Goal: Transaction & Acquisition: Purchase product/service

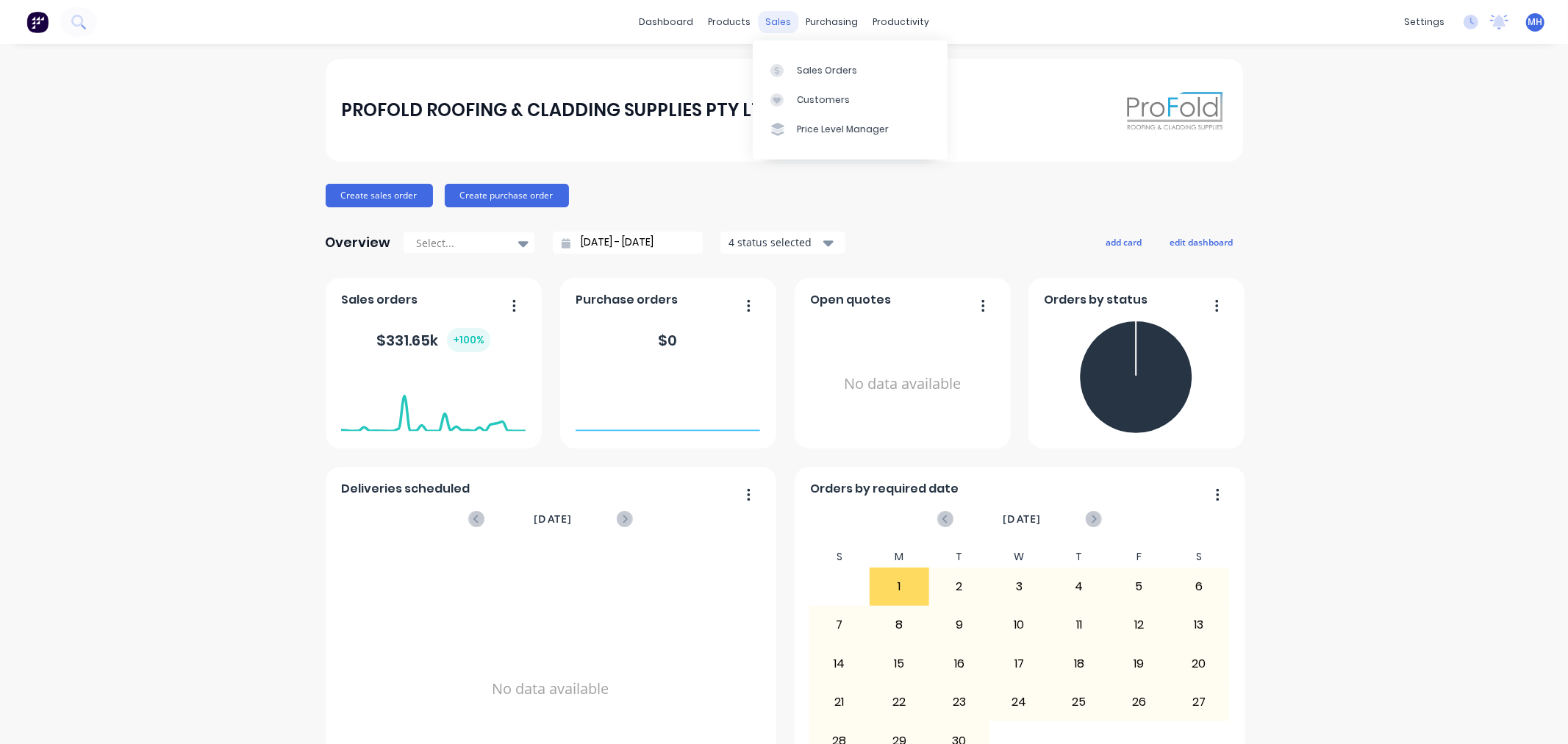
click at [770, 11] on div "sales" at bounding box center [778, 22] width 40 height 22
click at [829, 62] on link "Sales Orders" at bounding box center [850, 70] width 195 height 29
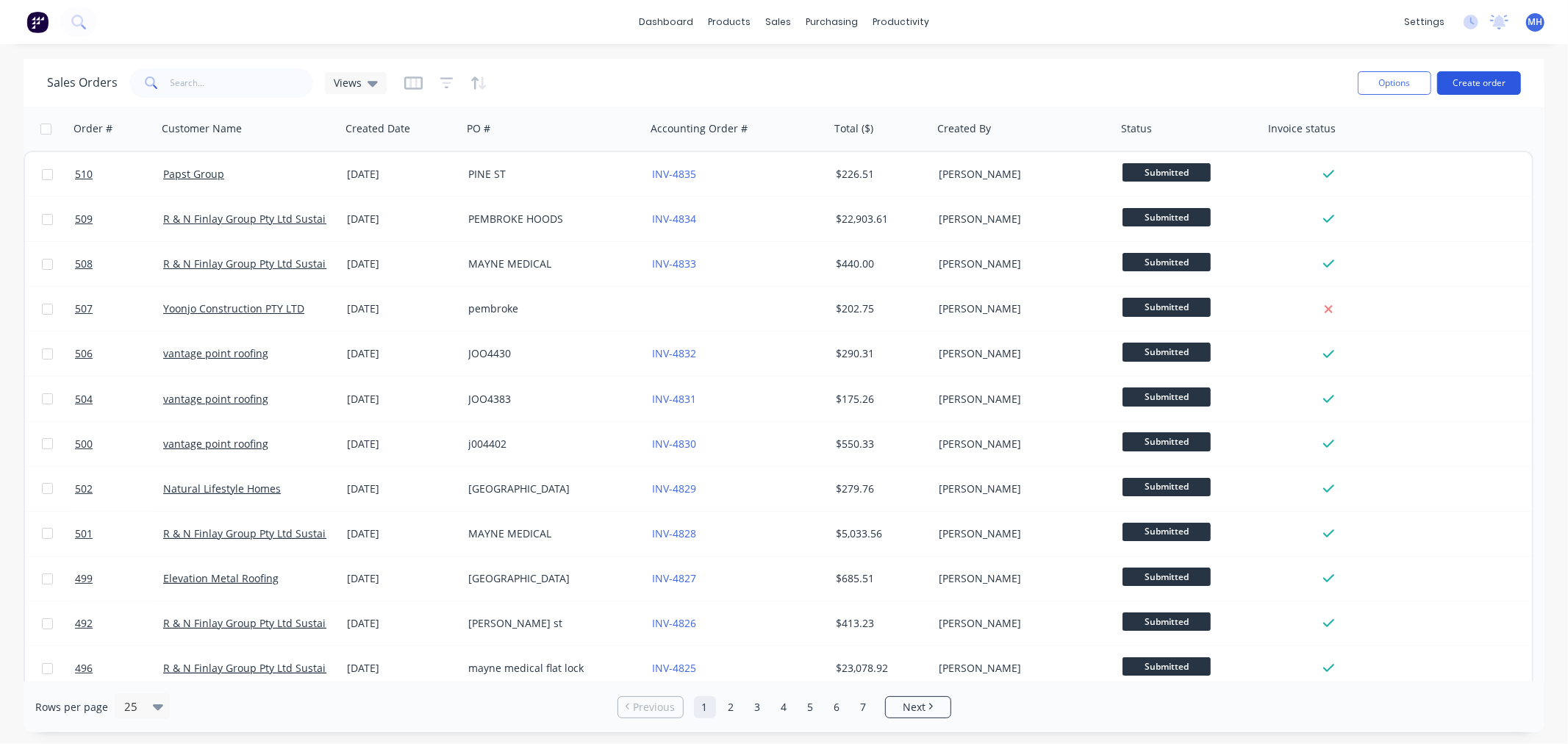
click at [1359, 71] on button "Create order" at bounding box center [1480, 82] width 84 height 23
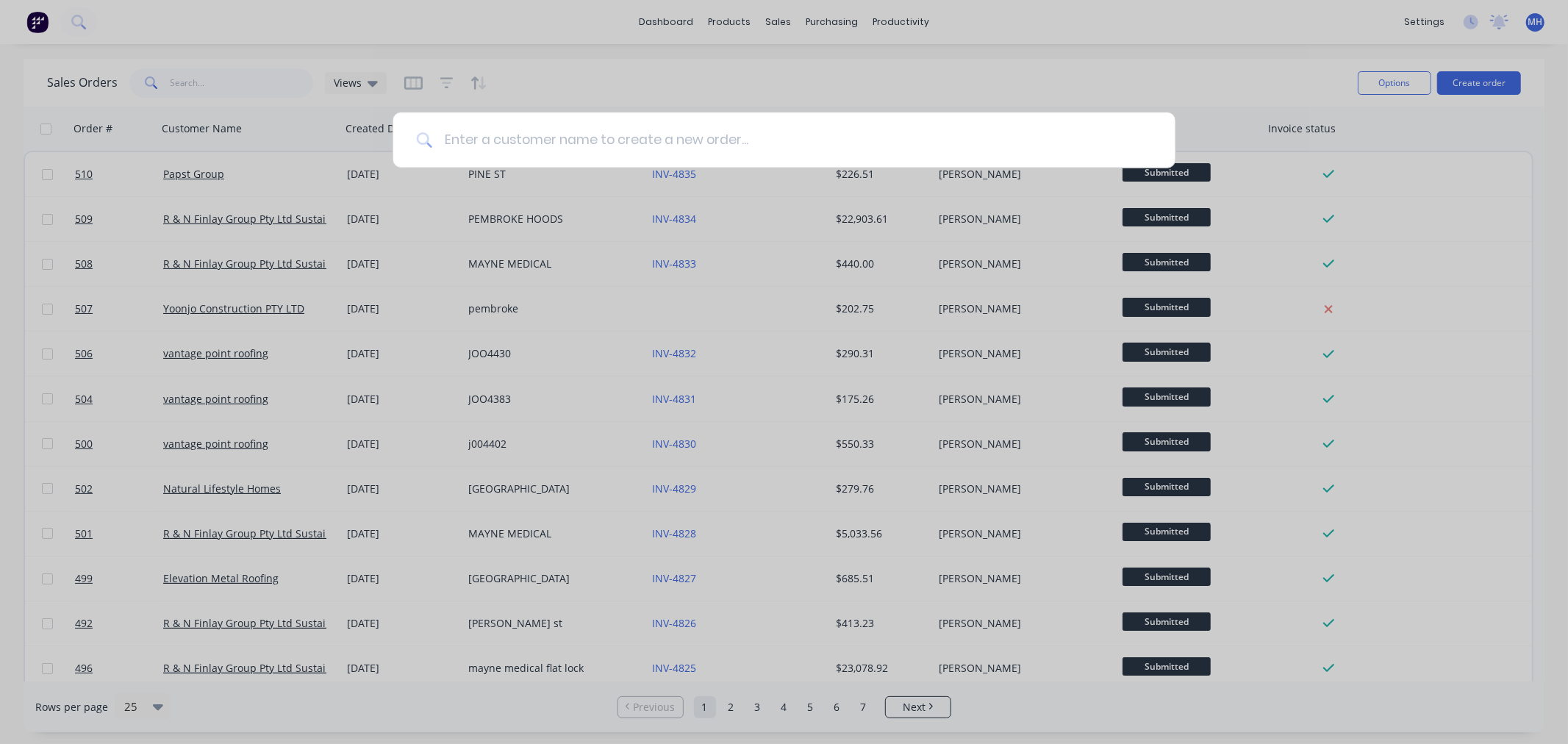
click at [766, 123] on input at bounding box center [793, 140] width 720 height 56
click at [765, 135] on input at bounding box center [793, 140] width 720 height 56
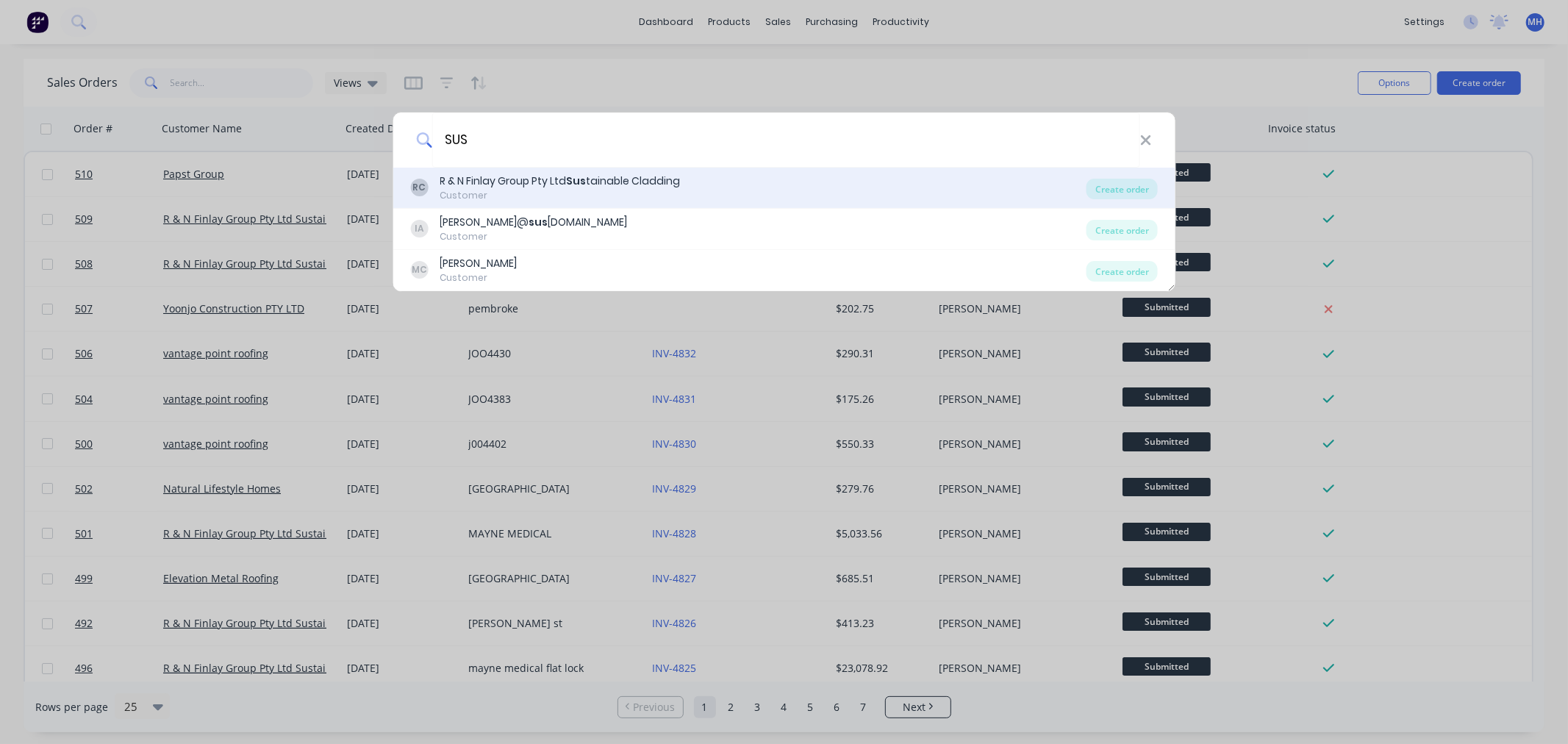
type input "SUS"
click at [779, 190] on div "RC R & N Finlay Group Pty Ltd Sus tainable Cladding Customer" at bounding box center [748, 188] width 676 height 28
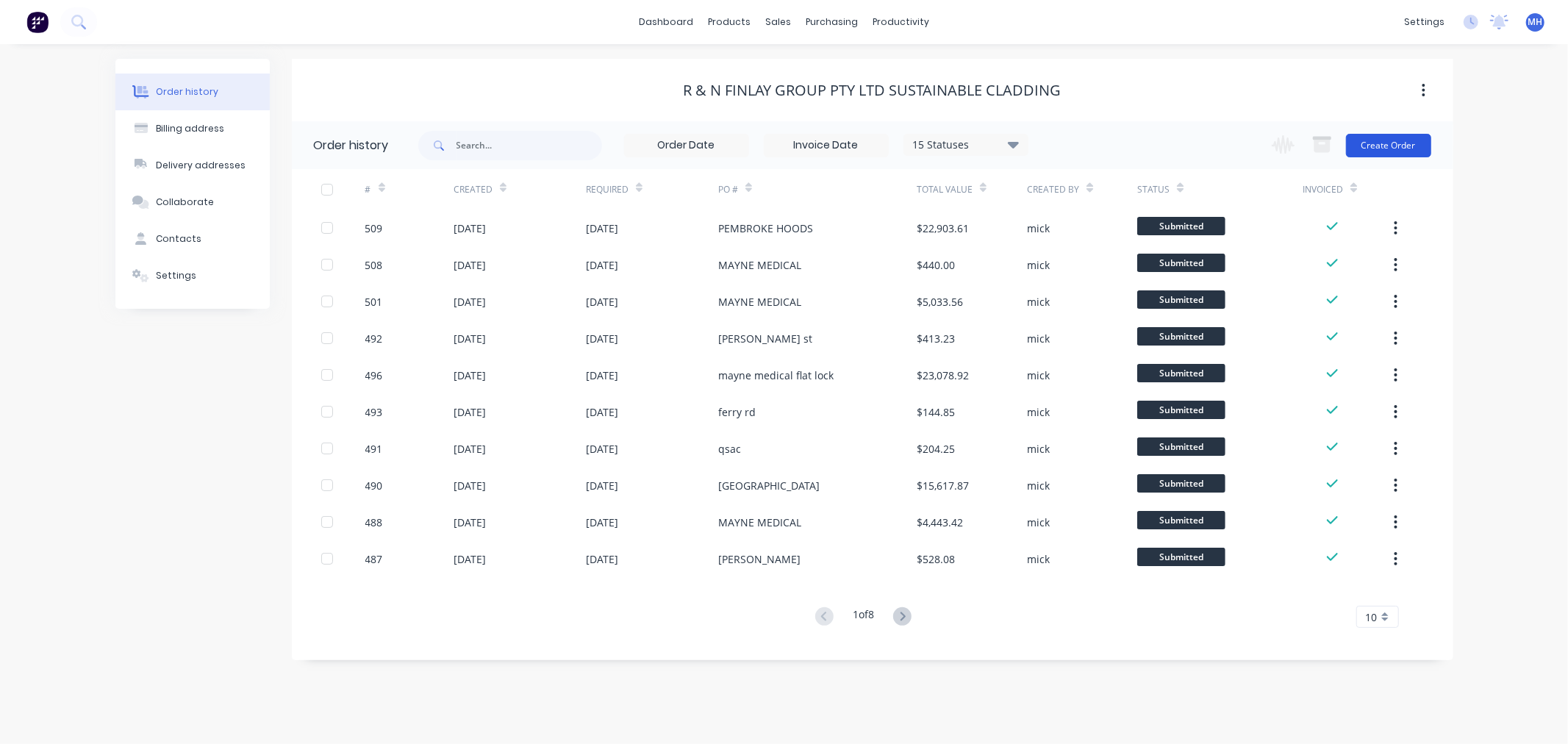
click at [1359, 145] on button "Create Order" at bounding box center [1389, 145] width 85 height 23
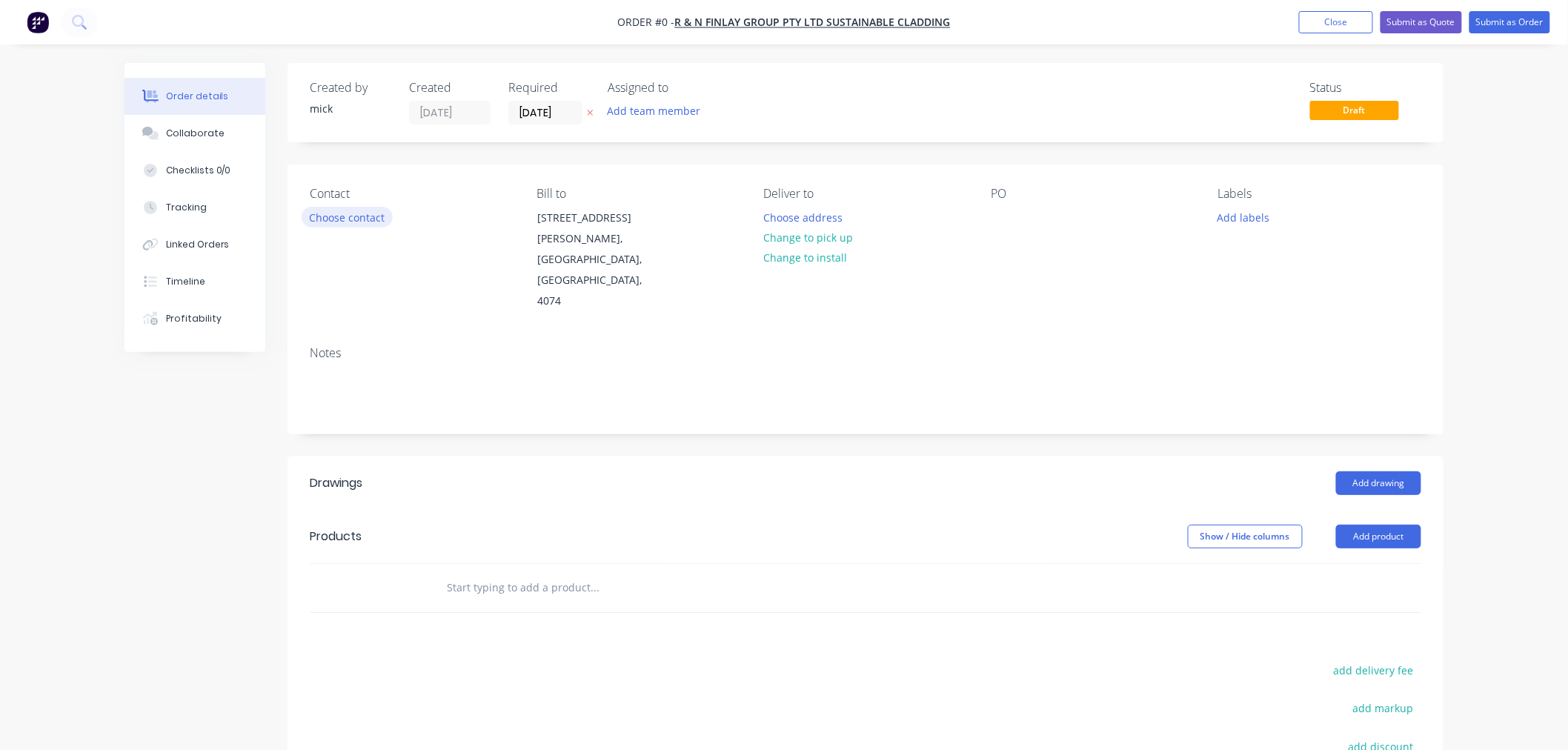
click at [333, 223] on button "Choose contact" at bounding box center [347, 217] width 91 height 20
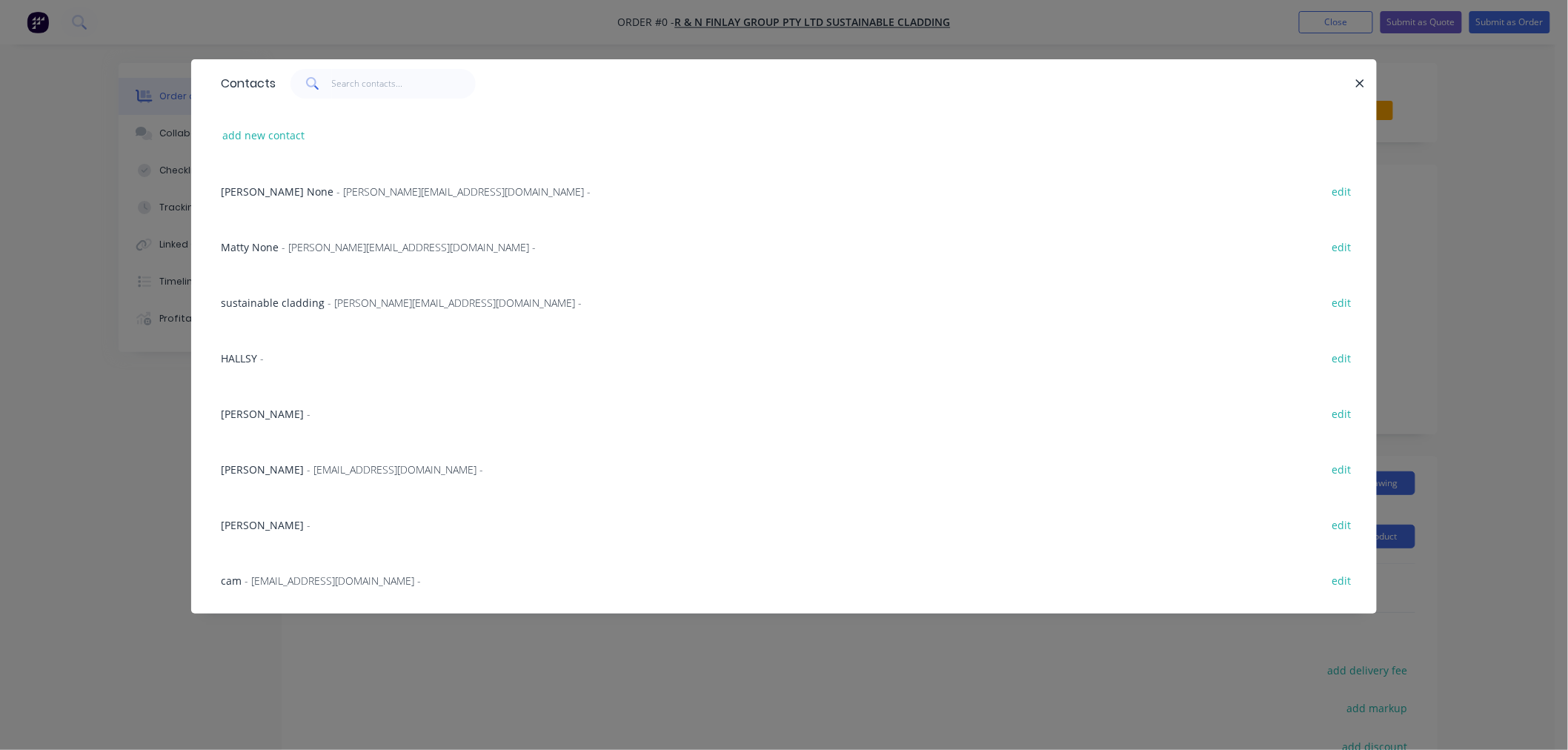
click at [246, 352] on span "HALLSY" at bounding box center [239, 358] width 36 height 14
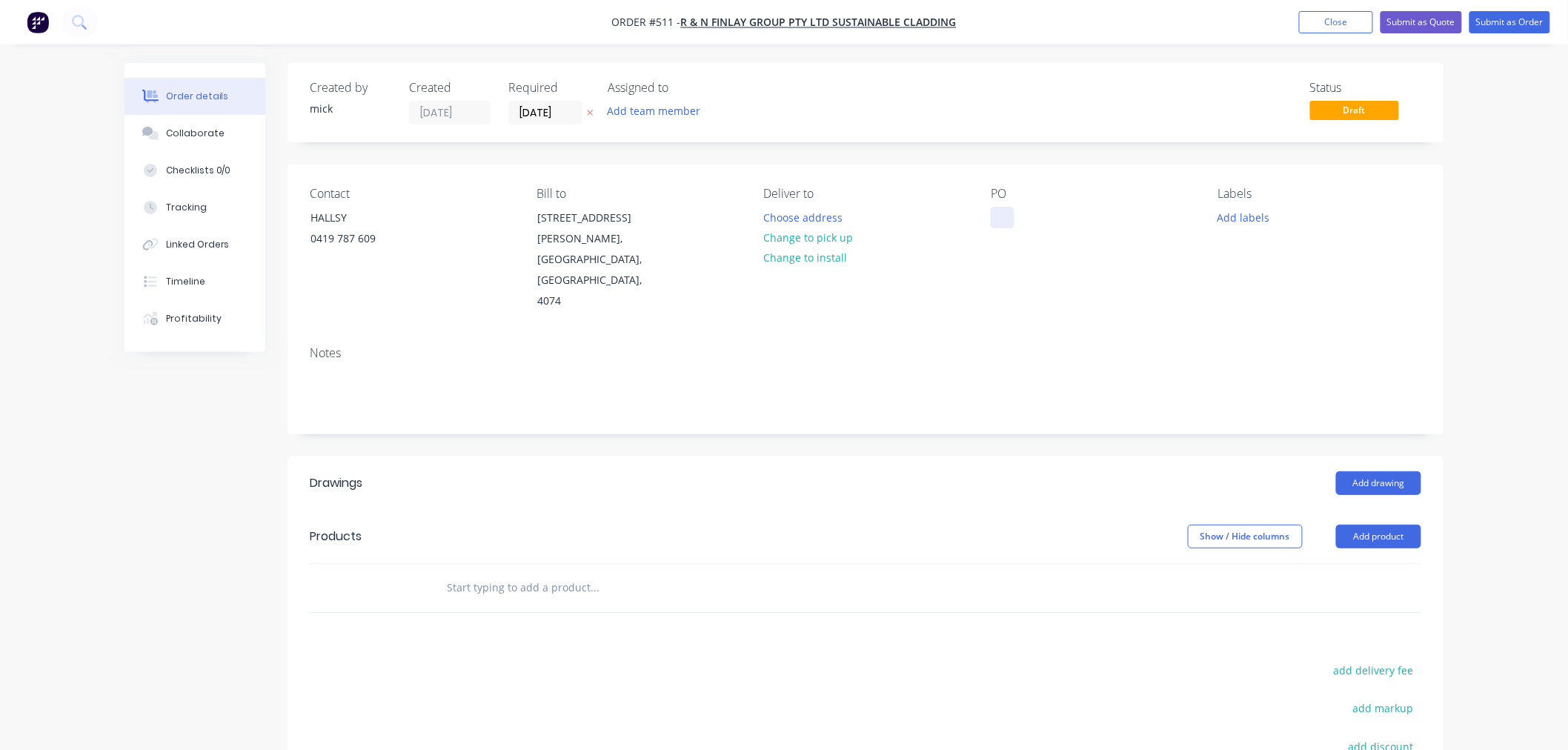
click at [991, 213] on div at bounding box center [1002, 218] width 23 height 21
click at [1369, 472] on button "Add drawing" at bounding box center [1378, 483] width 85 height 23
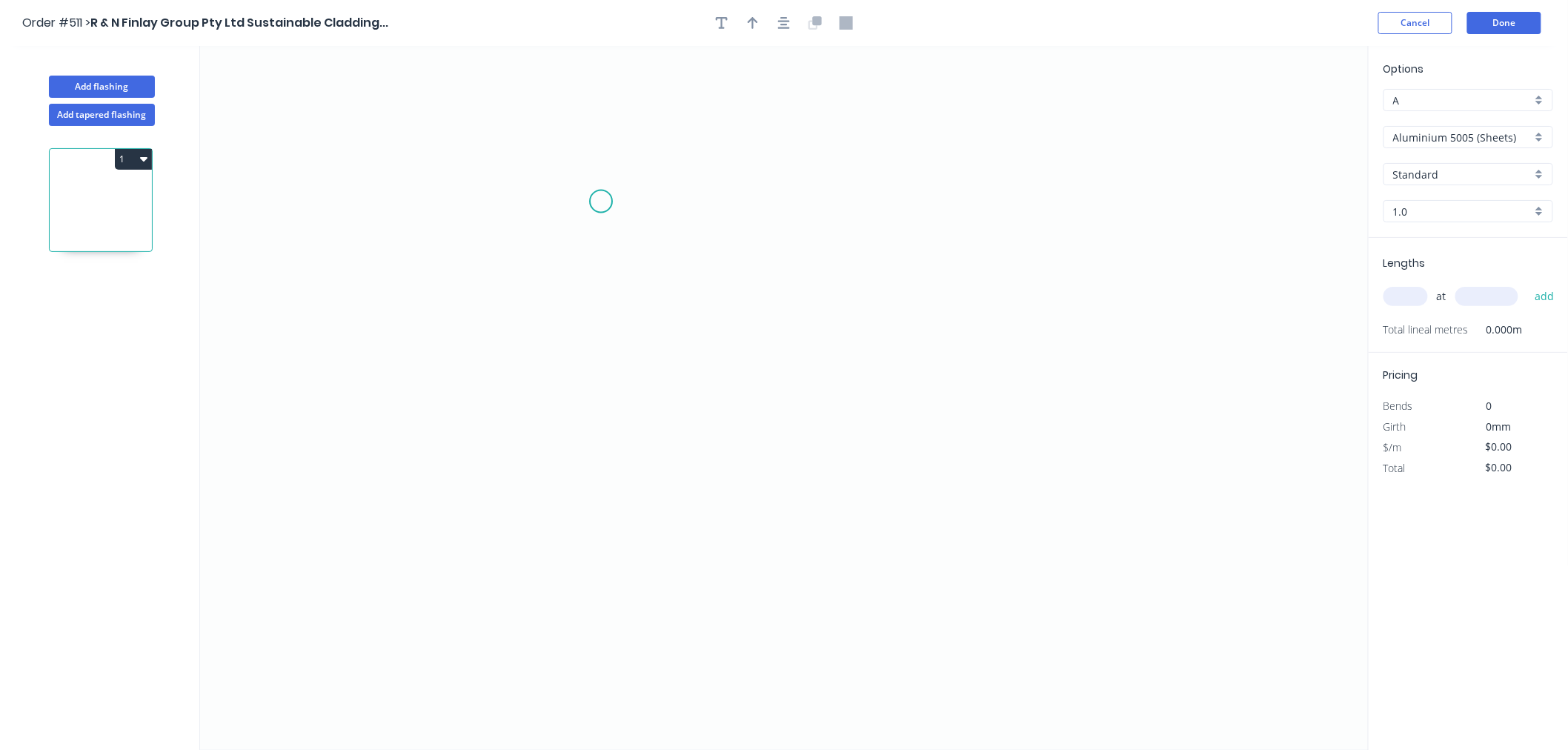
click at [601, 202] on icon "0" at bounding box center [784, 398] width 1168 height 705
click at [611, 528] on icon "0" at bounding box center [784, 398] width 1168 height 705
click at [625, 527] on icon "0 ?" at bounding box center [784, 398] width 1168 height 705
click at [625, 387] on icon at bounding box center [625, 457] width 0 height 141
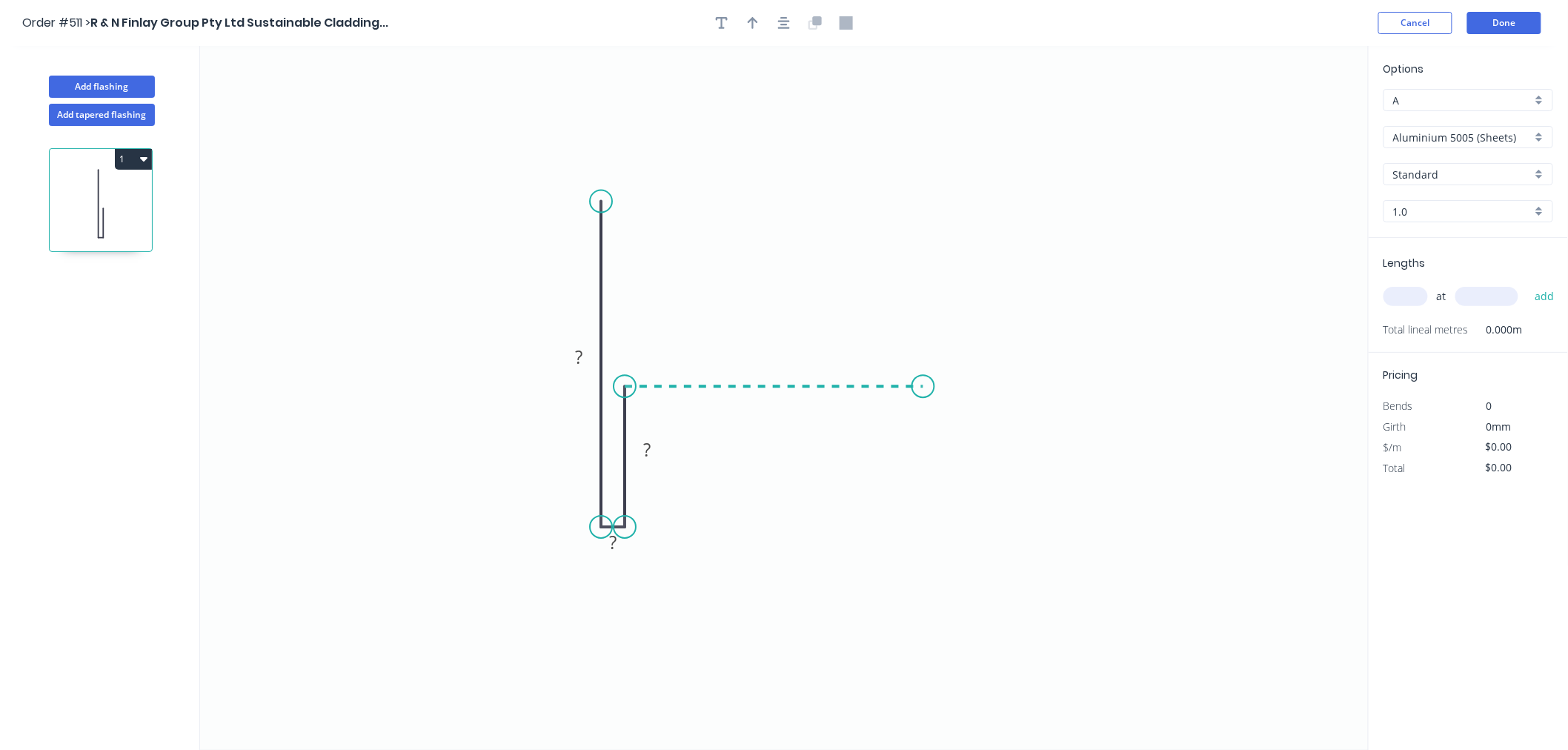
click at [923, 380] on icon "0 ? ? ?" at bounding box center [784, 398] width 1168 height 705
click at [922, 386] on circle at bounding box center [923, 386] width 22 height 22
click at [922, 386] on circle at bounding box center [923, 386] width 22 height 22
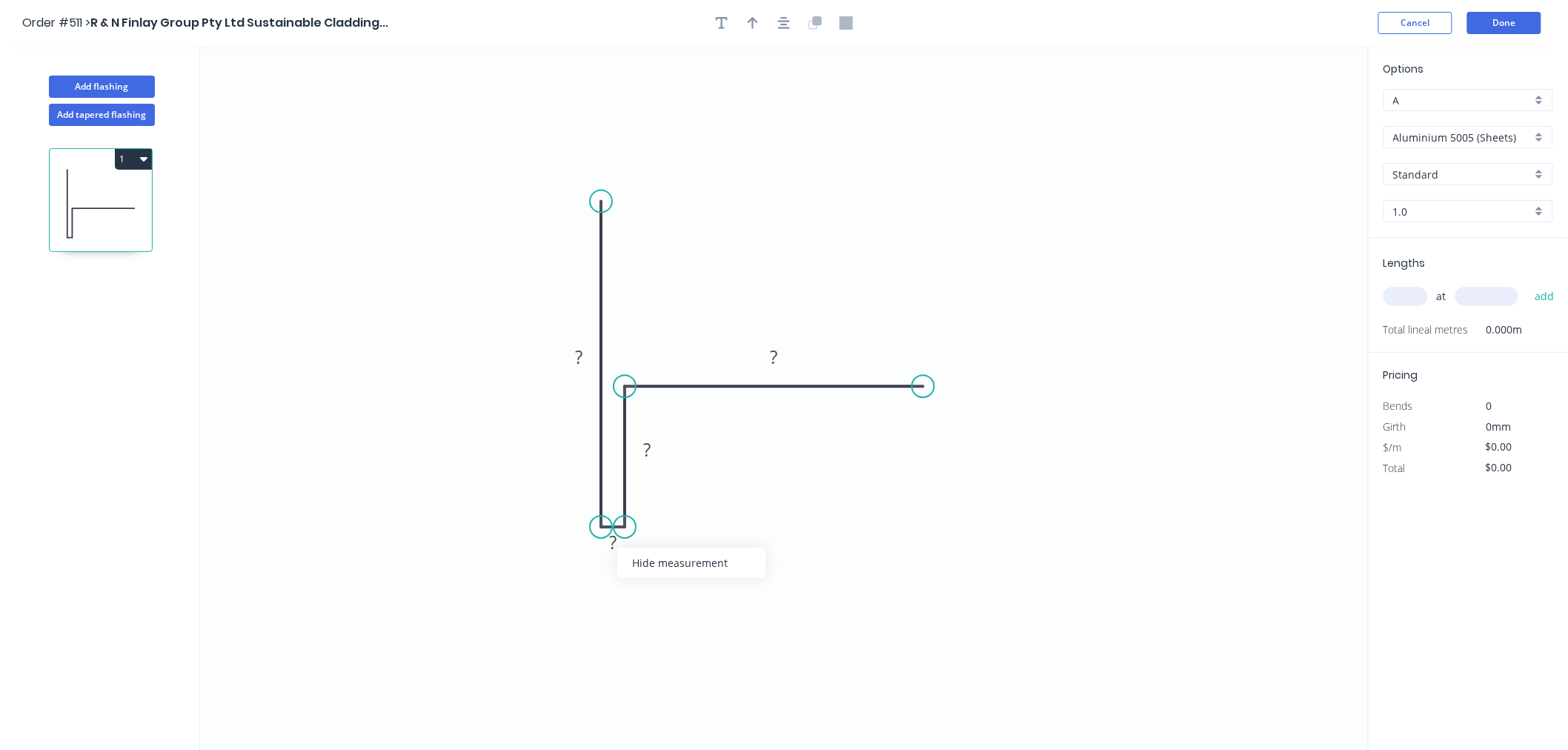
click at [666, 558] on div "Hide measurement" at bounding box center [691, 563] width 149 height 30
click at [594, 360] on rect at bounding box center [579, 357] width 48 height 29
click at [583, 359] on rect at bounding box center [578, 358] width 29 height 20
click at [658, 457] on rect at bounding box center [646, 450] width 29 height 20
click at [791, 360] on rect at bounding box center [774, 357] width 48 height 29
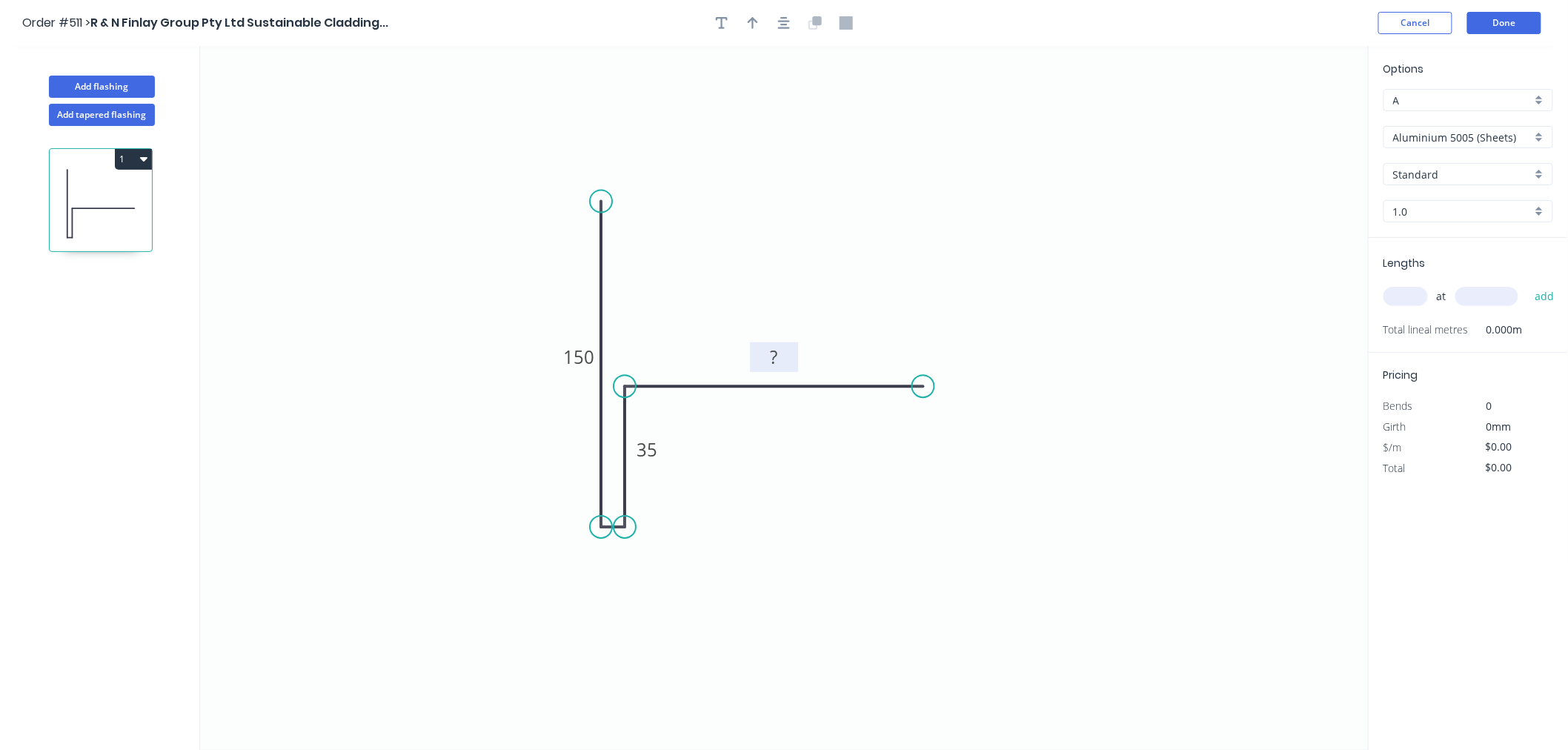
click at [783, 359] on rect at bounding box center [774, 358] width 29 height 20
click at [966, 235] on icon "0 150 35 15" at bounding box center [784, 398] width 1168 height 705
click at [789, 24] on icon "button" at bounding box center [784, 23] width 12 height 14
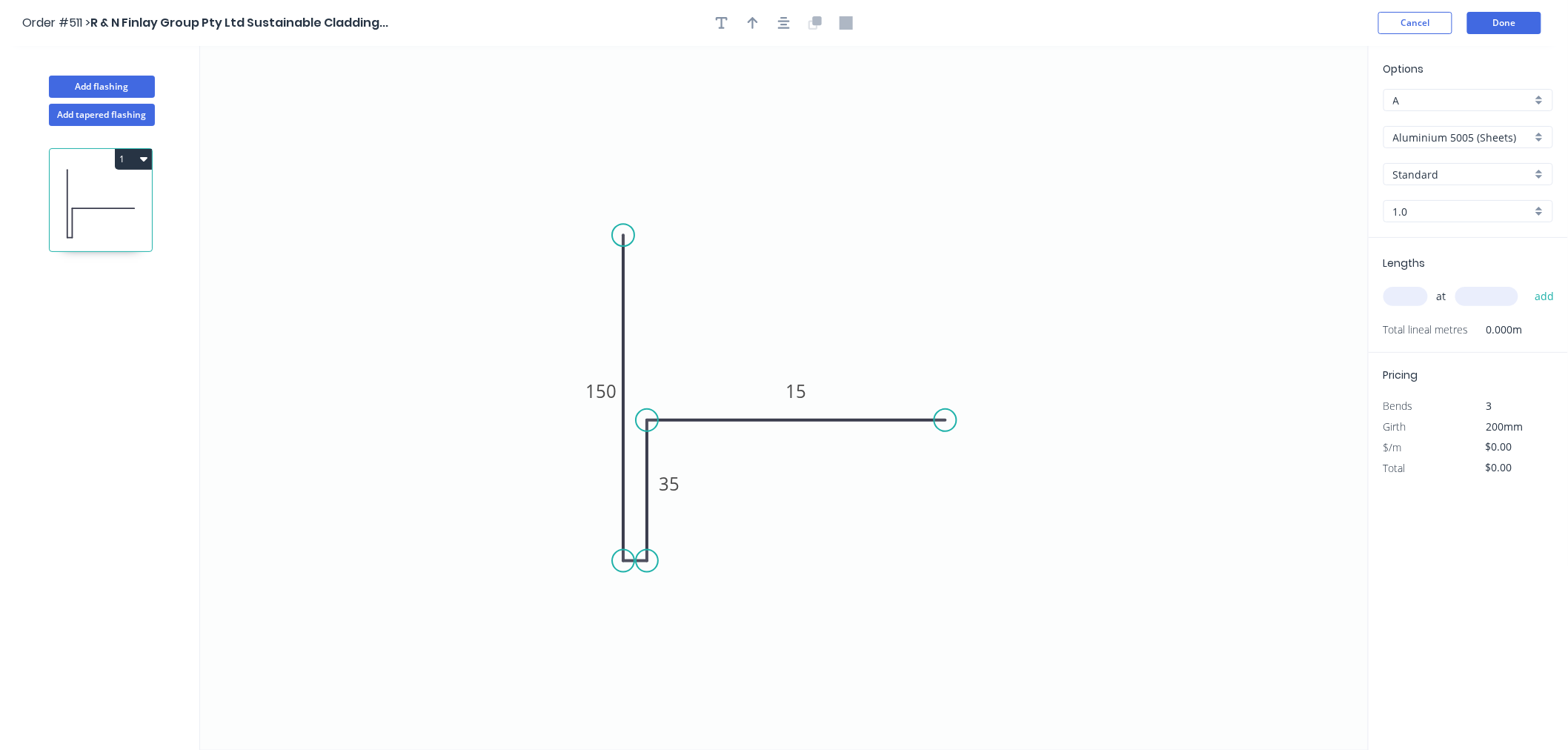
click at [759, 35] on header "Order #511 > R & N Finlay Group Pty Ltd Sustainable Cladding... Cancel Done" at bounding box center [784, 23] width 1568 height 46
click at [751, 22] on icon "button" at bounding box center [753, 23] width 11 height 14
drag, startPoint x: 1294, startPoint y: 111, endPoint x: 561, endPoint y: 287, distance: 753.8
click at [561, 287] on icon at bounding box center [561, 271] width 14 height 48
click at [561, 287] on icon at bounding box center [561, 271] width 14 height 48
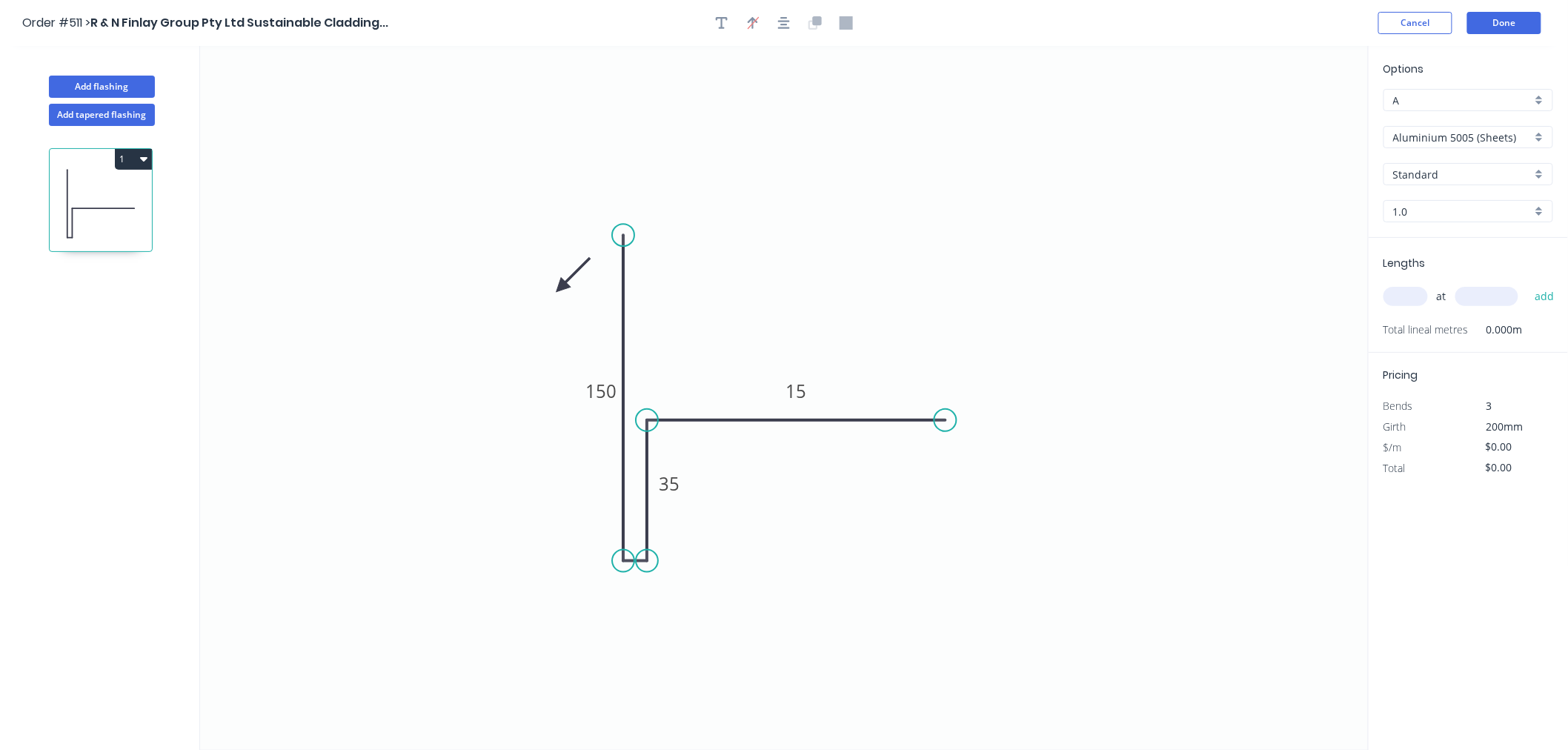
click at [561, 287] on icon at bounding box center [574, 274] width 43 height 43
click at [561, 287] on icon at bounding box center [577, 287] width 48 height 14
click at [561, 287] on icon at bounding box center [561, 304] width 14 height 48
click at [561, 287] on icon at bounding box center [549, 299] width 43 height 43
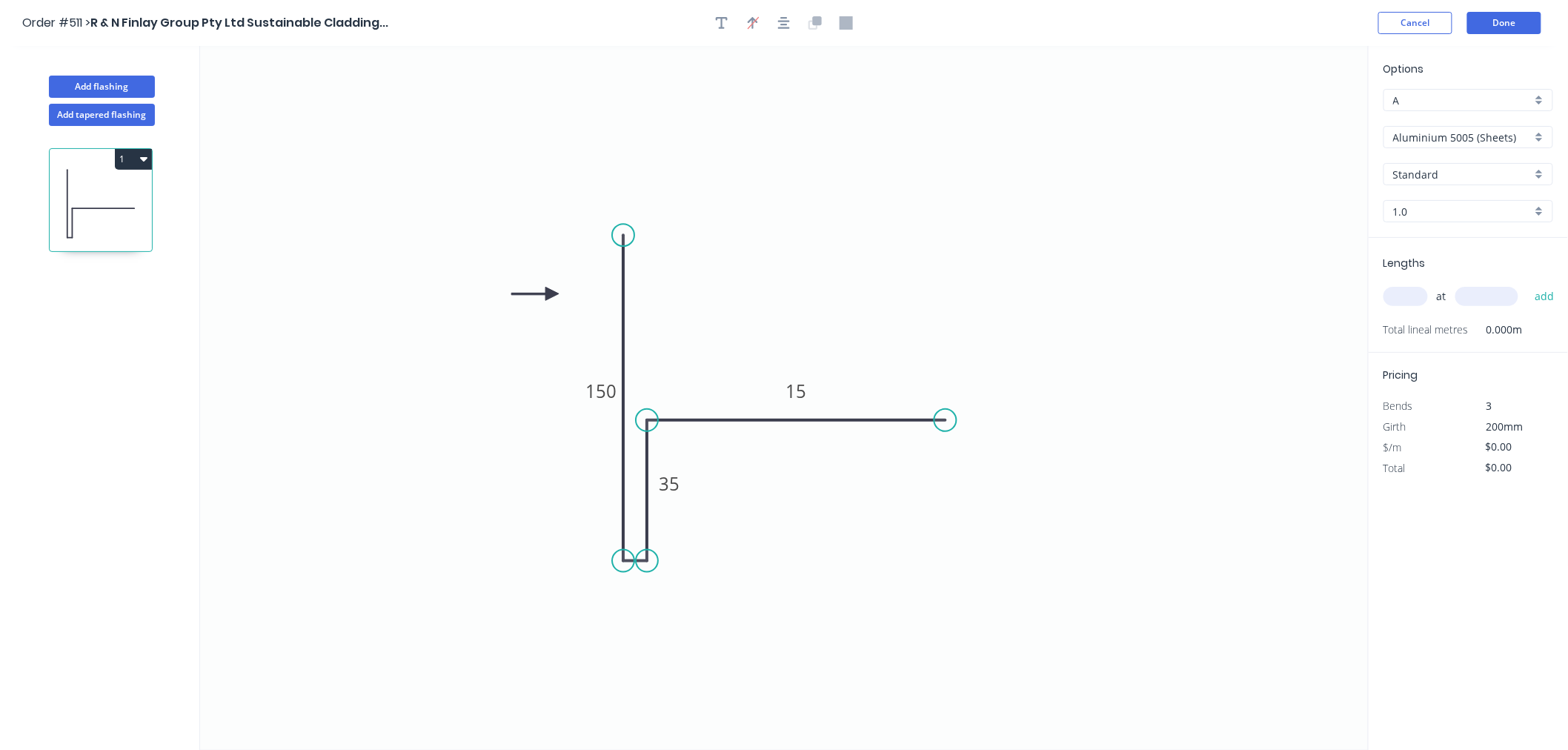
drag, startPoint x: 561, startPoint y: 287, endPoint x: 552, endPoint y: 294, distance: 11.4
click at [552, 294] on icon at bounding box center [535, 293] width 48 height 14
click at [1369, 123] on div "Options A A Aluminium 5005 (Sheets) Aluminium 5005 (Sheets) Standard Standard 1…" at bounding box center [1468, 149] width 199 height 177
click at [1369, 144] on div "Aluminium 5005 (Sheets)" at bounding box center [1468, 137] width 170 height 22
click at [1369, 286] on div "Copper (Mill Finish)" at bounding box center [1468, 296] width 169 height 26
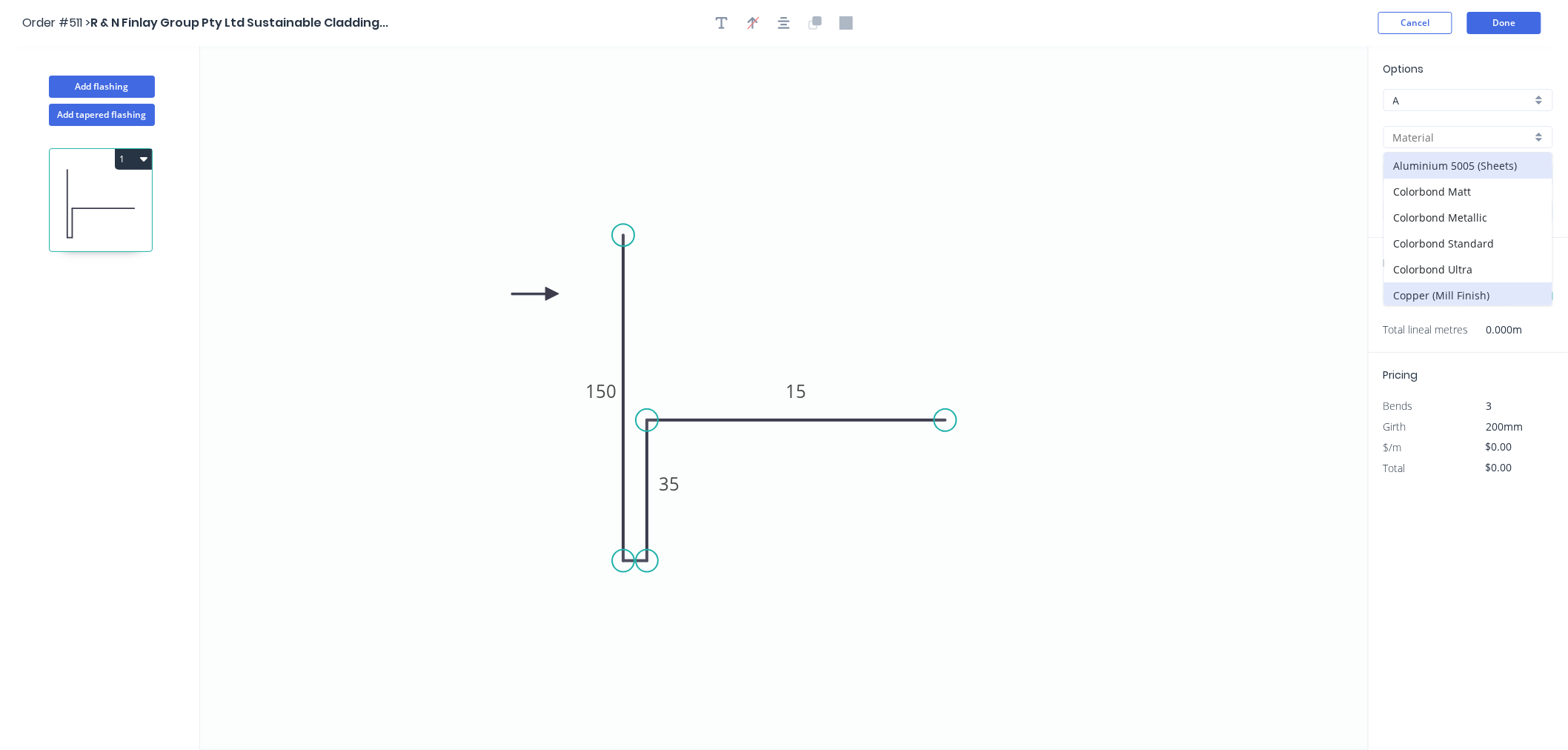
type input "Copper (Mill Finish)"
type input "Mill Finish"
type input "0.55"
type input "$40.16"
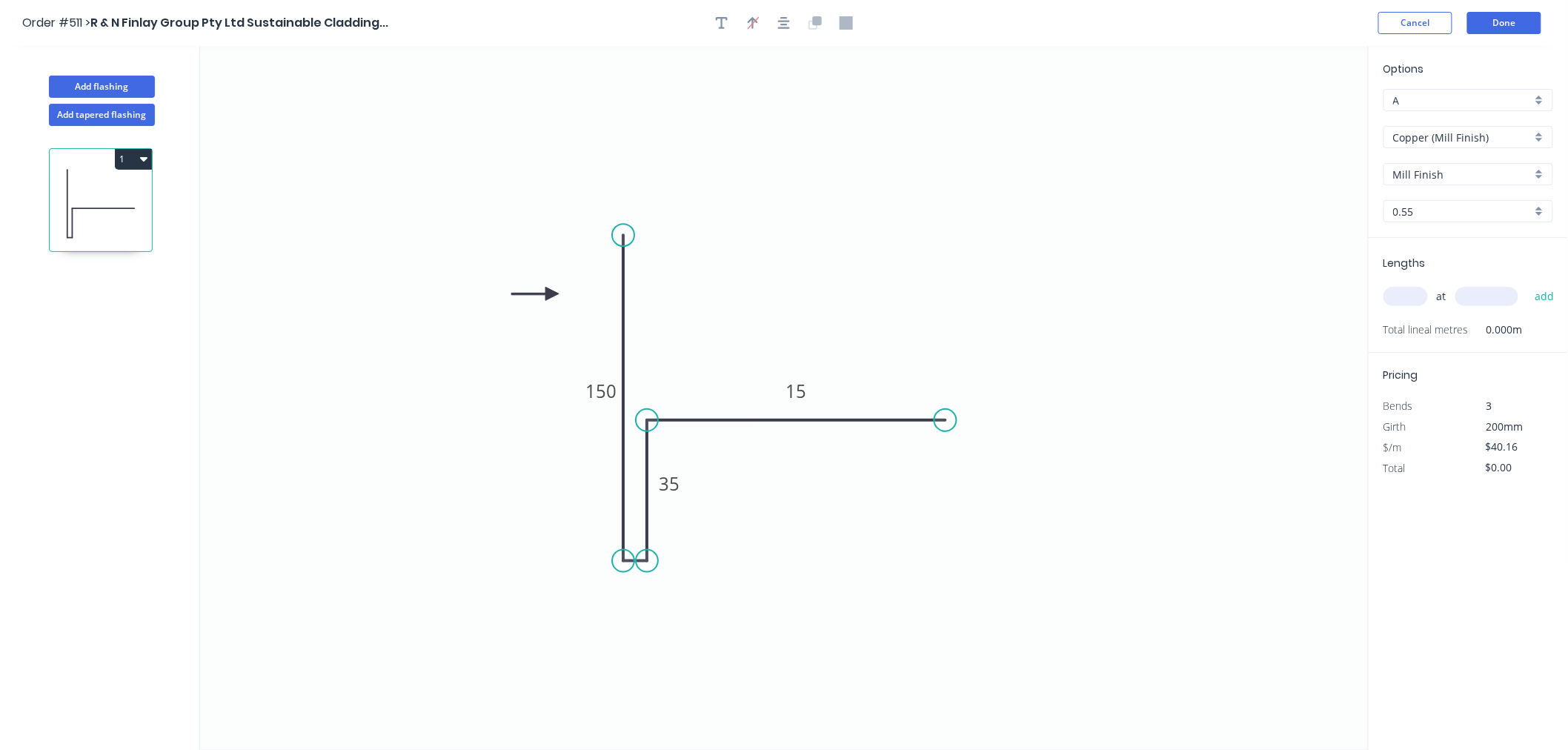
click at [1369, 296] on input "text" at bounding box center [1406, 296] width 45 height 19
type input "13"
type input "3000"
click at [1369, 284] on button "add" at bounding box center [1545, 296] width 35 height 25
type input "$1,566.24"
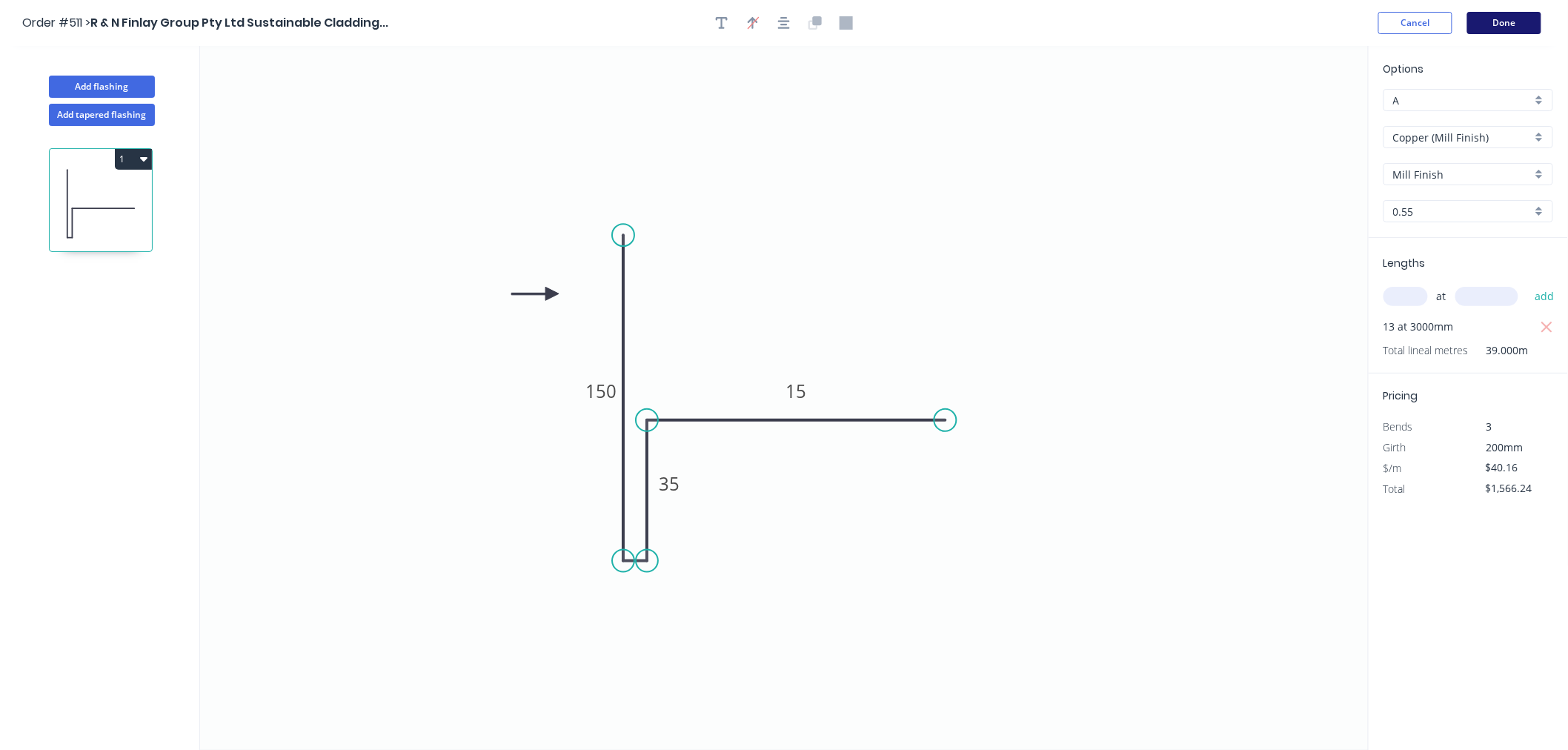
click at [1369, 25] on button "Done" at bounding box center [1504, 23] width 74 height 22
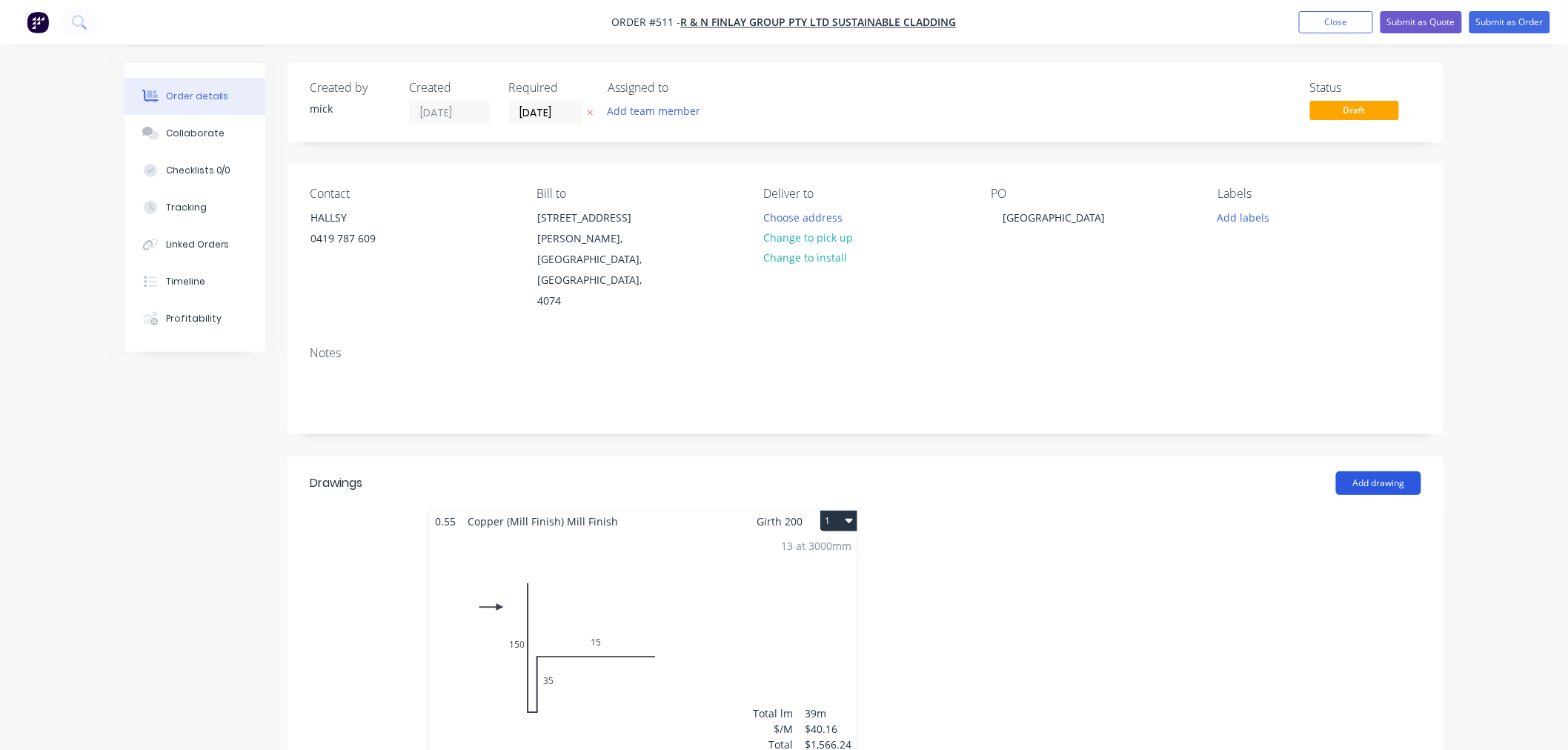
click at [1369, 472] on button "Add drawing" at bounding box center [1378, 483] width 85 height 23
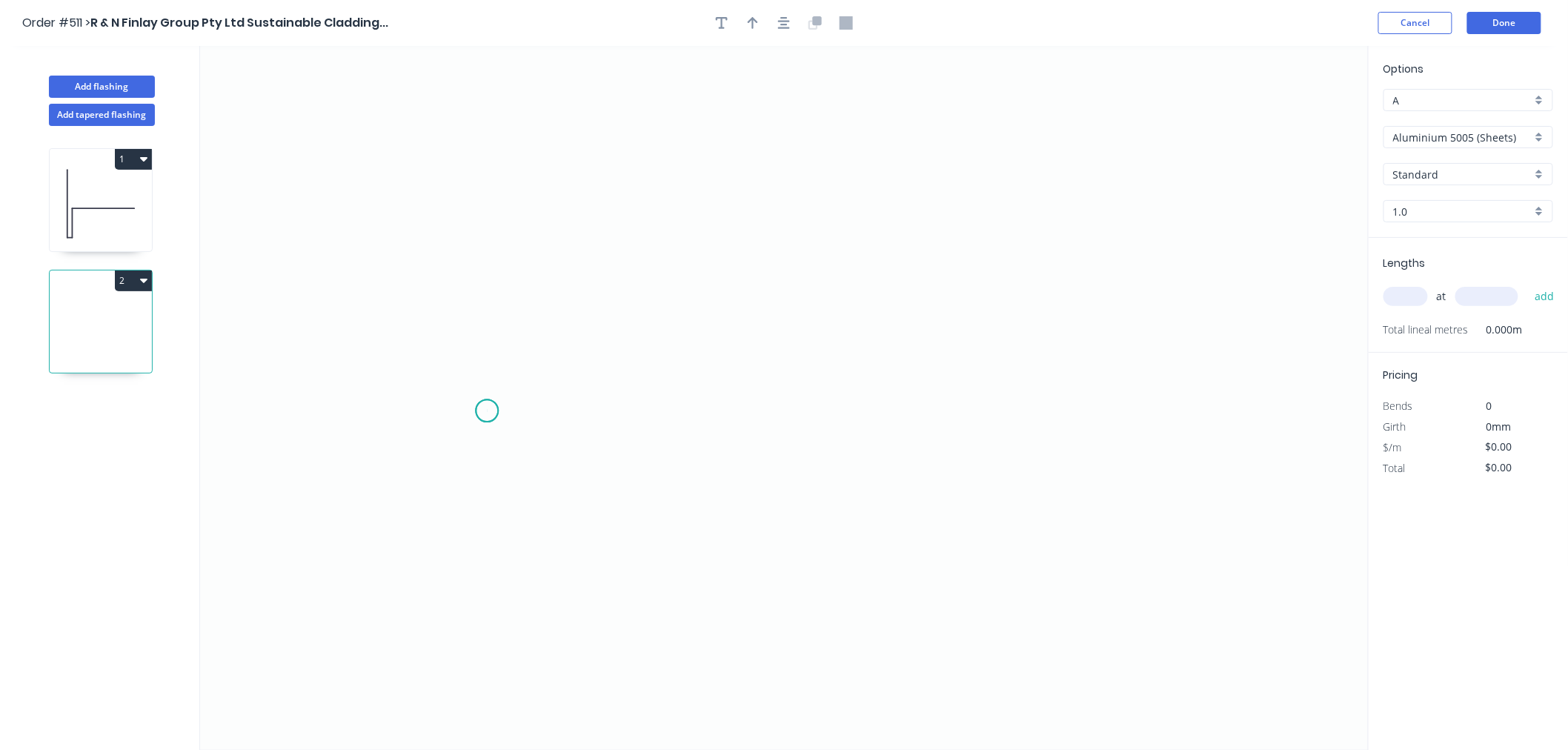
click at [487, 411] on icon "0" at bounding box center [784, 398] width 1168 height 705
click at [1080, 402] on icon "0" at bounding box center [784, 398] width 1168 height 705
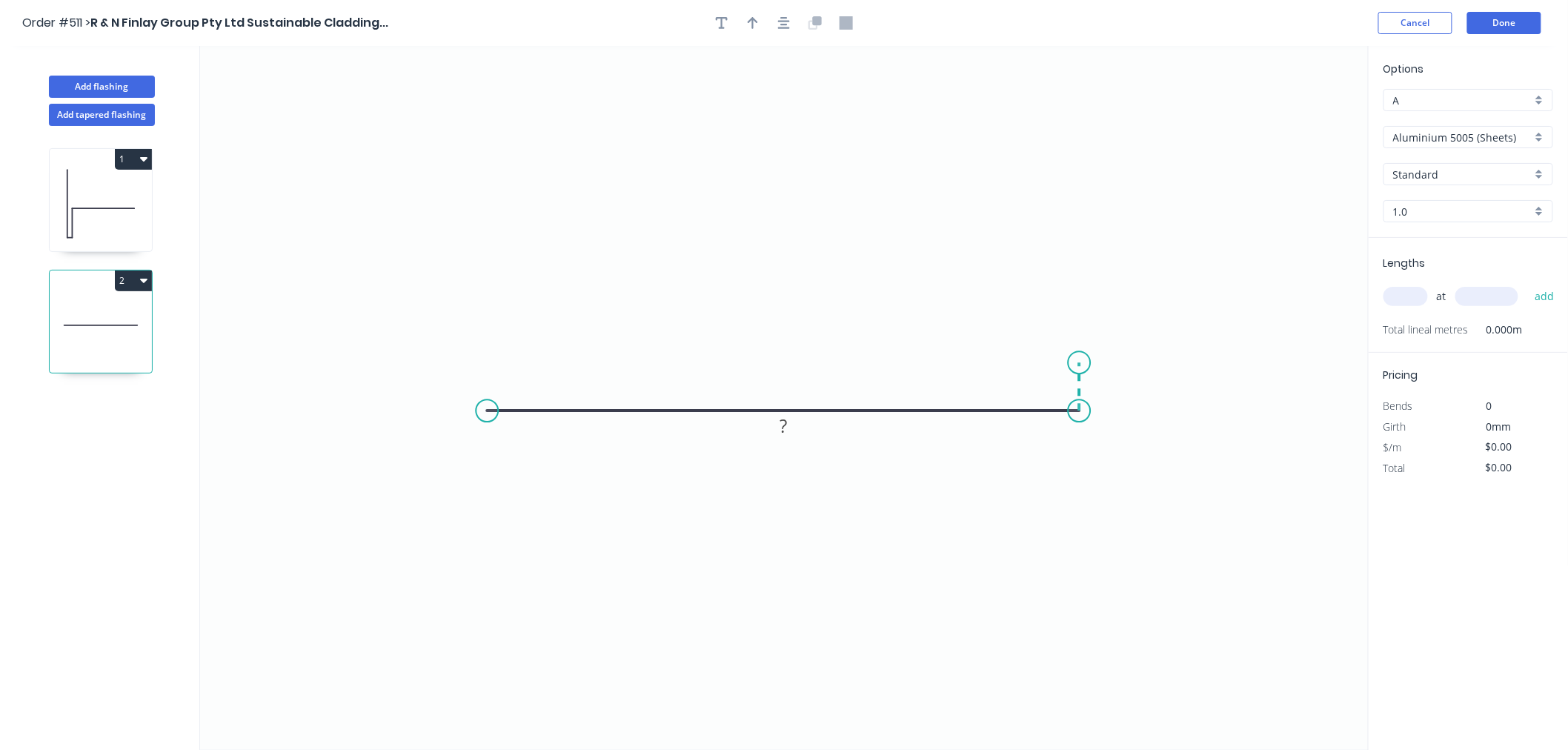
click at [1080, 363] on icon at bounding box center [1080, 386] width 0 height 48
click at [827, 358] on icon "0 ? ?" at bounding box center [784, 398] width 1168 height 705
click at [874, 402] on div "Crush & Fold" at bounding box center [901, 408] width 149 height 30
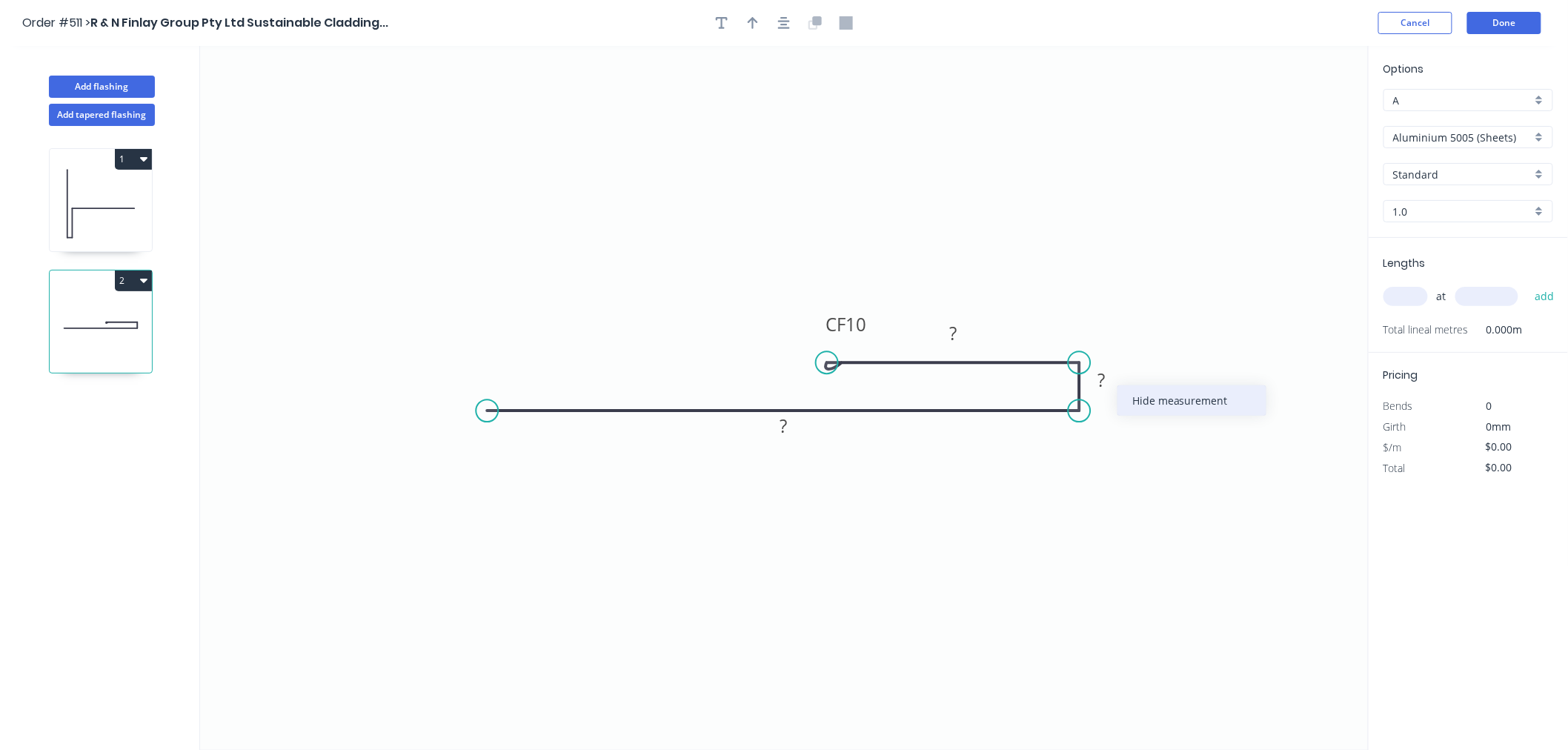
click at [1161, 401] on div "Hide measurement" at bounding box center [1192, 401] width 149 height 30
click at [964, 342] on rect at bounding box center [952, 333] width 29 height 20
click at [794, 425] on rect at bounding box center [783, 426] width 29 height 20
click at [917, 213] on icon "0 70 CF 10 20" at bounding box center [784, 398] width 1168 height 705
click at [784, 23] on icon "button" at bounding box center [784, 23] width 12 height 14
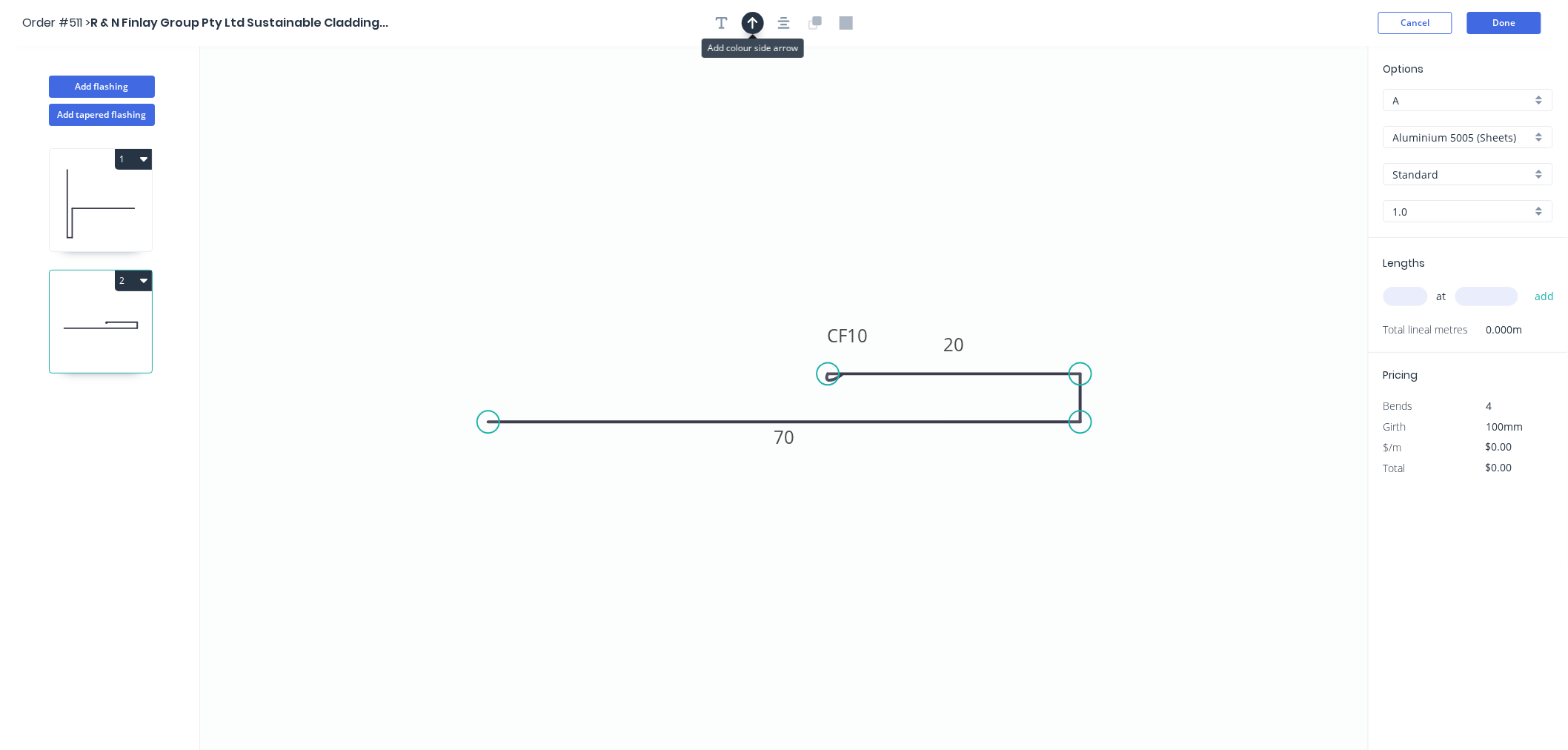
click at [753, 23] on icon "button" at bounding box center [753, 23] width 11 height 14
drag, startPoint x: 1288, startPoint y: 116, endPoint x: 1033, endPoint y: 307, distance: 318.6
click at [1033, 307] on icon at bounding box center [1034, 285] width 14 height 48
click at [1369, 141] on input "Aluminium 5005 (Sheets)" at bounding box center [1461, 138] width 138 height 16
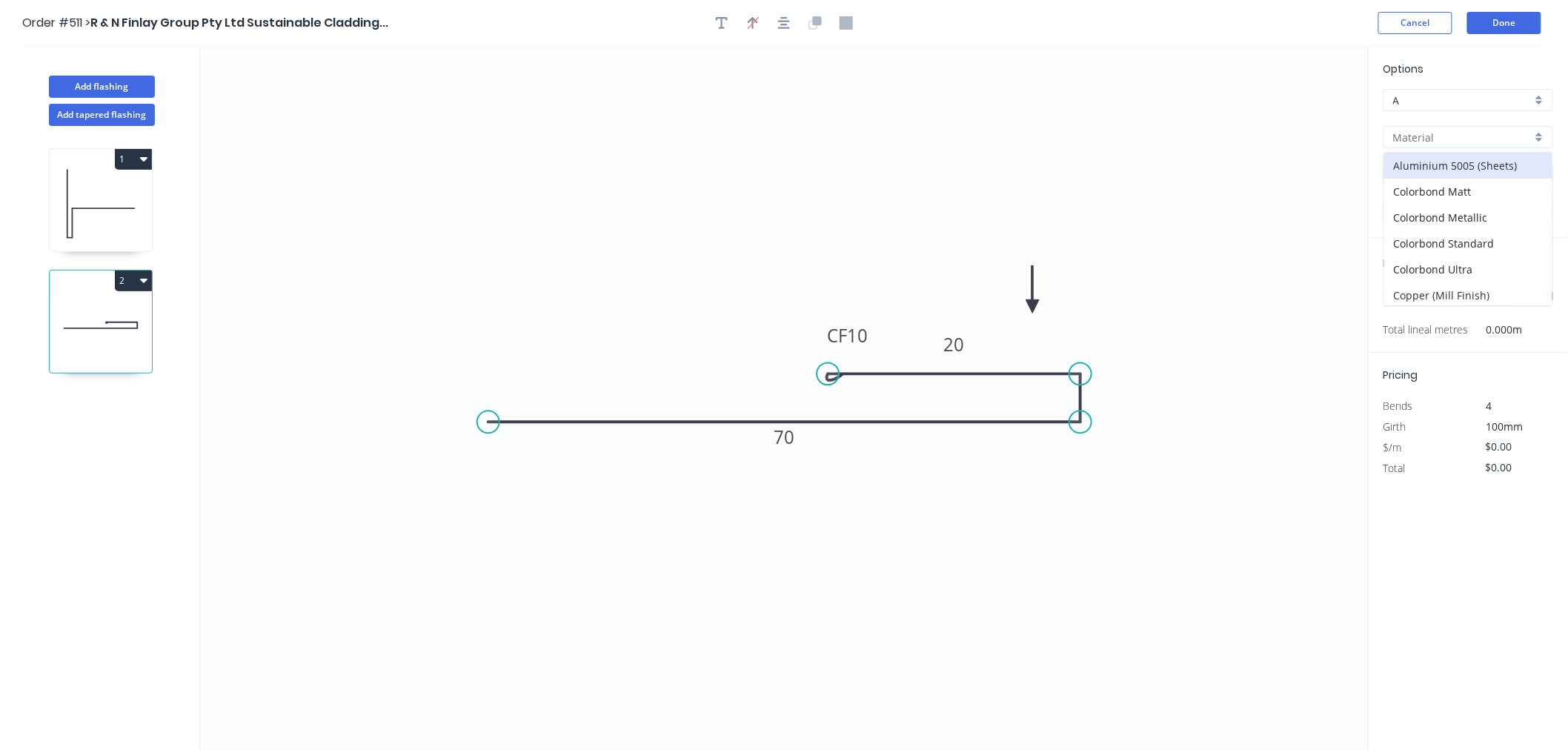
click at [1369, 290] on div "Copper (Mill Finish)" at bounding box center [1468, 296] width 169 height 26
type input "Copper (Mill Finish)"
type input "Mill Finish"
type input "0.55"
type input "$25.08"
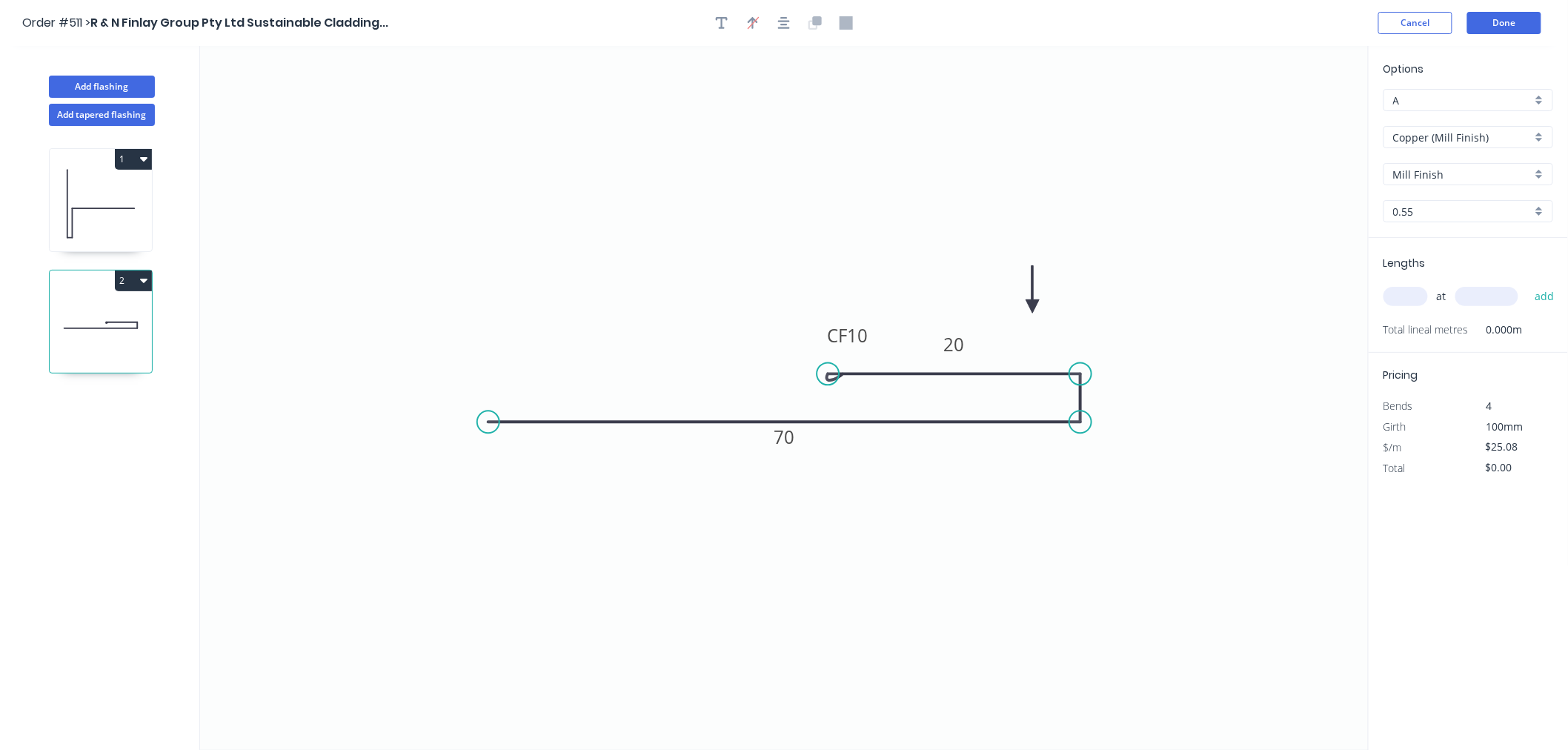
click at [1369, 298] on input "text" at bounding box center [1406, 296] width 45 height 19
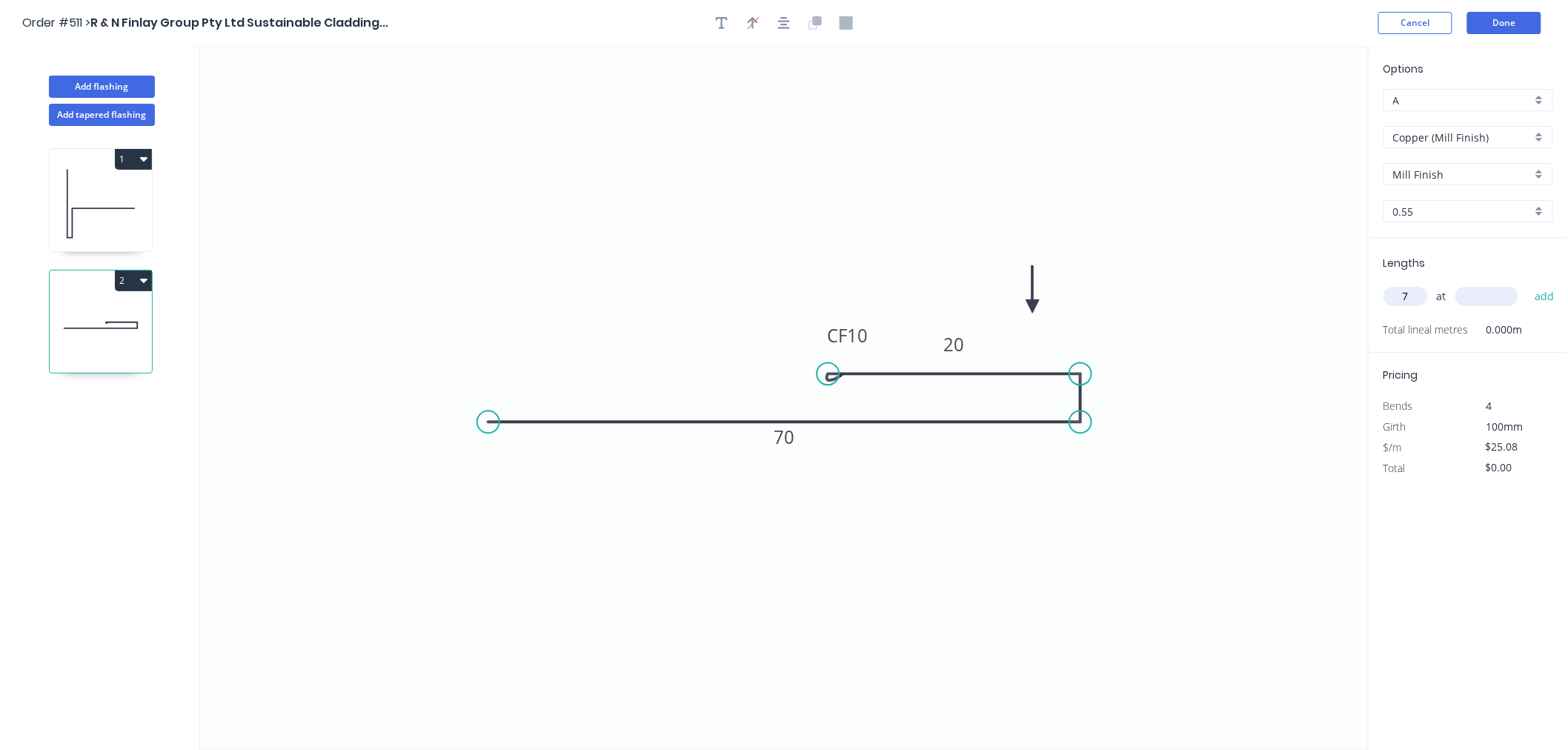
type input "7"
type input "900"
click at [1369, 284] on button "add" at bounding box center [1545, 296] width 35 height 25
type input "$175.56"
type input "7"
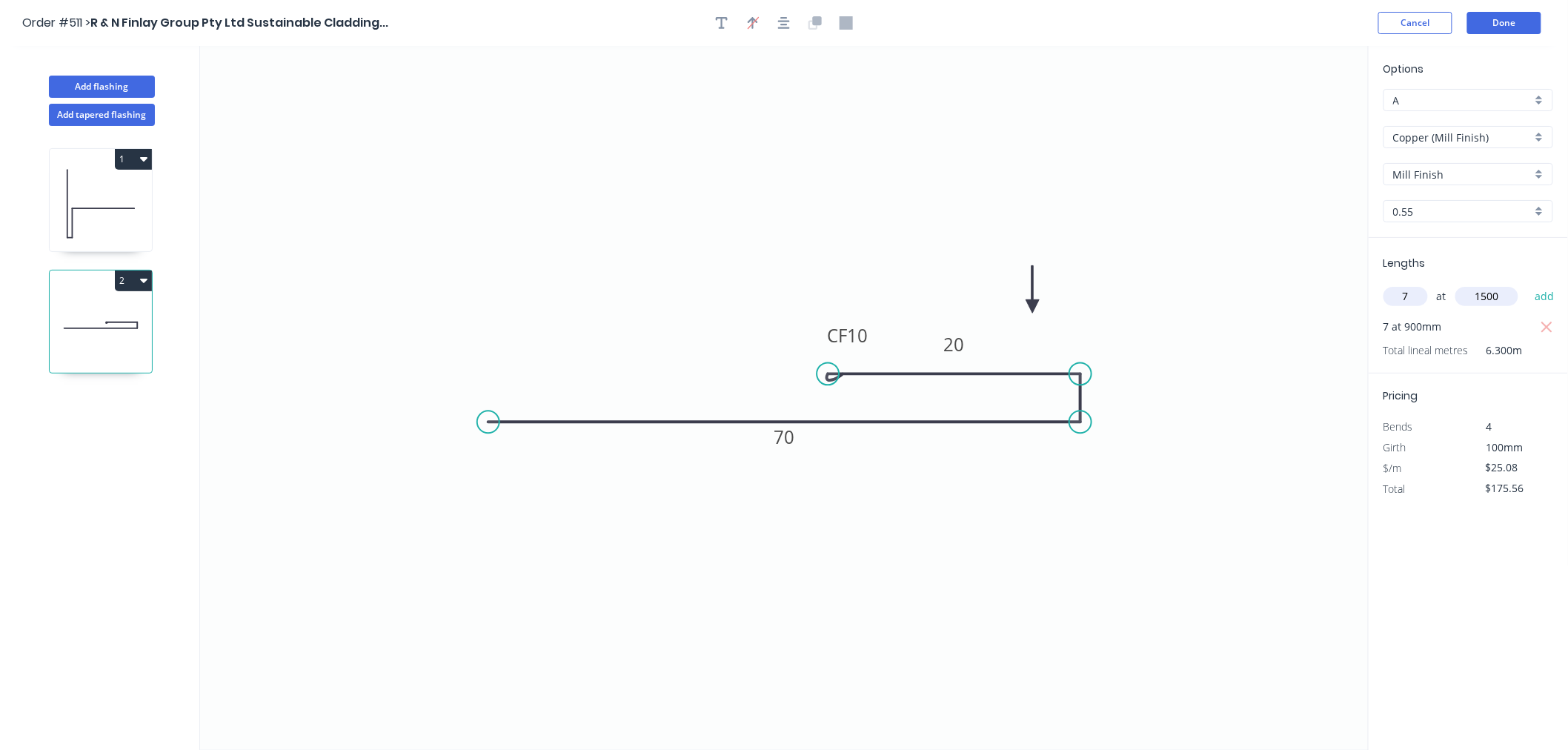
type input "1500"
click at [1369, 284] on button "add" at bounding box center [1545, 296] width 35 height 25
type input "$438.90"
click at [1369, 9] on header "Order #511 > R & N Finlay Group Pty Ltd Sustainable Cladding... Cancel Done" at bounding box center [784, 23] width 1568 height 46
click at [1369, 19] on button "Done" at bounding box center [1504, 23] width 74 height 22
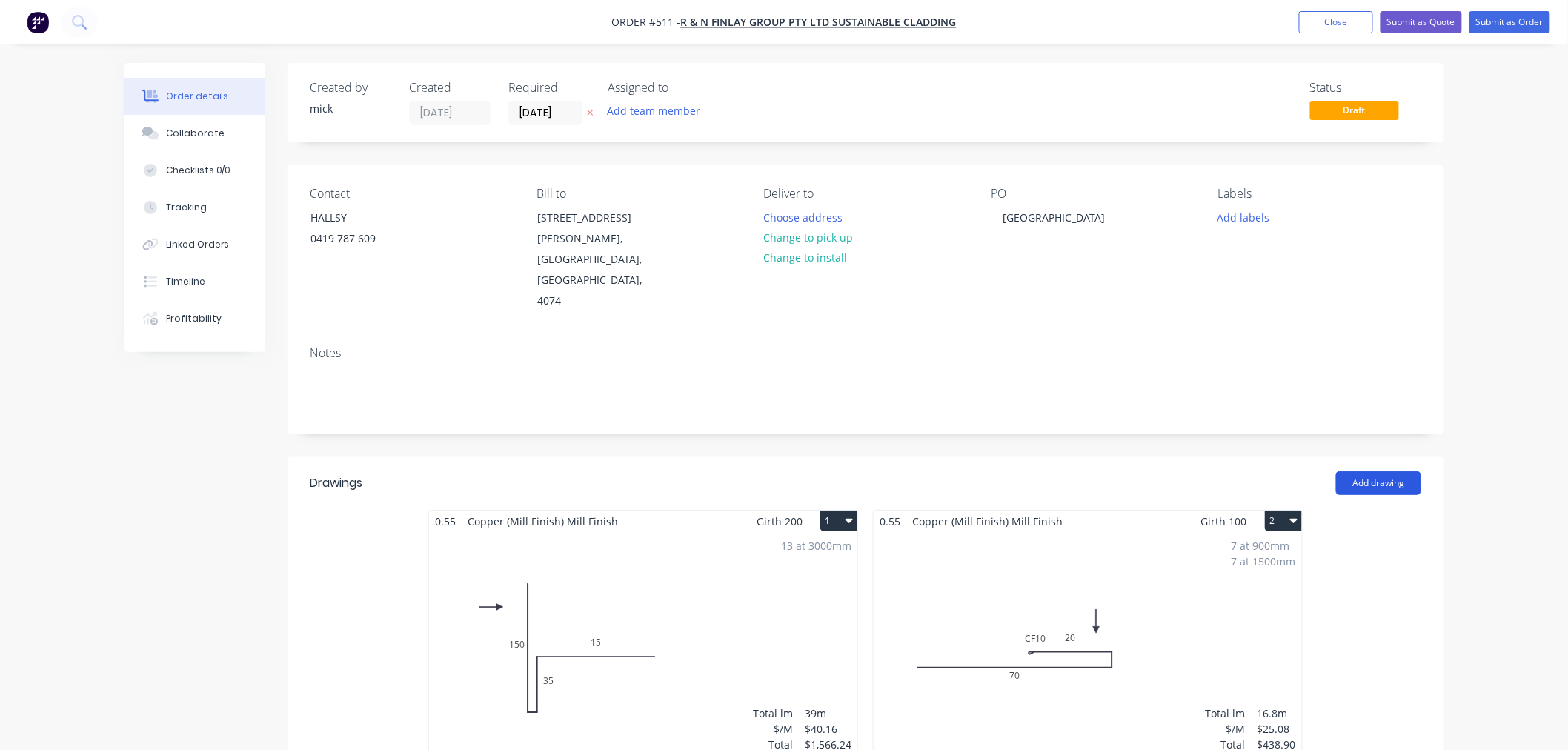
click at [1369, 472] on button "Add drawing" at bounding box center [1378, 483] width 85 height 23
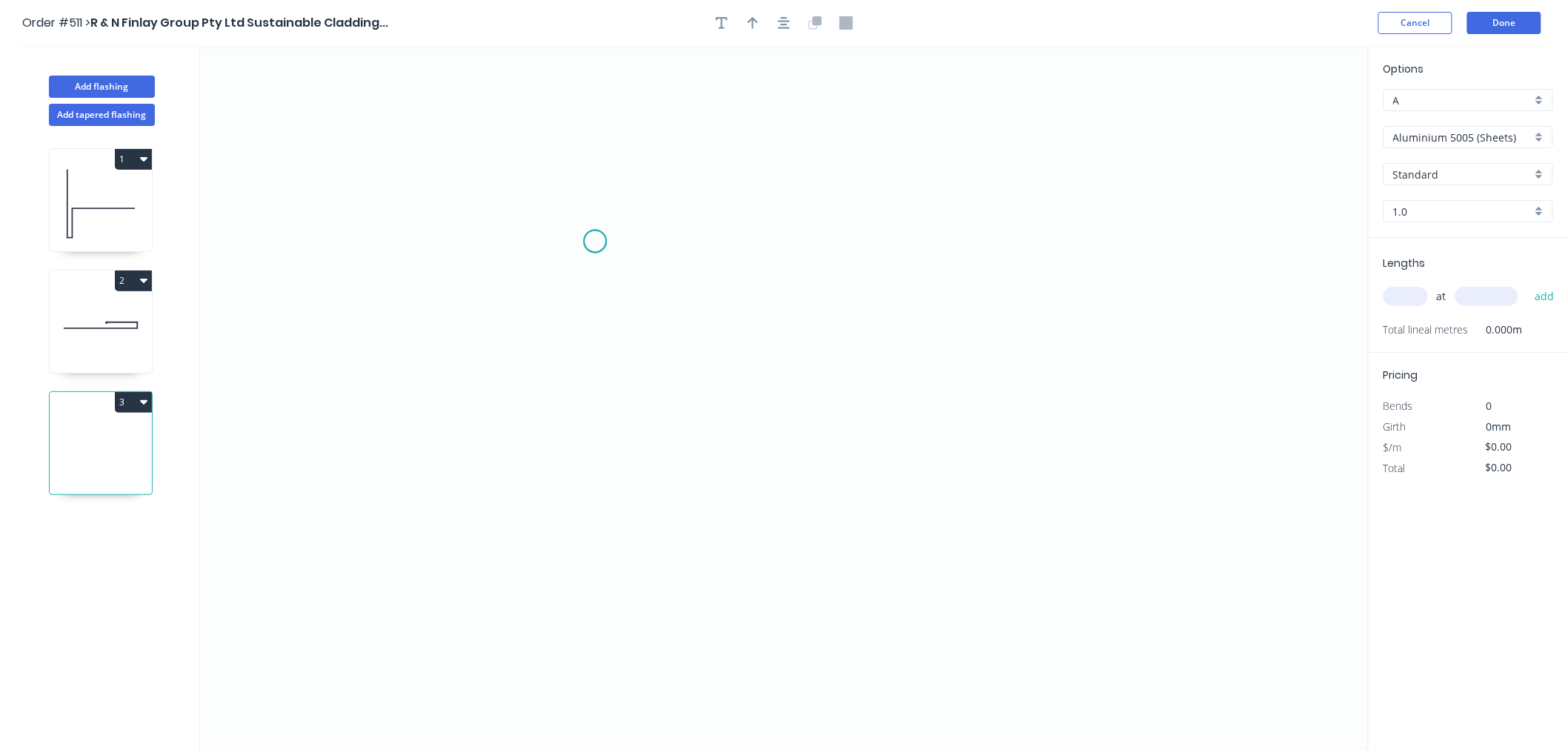
click at [595, 242] on icon "0" at bounding box center [784, 398] width 1168 height 705
click at [746, 243] on icon "0" at bounding box center [784, 398] width 1168 height 705
click at [756, 623] on icon "0 ?" at bounding box center [784, 398] width 1168 height 705
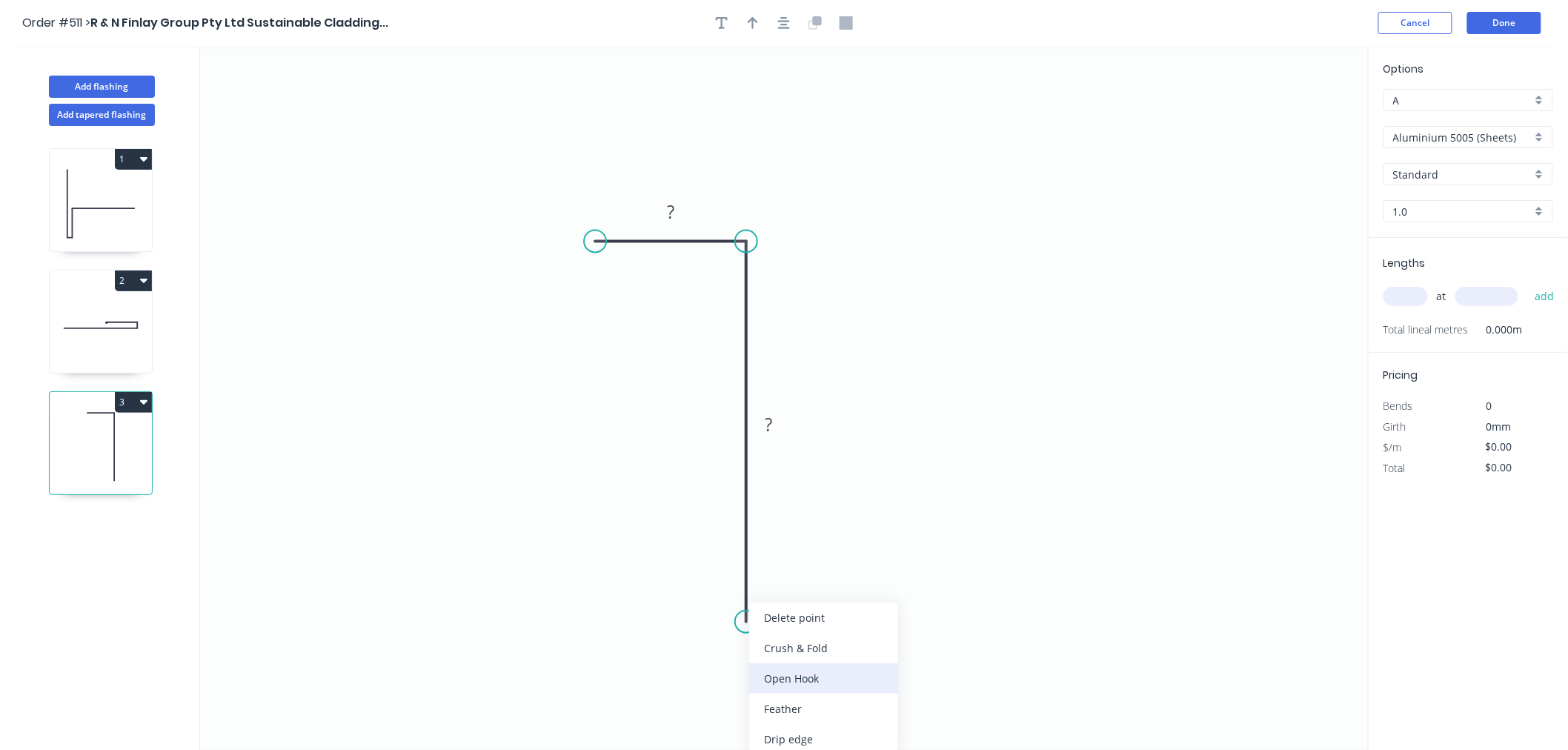
click at [796, 677] on div "Open Hook" at bounding box center [823, 679] width 149 height 30
click at [730, 595] on tspan "25" at bounding box center [728, 596] width 20 height 24
click at [769, 429] on tspan "?" at bounding box center [769, 424] width 8 height 24
click at [676, 209] on rect at bounding box center [670, 213] width 29 height 20
click at [1104, 315] on icon "0 40 OH 20 310" at bounding box center [784, 398] width 1168 height 705
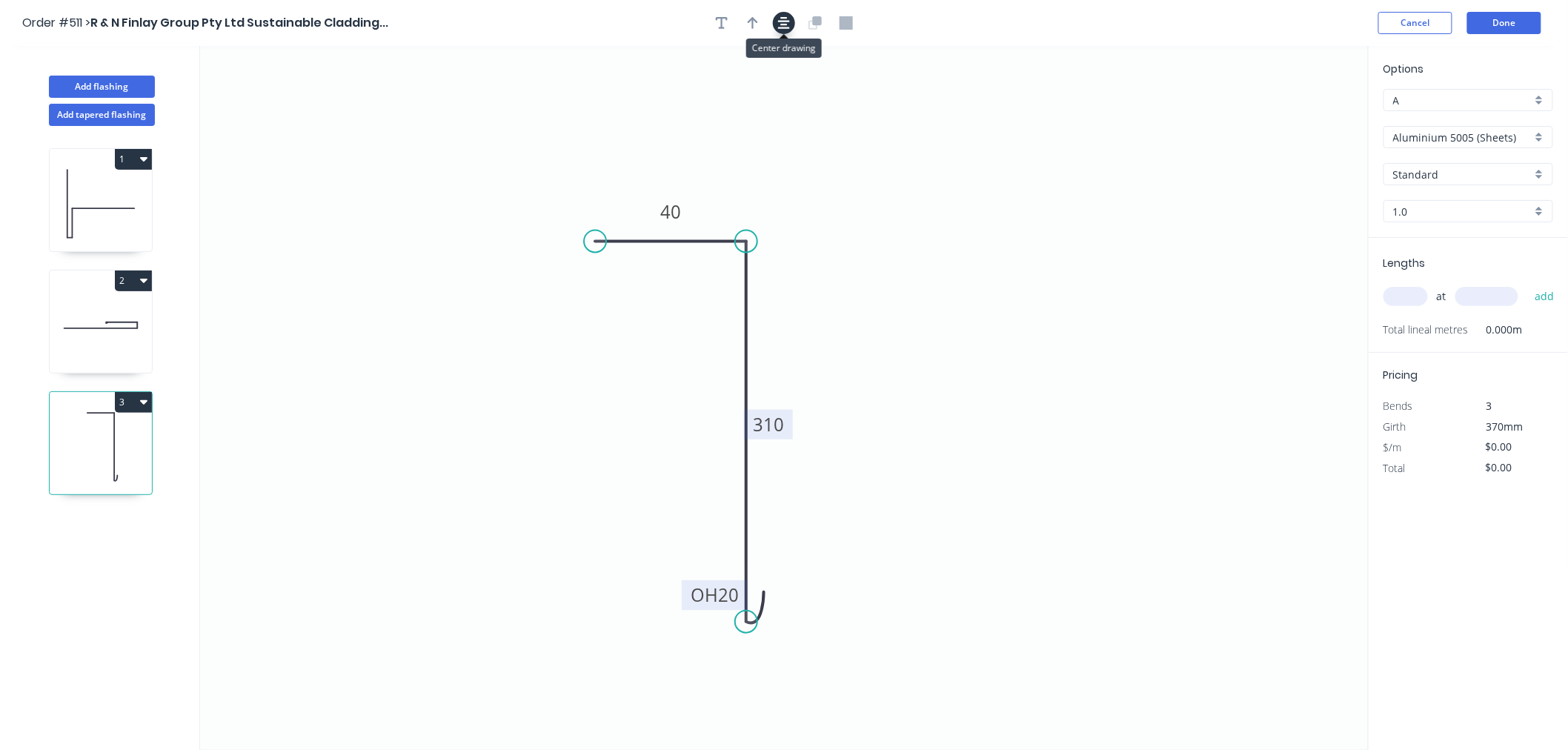
click at [786, 27] on icon "button" at bounding box center [784, 23] width 12 height 12
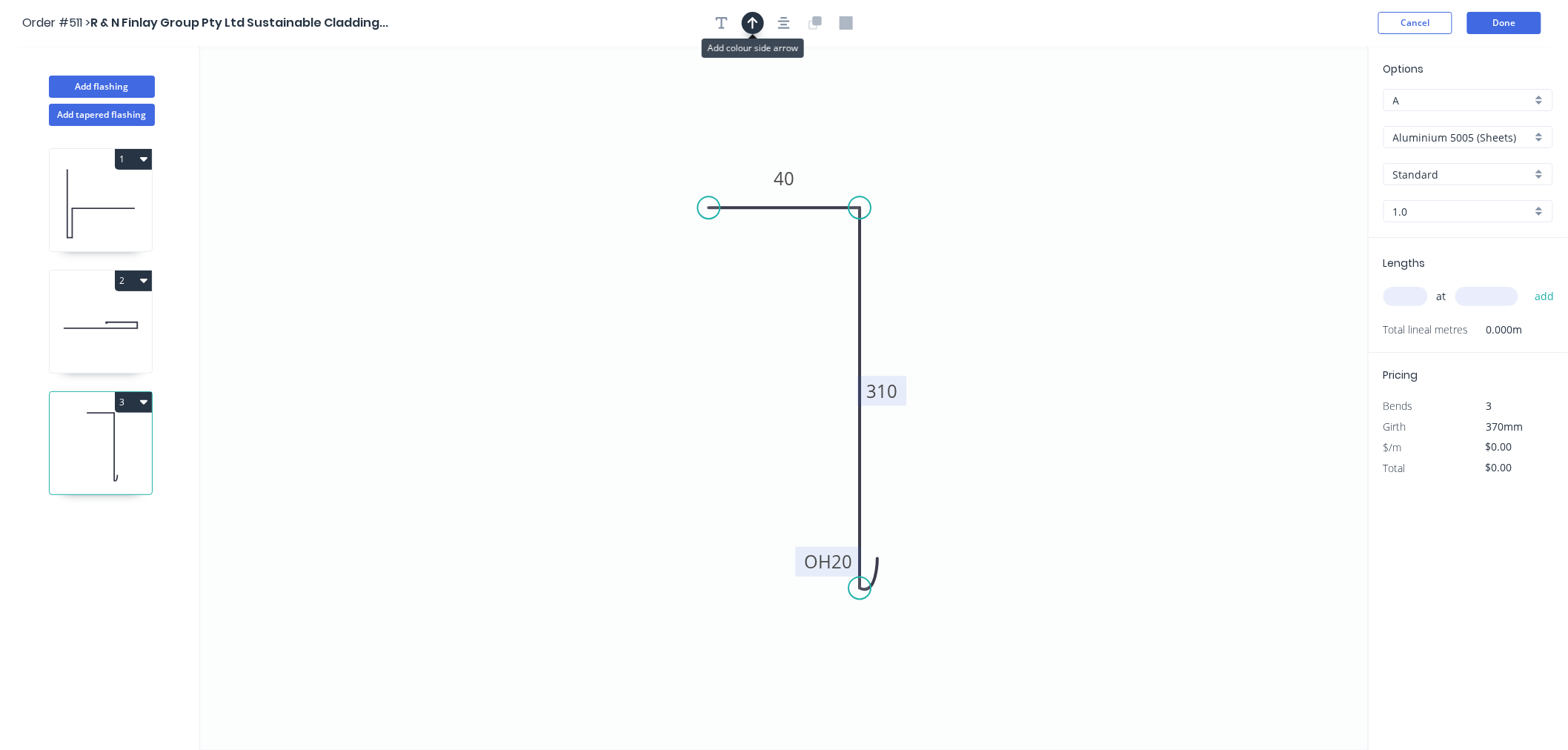
click at [759, 22] on button "button" at bounding box center [753, 23] width 22 height 22
drag, startPoint x: 1292, startPoint y: 117, endPoint x: 753, endPoint y: 302, distance: 569.9
click at [753, 302] on icon at bounding box center [753, 284] width 14 height 48
click at [756, 299] on icon at bounding box center [753, 284] width 14 height 48
click at [756, 299] on icon at bounding box center [756, 282] width 14 height 48
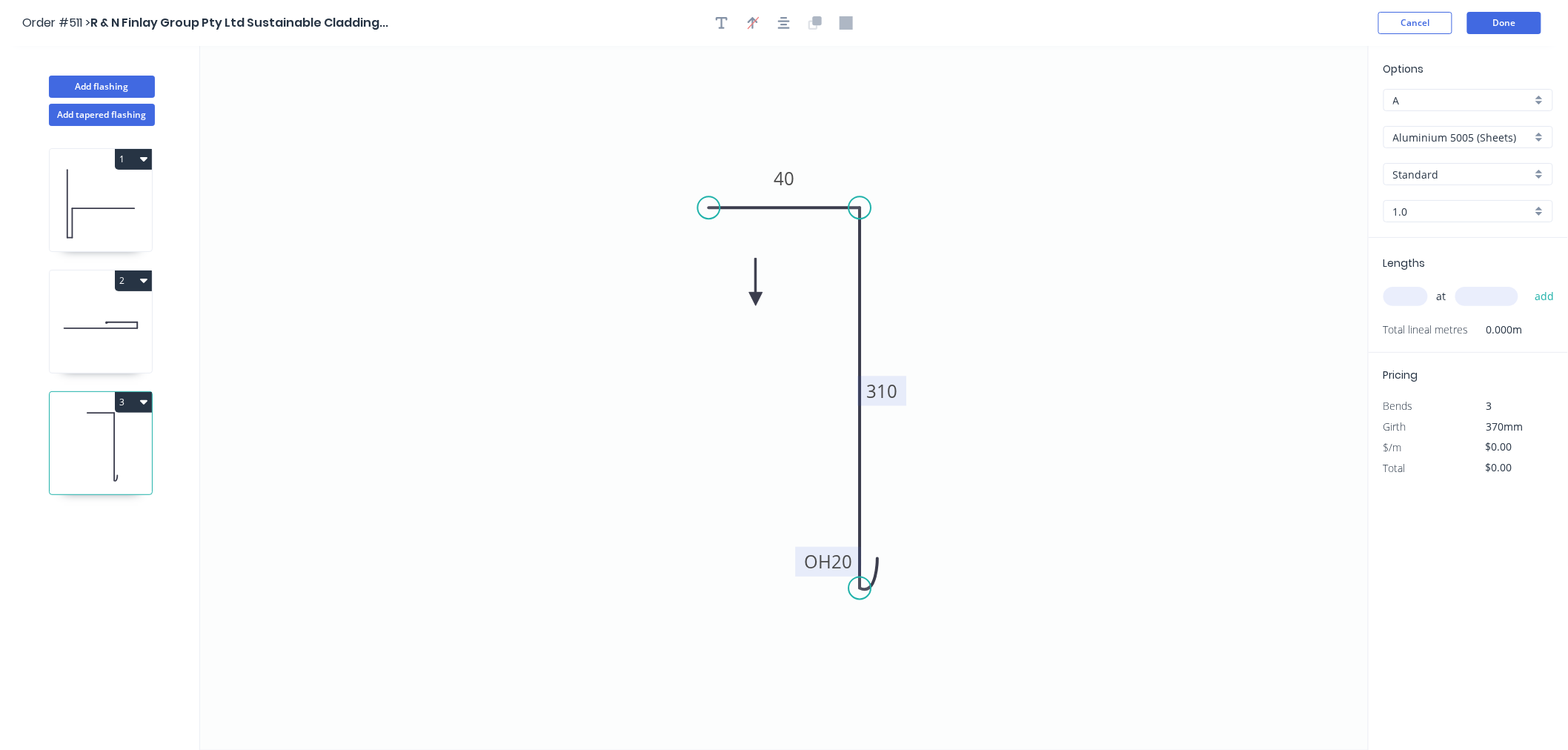
click at [756, 299] on icon at bounding box center [756, 282] width 14 height 48
click at [756, 299] on icon at bounding box center [772, 299] width 48 height 14
click at [756, 298] on icon at bounding box center [767, 311] width 43 height 43
click at [756, 297] on icon at bounding box center [756, 313] width 14 height 48
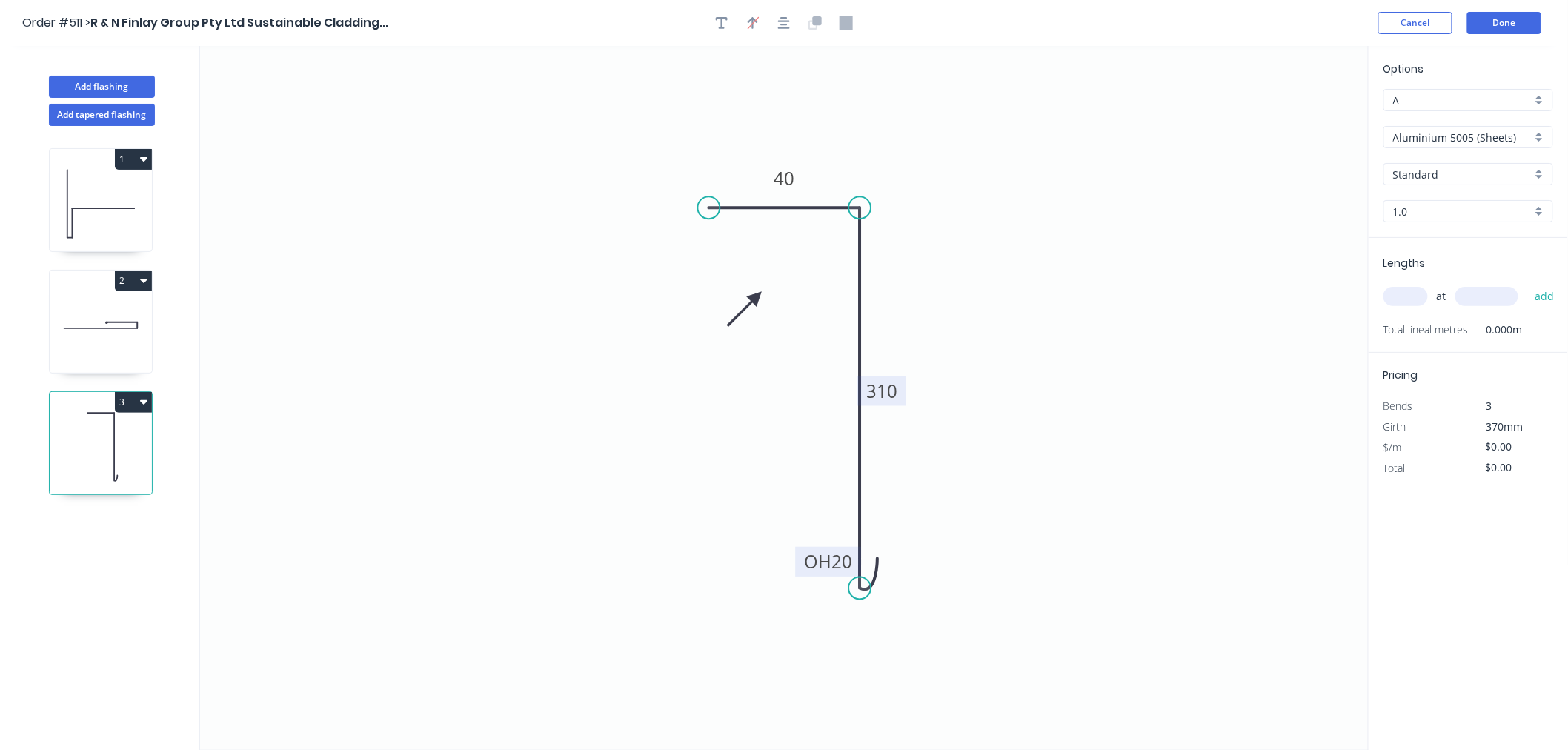
click at [757, 297] on icon at bounding box center [744, 308] width 43 height 43
click at [757, 297] on icon at bounding box center [745, 308] width 43 height 43
click at [757, 296] on icon at bounding box center [745, 308] width 43 height 43
drag, startPoint x: 757, startPoint y: 296, endPoint x: 727, endPoint y: 308, distance: 32.3
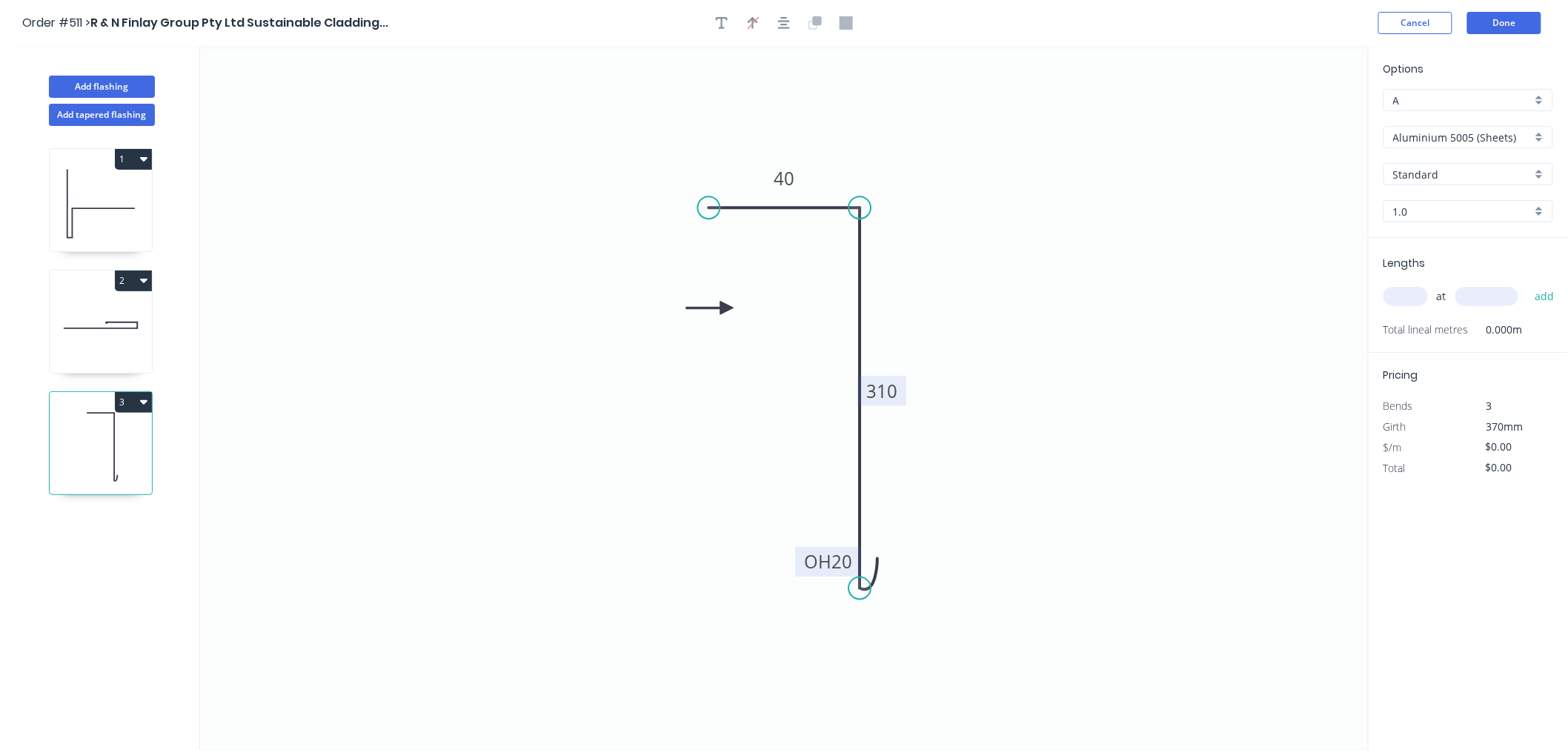
click at [727, 308] on icon at bounding box center [710, 308] width 48 height 14
click at [1369, 130] on input "Aluminium 5005 (Sheets)" at bounding box center [1461, 138] width 138 height 16
click at [1369, 299] on div "Copper (Mill Finish)" at bounding box center [1468, 296] width 169 height 26
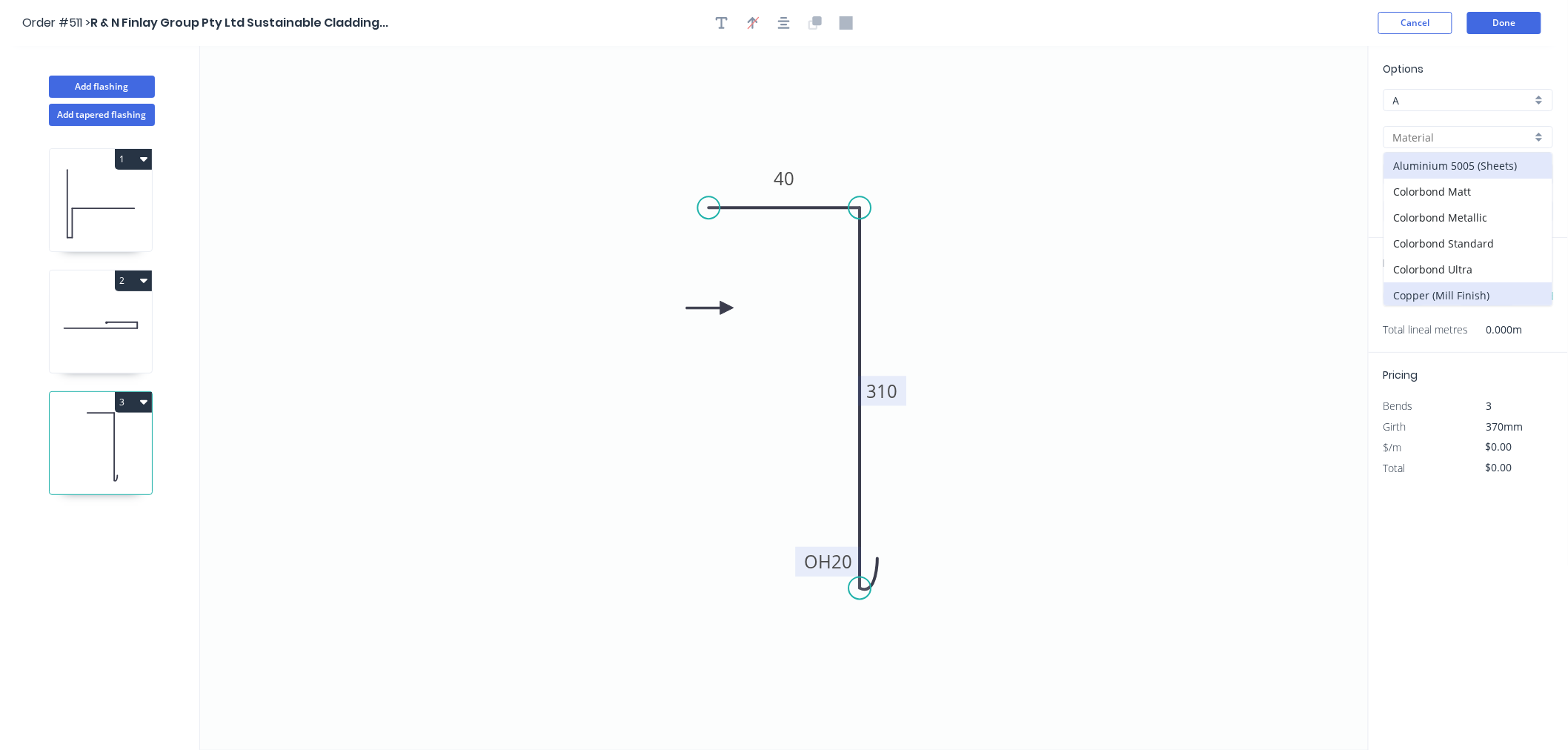
type input "Copper (Mill Finish)"
type input "Mill Finish"
type input "0.55"
type input "$73.17"
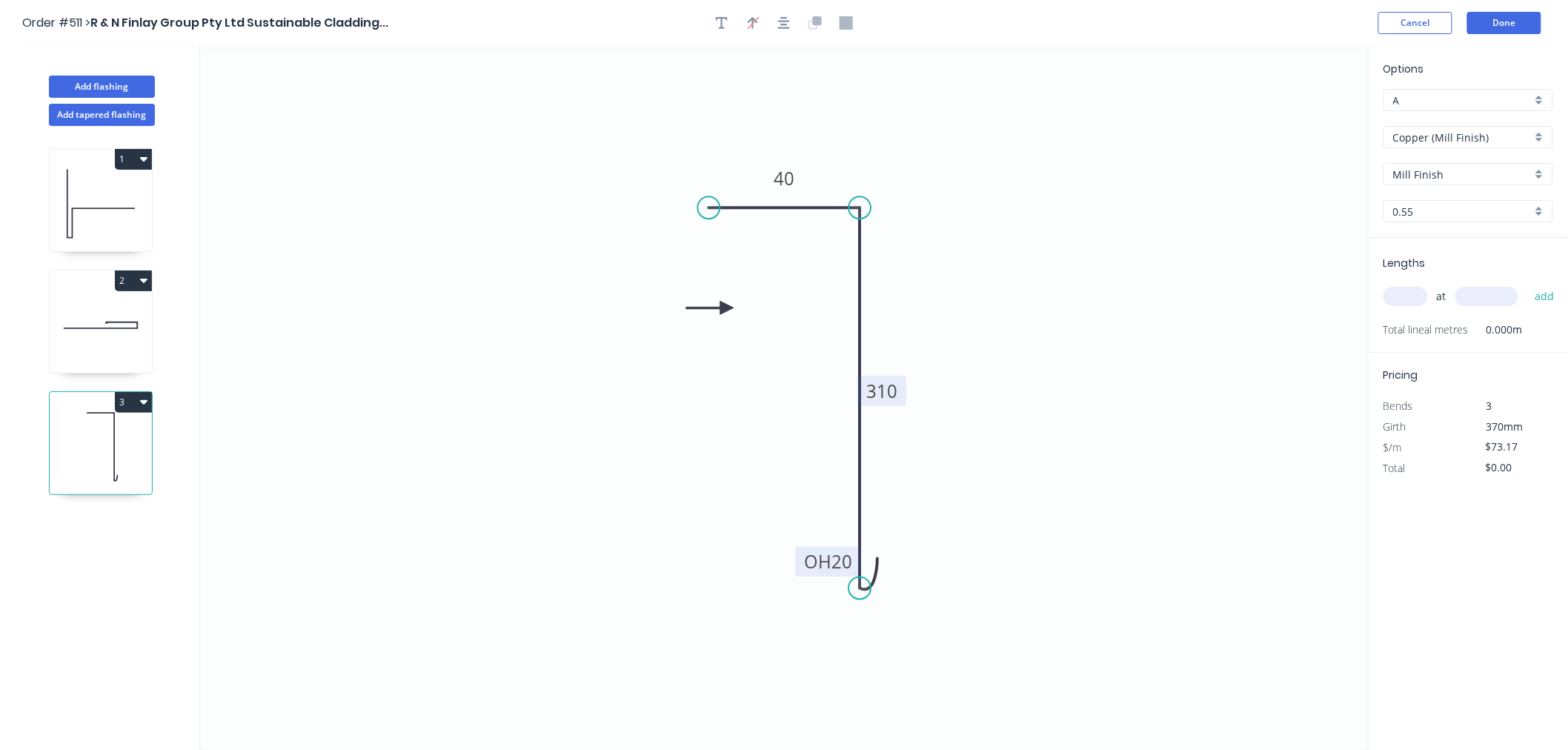
click at [1369, 296] on input "text" at bounding box center [1406, 296] width 45 height 19
type input "1"
type input "700"
click at [1369, 284] on button "add" at bounding box center [1545, 296] width 35 height 25
type input "$73.17"
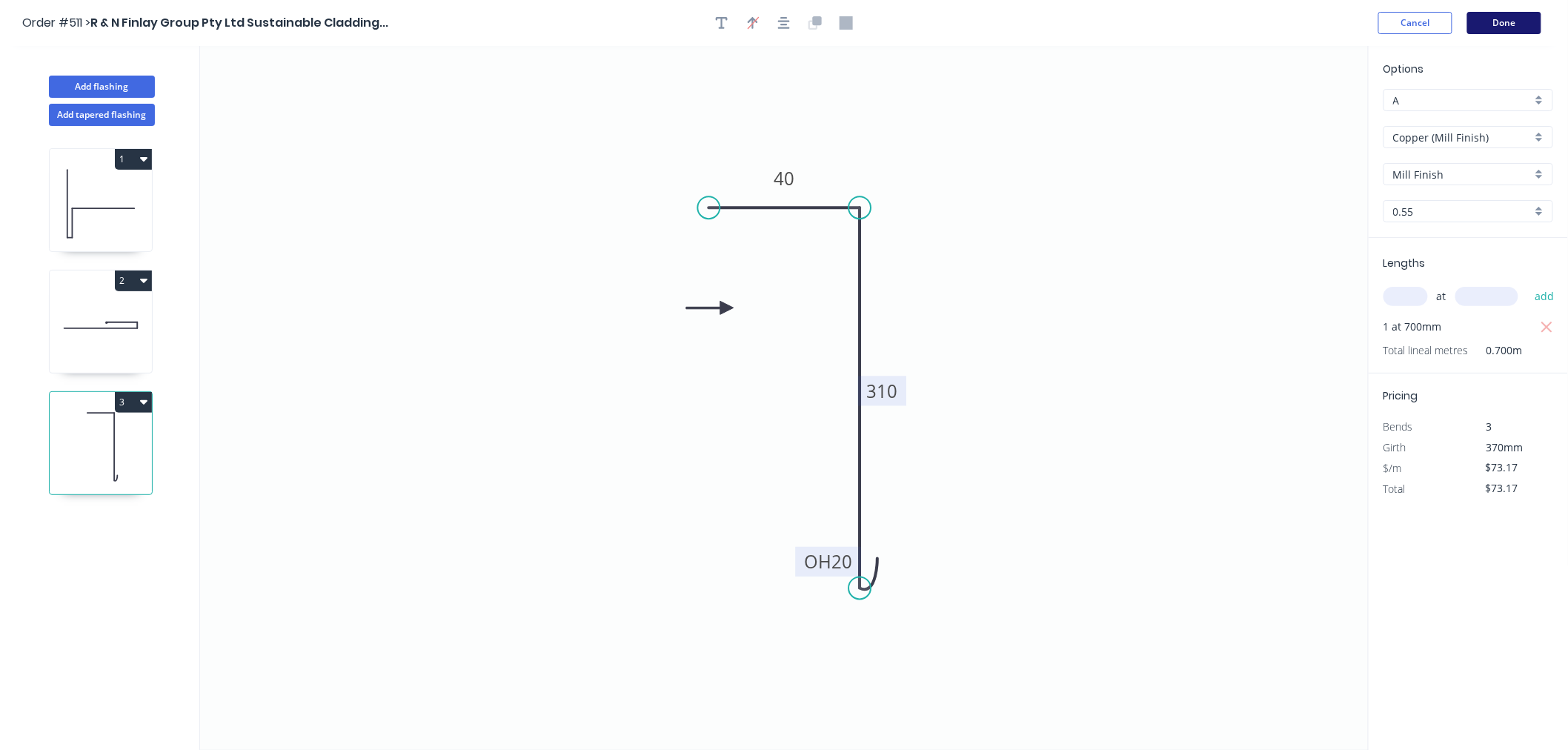
click at [1369, 31] on button "Done" at bounding box center [1504, 23] width 74 height 22
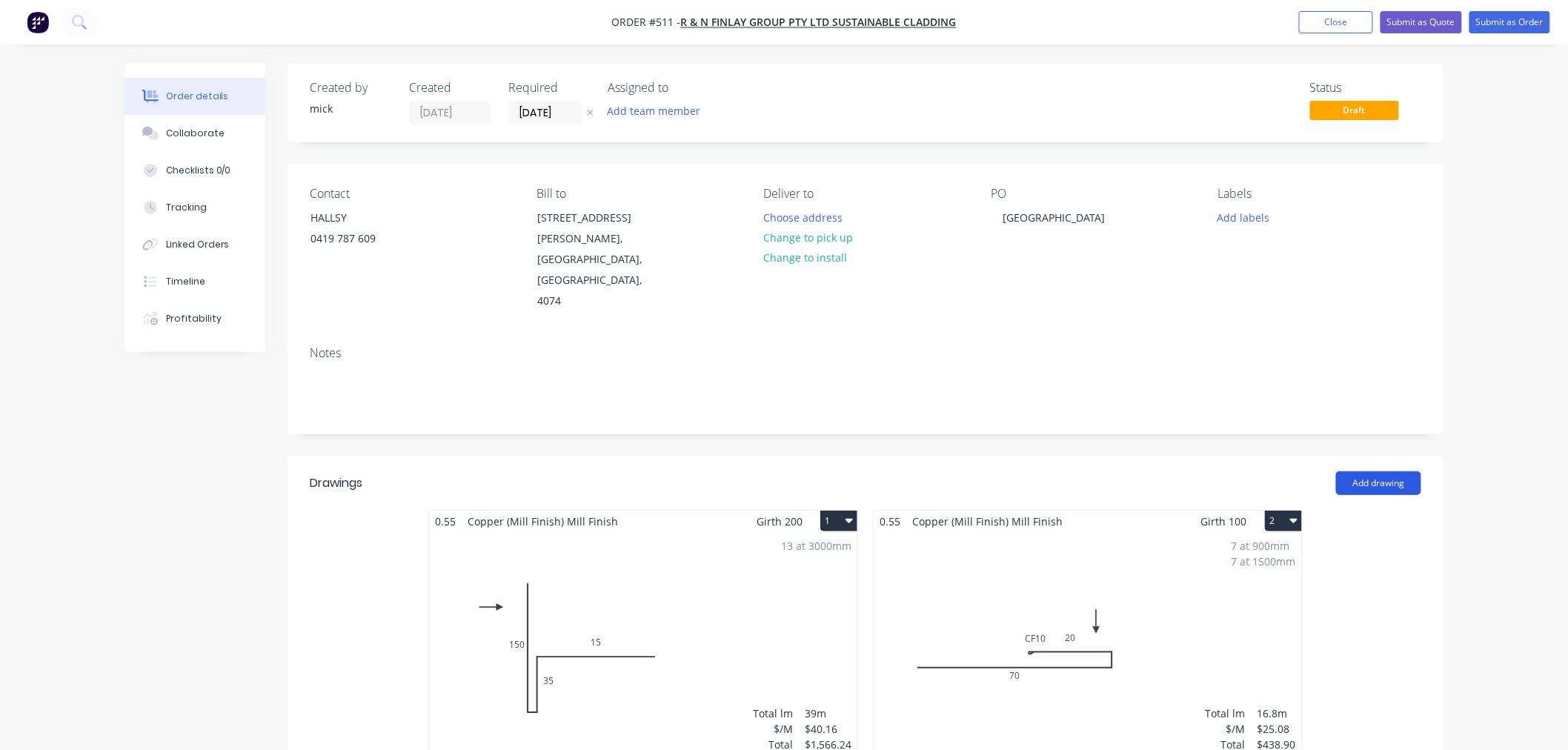
click at [1358, 472] on button "Add drawing" at bounding box center [1378, 483] width 85 height 23
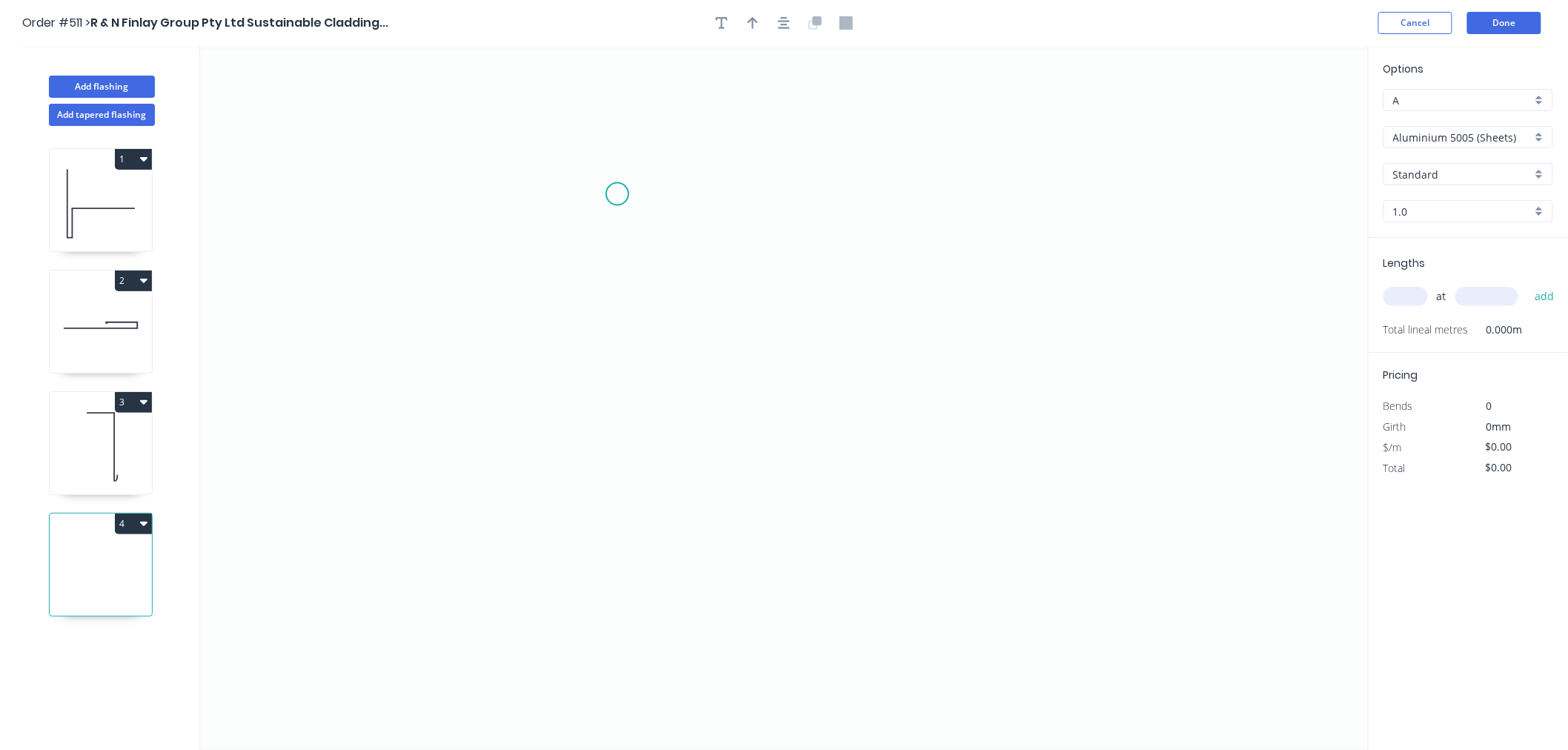
click at [617, 194] on icon "0" at bounding box center [784, 398] width 1168 height 705
click at [809, 318] on icon "0" at bounding box center [784, 398] width 1168 height 705
click at [813, 666] on icon "0 ?" at bounding box center [784, 398] width 1168 height 705
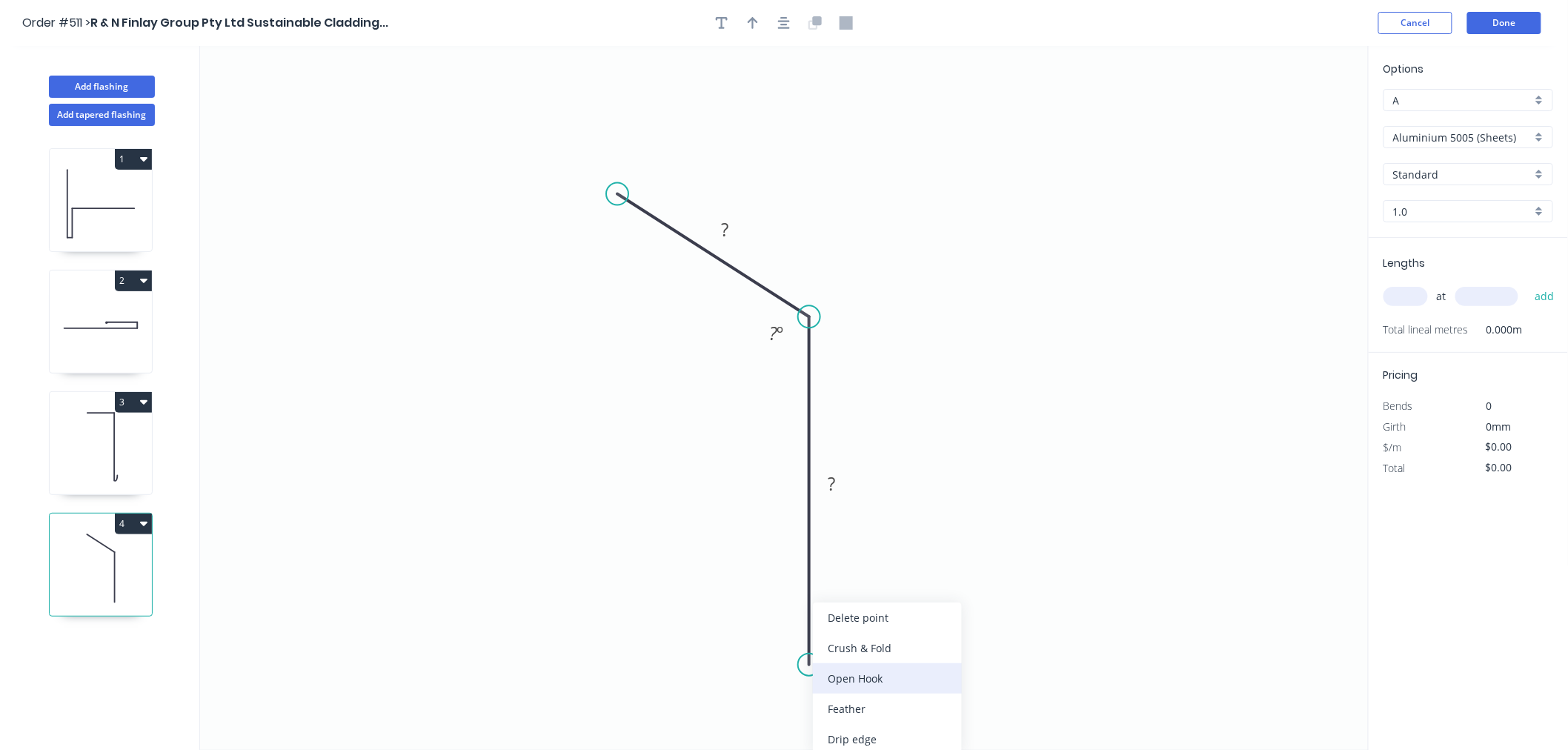
click at [840, 672] on div "Open Hook" at bounding box center [887, 679] width 149 height 30
click at [801, 639] on tspan "25" at bounding box center [790, 639] width 20 height 24
click at [836, 489] on rect at bounding box center [831, 485] width 29 height 20
click at [778, 330] on tspan "º" at bounding box center [781, 333] width 7 height 24
click at [734, 234] on rect at bounding box center [725, 230] width 29 height 20
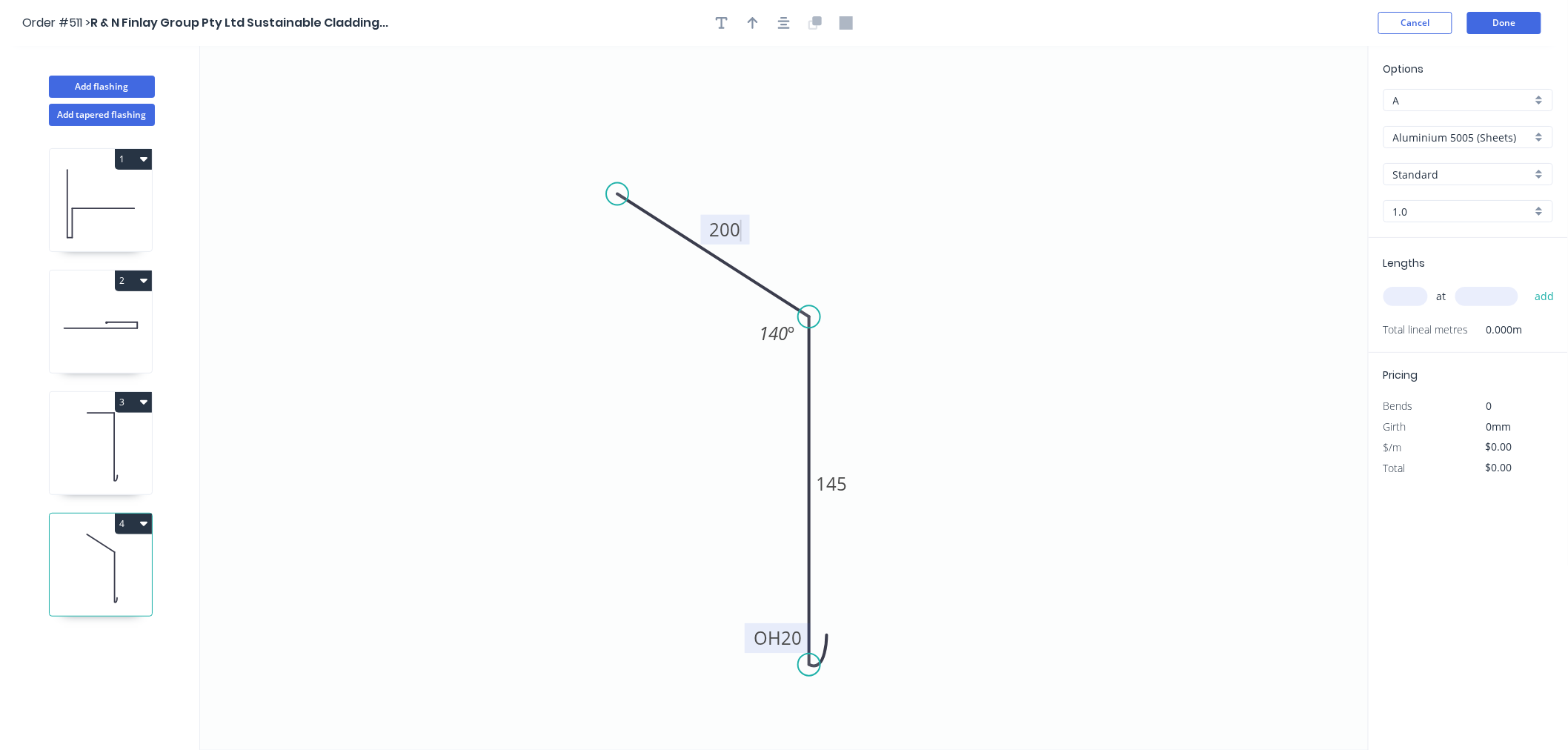
click at [997, 306] on icon "0 200 OH 20 145 140 º" at bounding box center [784, 398] width 1168 height 705
click at [785, 23] on icon "button" at bounding box center [784, 23] width 12 height 14
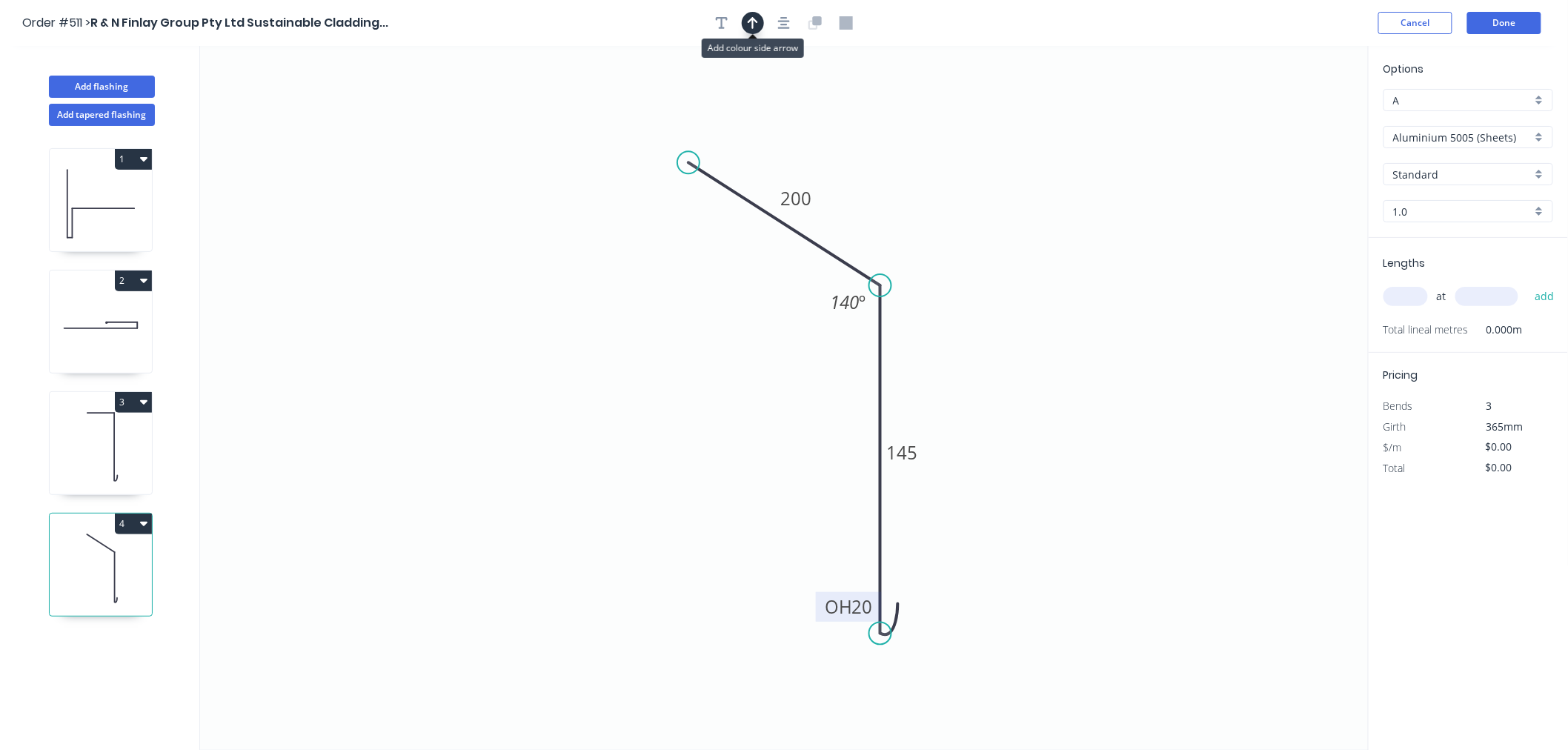
click at [758, 23] on button "button" at bounding box center [753, 23] width 22 height 22
drag, startPoint x: 1291, startPoint y: 120, endPoint x: 726, endPoint y: 327, distance: 601.7
click at [726, 327] on icon at bounding box center [726, 309] width 14 height 48
click at [727, 327] on icon at bounding box center [726, 309] width 14 height 48
click at [728, 326] on icon at bounding box center [726, 309] width 14 height 48
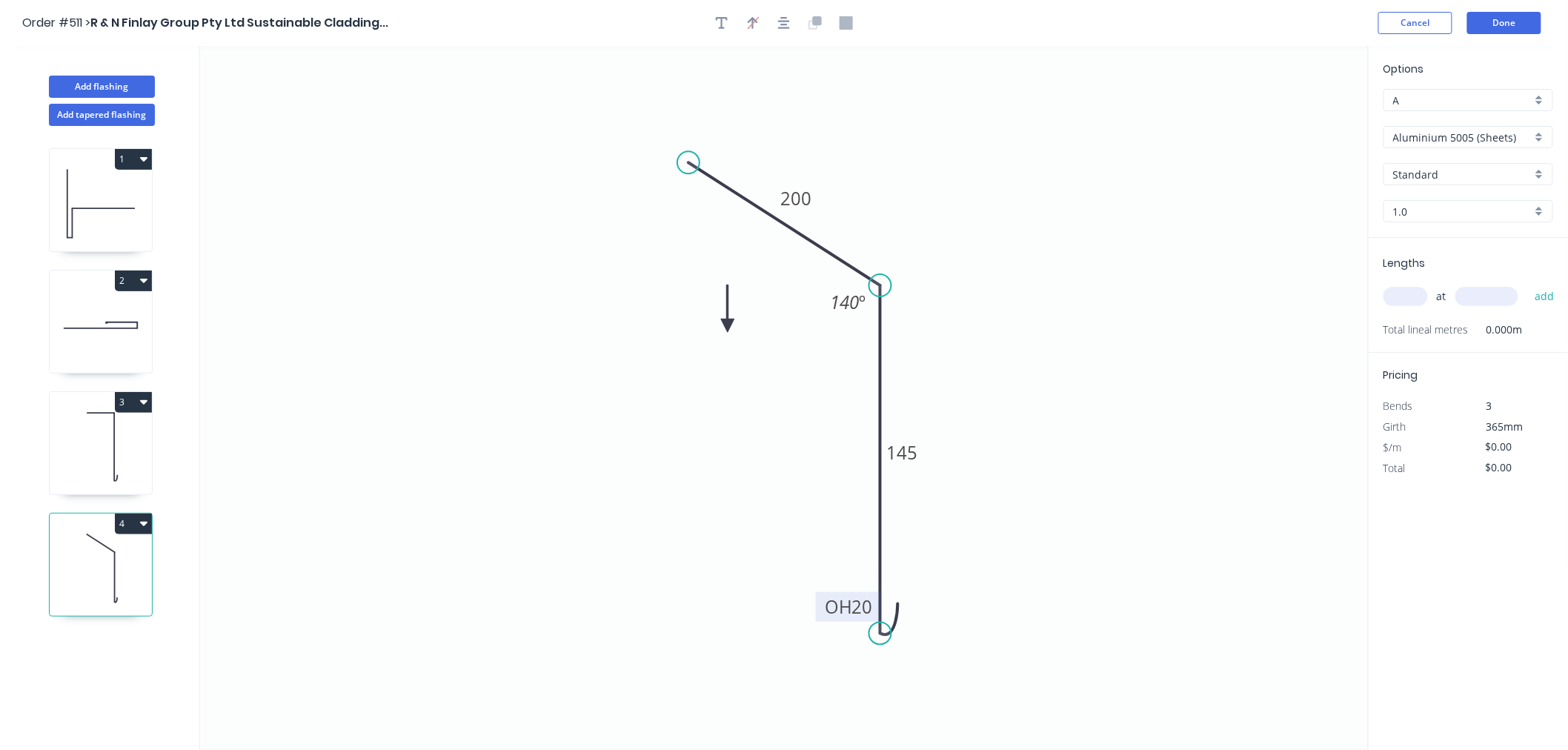
click at [728, 324] on icon at bounding box center [728, 308] width 14 height 48
click at [728, 324] on icon at bounding box center [728, 307] width 14 height 48
click at [728, 324] on icon at bounding box center [740, 311] width 43 height 43
click at [730, 324] on icon at bounding box center [740, 311] width 43 height 43
click at [730, 324] on icon at bounding box center [747, 324] width 48 height 14
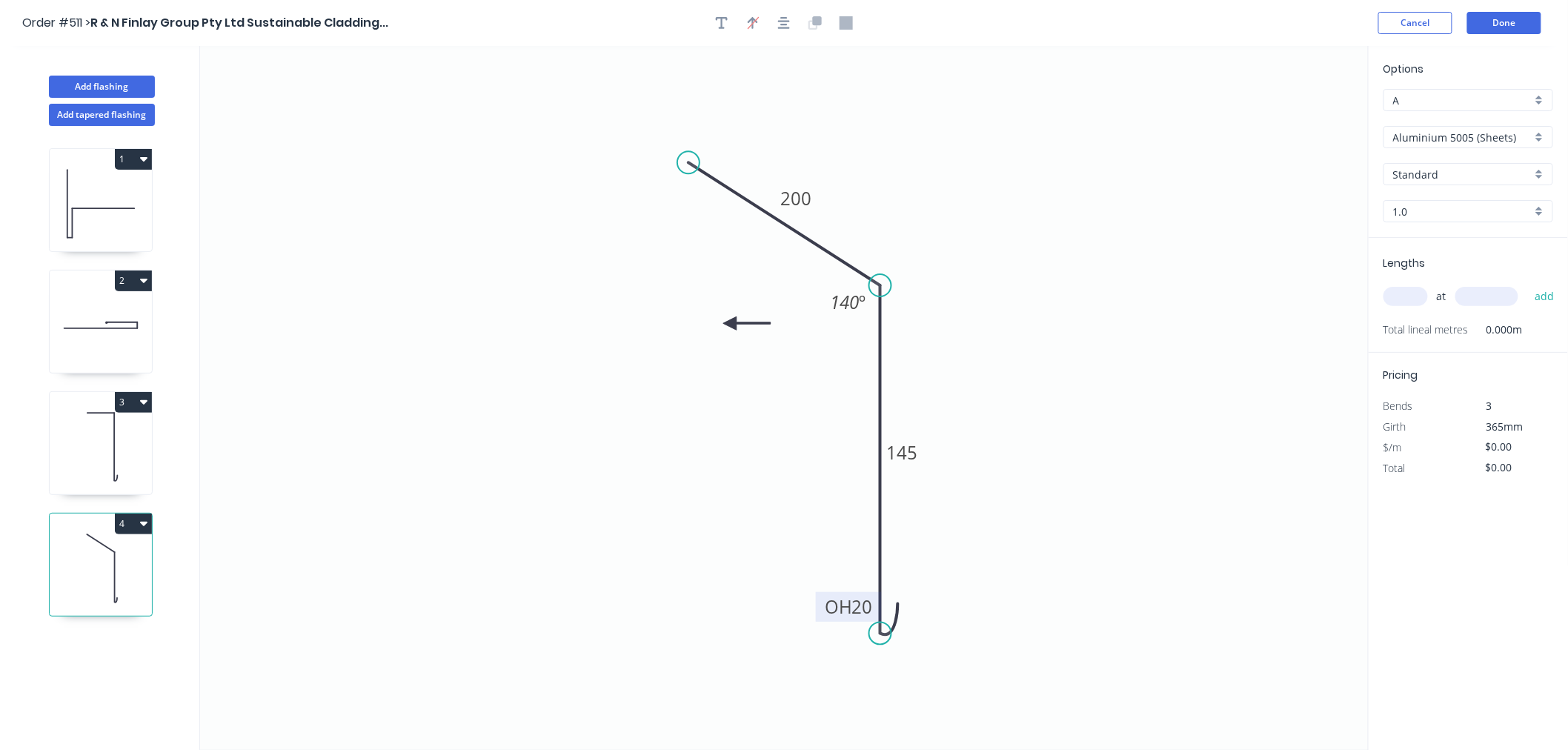
click at [731, 324] on icon at bounding box center [747, 324] width 48 height 14
click at [731, 324] on icon at bounding box center [747, 324] width 48 height 14
click at [731, 324] on icon at bounding box center [731, 340] width 14 height 48
click at [731, 324] on icon at bounding box center [719, 336] width 43 height 43
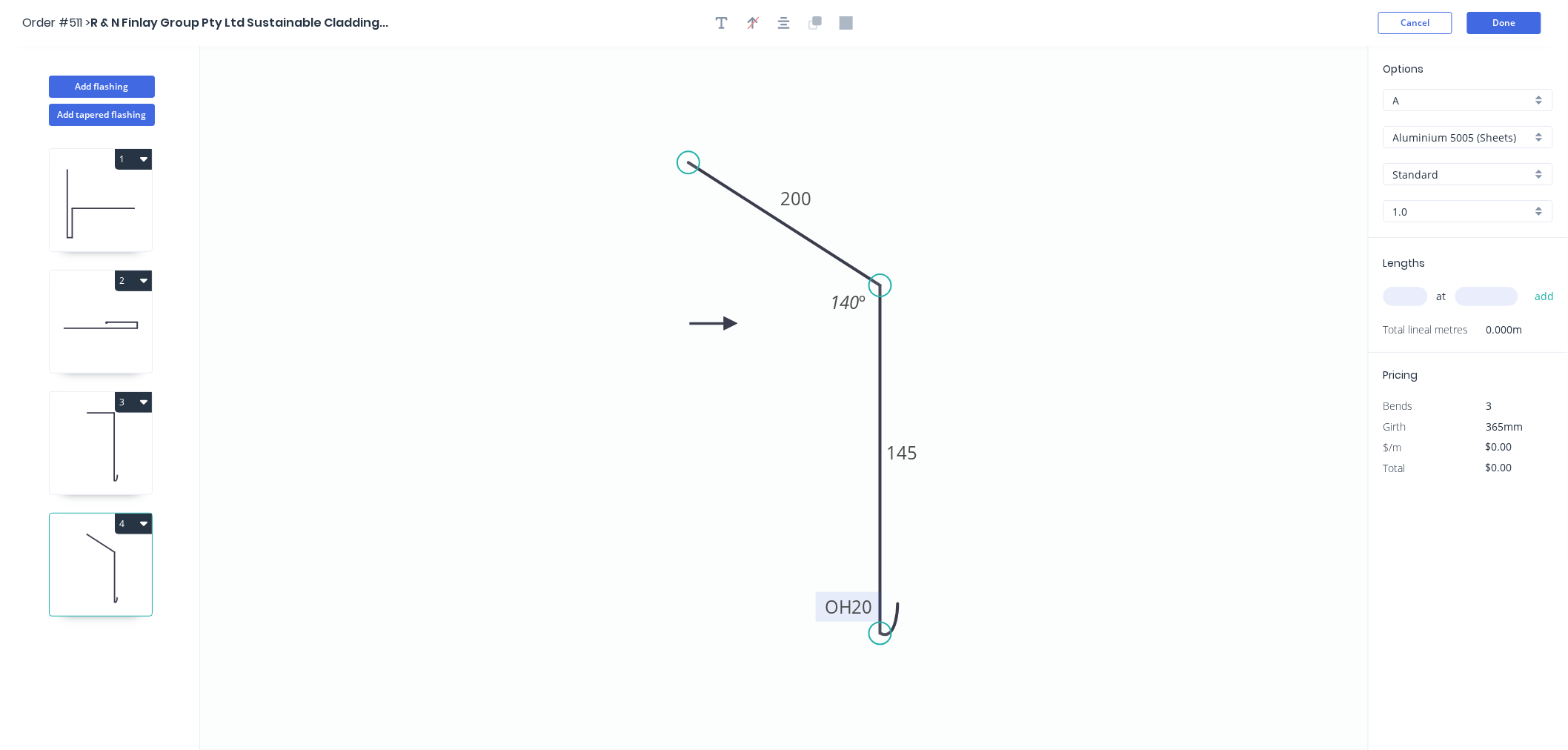
click at [731, 324] on icon at bounding box center [713, 324] width 48 height 14
click at [731, 324] on icon at bounding box center [719, 311] width 43 height 43
click at [731, 324] on icon at bounding box center [731, 306] width 14 height 48
click at [731, 324] on icon at bounding box center [747, 324] width 48 height 14
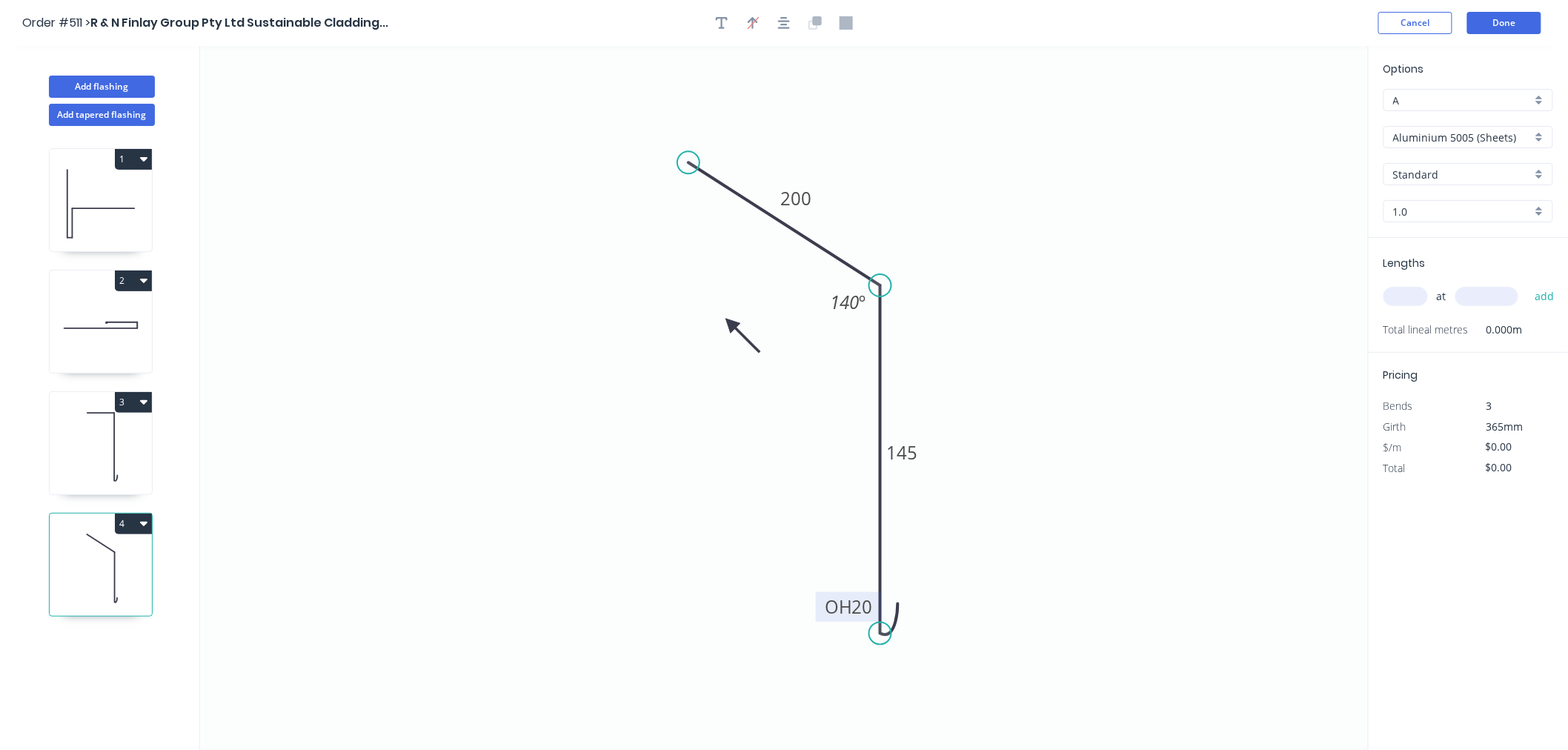
click at [731, 324] on icon at bounding box center [742, 336] width 43 height 43
click at [731, 324] on icon at bounding box center [731, 340] width 14 height 48
drag, startPoint x: 731, startPoint y: 324, endPoint x: 734, endPoint y: 375, distance: 51.1
click at [734, 375] on icon at bounding box center [716, 374] width 48 height 14
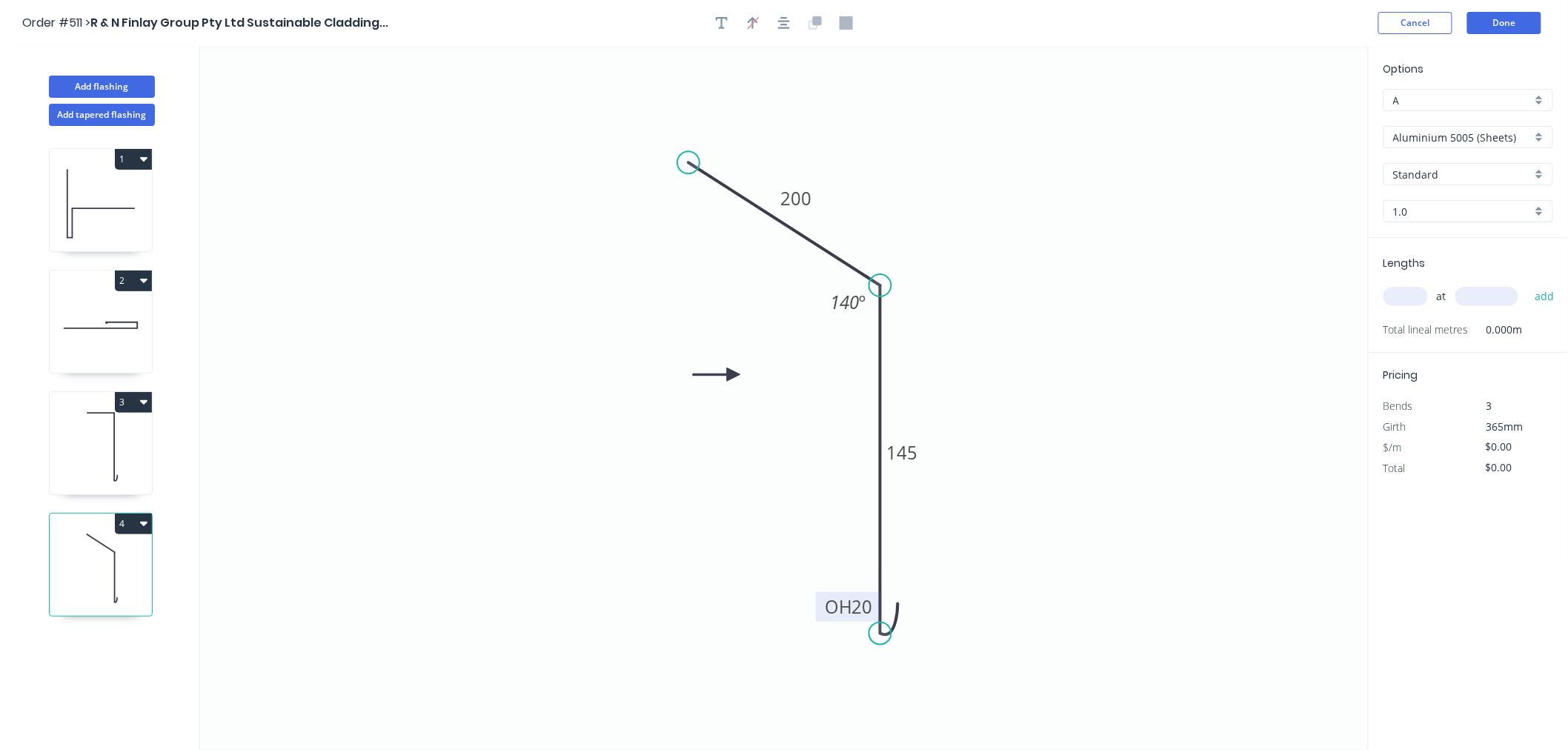
click at [1369, 135] on input "Aluminium 5005 (Sheets)" at bounding box center [1461, 138] width 138 height 16
click at [1369, 294] on div "Copper (Mill Finish)" at bounding box center [1468, 296] width 169 height 26
type input "Copper (Mill Finish)"
type input "Mill Finish"
type input "0.55"
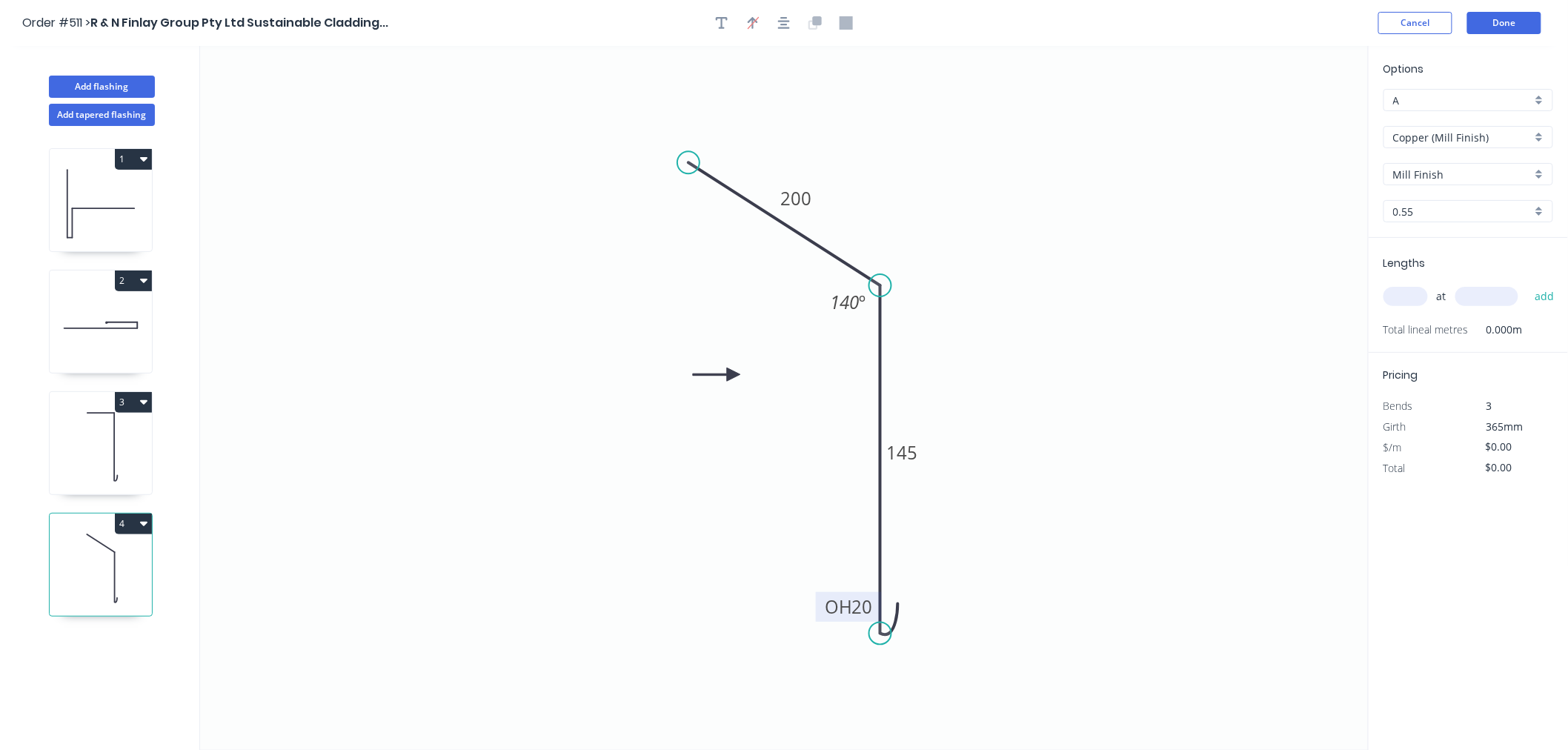
type input "$73.17"
click at [1369, 287] on input "text" at bounding box center [1406, 296] width 45 height 19
type input "1"
type input "900"
click at [1369, 284] on button "add" at bounding box center [1545, 296] width 35 height 25
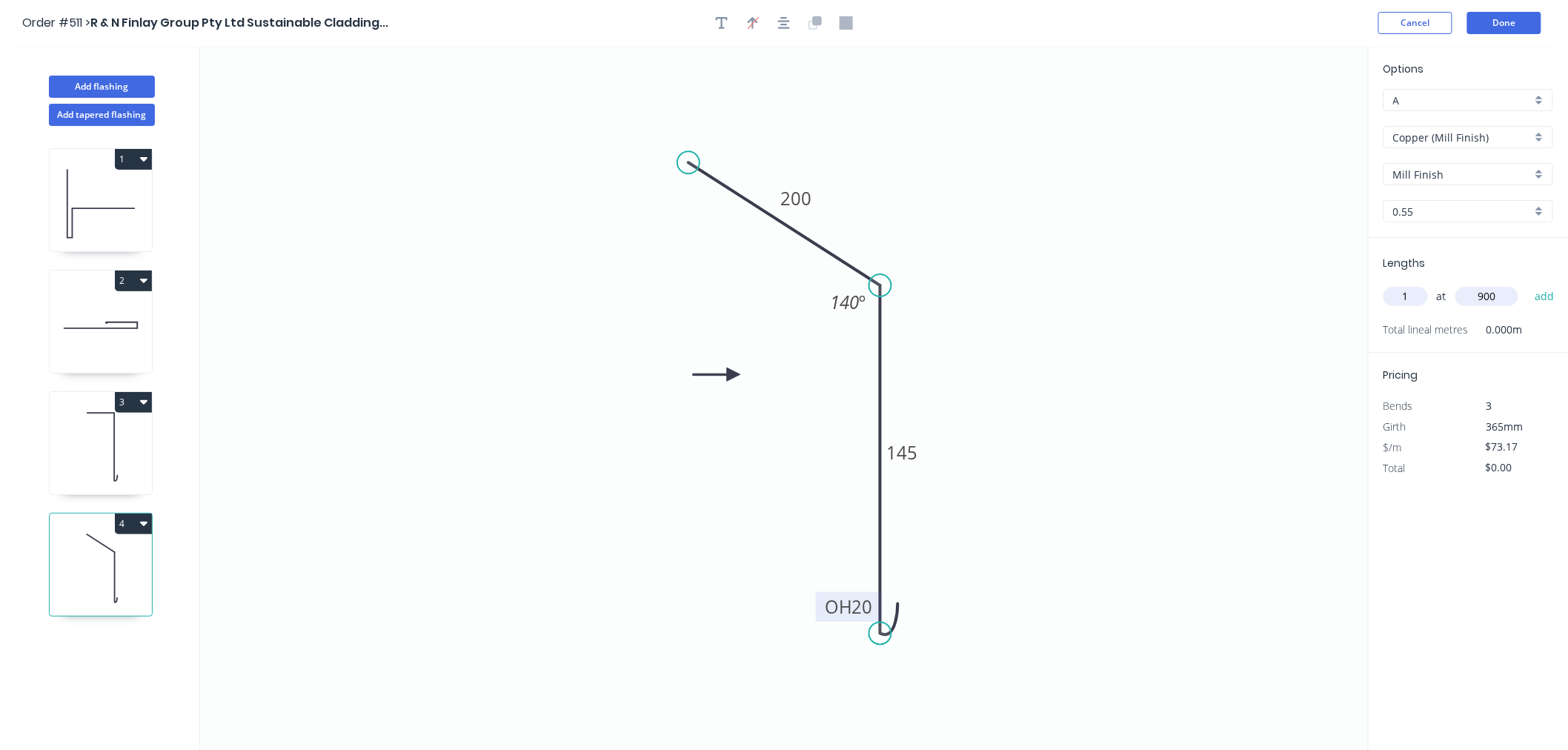
type input "$73.17"
click at [1369, 23] on button "Done" at bounding box center [1504, 23] width 74 height 22
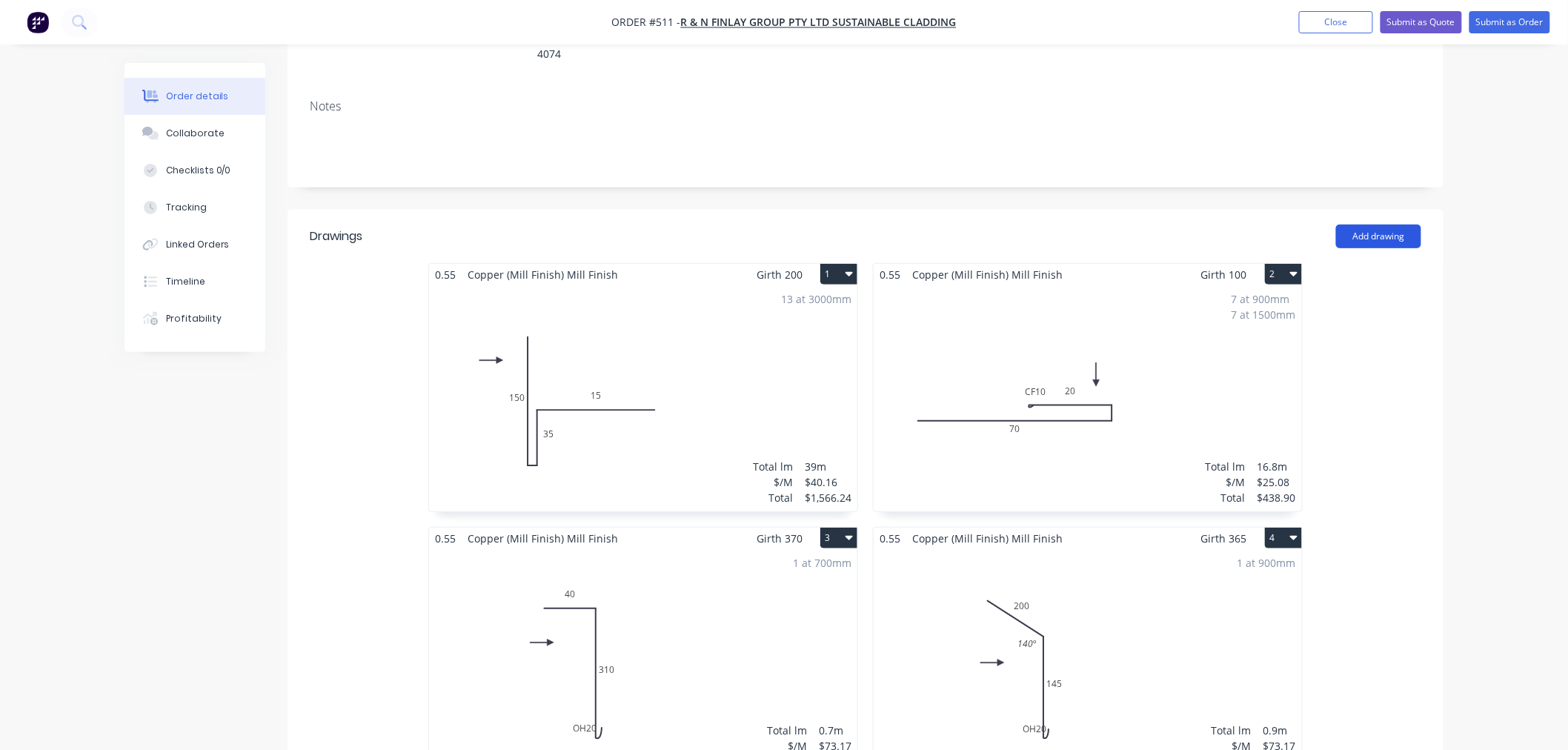
click at [1369, 225] on button "Add drawing" at bounding box center [1378, 236] width 85 height 23
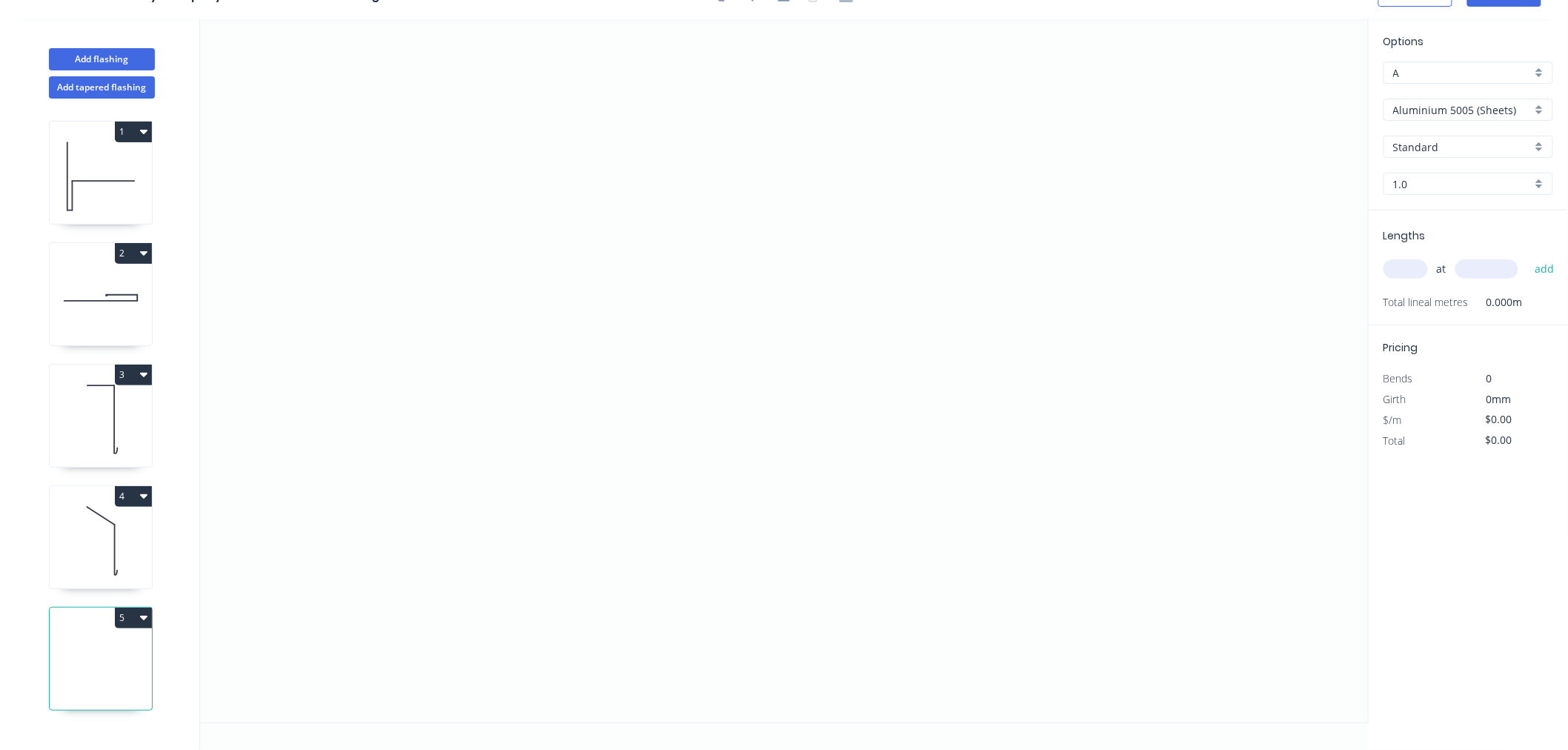
scroll to position [27, 0]
click at [473, 383] on icon "0" at bounding box center [784, 371] width 1168 height 705
click at [1019, 364] on icon "0" at bounding box center [784, 371] width 1168 height 705
click at [1018, 384] on circle at bounding box center [1019, 382] width 22 height 22
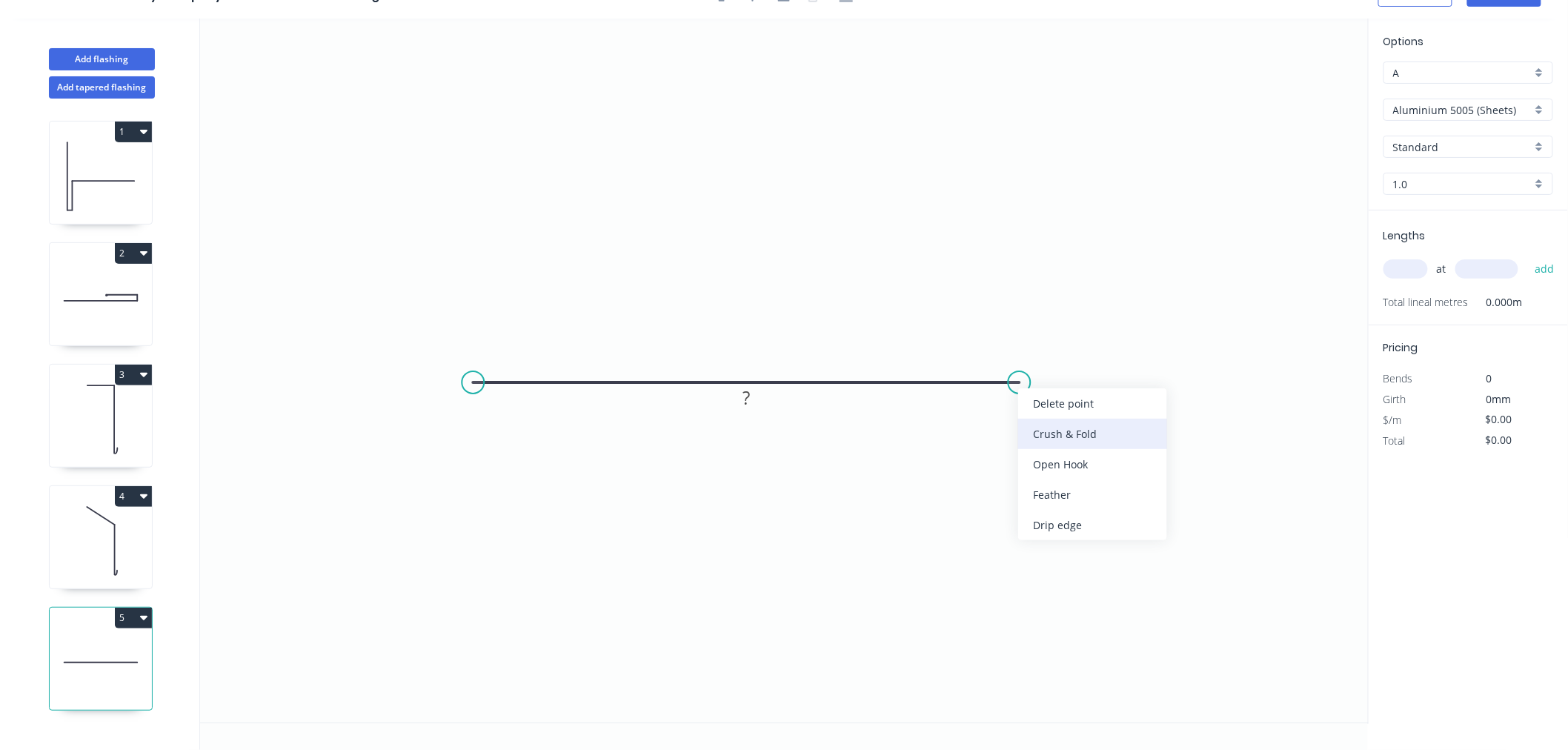
click at [1073, 423] on div "Crush & Fold" at bounding box center [1092, 434] width 149 height 30
click at [1369, 113] on input "Aluminium 5005 (Sheets)" at bounding box center [1461, 110] width 138 height 16
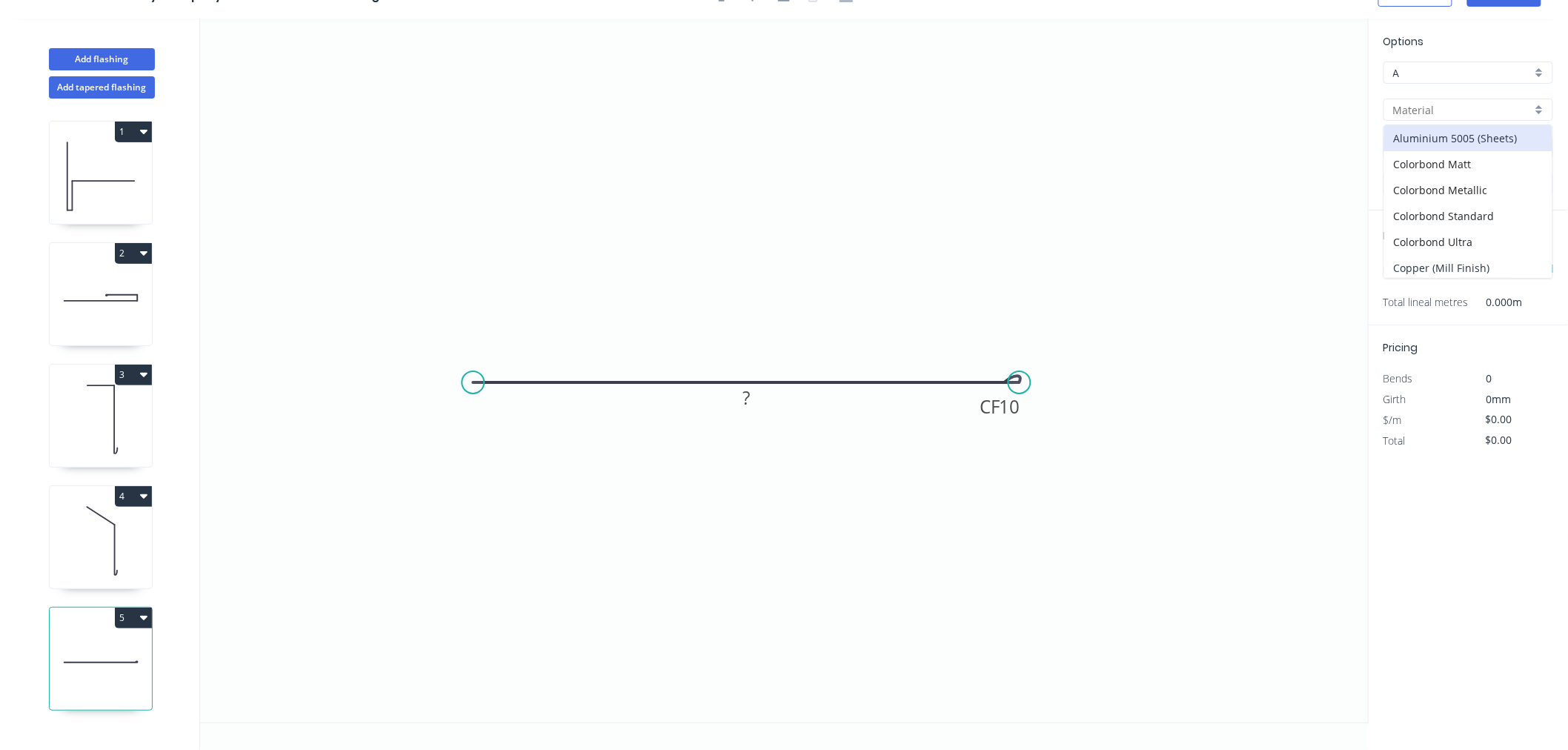
click at [1369, 271] on div "Copper (Mill Finish)" at bounding box center [1468, 268] width 169 height 26
type input "Copper (Mill Finish)"
type input "Mill Finish"
type input "0.55"
click at [1369, 267] on input "text" at bounding box center [1406, 268] width 45 height 19
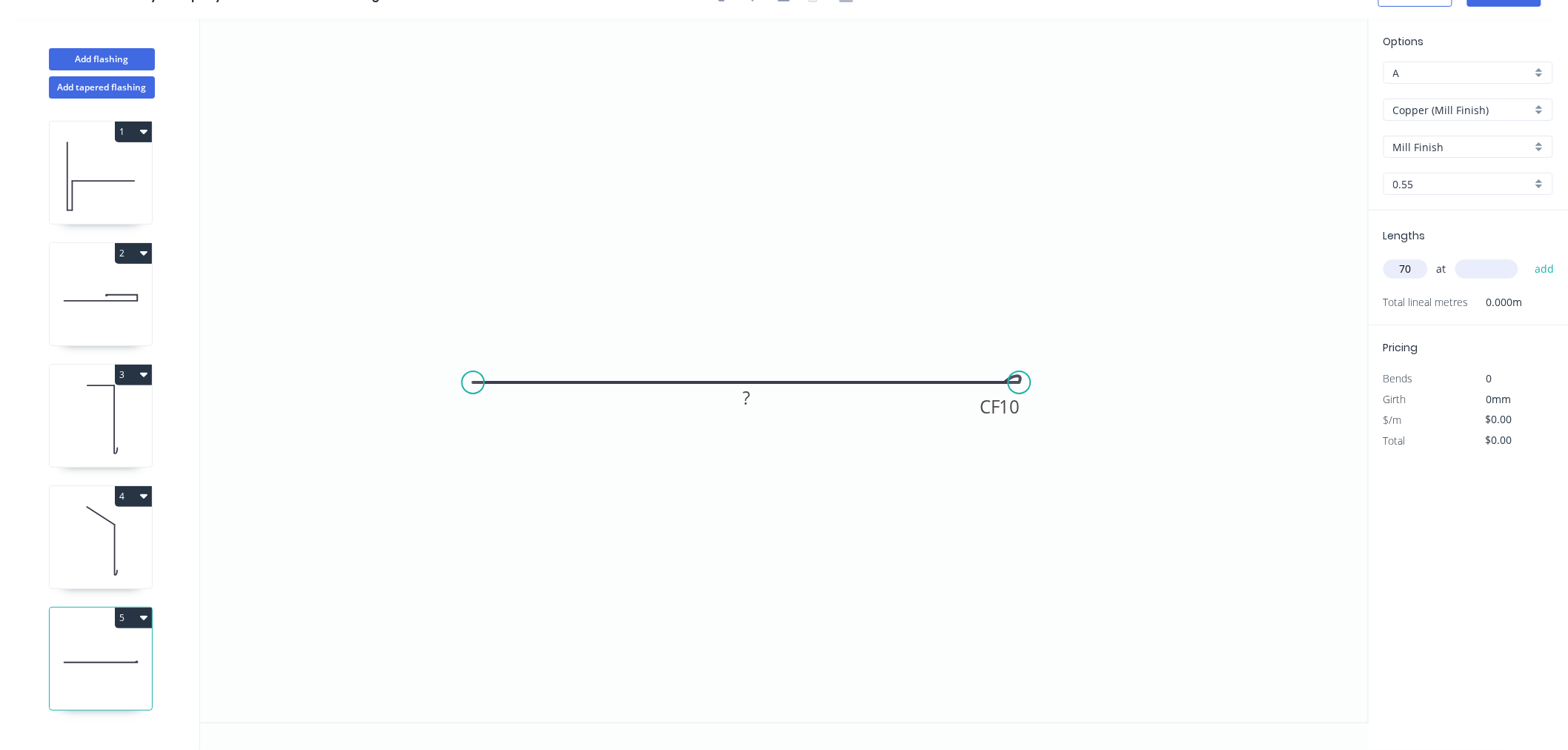
type input "7"
type input "2"
type input "700"
click at [1369, 256] on button "add" at bounding box center [1545, 268] width 35 height 25
click at [753, 398] on rect at bounding box center [746, 398] width 29 height 20
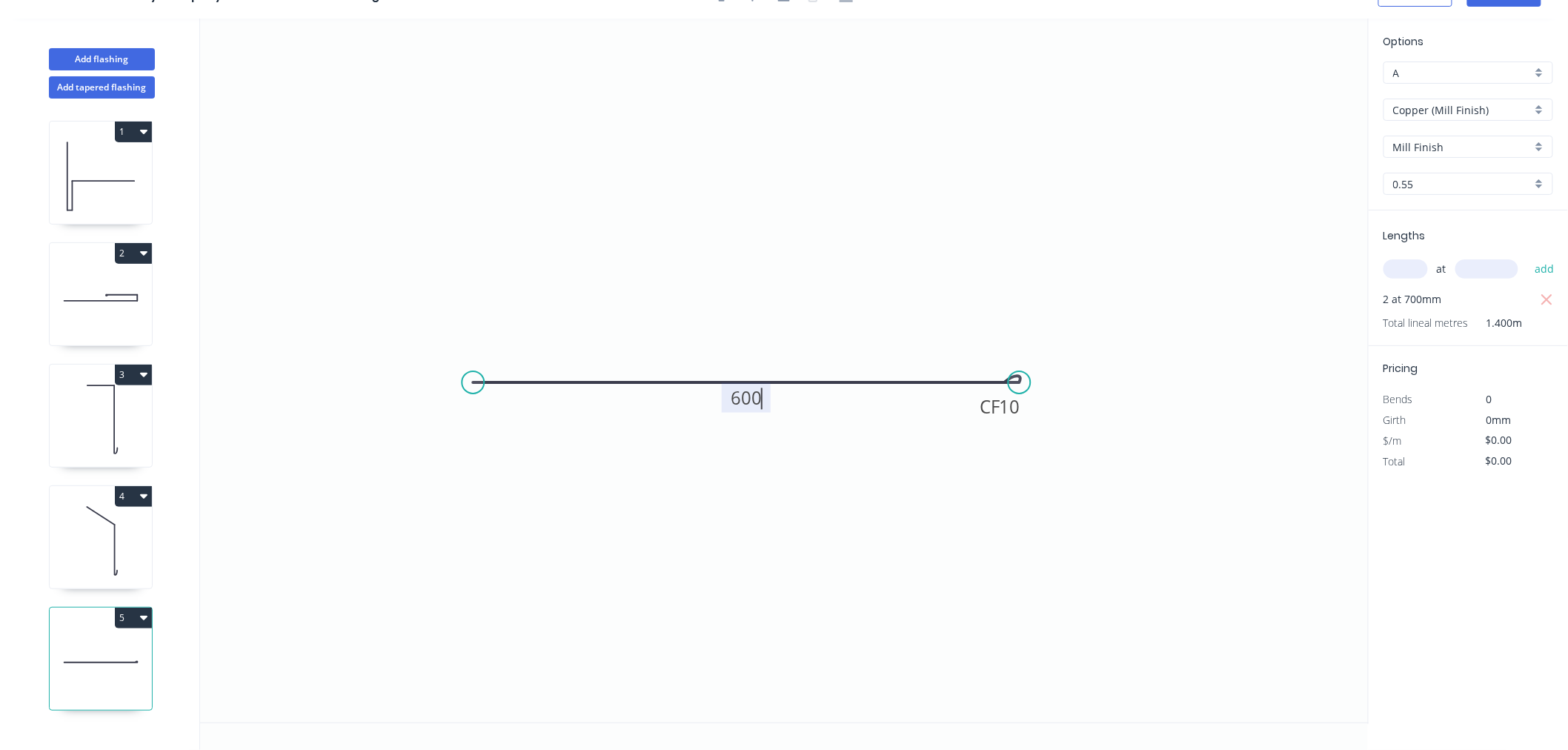
click at [898, 279] on icon "0 CF 10 600" at bounding box center [784, 371] width 1168 height 705
type input "$121.26"
type input "$242.52"
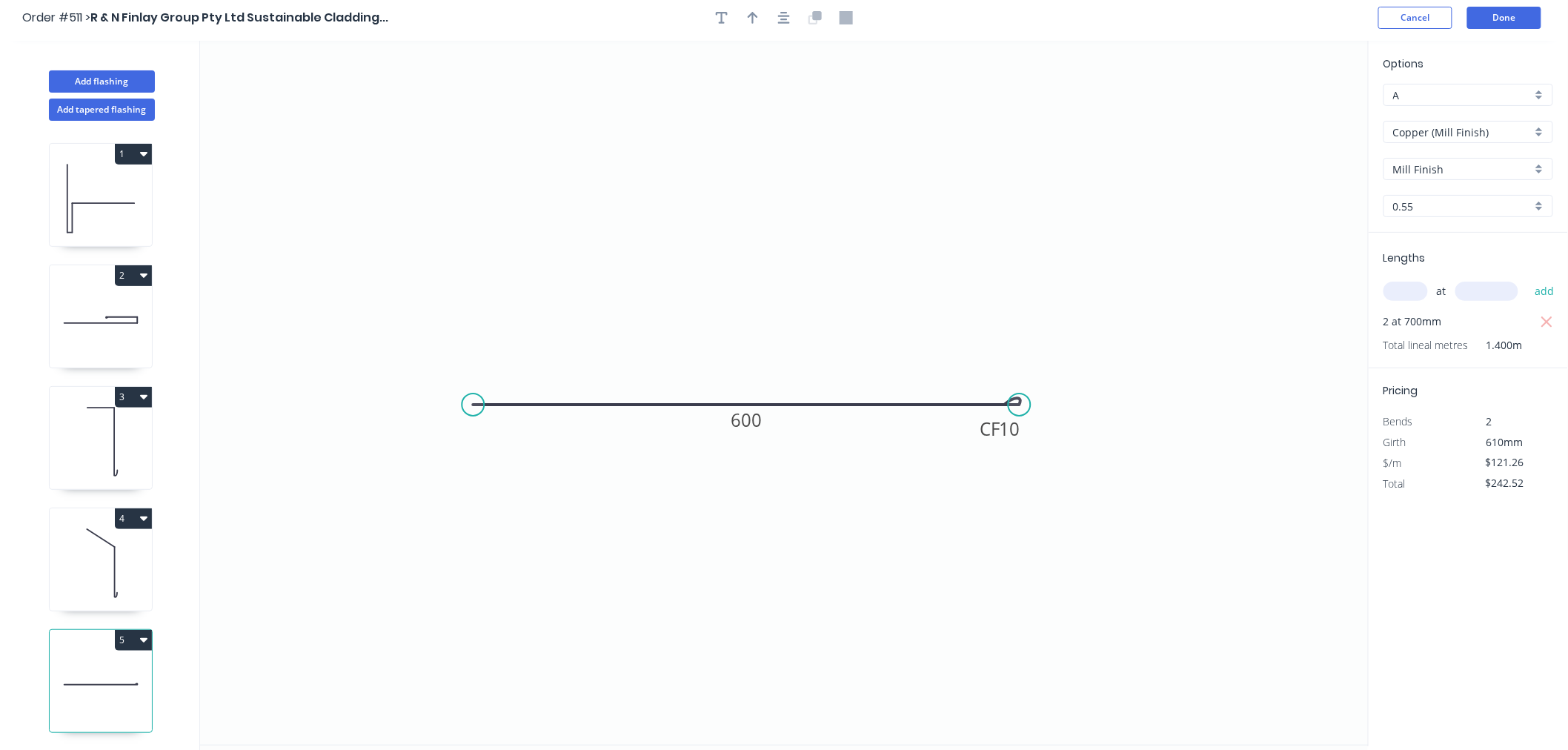
scroll to position [0, 0]
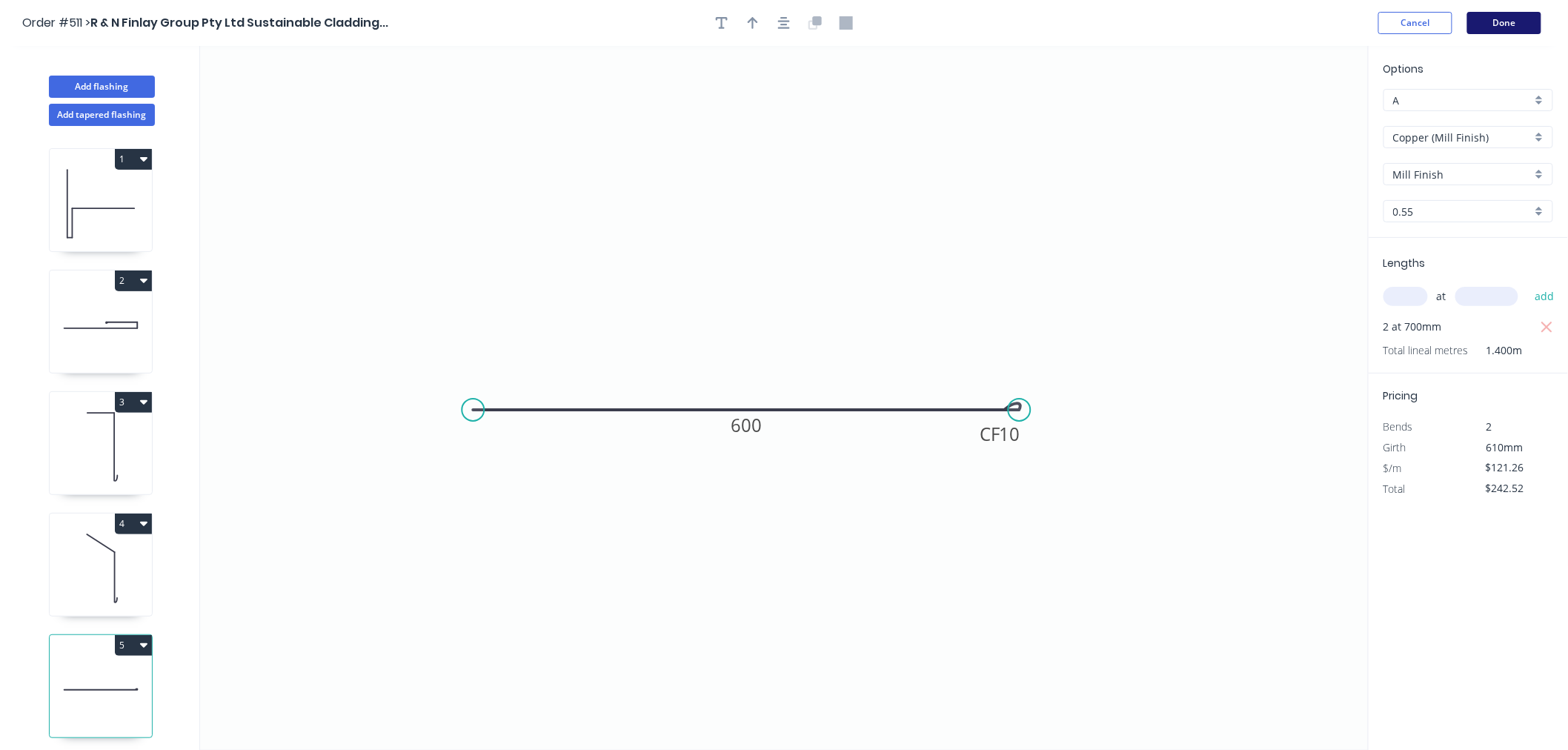
click at [1369, 26] on button "Done" at bounding box center [1504, 23] width 74 height 22
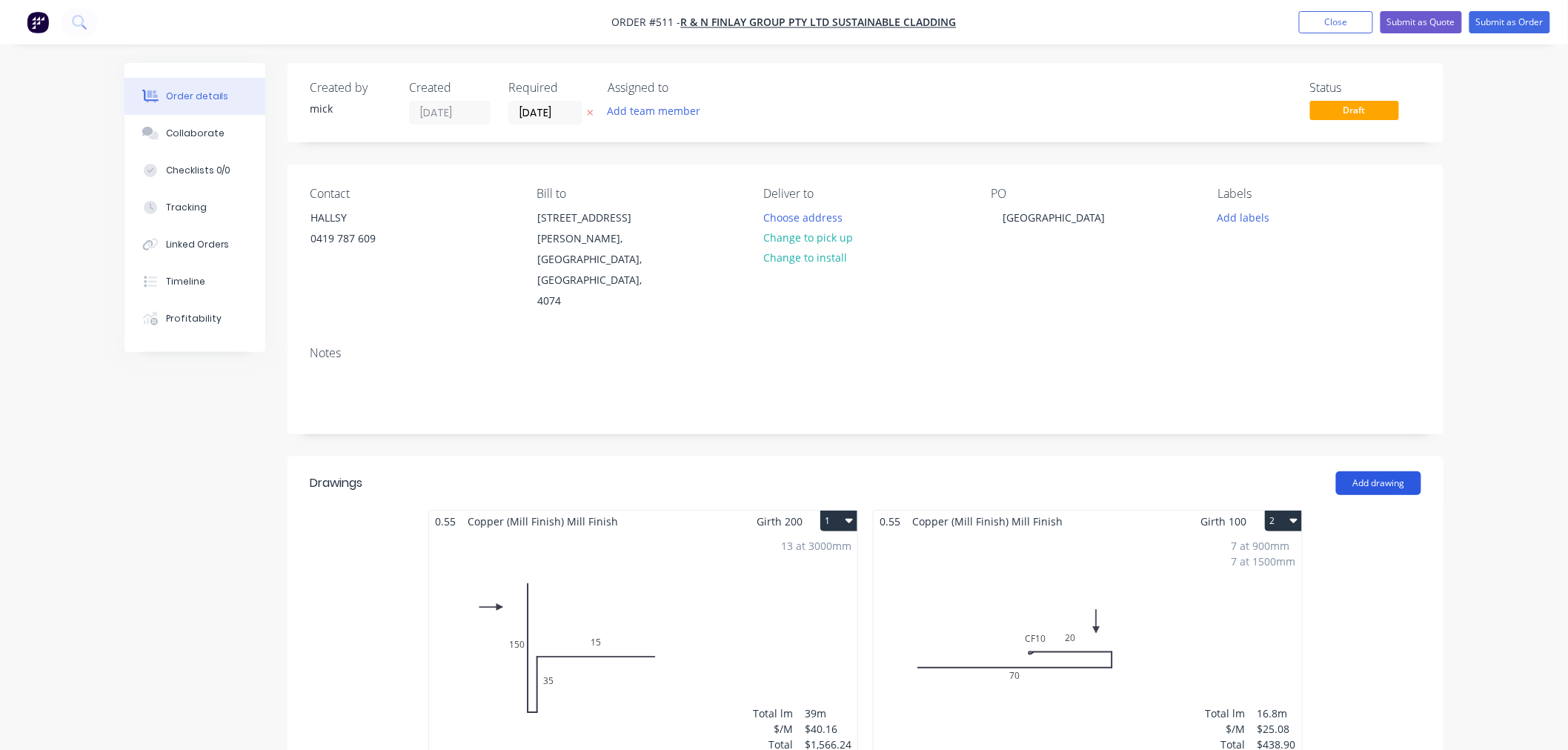
click at [1365, 472] on button "Add drawing" at bounding box center [1378, 483] width 85 height 23
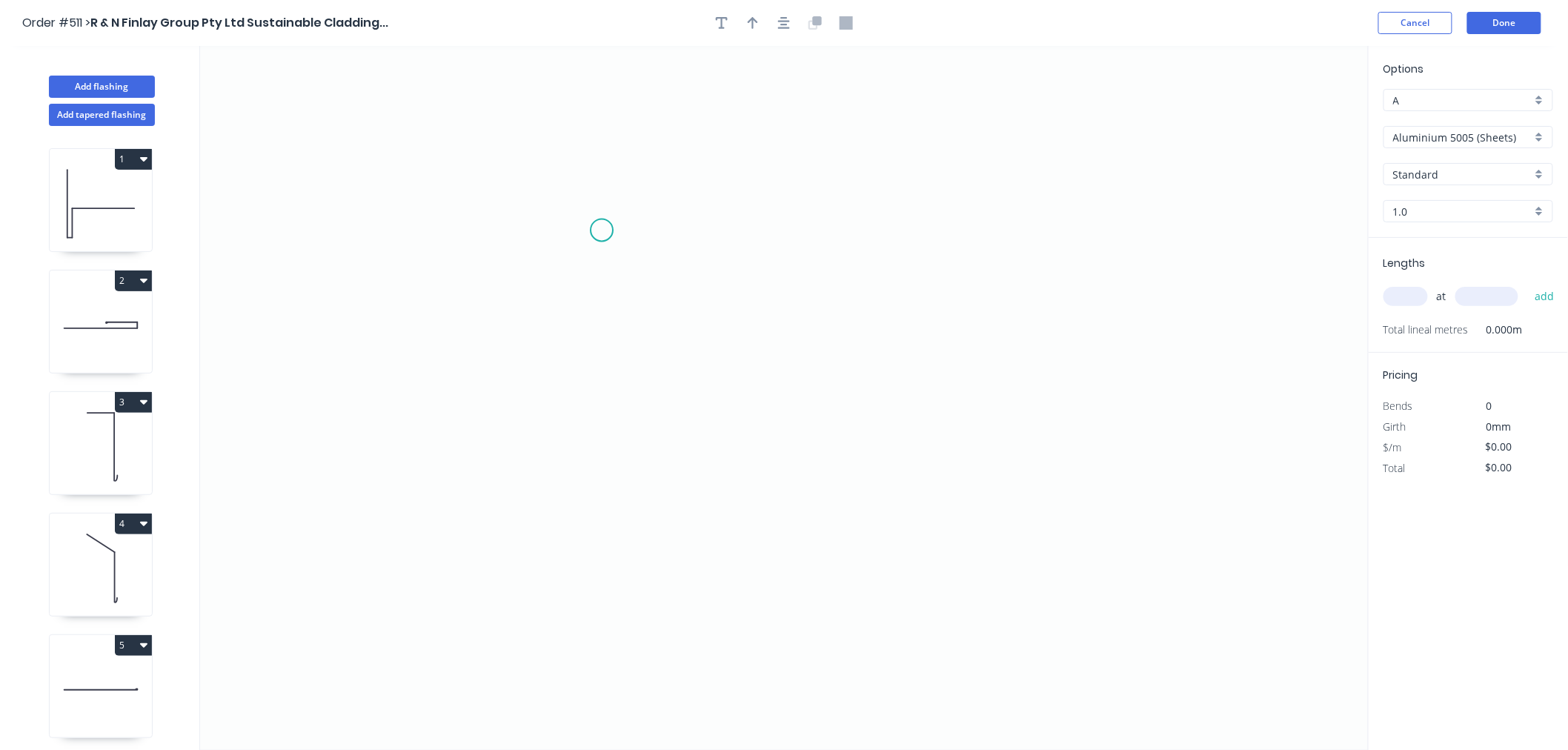
click at [602, 231] on icon "0" at bounding box center [784, 398] width 1168 height 705
click at [608, 445] on icon "0" at bounding box center [784, 398] width 1168 height 705
click at [747, 439] on icon "0 ?" at bounding box center [784, 398] width 1168 height 705
click at [744, 634] on icon "0 ? ?" at bounding box center [784, 398] width 1168 height 705
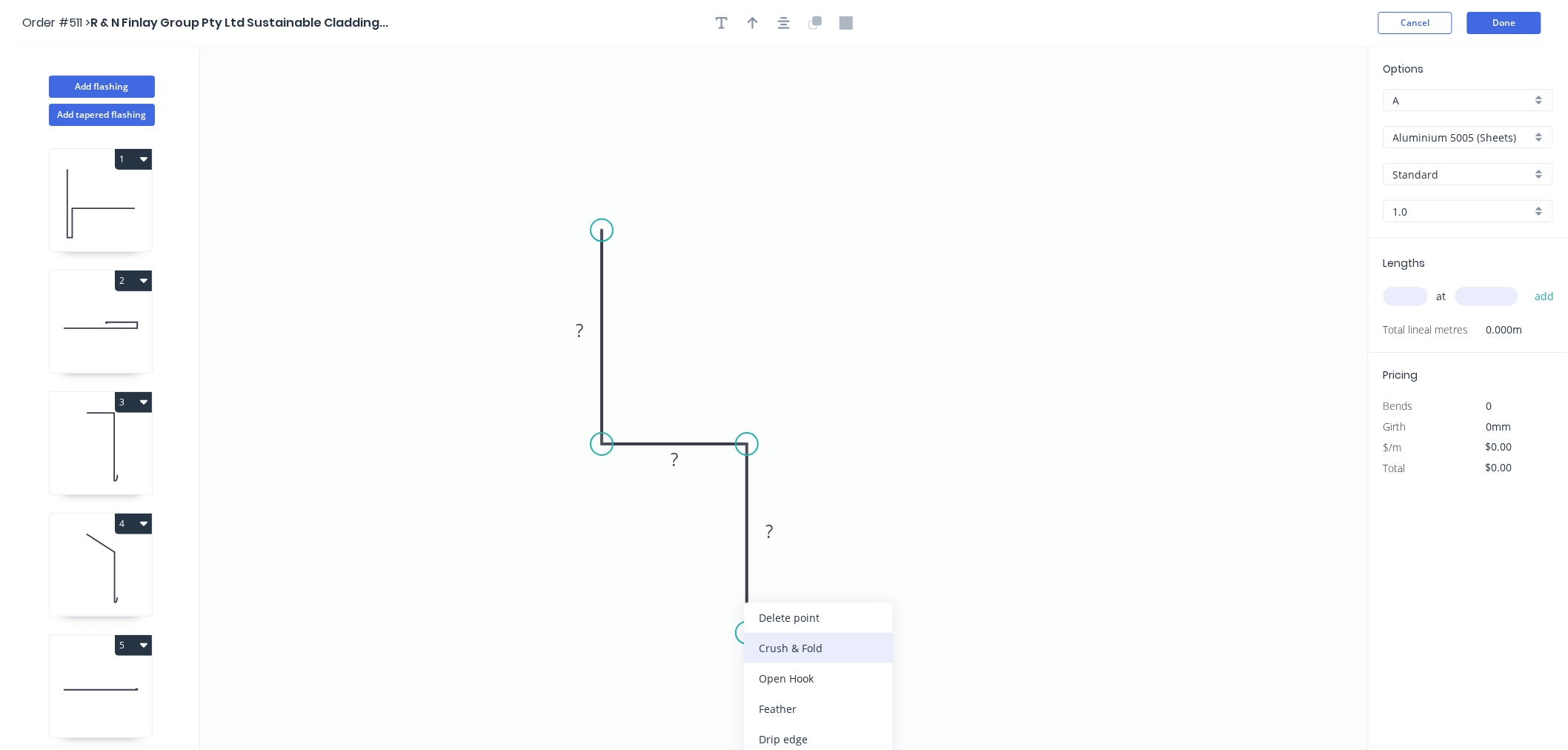
click at [802, 650] on div "Crush & Fold" at bounding box center [818, 648] width 149 height 30
click at [790, 683] on div "Flip bend" at bounding box center [824, 683] width 149 height 30
click at [778, 17] on icon "button" at bounding box center [784, 23] width 12 height 14
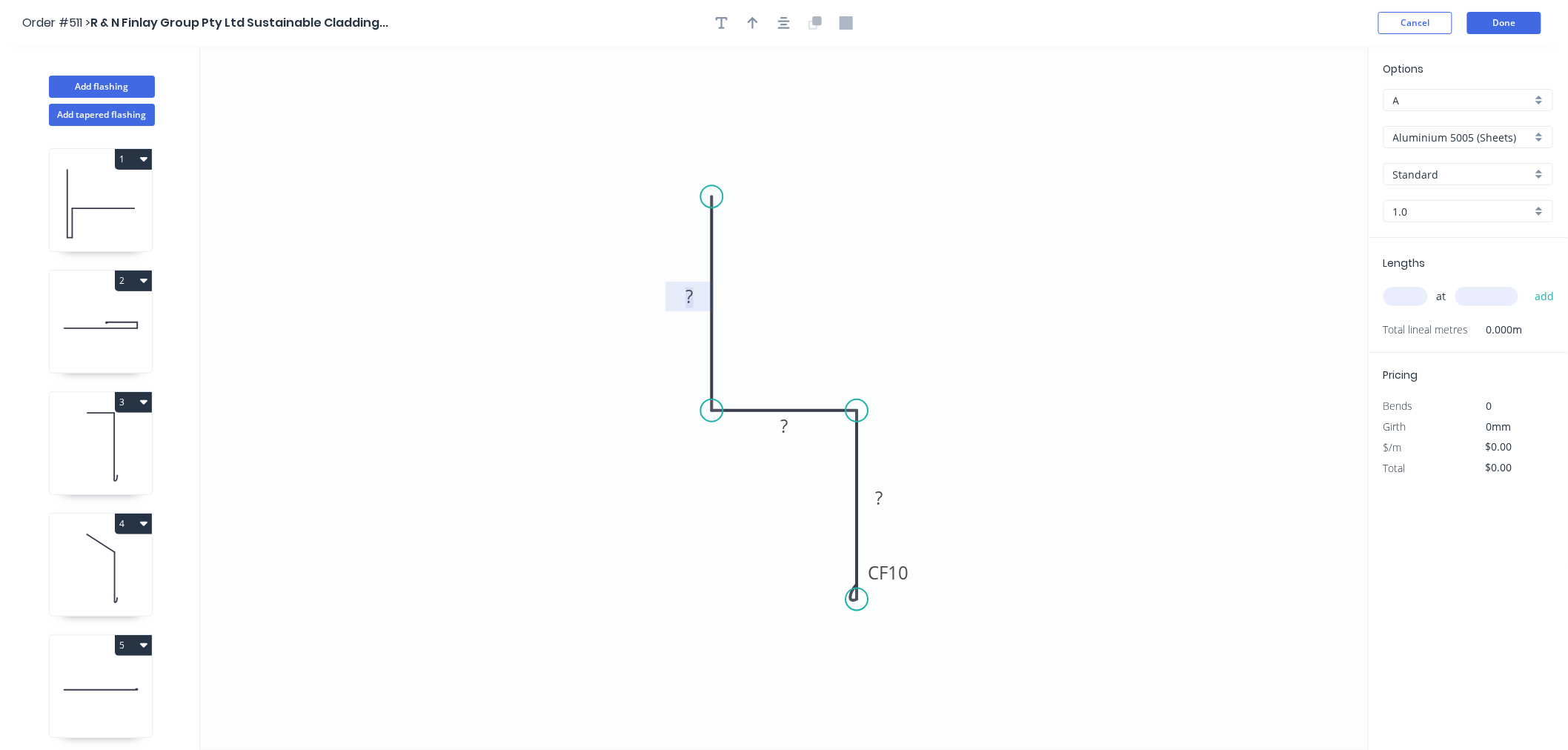
click at [694, 305] on rect at bounding box center [689, 297] width 29 height 20
click at [1369, 139] on input "Aluminium 5005 (Sheets)" at bounding box center [1461, 138] width 138 height 16
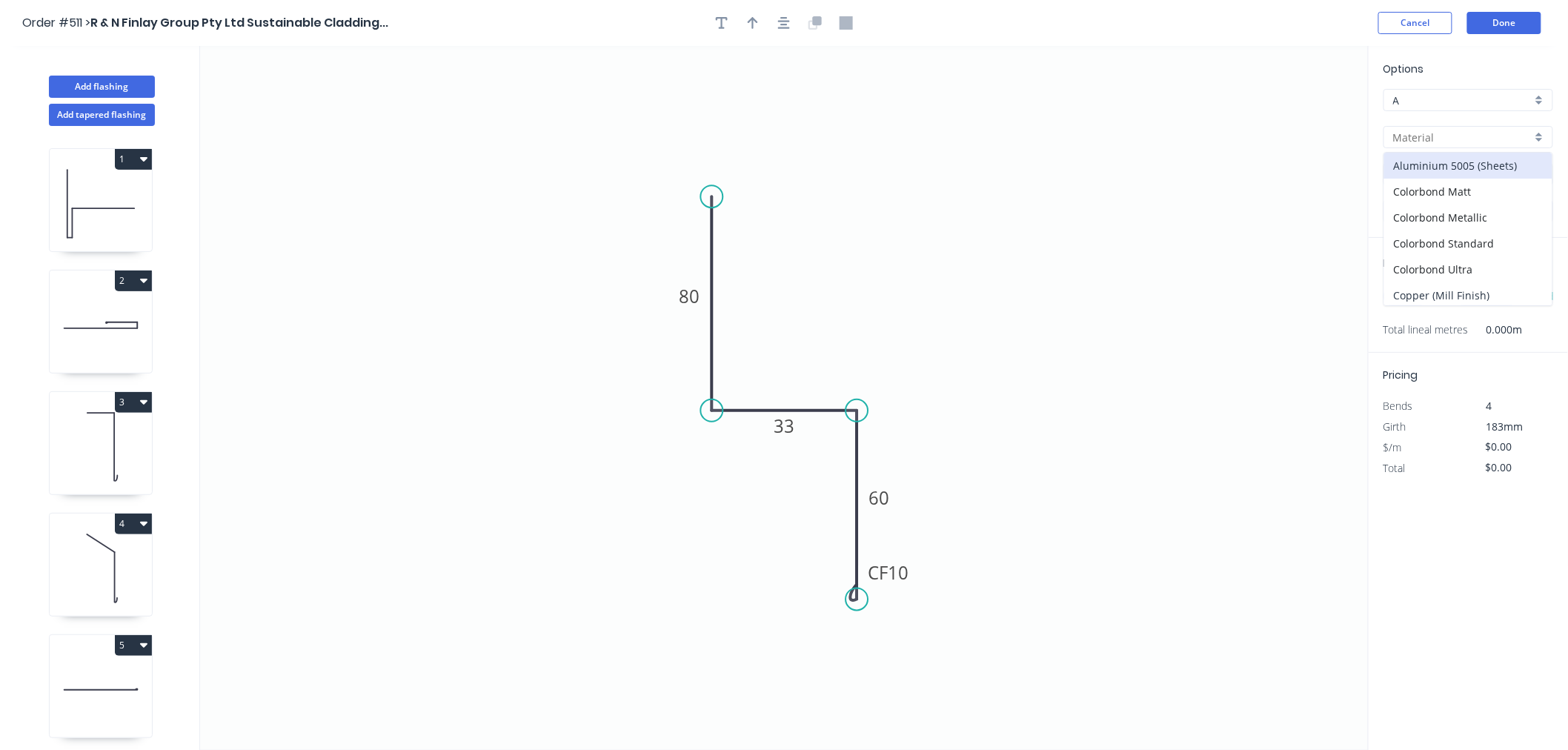
click at [1369, 290] on div "Copper (Mill Finish)" at bounding box center [1468, 296] width 169 height 26
type input "Copper (Mill Finish)"
type input "Mill Finish"
type input "0.55"
type input "$41.58"
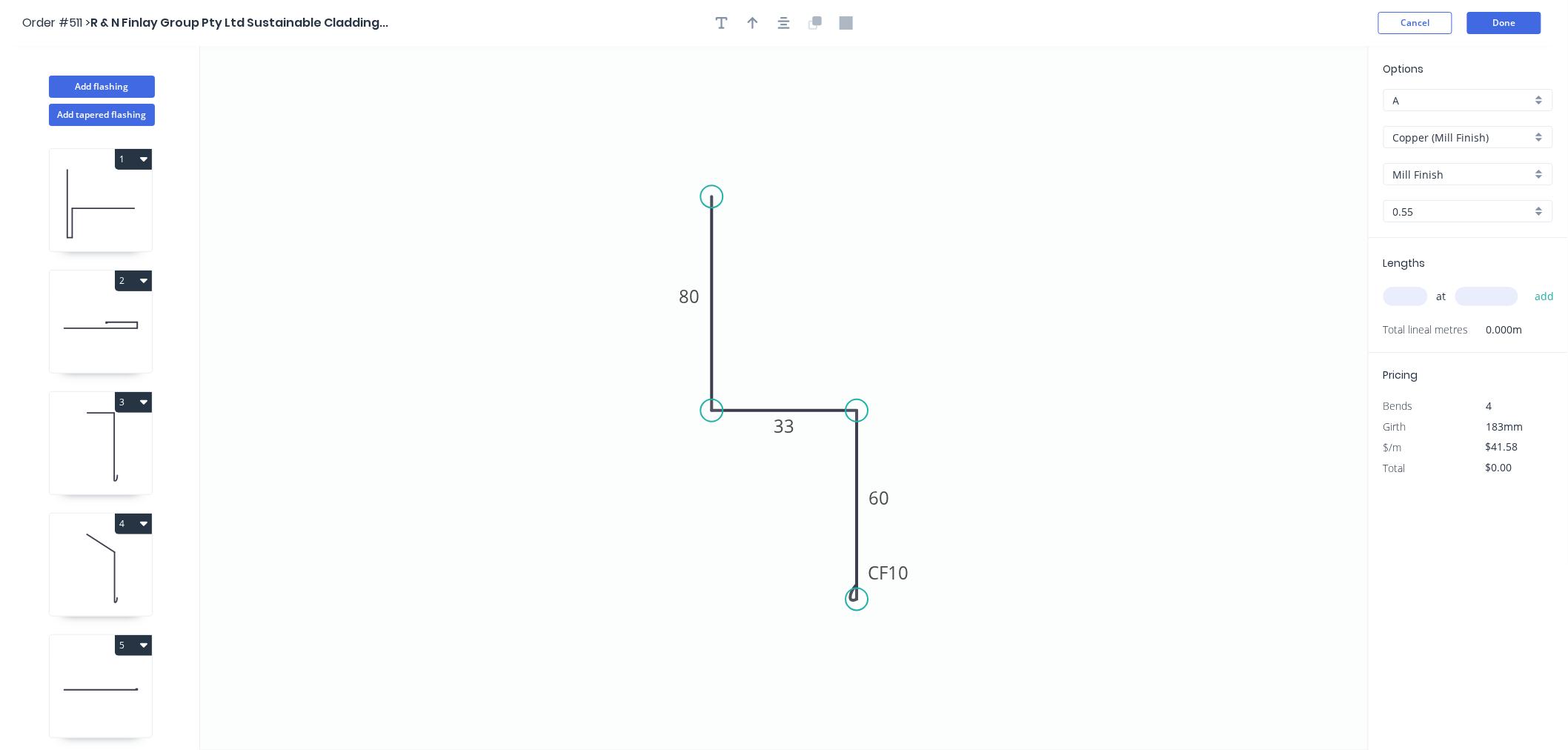
click at [1369, 294] on input "text" at bounding box center [1406, 296] width 45 height 19
type input "2"
type input "900"
click at [1369, 284] on button "add" at bounding box center [1545, 296] width 35 height 25
type input "$83.16"
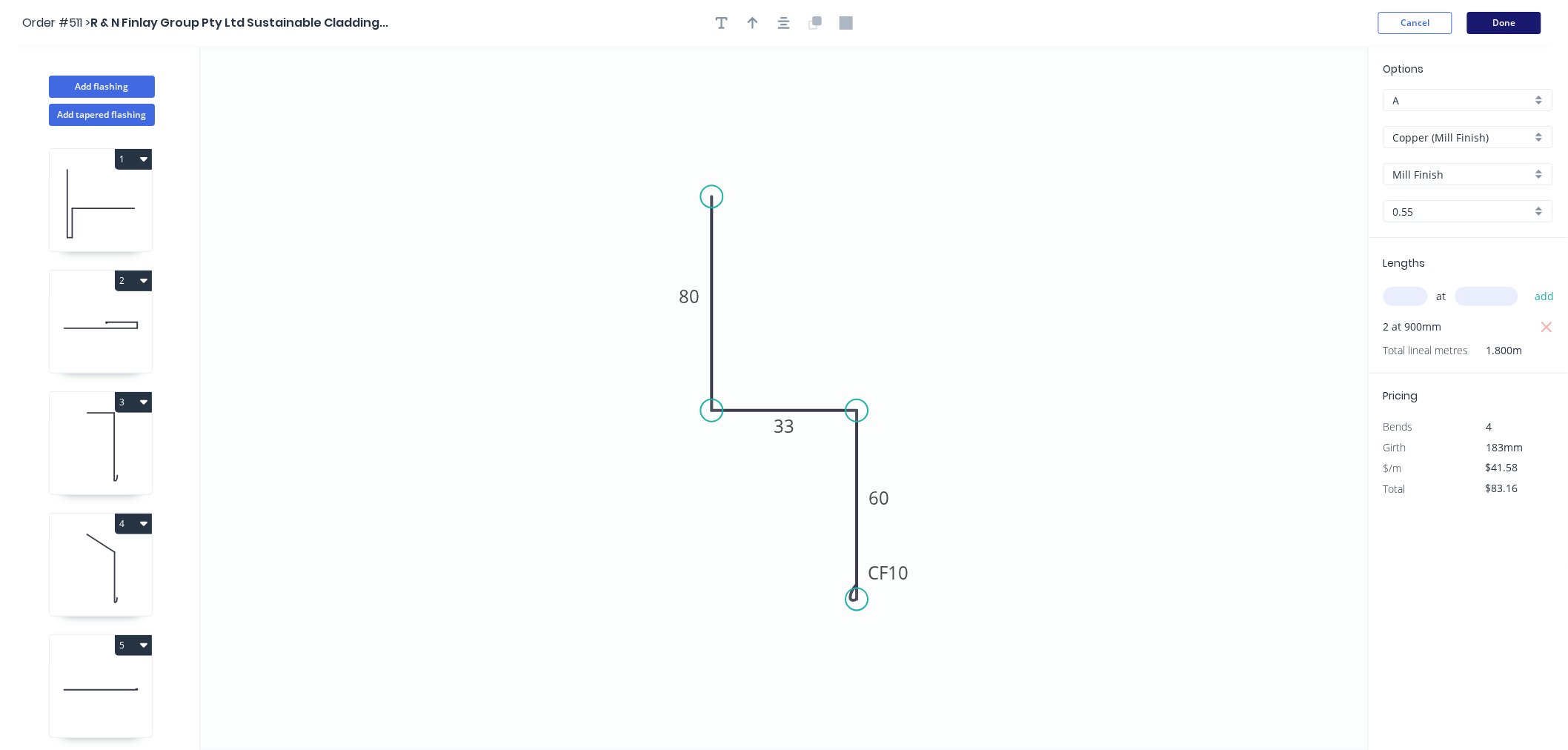
click at [1369, 26] on button "Done" at bounding box center [1504, 23] width 74 height 22
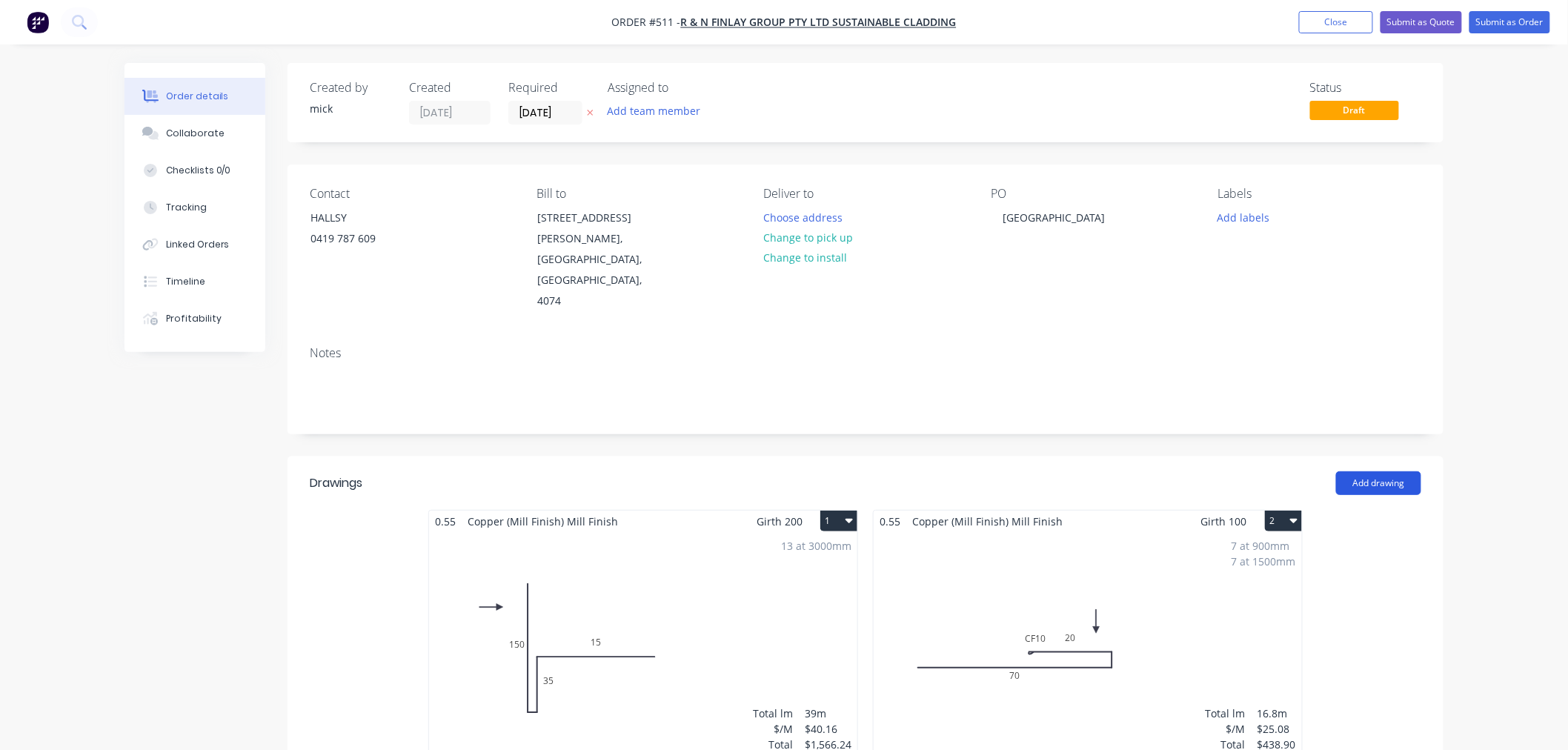
click at [1369, 472] on button "Add drawing" at bounding box center [1378, 483] width 85 height 23
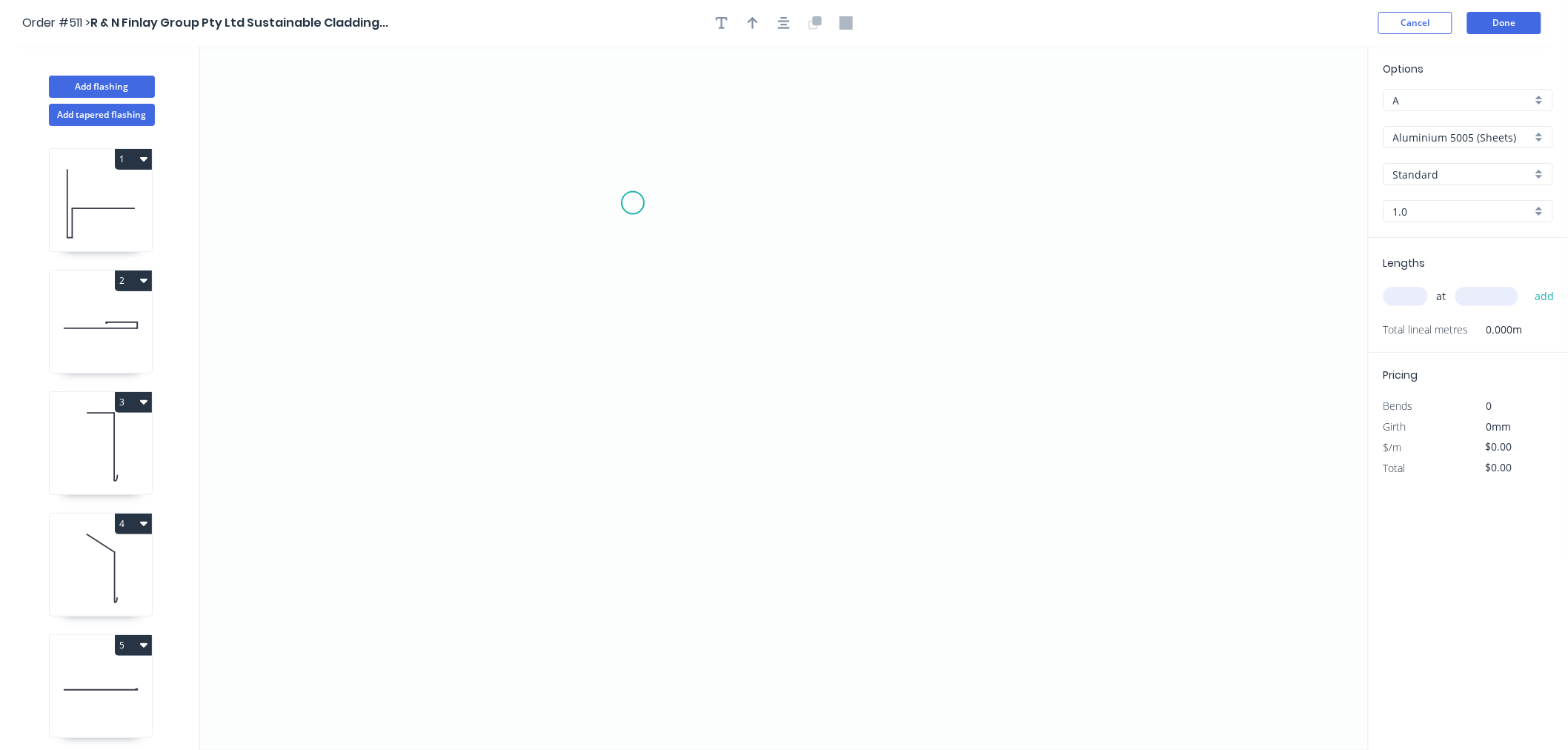
click at [632, 203] on icon "0" at bounding box center [784, 398] width 1168 height 705
click at [646, 404] on icon "0" at bounding box center [784, 398] width 1168 height 705
click at [976, 435] on icon "0 ?" at bounding box center [784, 398] width 1168 height 705
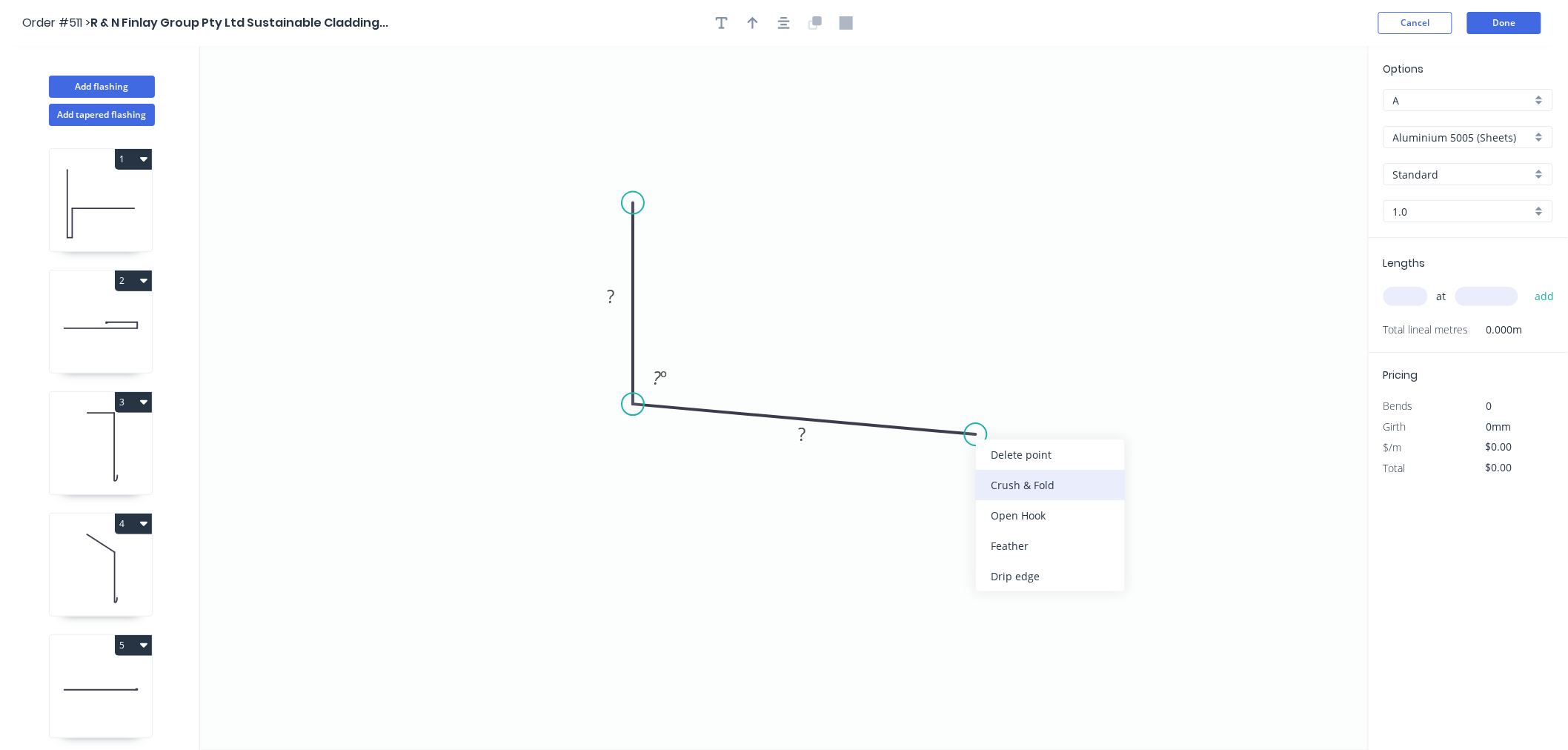
click at [1033, 485] on div "Crush & Fold" at bounding box center [1050, 485] width 149 height 30
click at [1011, 478] on div "Flip bend" at bounding box center [1043, 486] width 149 height 30
click at [621, 292] on rect at bounding box center [610, 296] width 29 height 20
click at [1157, 218] on icon "0 100 CF 10 40 100 º" at bounding box center [784, 398] width 1168 height 705
click at [1369, 135] on input "Aluminium 5005 (Sheets)" at bounding box center [1461, 138] width 138 height 16
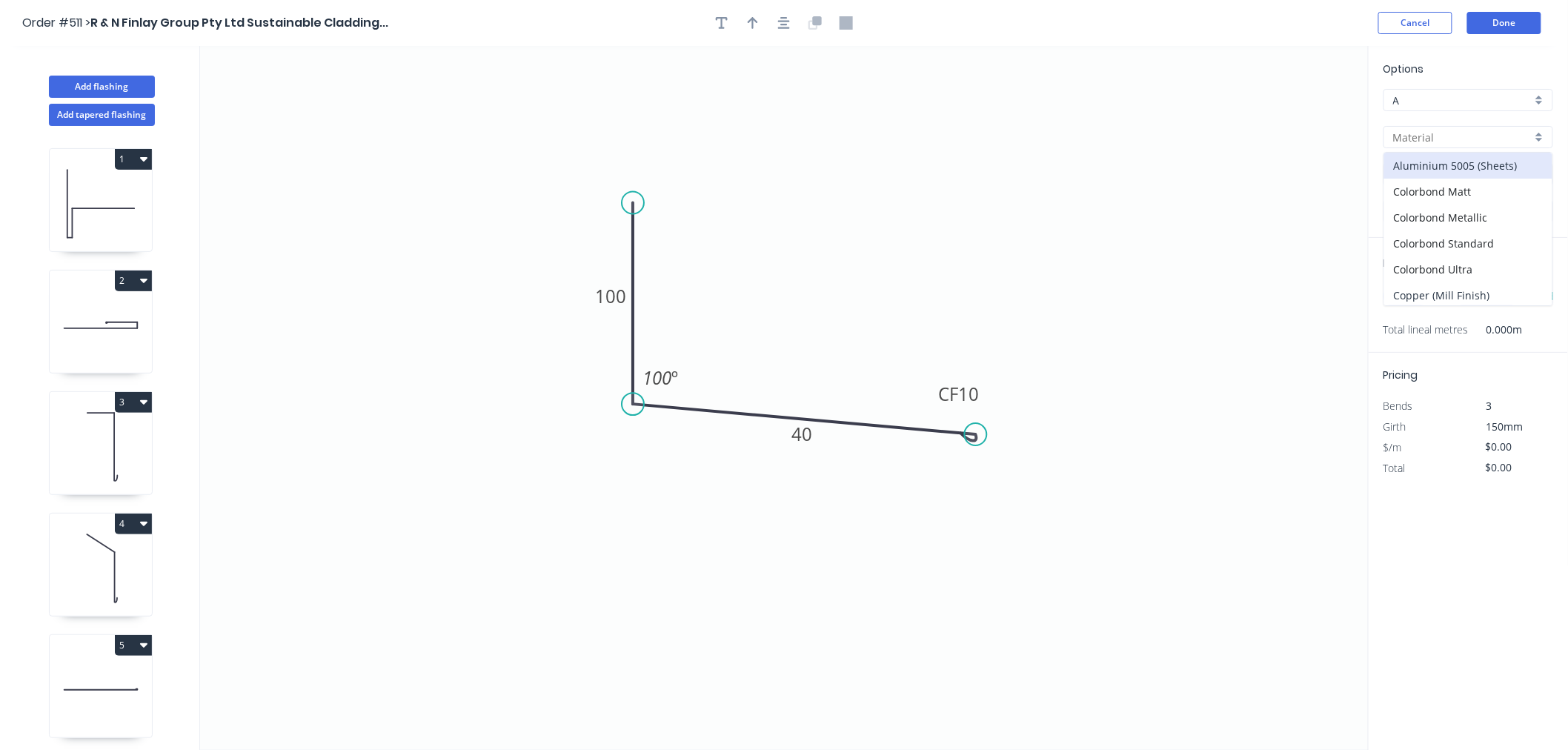
click at [1369, 291] on div "Copper (Mill Finish)" at bounding box center [1468, 296] width 169 height 26
type input "Copper (Mill Finish)"
type input "Mill Finish"
type input "0.55"
type input "$40.16"
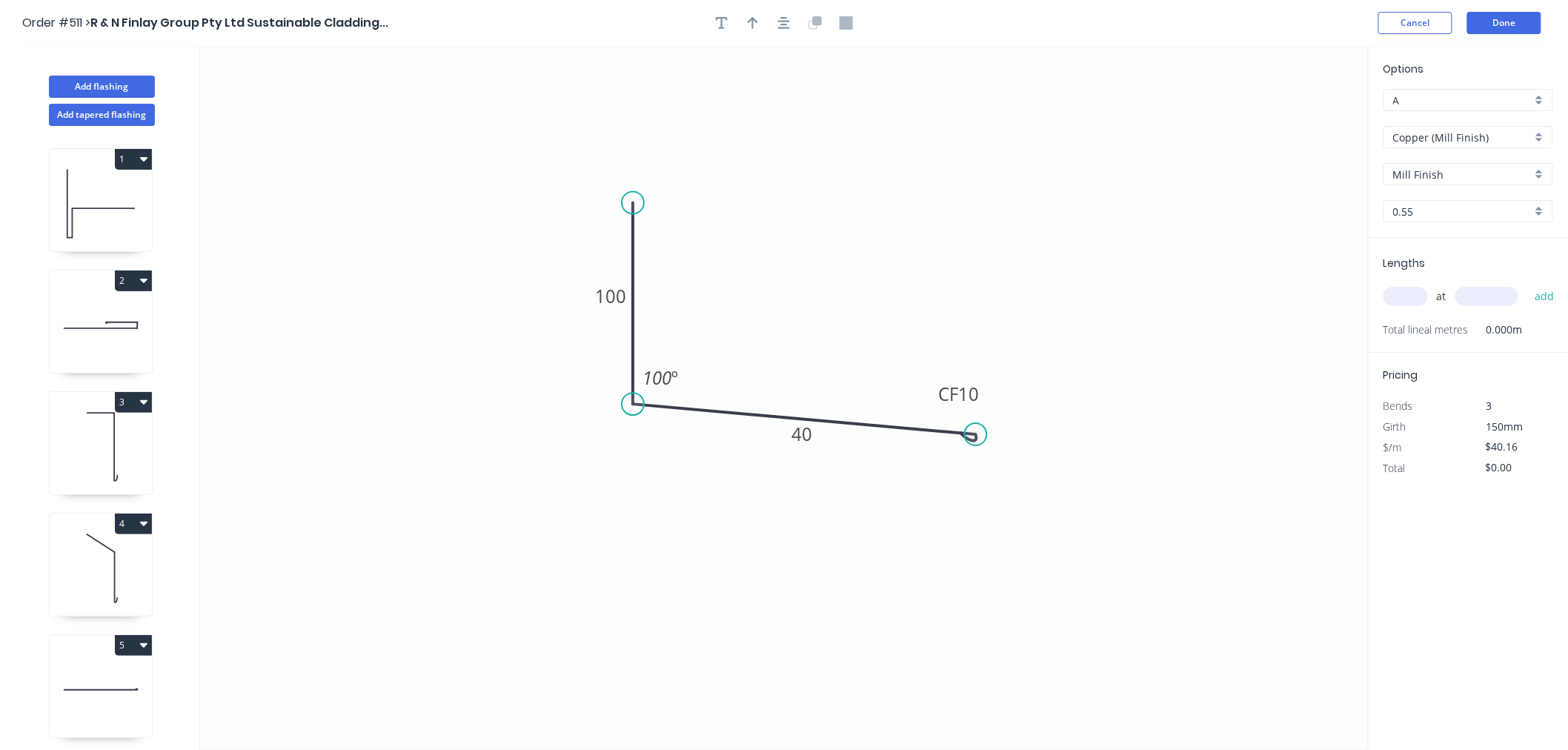
click at [1369, 297] on input "text" at bounding box center [1406, 296] width 45 height 19
type input "1"
type input "900"
click at [1369, 284] on button "add" at bounding box center [1545, 296] width 35 height 25
type input "$40.16"
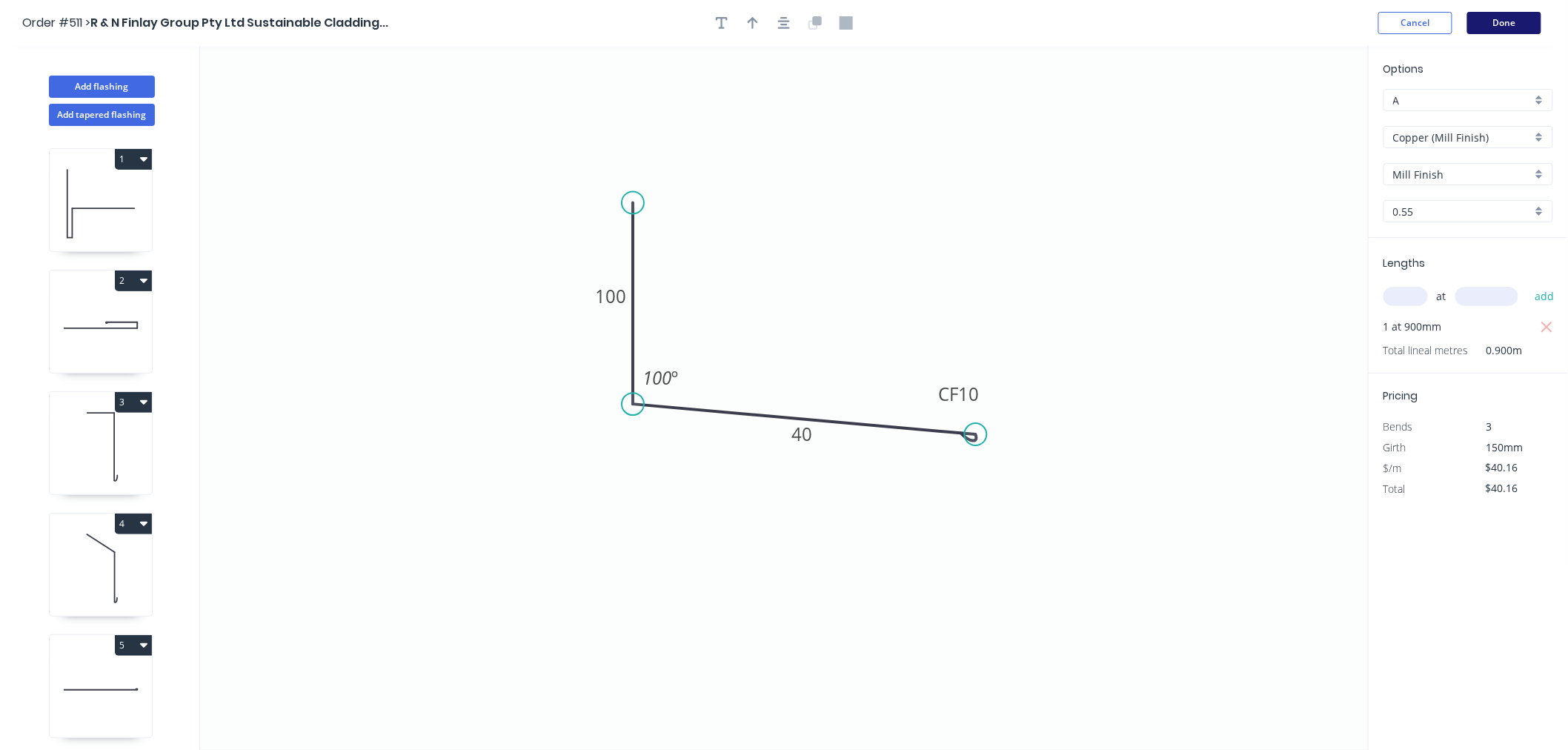
click at [1369, 26] on button "Done" at bounding box center [1504, 23] width 74 height 22
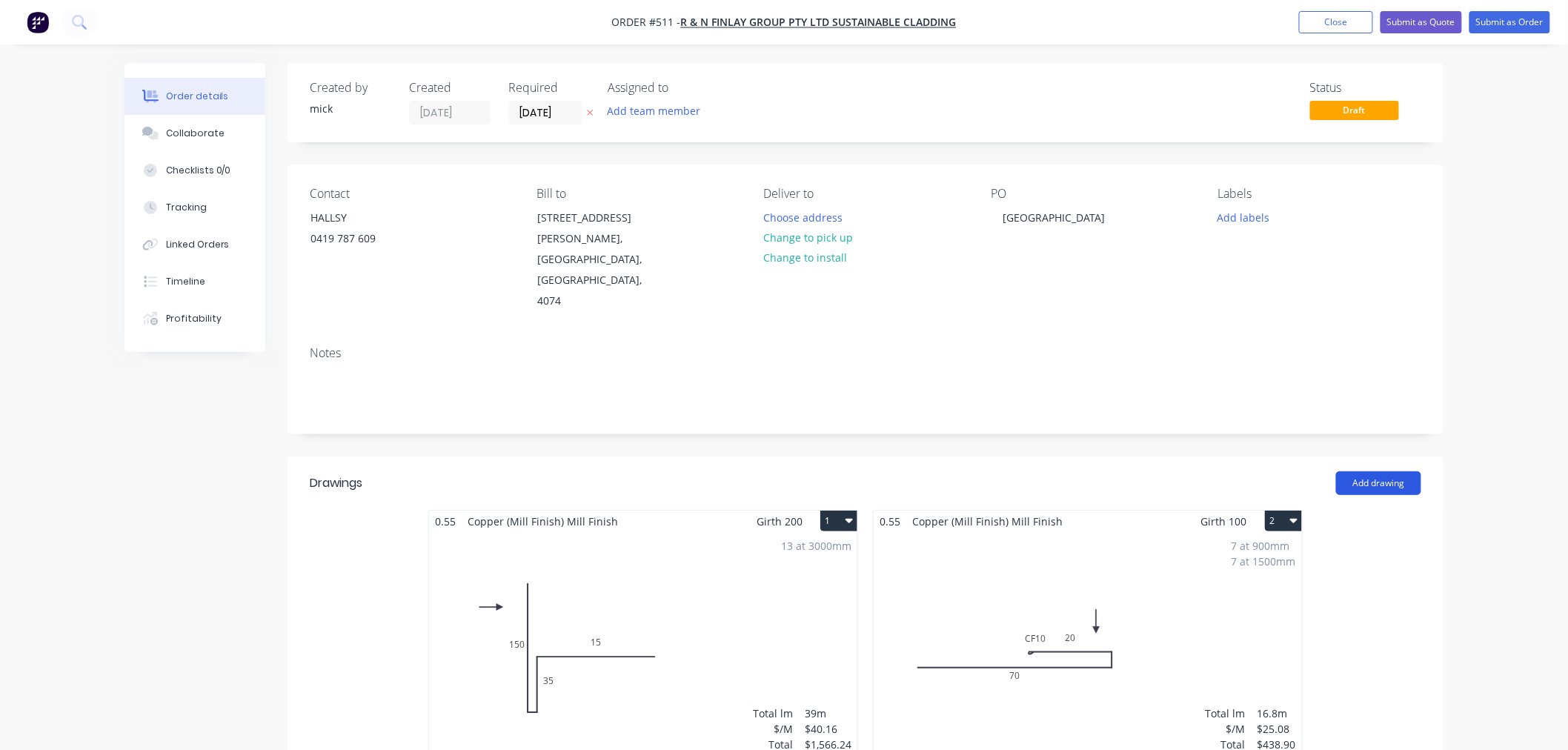
click at [1369, 472] on button "Add drawing" at bounding box center [1378, 483] width 85 height 23
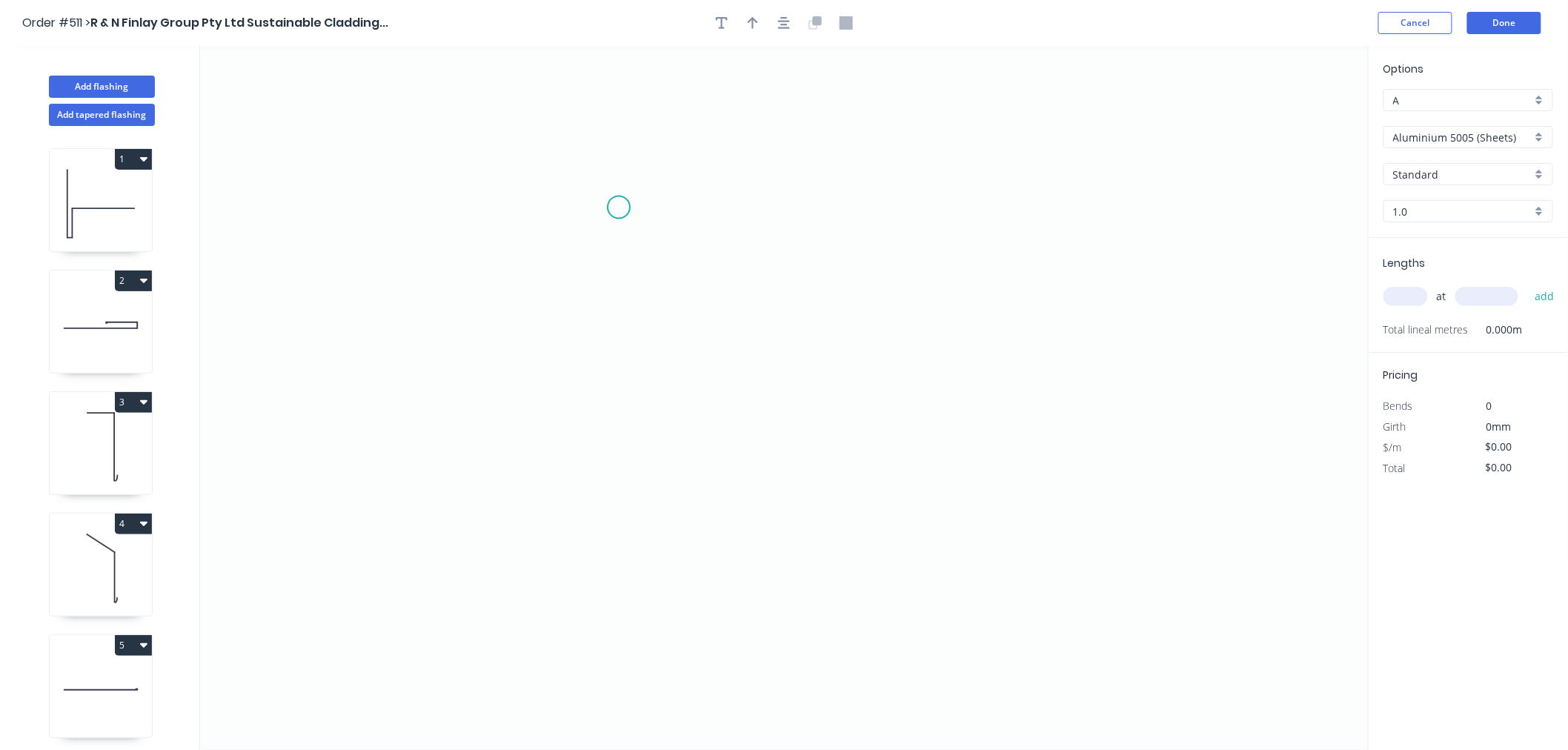
click at [619, 208] on icon "0" at bounding box center [784, 398] width 1168 height 705
click at [614, 491] on icon "0" at bounding box center [784, 398] width 1168 height 705
click at [648, 491] on icon "0 ?" at bounding box center [784, 398] width 1168 height 705
click at [645, 373] on icon "0 ? ?" at bounding box center [784, 398] width 1168 height 705
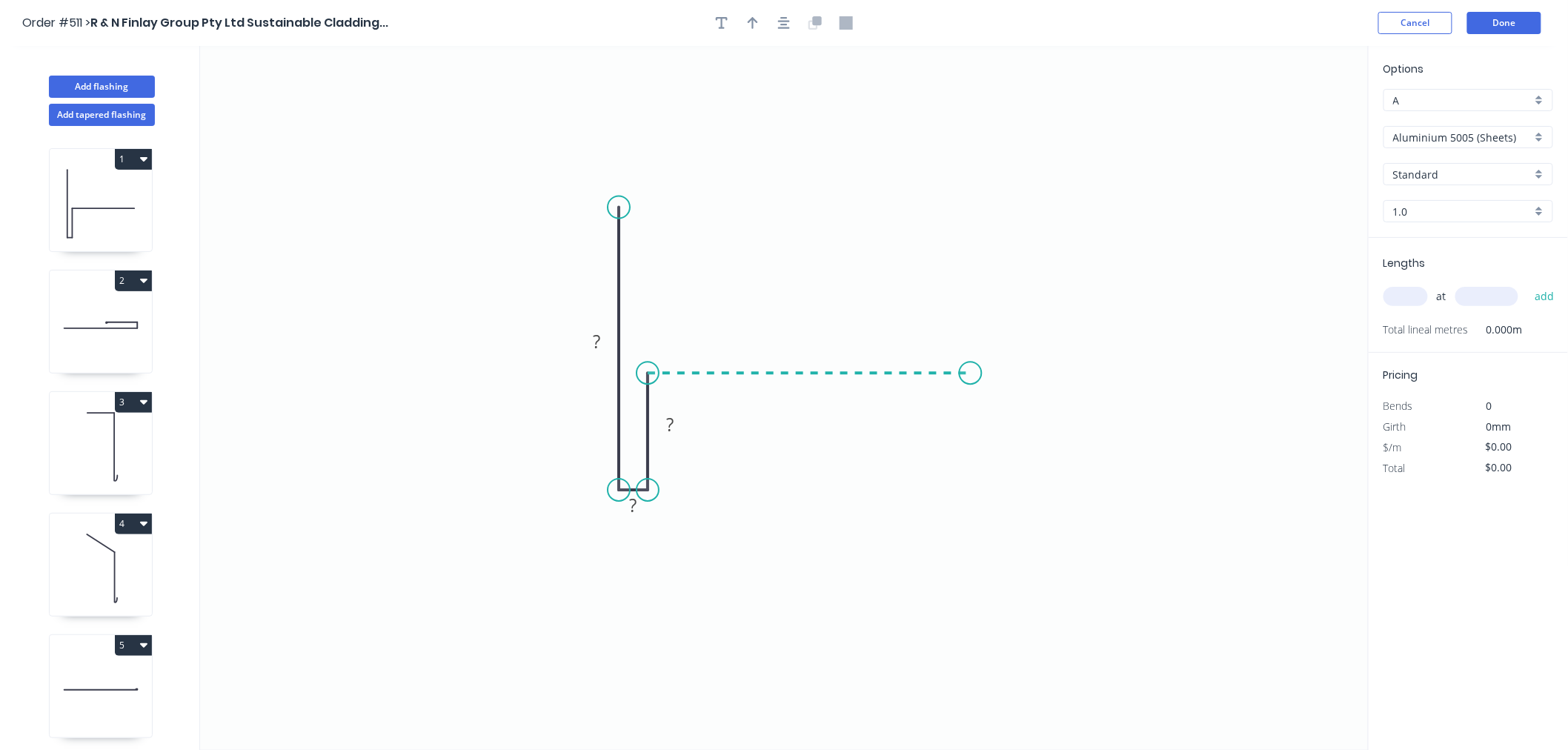
click at [971, 361] on icon "0 ? ? ?" at bounding box center [784, 398] width 1168 height 705
click at [996, 400] on div "Crush & Fold" at bounding box center [1045, 411] width 149 height 30
click at [595, 337] on tspan "?" at bounding box center [596, 341] width 8 height 24
click at [666, 507] on div "Hide measurement" at bounding box center [706, 510] width 149 height 30
click at [676, 421] on rect at bounding box center [670, 425] width 29 height 20
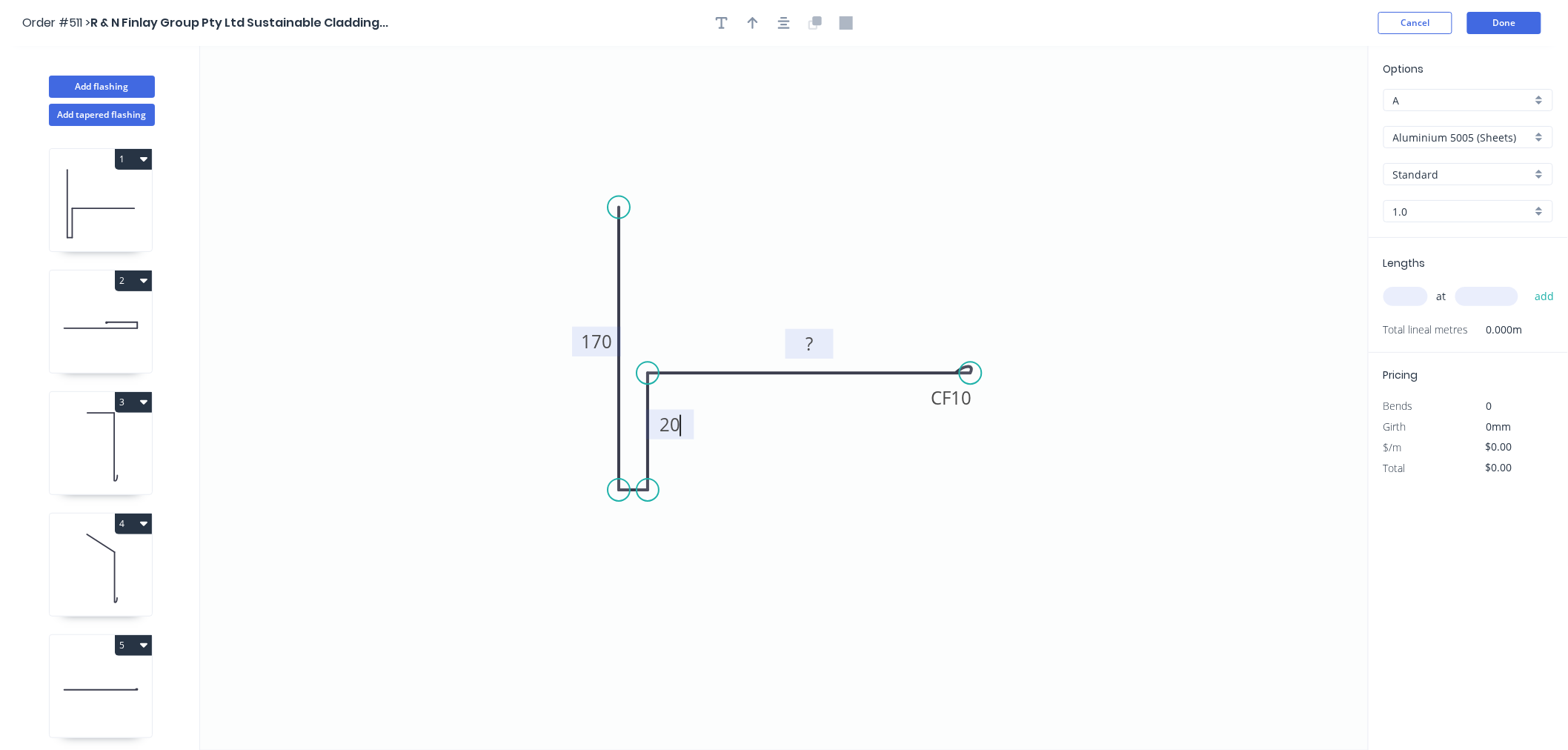
click at [817, 346] on rect at bounding box center [809, 344] width 29 height 20
click at [1209, 257] on icon "0 170 20 CF 10 70" at bounding box center [784, 398] width 1168 height 705
click at [782, 29] on button "button" at bounding box center [784, 23] width 22 height 22
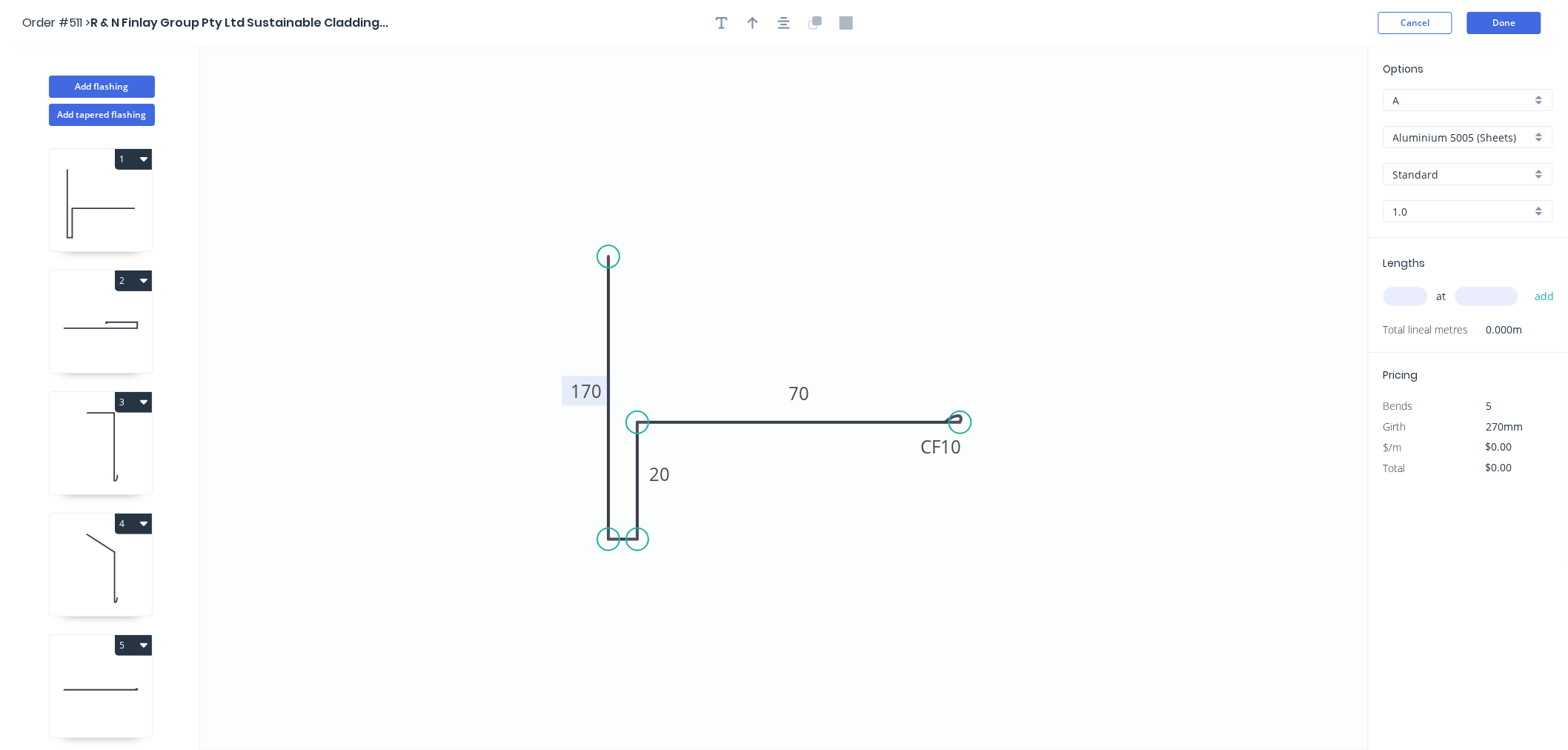
click at [756, 12] on div at bounding box center [784, 23] width 156 height 22
click at [756, 17] on icon "button" at bounding box center [753, 23] width 11 height 14
drag, startPoint x: 1293, startPoint y: 114, endPoint x: 499, endPoint y: 324, distance: 821.3
click at [499, 324] on icon at bounding box center [497, 305] width 14 height 48
click at [499, 324] on icon at bounding box center [499, 307] width 14 height 48
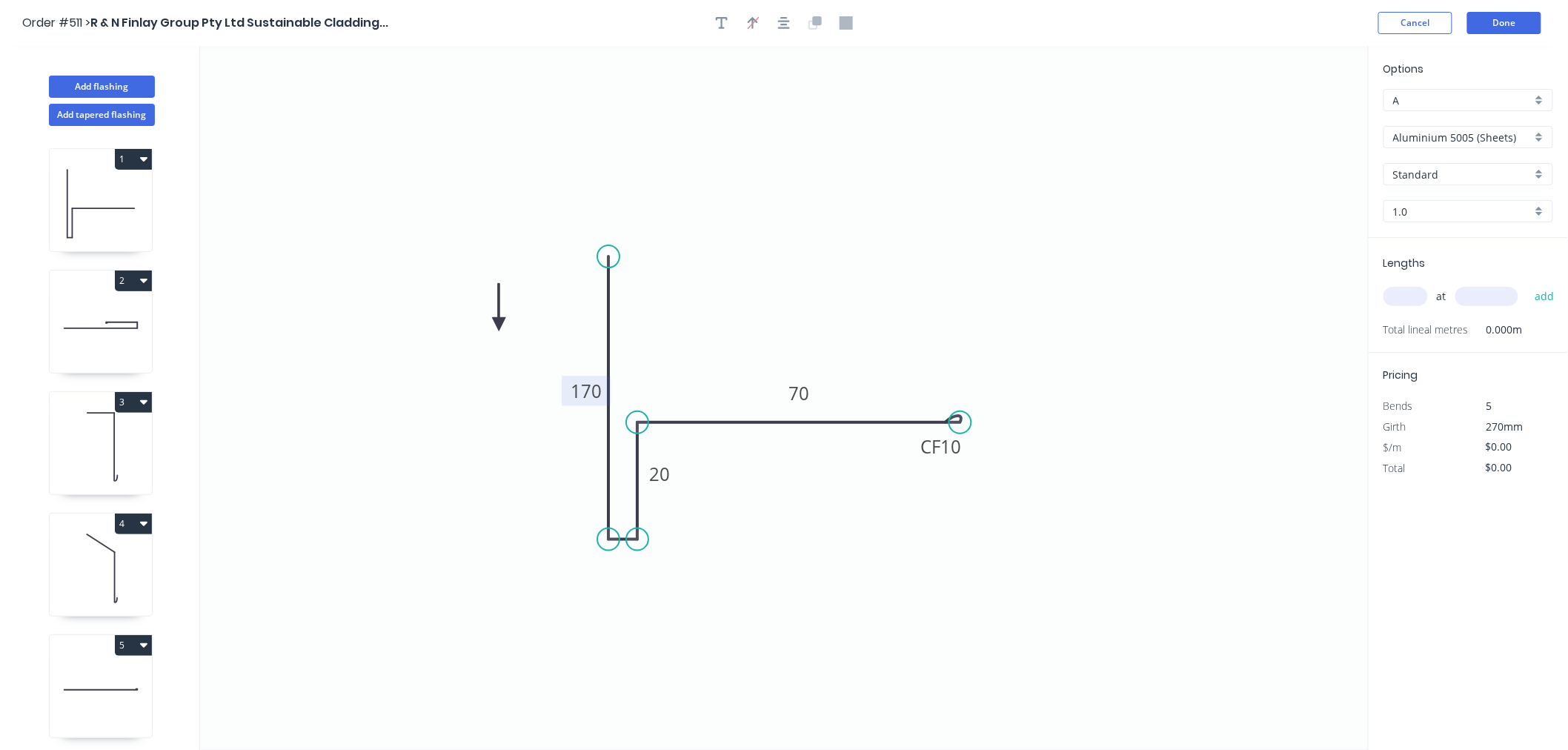
click at [499, 324] on icon at bounding box center [499, 307] width 14 height 48
click at [500, 324] on icon at bounding box center [515, 324] width 48 height 14
click at [500, 324] on icon at bounding box center [517, 324] width 48 height 14
click at [503, 324] on icon at bounding box center [517, 324] width 48 height 14
click at [503, 324] on icon at bounding box center [515, 335] width 43 height 43
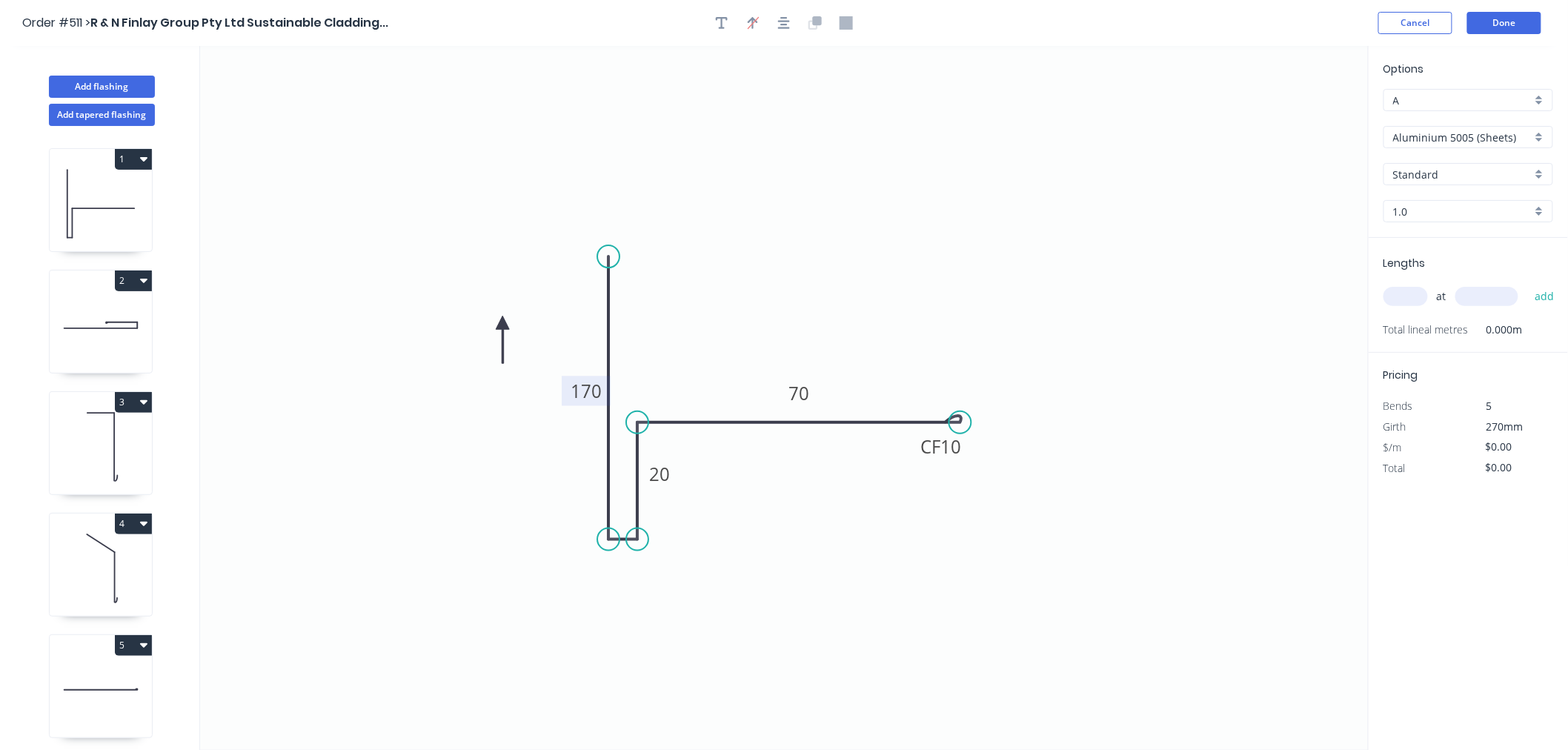
click at [505, 323] on icon at bounding box center [503, 339] width 14 height 48
click at [505, 323] on icon at bounding box center [505, 339] width 14 height 48
click at [505, 323] on icon at bounding box center [493, 334] width 43 height 43
click at [1369, 139] on input "Aluminium 5005 (Sheets)" at bounding box center [1461, 138] width 138 height 16
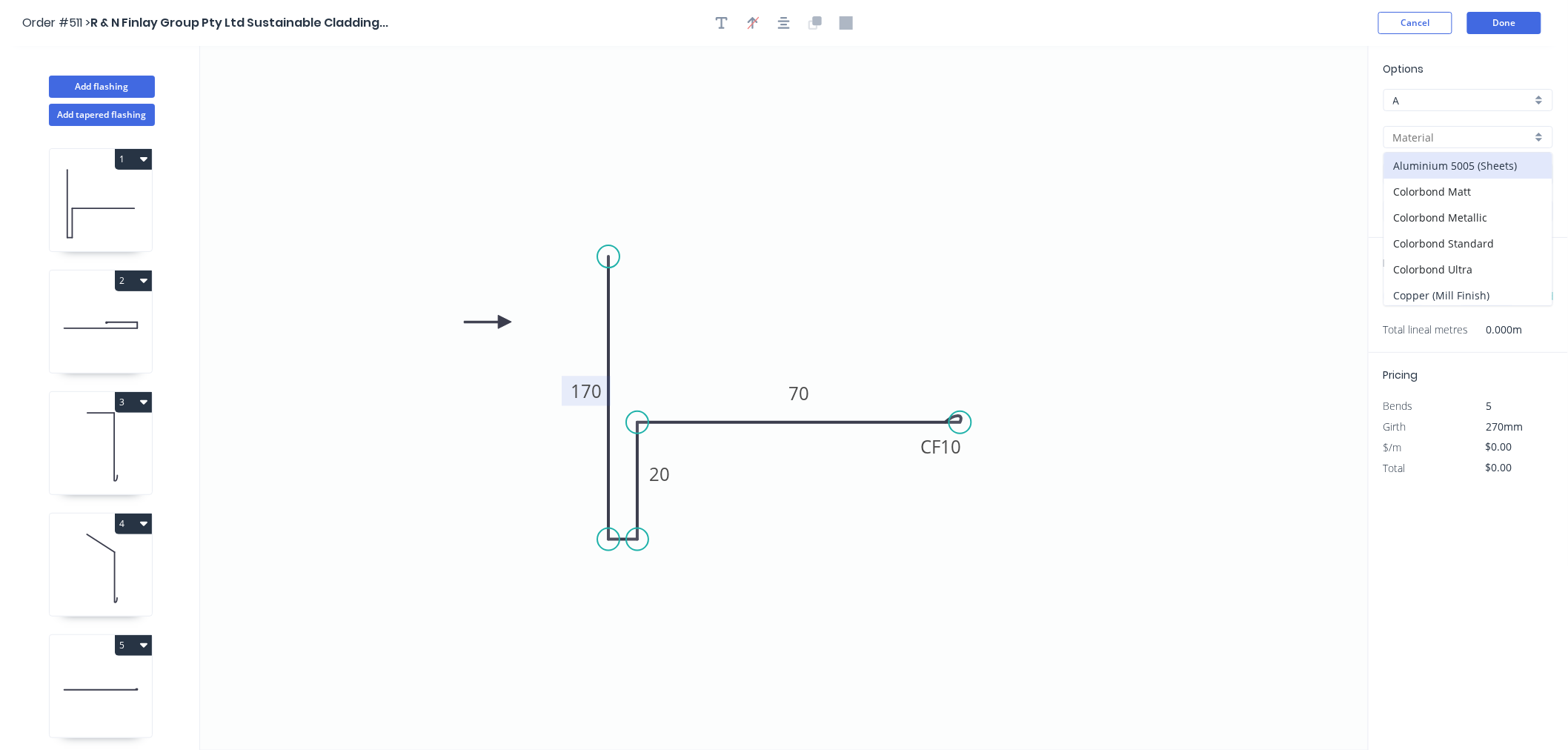
click at [1369, 299] on div "Copper (Mill Finish)" at bounding box center [1468, 296] width 169 height 26
type input "Copper (Mill Finish)"
type input "Mill Finish"
type input "0.55"
type input "$59.52"
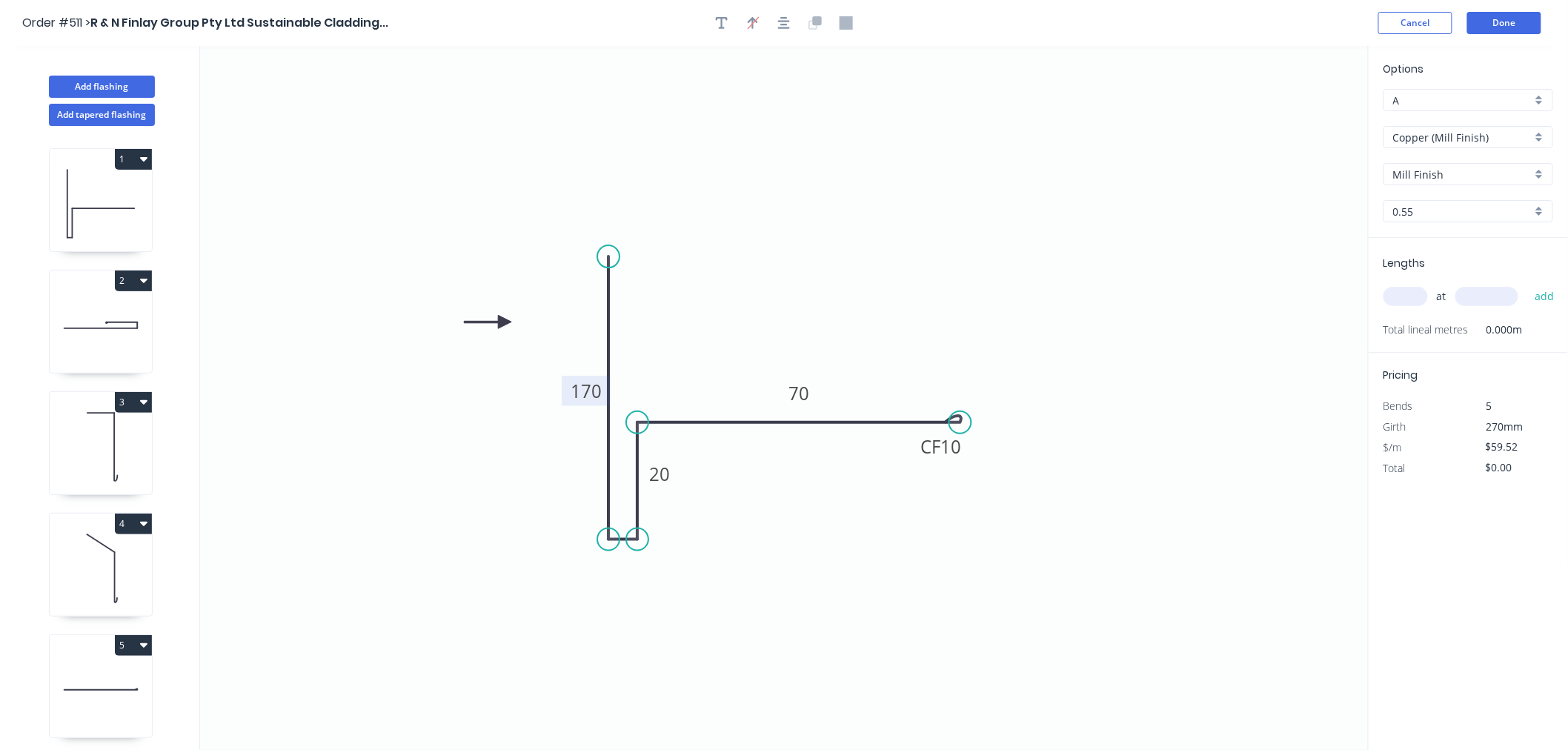
click at [1369, 290] on input "text" at bounding box center [1406, 296] width 45 height 19
type input "2"
type input "1500"
click at [1369, 284] on button "add" at bounding box center [1545, 296] width 35 height 25
type input "$178.56"
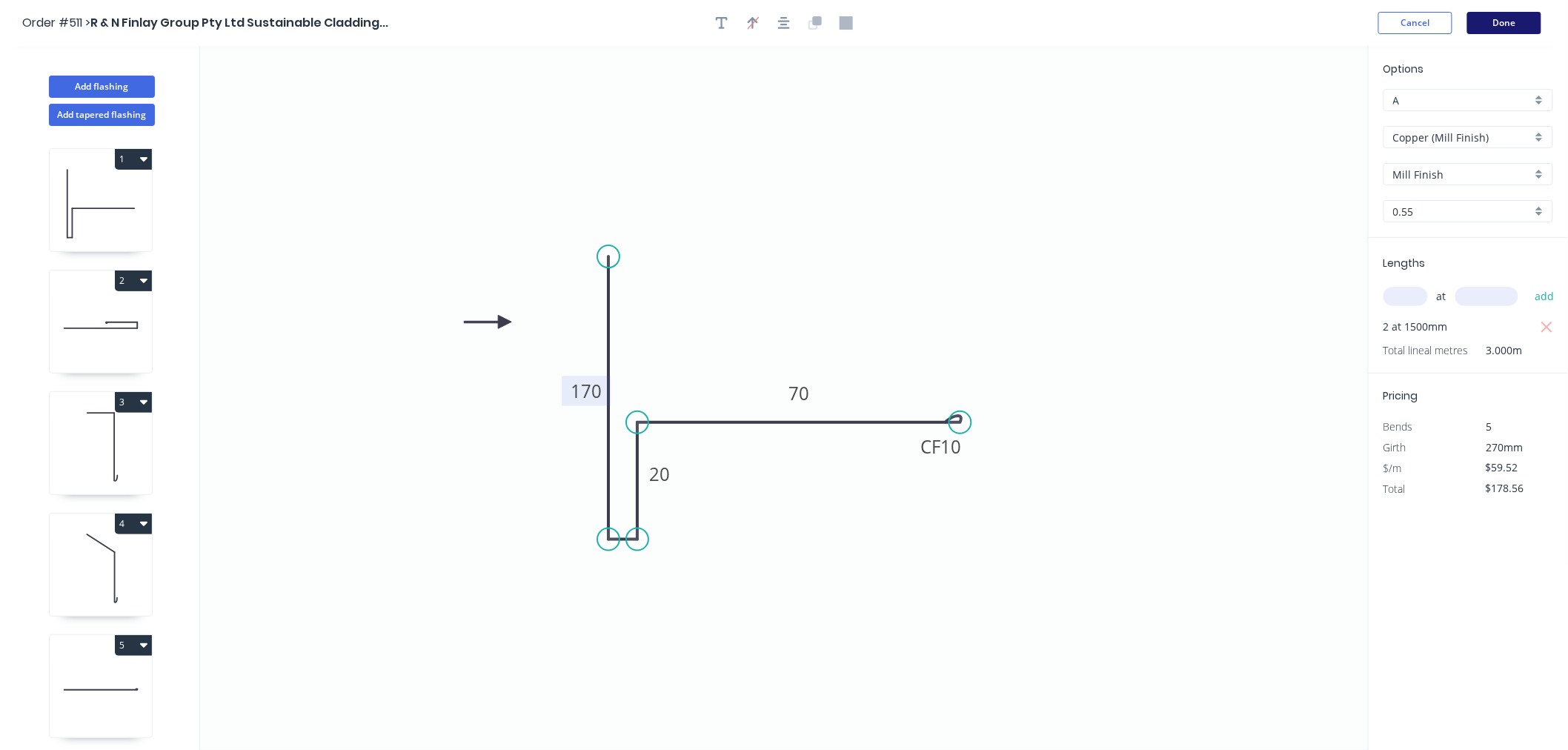
click at [1369, 20] on button "Done" at bounding box center [1504, 23] width 74 height 22
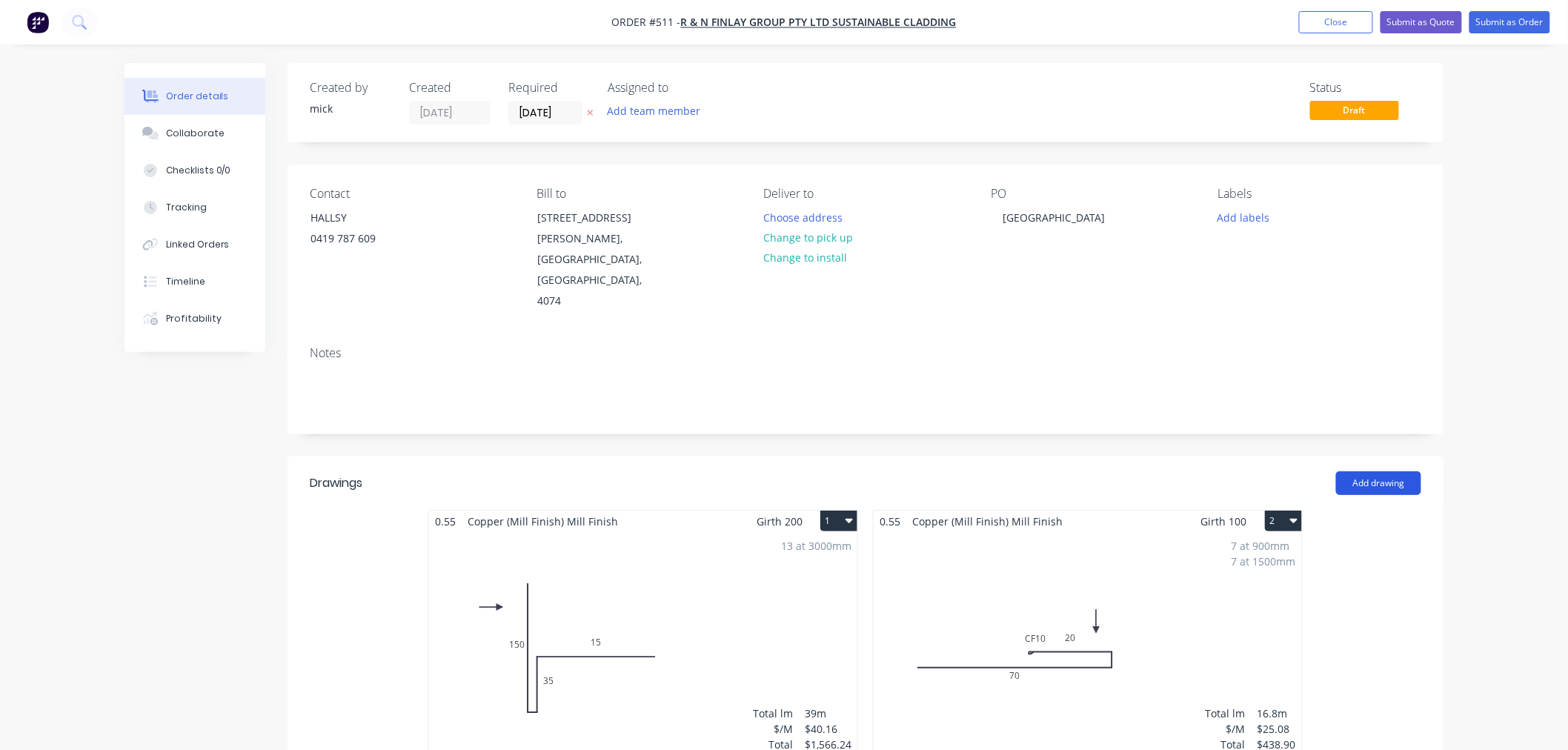
click at [1369, 472] on button "Add drawing" at bounding box center [1378, 483] width 85 height 23
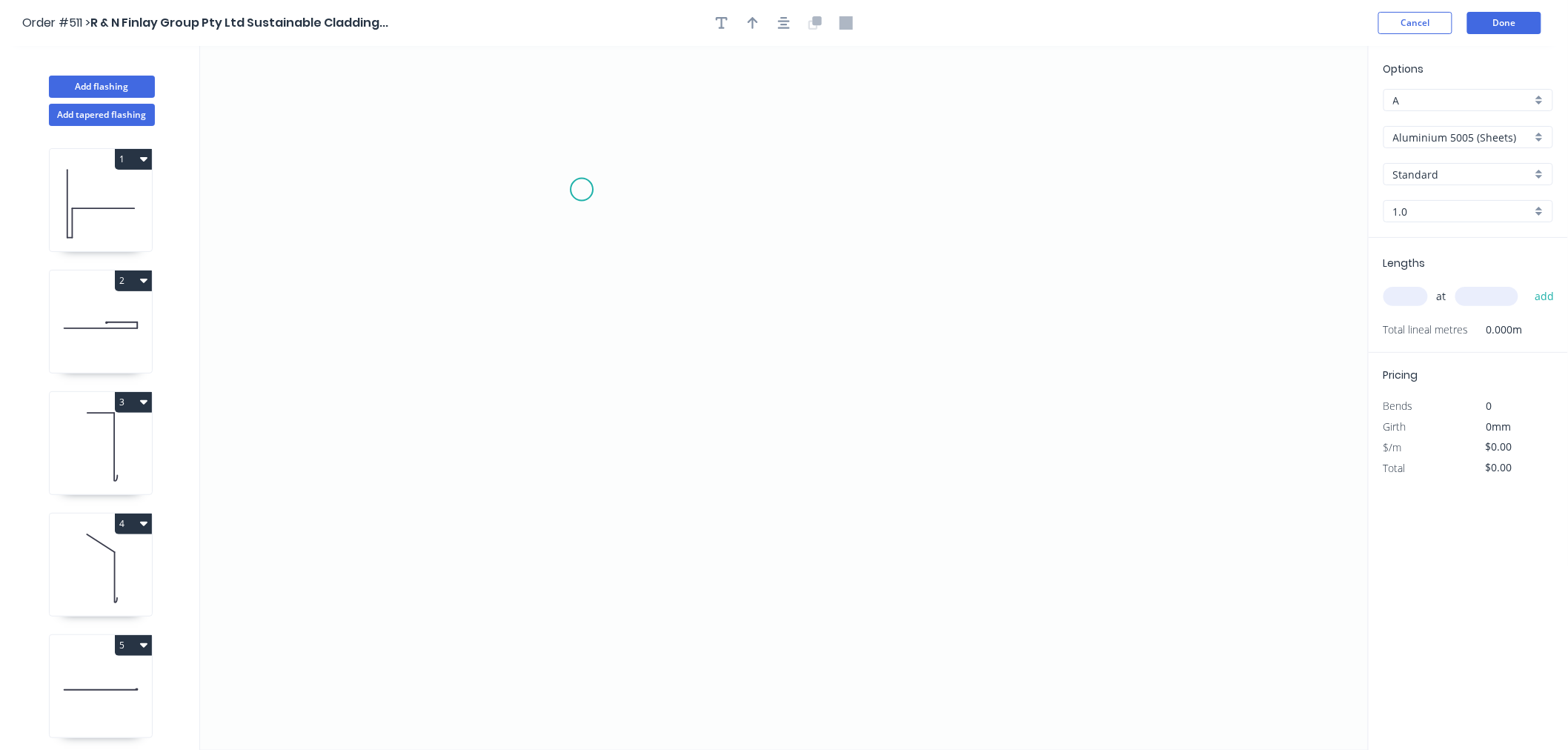
click at [582, 190] on icon "0" at bounding box center [784, 398] width 1168 height 705
click at [574, 547] on icon "0" at bounding box center [784, 398] width 1168 height 705
click at [606, 544] on icon "0 ?" at bounding box center [784, 398] width 1168 height 705
click at [605, 396] on icon "0 ? ? ? º" at bounding box center [784, 398] width 1168 height 705
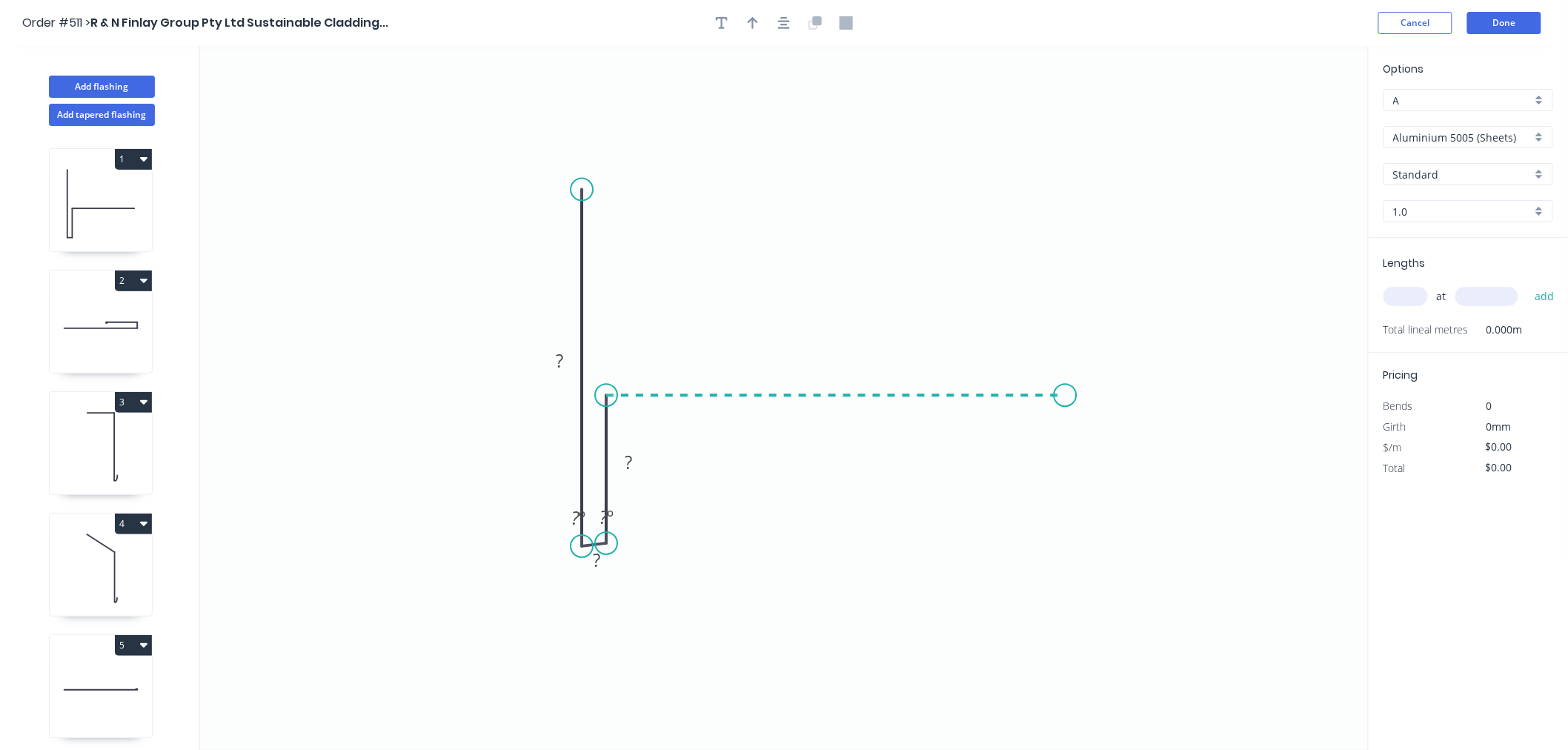
click at [1065, 398] on icon "0 ? ? ? ? º ? º" at bounding box center [784, 398] width 1168 height 705
click at [1114, 445] on div "Crush & Fold" at bounding box center [1140, 448] width 149 height 30
click at [606, 489] on icon at bounding box center [606, 473] width 0 height 148
click at [663, 554] on div "Hide angle" at bounding box center [688, 562] width 149 height 30
click at [611, 551] on div "Delete point" at bounding box center [649, 542] width 149 height 30
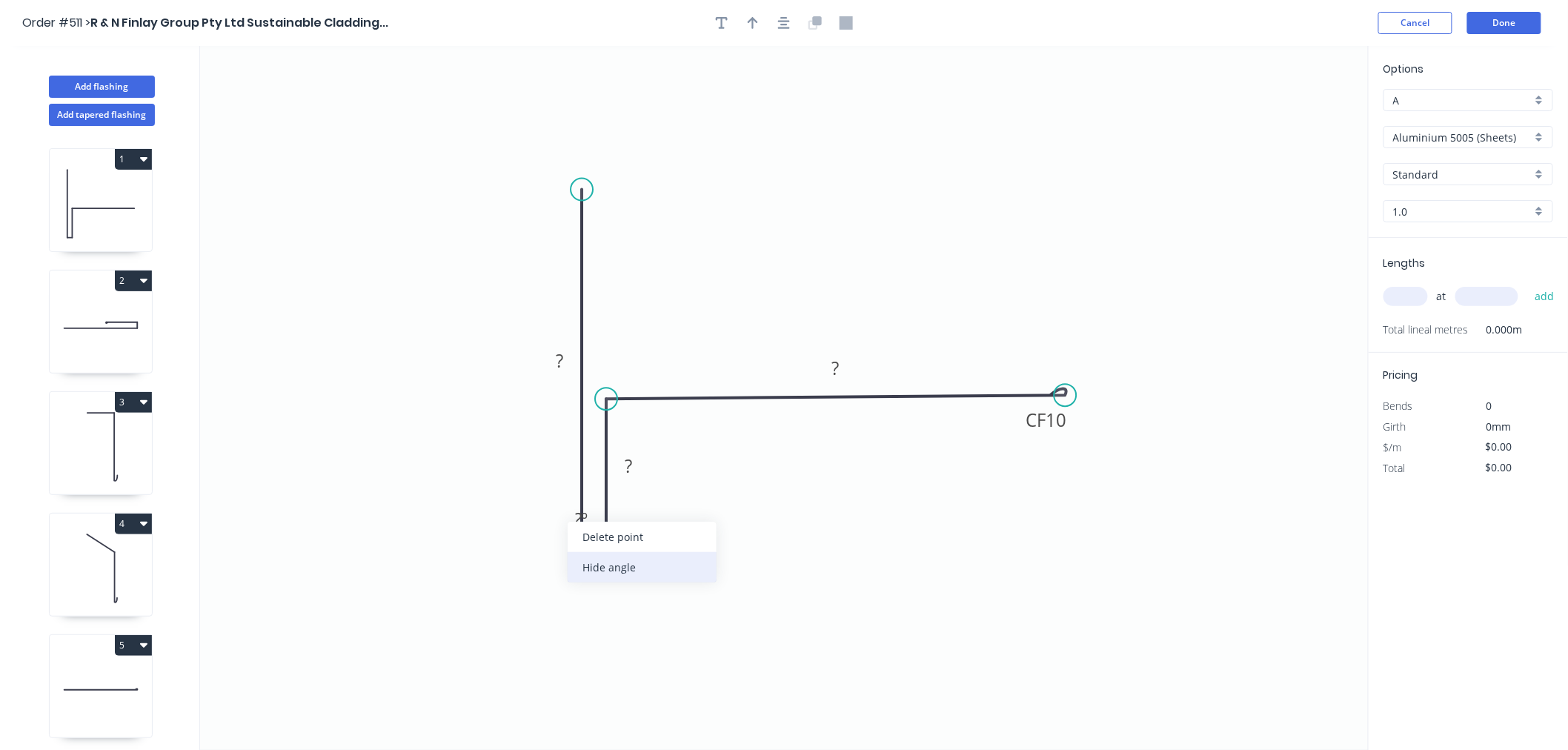
click at [608, 569] on div "Hide angle" at bounding box center [642, 568] width 149 height 30
click at [645, 580] on div "Hide measurement" at bounding box center [670, 583] width 149 height 30
click at [561, 359] on tspan "?" at bounding box center [559, 361] width 8 height 24
click at [788, 17] on icon "button" at bounding box center [784, 23] width 12 height 14
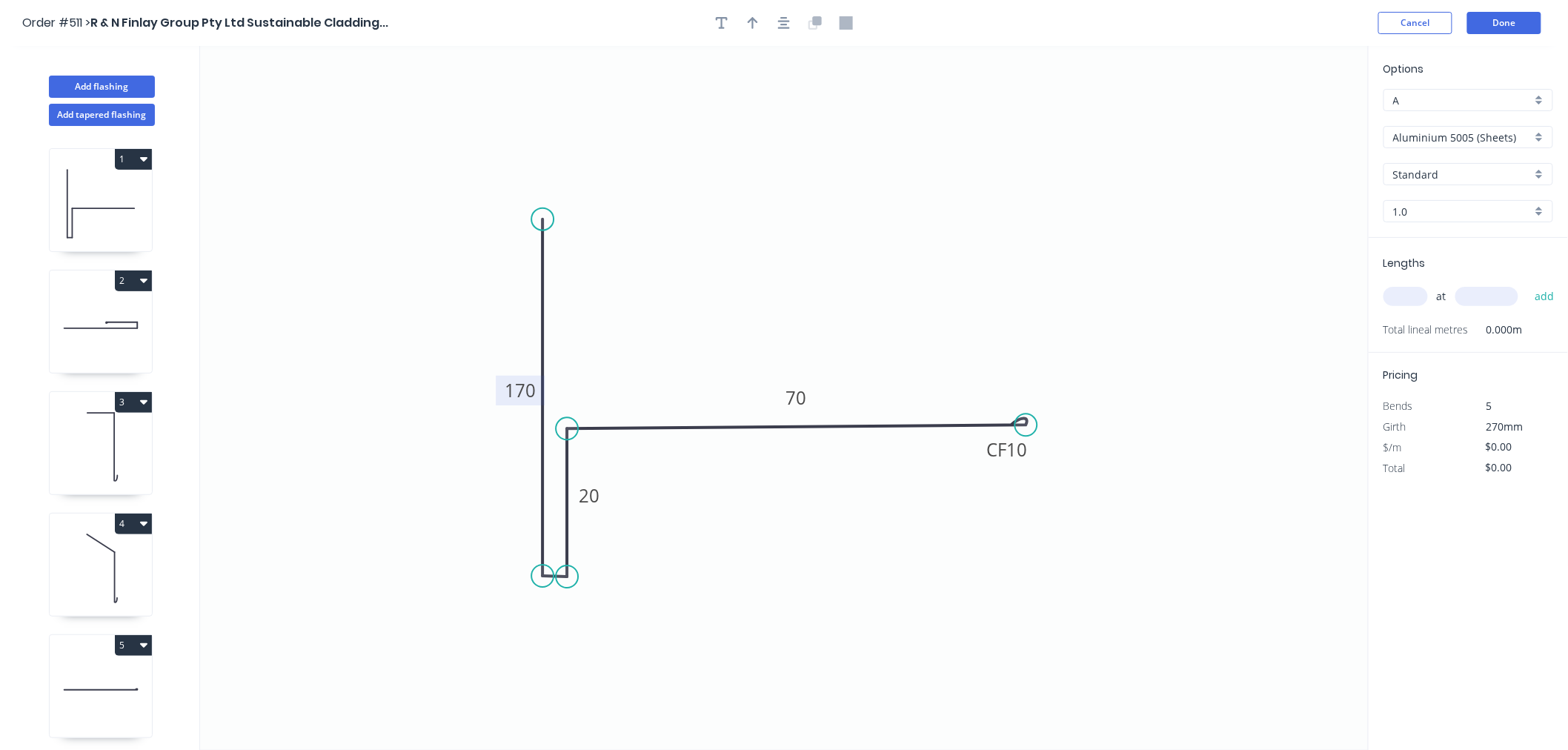
click at [1369, 84] on div "Options A A Aluminium 5005 (Sheets) Aluminium 5005 (Sheets) Standard Standard 1…" at bounding box center [1468, 149] width 199 height 177
click at [1369, 146] on div "Aluminium 5005 (Sheets)" at bounding box center [1468, 137] width 170 height 22
click at [1369, 293] on div "Copper (Mill Finish)" at bounding box center [1468, 296] width 169 height 26
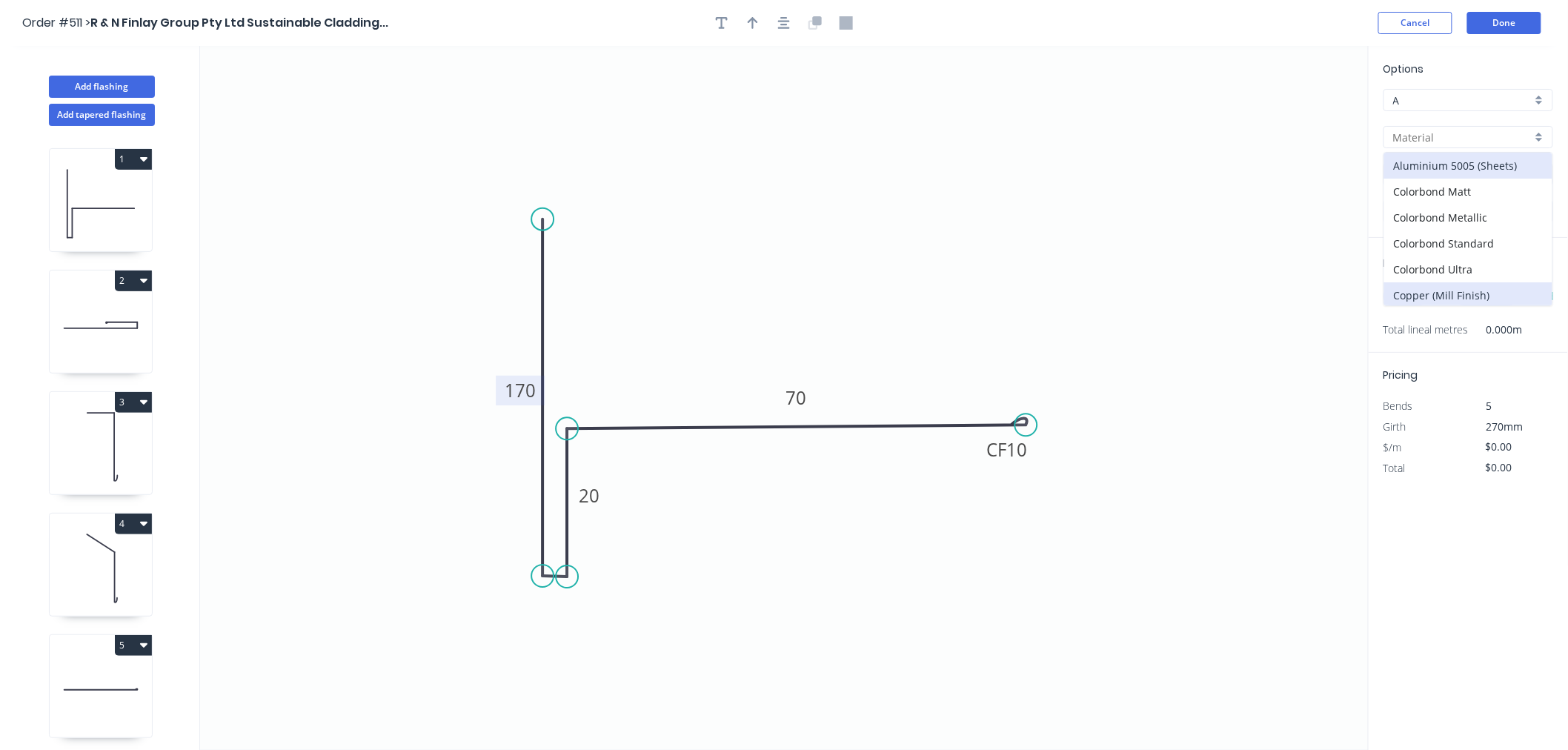
type input "Copper (Mill Finish)"
type input "Mill Finish"
type input "0.55"
type input "$59.52"
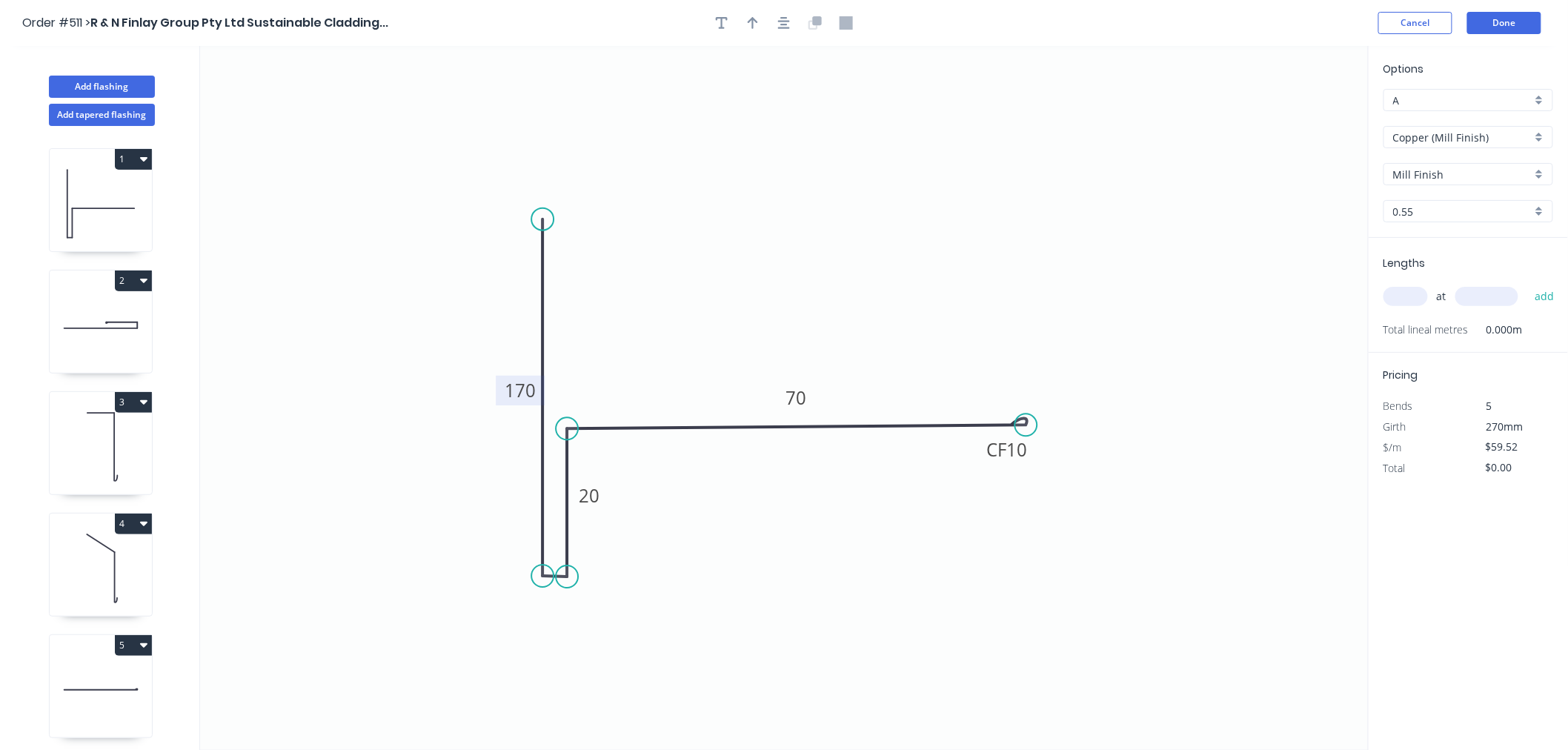
click at [1369, 296] on input "text" at bounding box center [1406, 296] width 45 height 19
type input "1"
type input "1500"
click at [1369, 284] on button "add" at bounding box center [1545, 296] width 35 height 25
type input "$89.28"
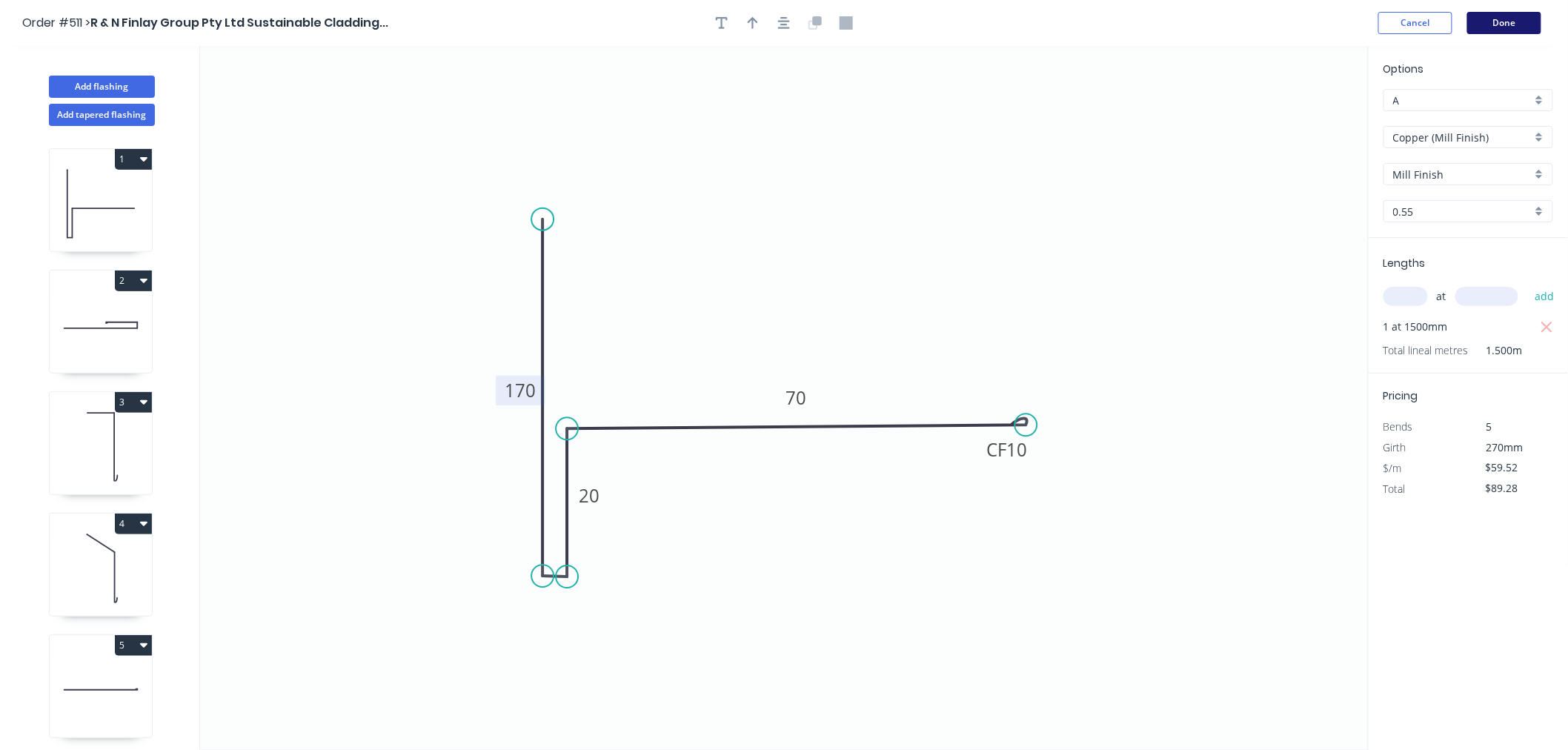
click at [1369, 24] on button "Done" at bounding box center [1504, 23] width 74 height 22
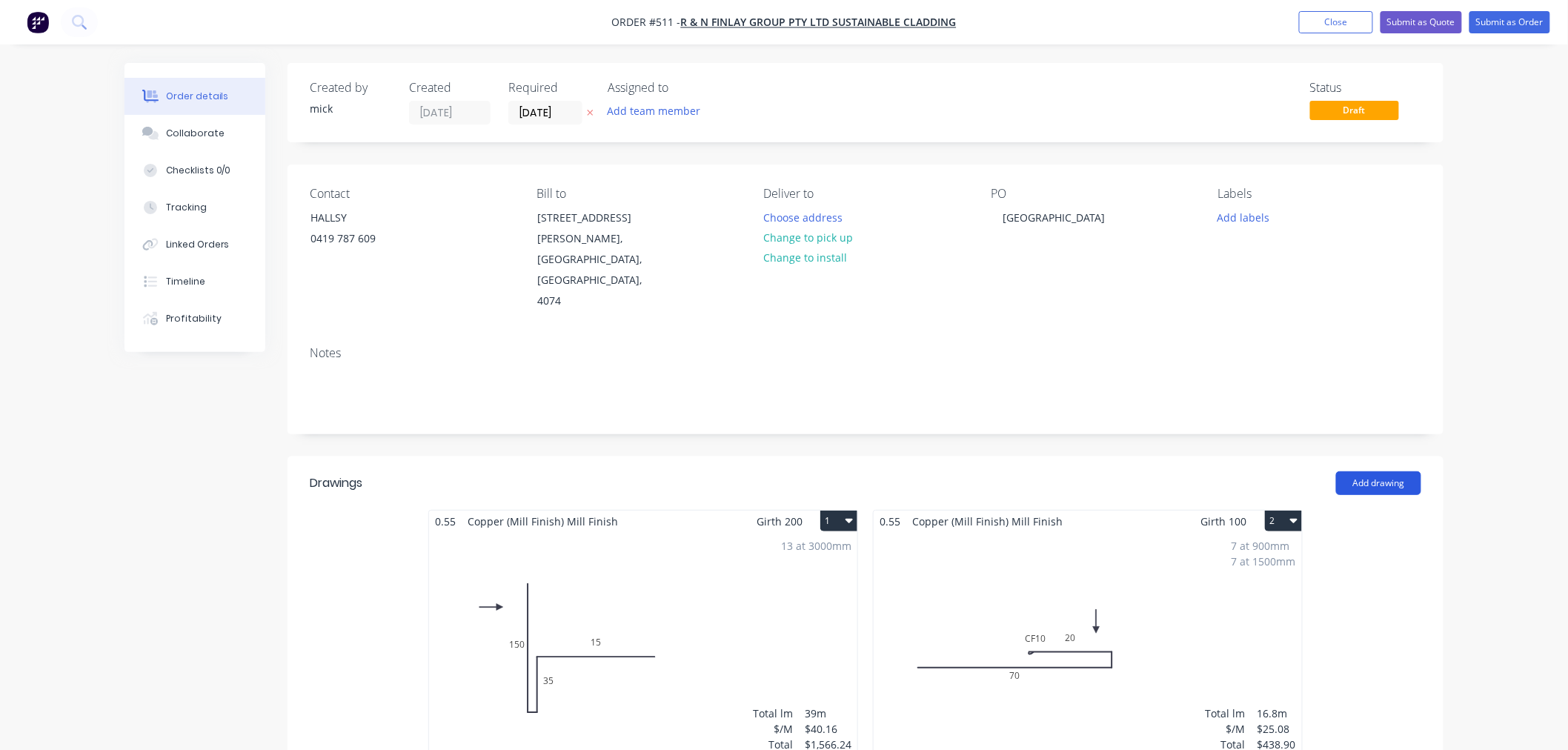
click at [1369, 472] on button "Add drawing" at bounding box center [1378, 483] width 85 height 23
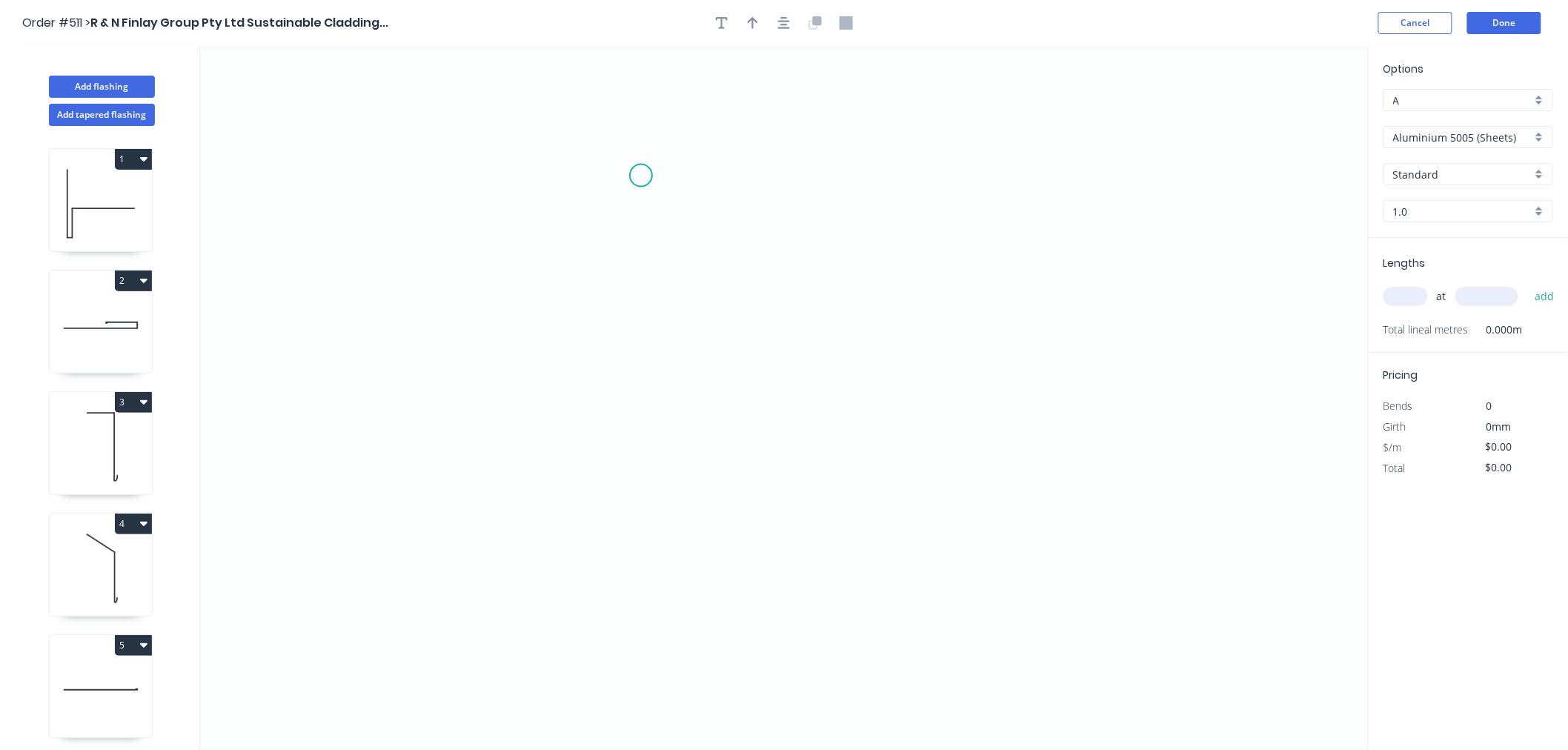
click at [641, 175] on icon "0" at bounding box center [784, 398] width 1168 height 705
click at [854, 384] on icon "0" at bounding box center [784, 398] width 1168 height 705
click at [847, 581] on icon "0 ?" at bounding box center [784, 398] width 1168 height 705
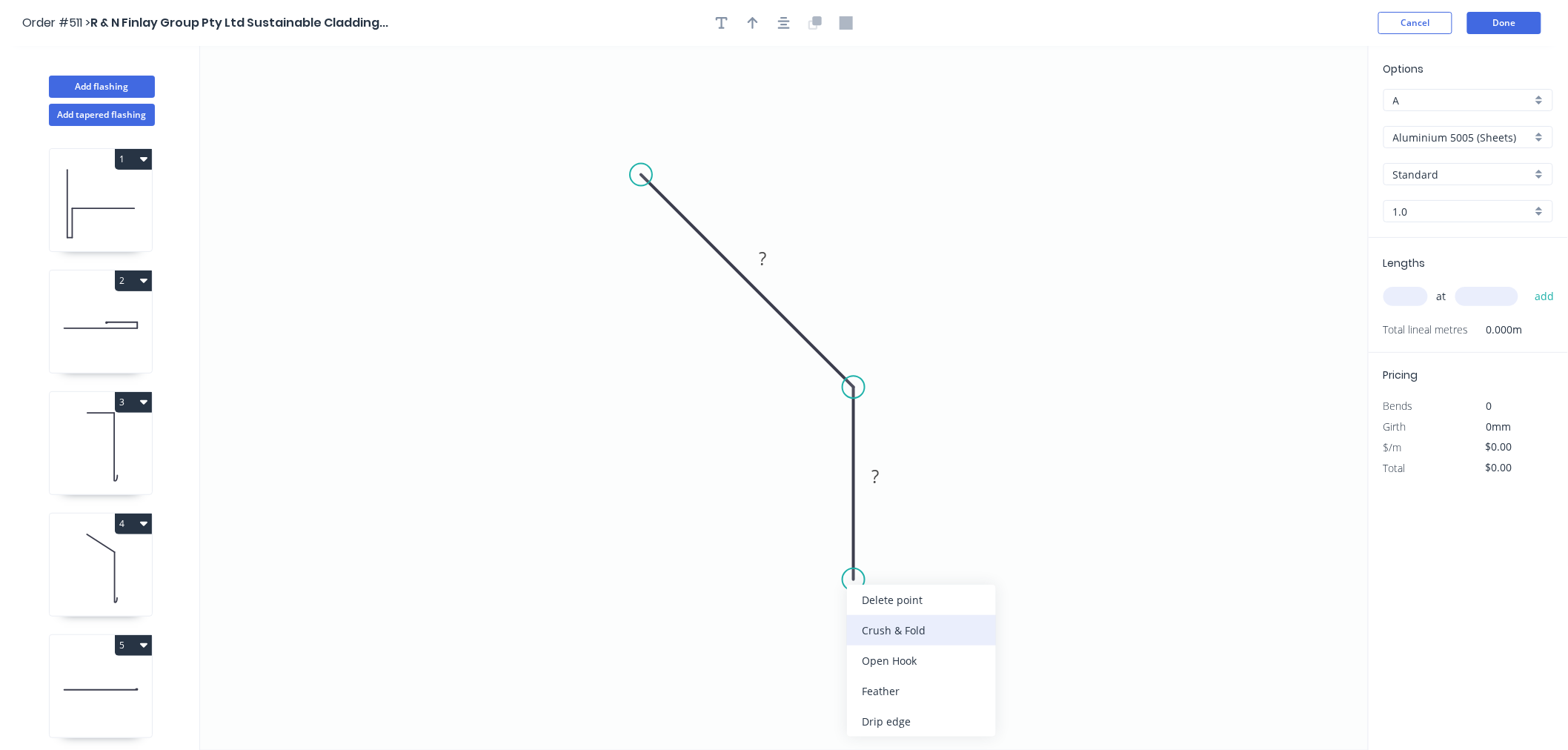
click at [889, 642] on div "Crush & Fold" at bounding box center [921, 631] width 149 height 30
click at [902, 663] on div "Delete bend" at bounding box center [930, 657] width 149 height 30
click at [909, 645] on div "Open Hook" at bounding box center [931, 656] width 149 height 30
click at [830, 545] on tspan "25" at bounding box center [835, 553] width 20 height 24
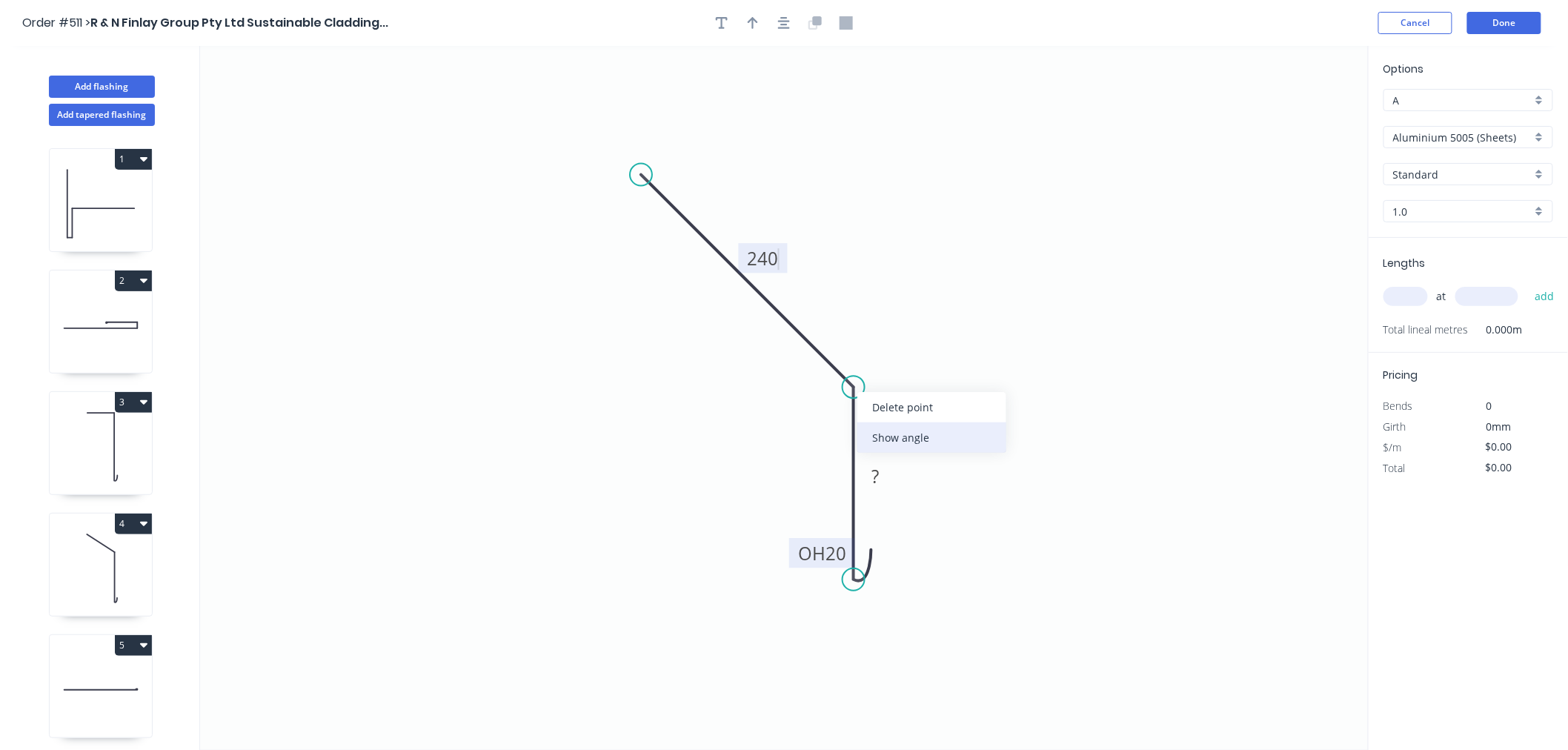
click at [894, 438] on div "Show angle" at bounding box center [931, 438] width 149 height 30
click at [832, 406] on rect at bounding box center [819, 401] width 29 height 20
click at [888, 490] on rect at bounding box center [877, 476] width 48 height 29
click at [888, 484] on rect at bounding box center [876, 477] width 29 height 20
click at [1268, 209] on icon "0 240 OH 20 120 140 º" at bounding box center [784, 398] width 1168 height 705
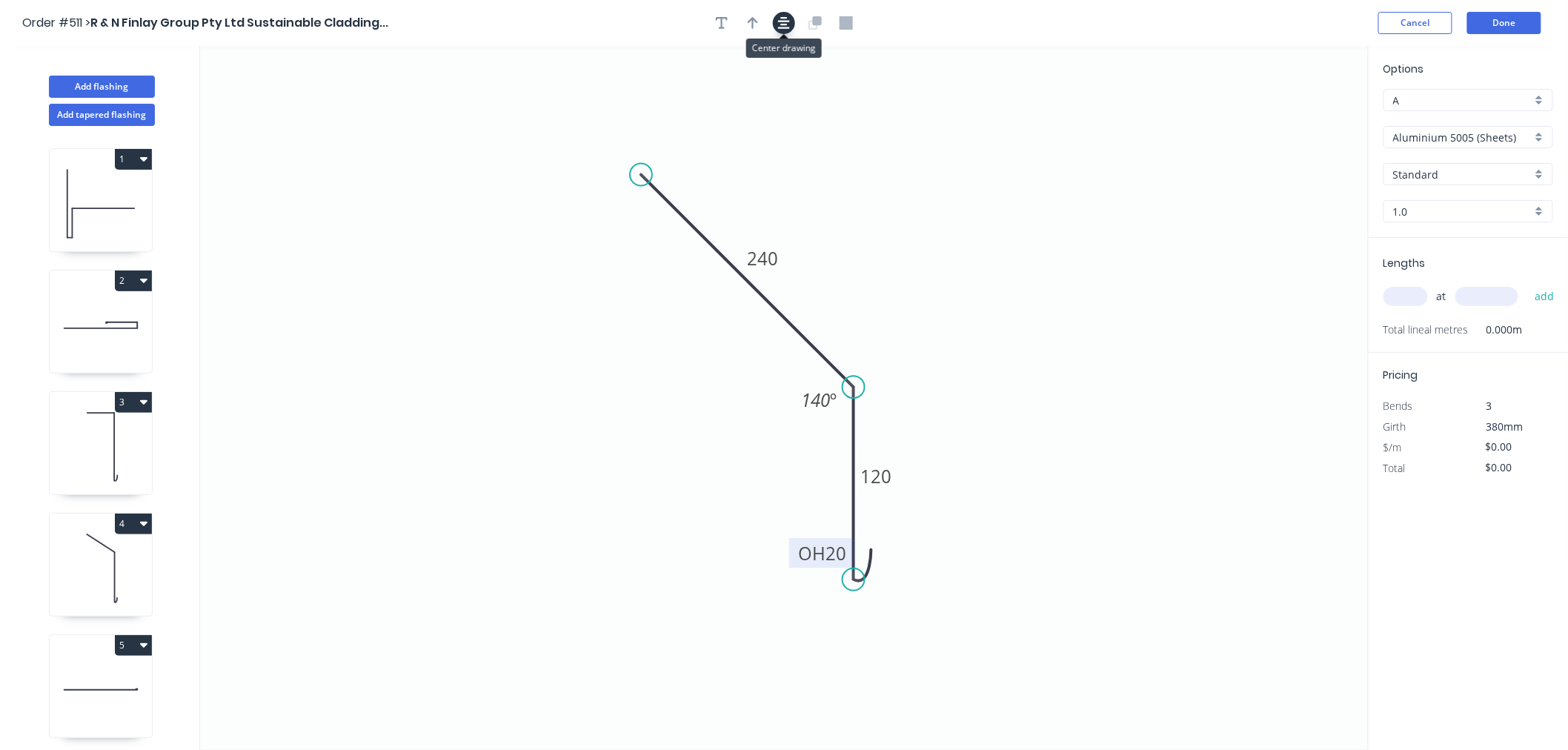
click at [788, 20] on icon "button" at bounding box center [784, 23] width 12 height 12
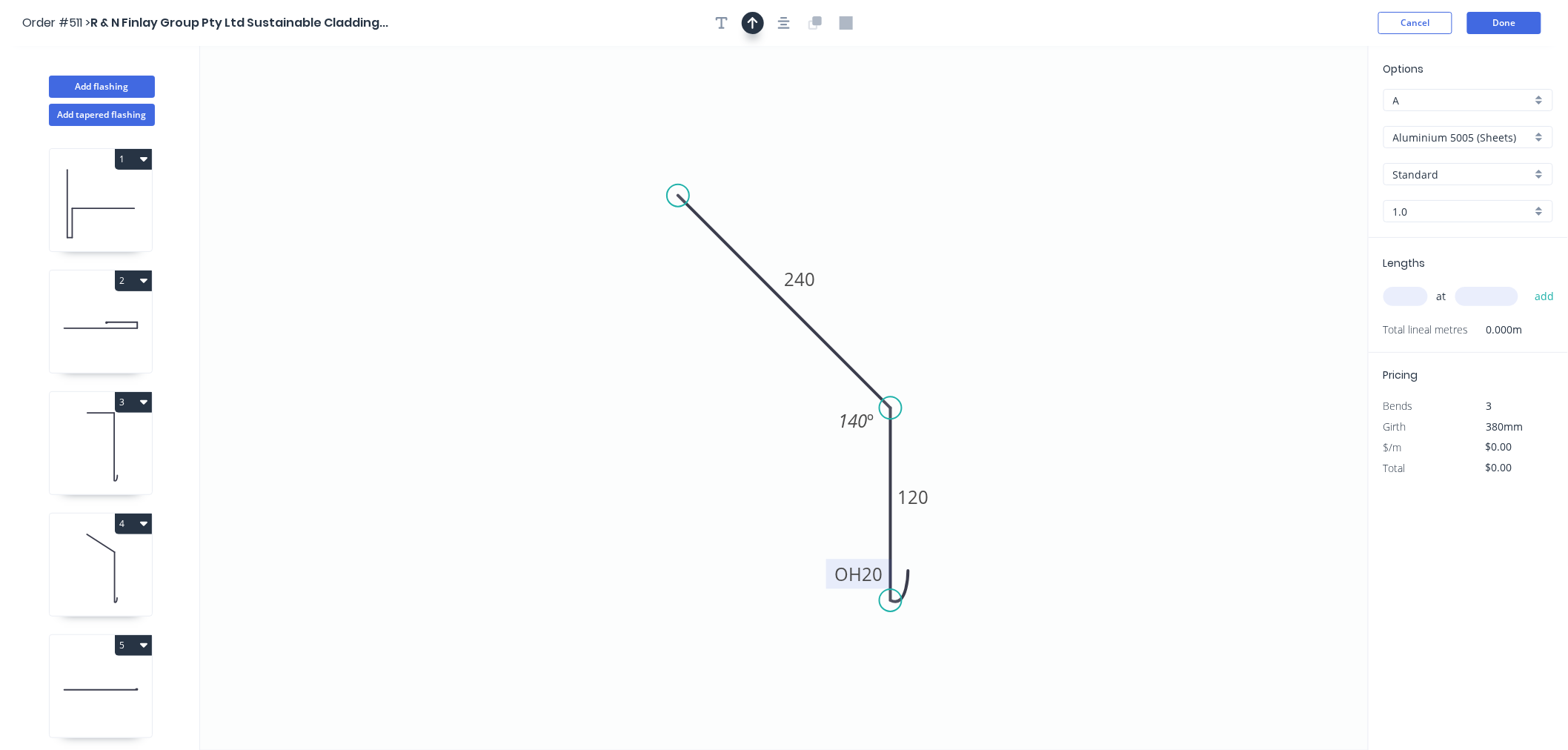
click at [759, 23] on button "button" at bounding box center [753, 23] width 22 height 22
drag, startPoint x: 1294, startPoint y: 117, endPoint x: 697, endPoint y: 380, distance: 652.4
click at [697, 380] on icon at bounding box center [697, 362] width 14 height 48
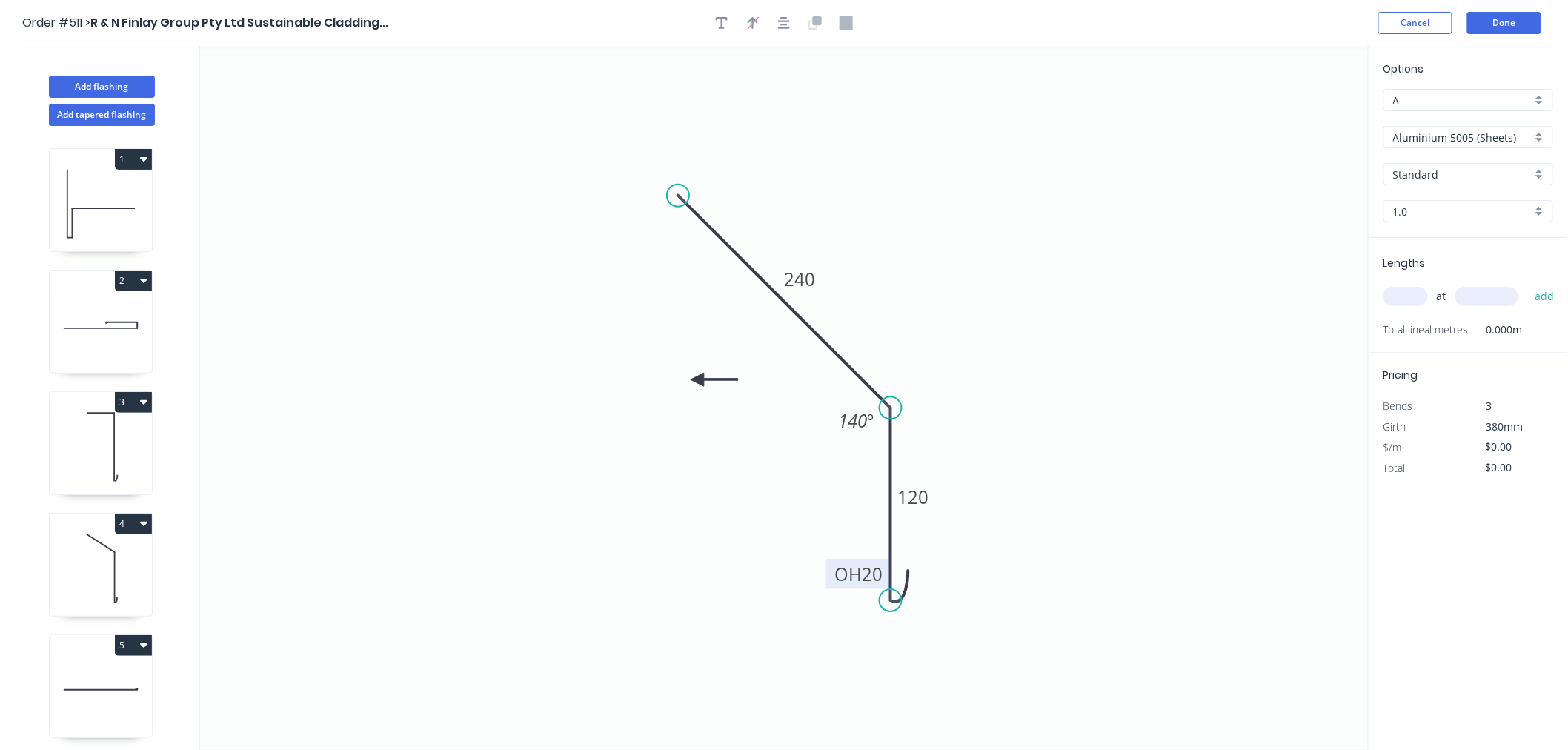
click at [697, 380] on icon at bounding box center [714, 380] width 48 height 14
click at [697, 380] on icon at bounding box center [709, 392] width 43 height 43
click at [697, 380] on icon at bounding box center [697, 396] width 14 height 48
click at [1369, 147] on div "Aluminium 5005 (Sheets)" at bounding box center [1468, 137] width 170 height 22
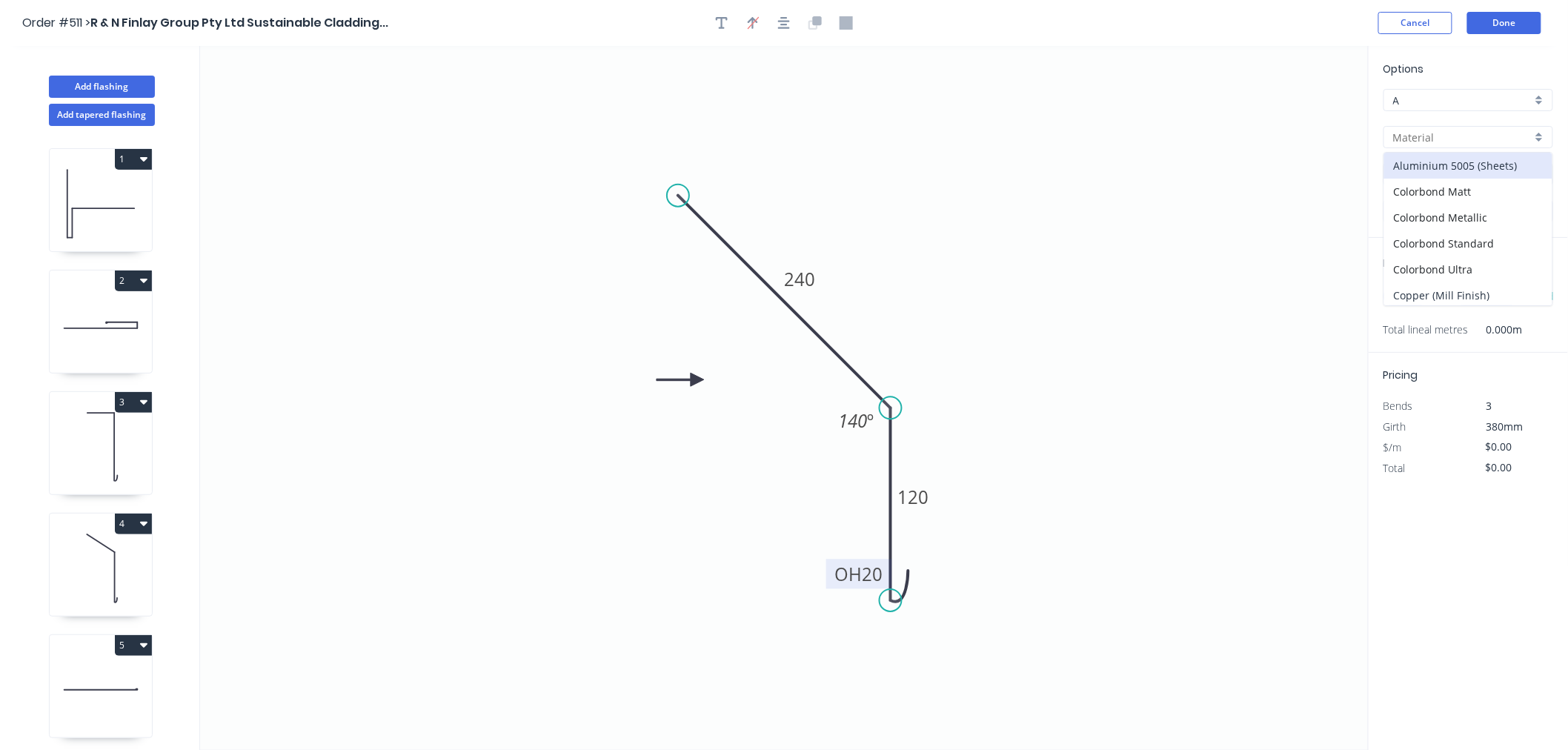
click at [1369, 284] on div "Copper (Mill Finish)" at bounding box center [1468, 296] width 169 height 26
type input "Copper (Mill Finish)"
type input "Mill Finish"
type input "0.55"
type input "$73.17"
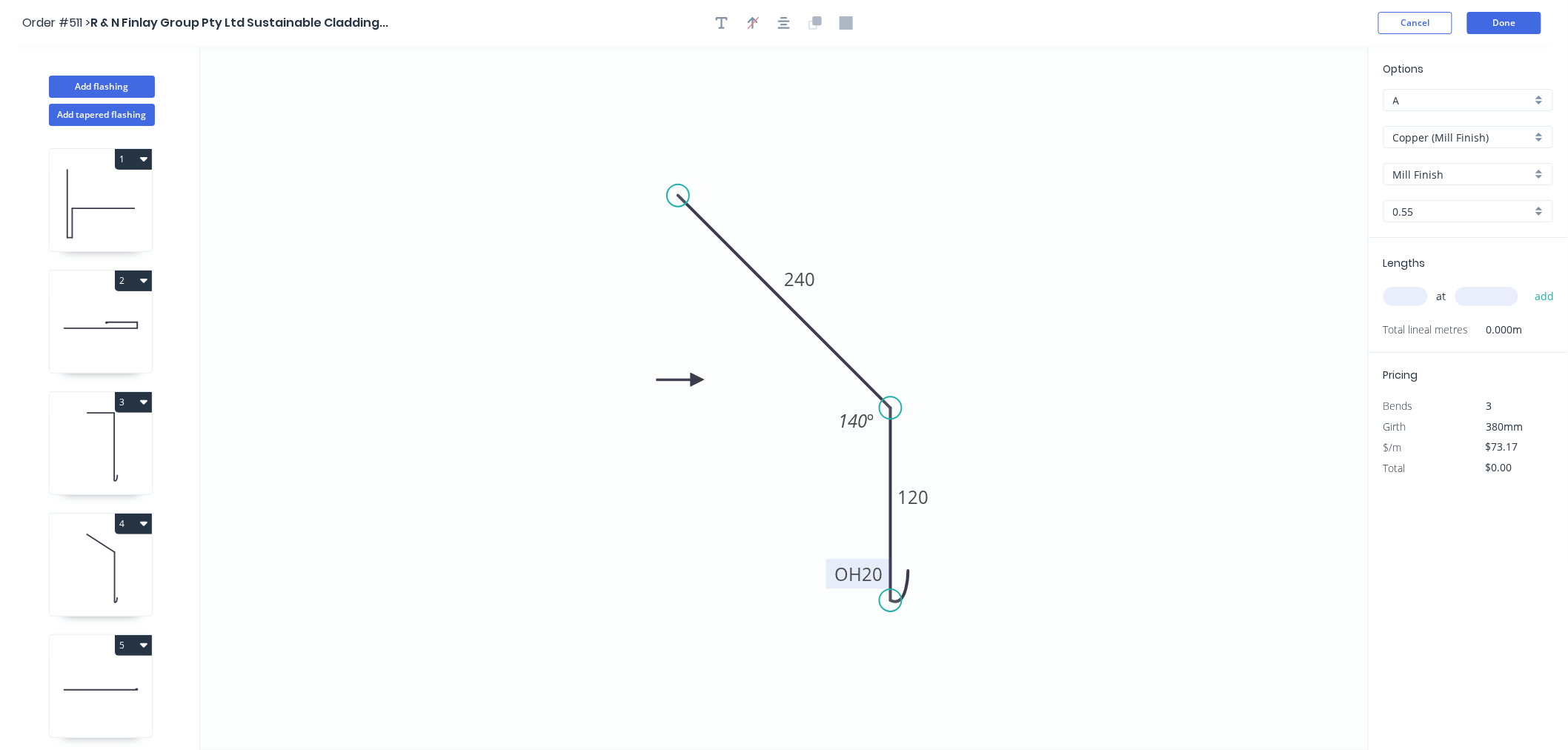
click at [1369, 291] on input "text" at bounding box center [1406, 296] width 45 height 19
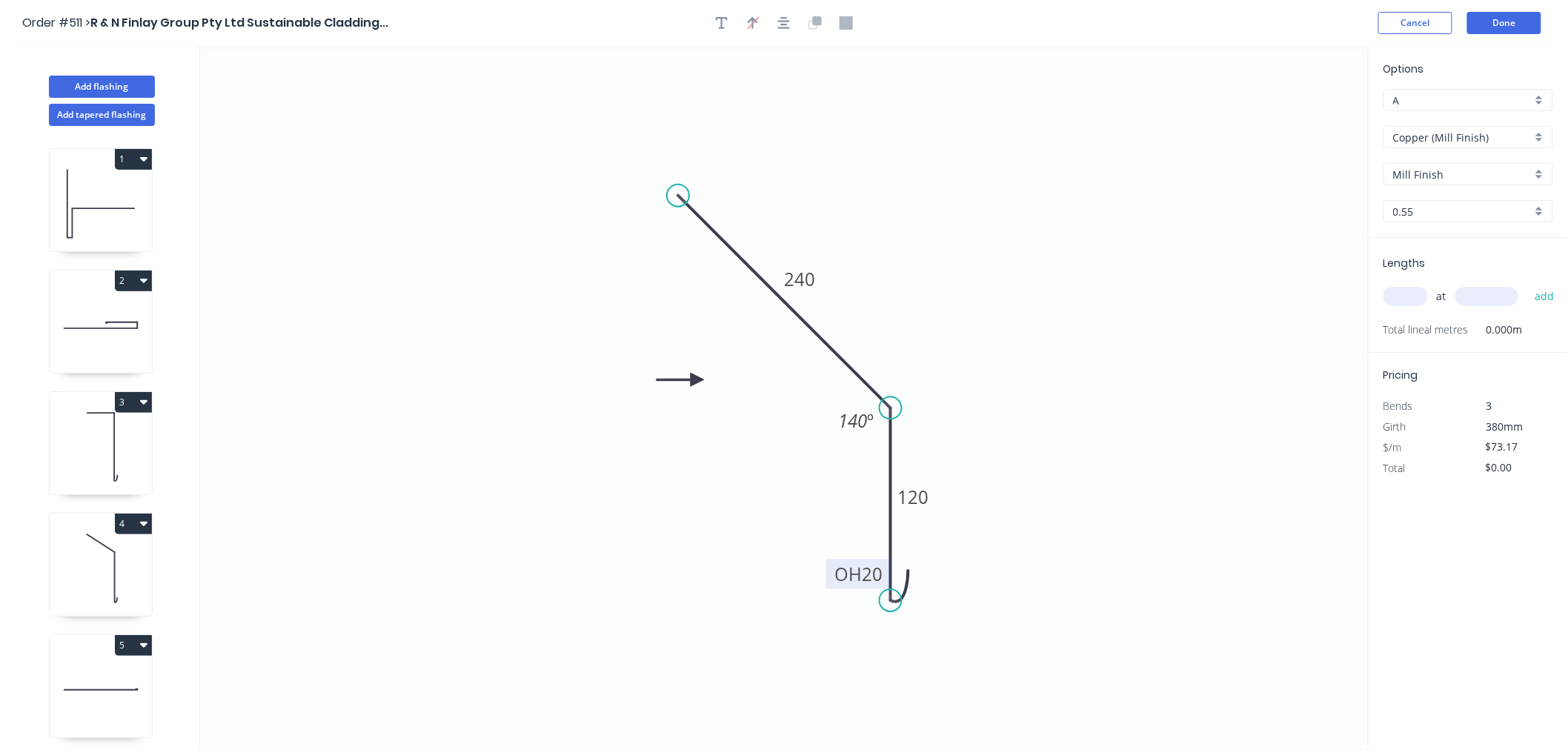
click at [1369, 291] on input "text" at bounding box center [1406, 296] width 45 height 19
type input "1"
type input "900"
click at [1369, 284] on button "add" at bounding box center [1545, 296] width 35 height 25
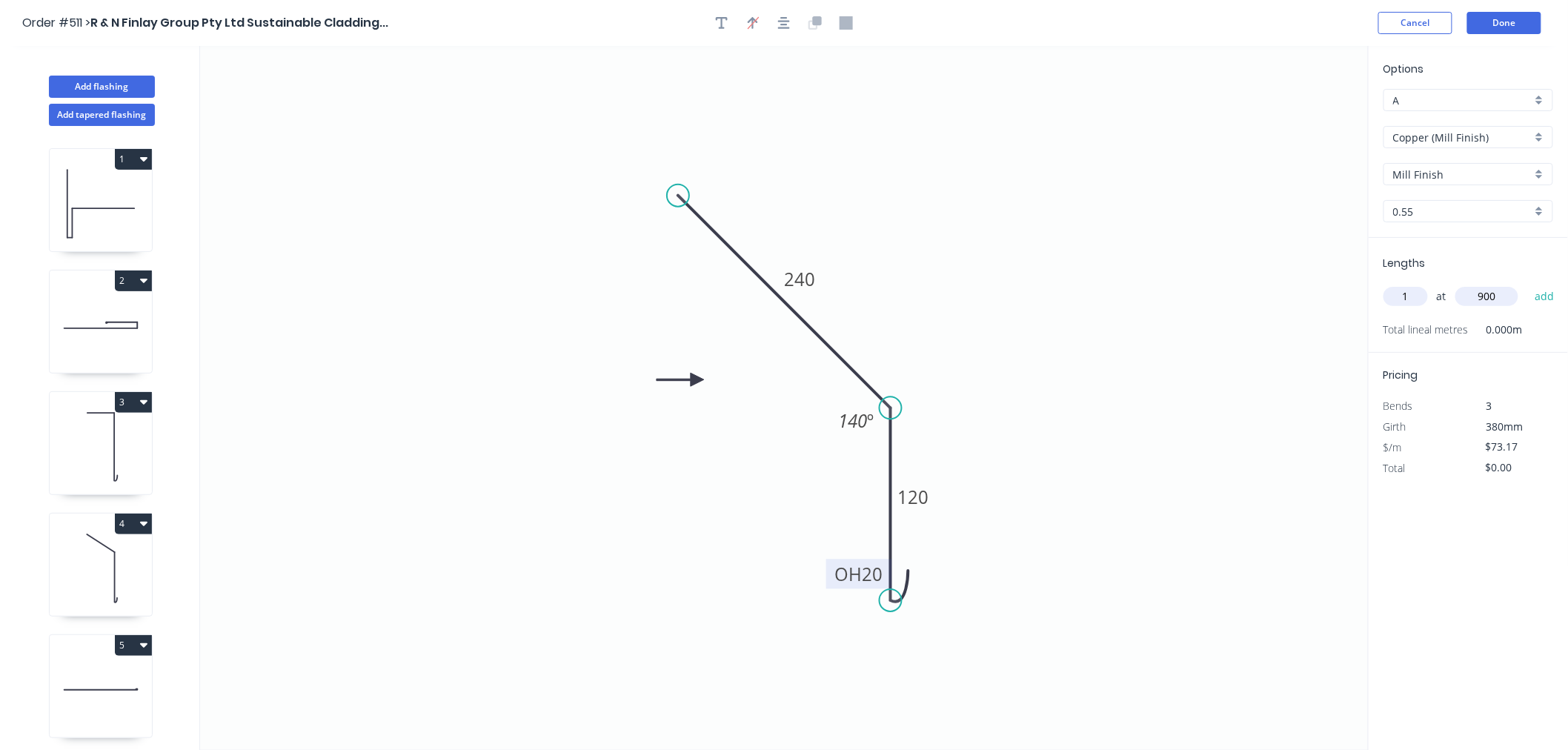
type input "$73.17"
click at [1369, 24] on button "Done" at bounding box center [1504, 23] width 74 height 22
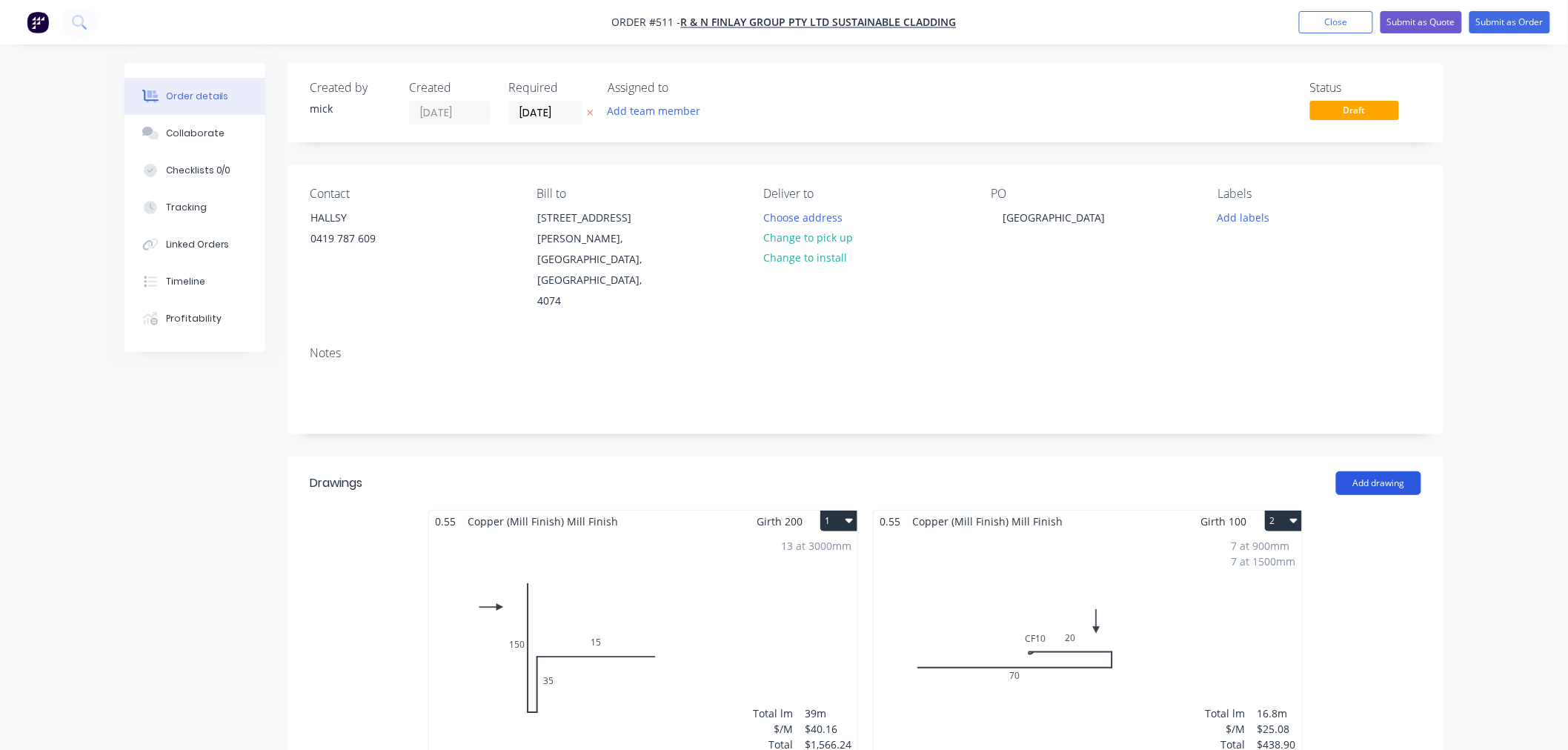
click at [1365, 472] on button "Add drawing" at bounding box center [1378, 483] width 85 height 23
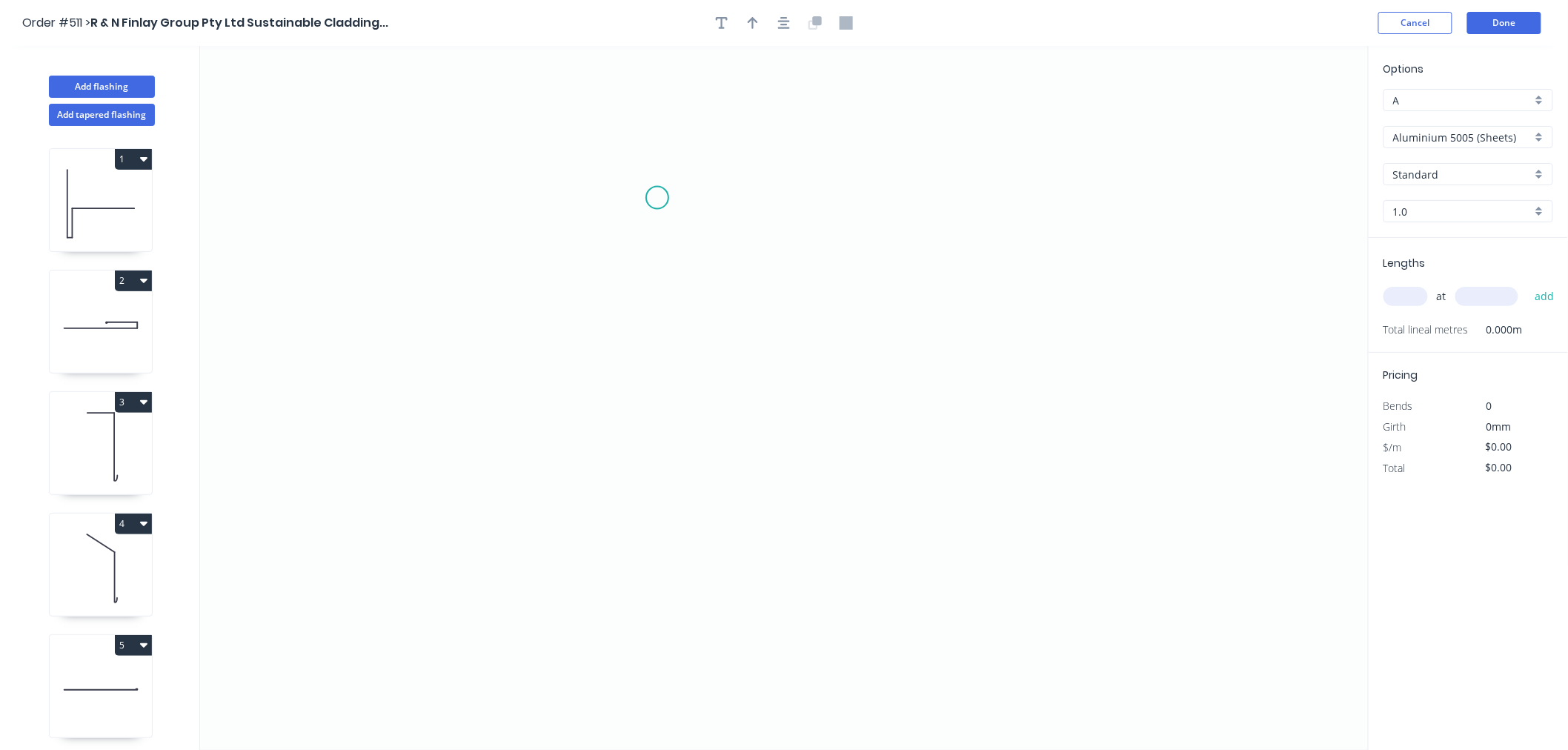
click at [657, 197] on icon "0" at bounding box center [784, 398] width 1168 height 705
click at [775, 198] on icon "0" at bounding box center [784, 398] width 1168 height 705
click at [764, 572] on icon "0 ?" at bounding box center [784, 398] width 1168 height 705
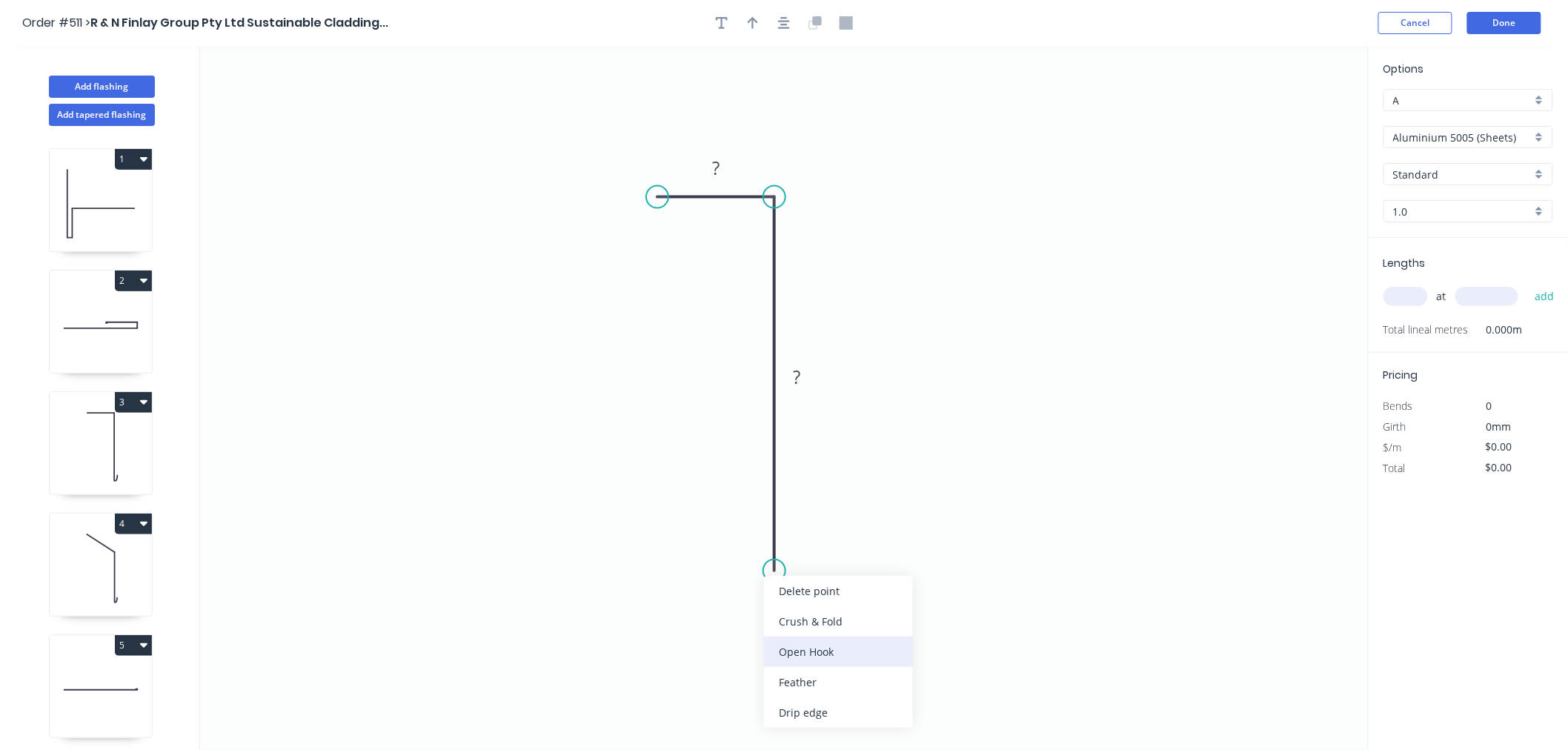
click at [840, 655] on div "Open Hook" at bounding box center [838, 652] width 149 height 30
click at [756, 541] on tspan "25" at bounding box center [756, 544] width 20 height 24
click at [756, 539] on tspan "20" at bounding box center [756, 544] width 20 height 24
click at [981, 512] on icon "0 40 OH 40 300" at bounding box center [784, 398] width 1168 height 705
click at [765, 547] on tspan "40" at bounding box center [756, 544] width 20 height 24
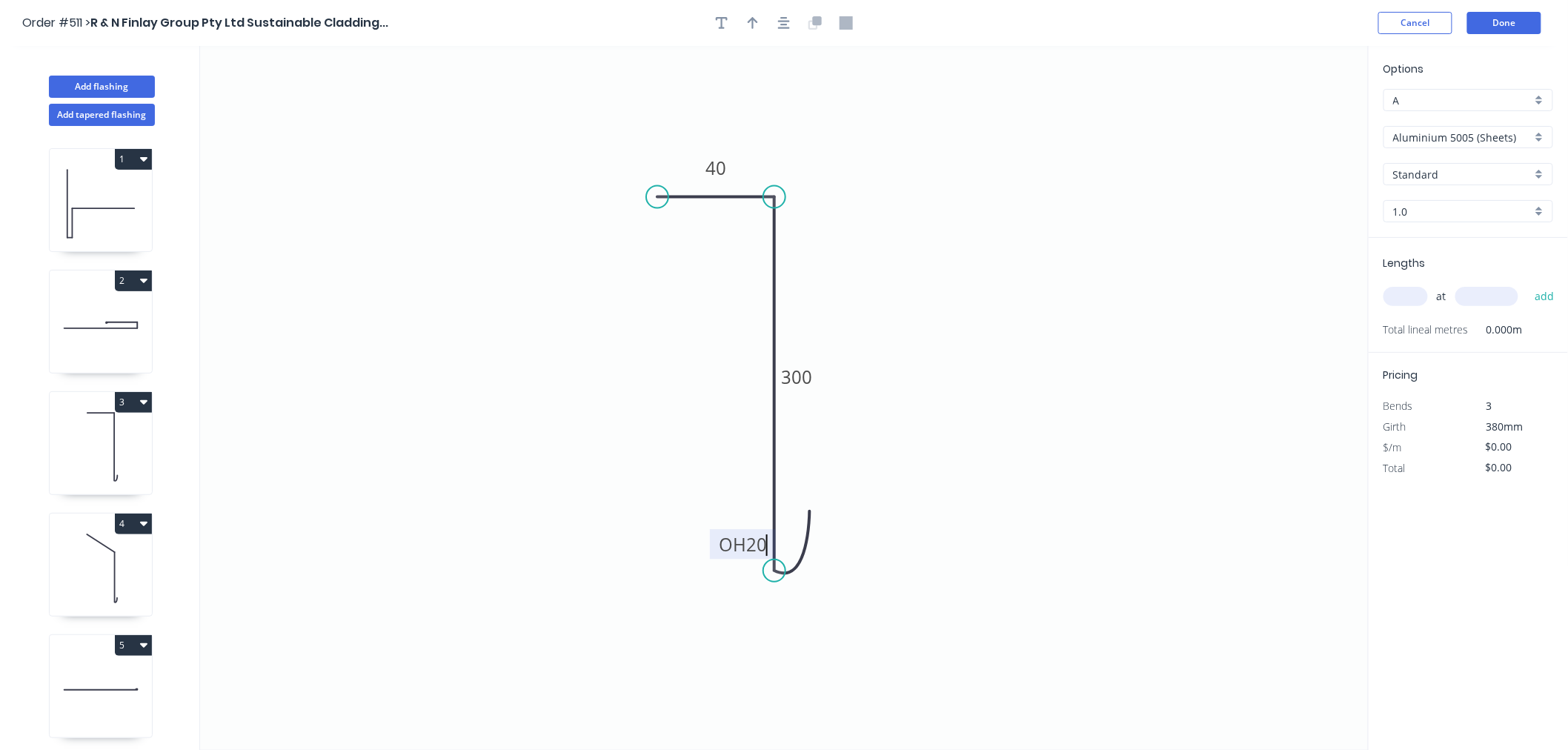
click at [1123, 160] on icon "0 40 OH 20 300" at bounding box center [784, 398] width 1168 height 705
click at [1369, 132] on input "Aluminium 5005 (Sheets)" at bounding box center [1461, 138] width 138 height 16
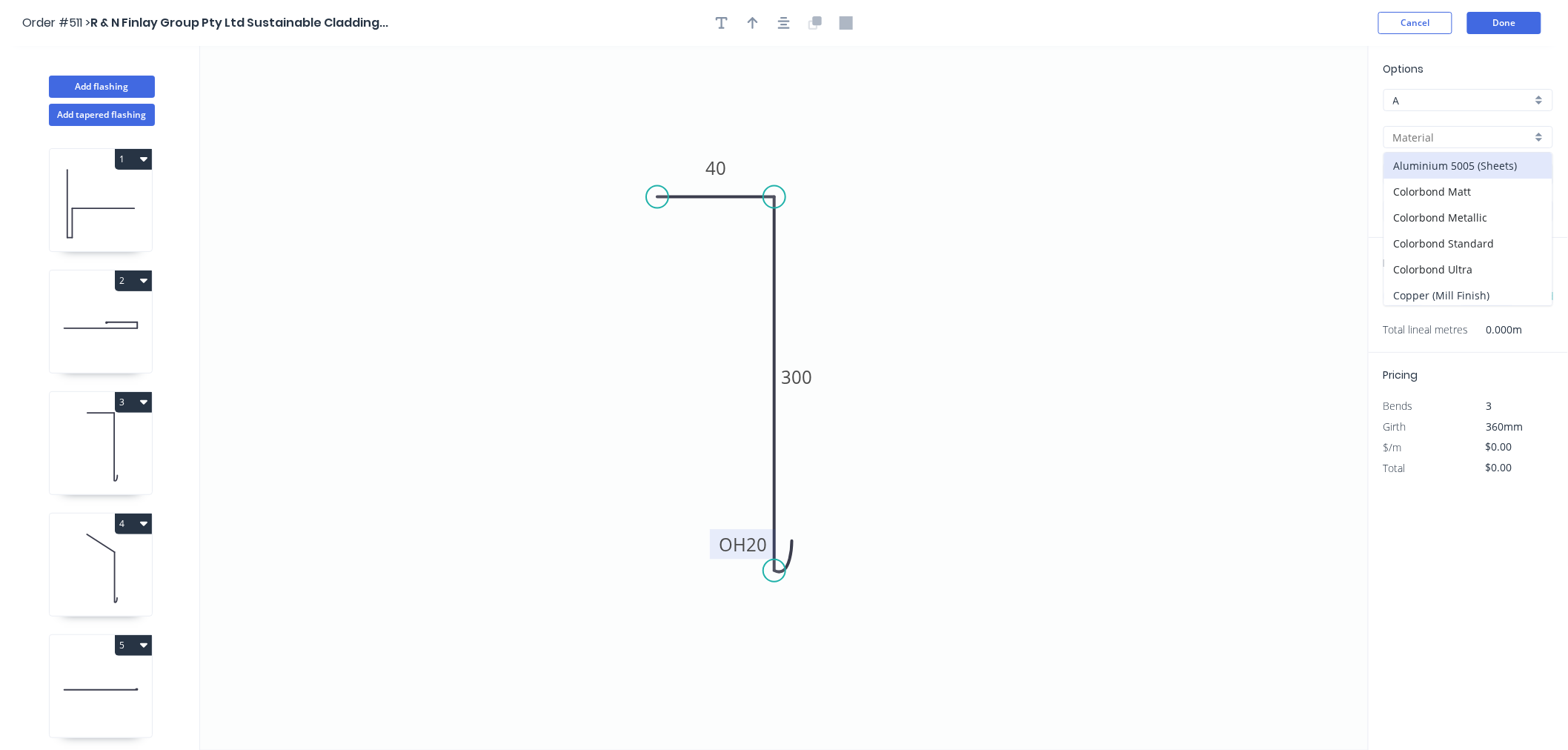
click at [1369, 292] on div "Copper (Mill Finish)" at bounding box center [1468, 296] width 169 height 26
type input "Copper (Mill Finish)"
type input "Mill Finish"
type input "0.55"
type input "$73.17"
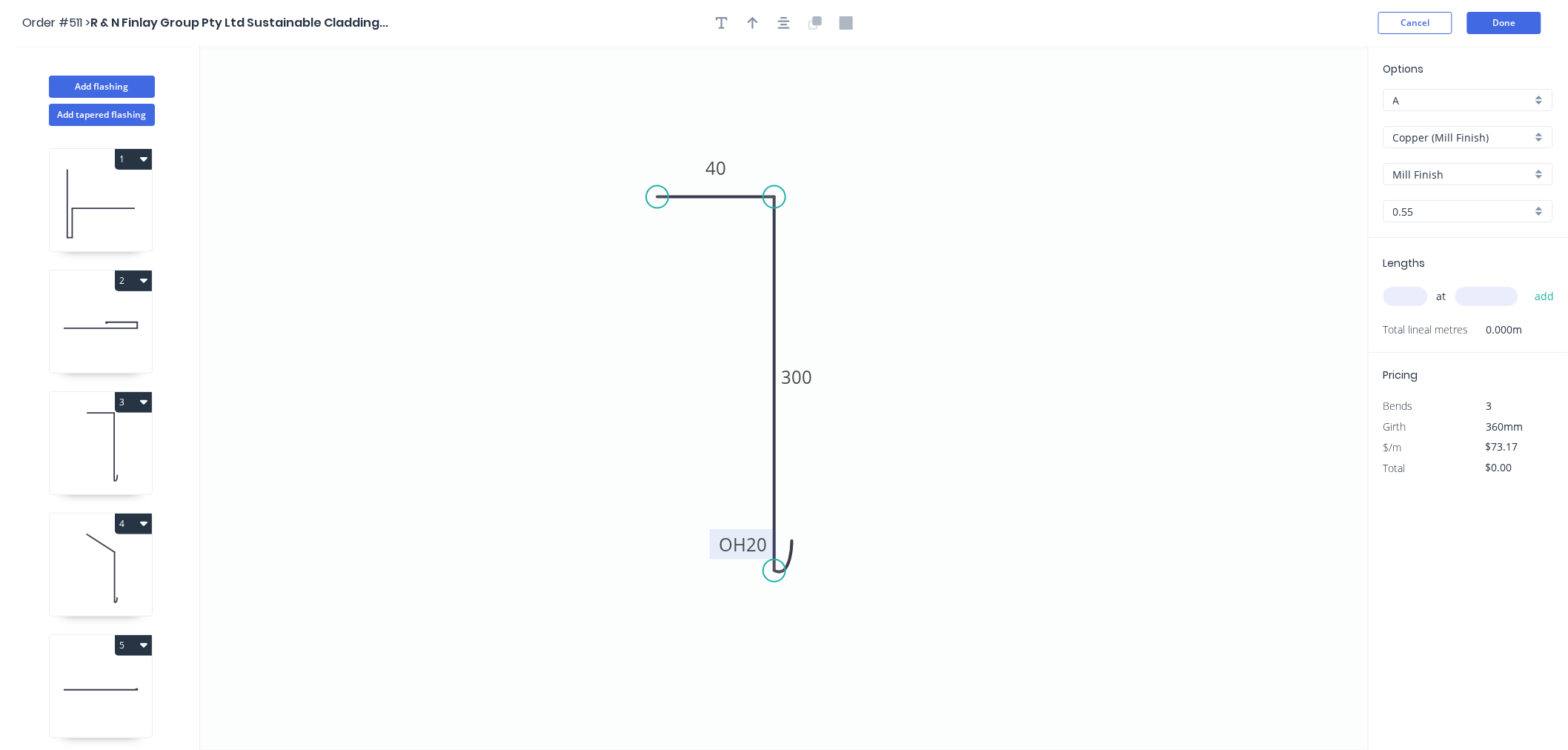
click at [1369, 290] on input "text" at bounding box center [1406, 296] width 45 height 19
type input "1"
type input "900"
click at [1369, 284] on button "add" at bounding box center [1545, 296] width 35 height 25
type input "$73.17"
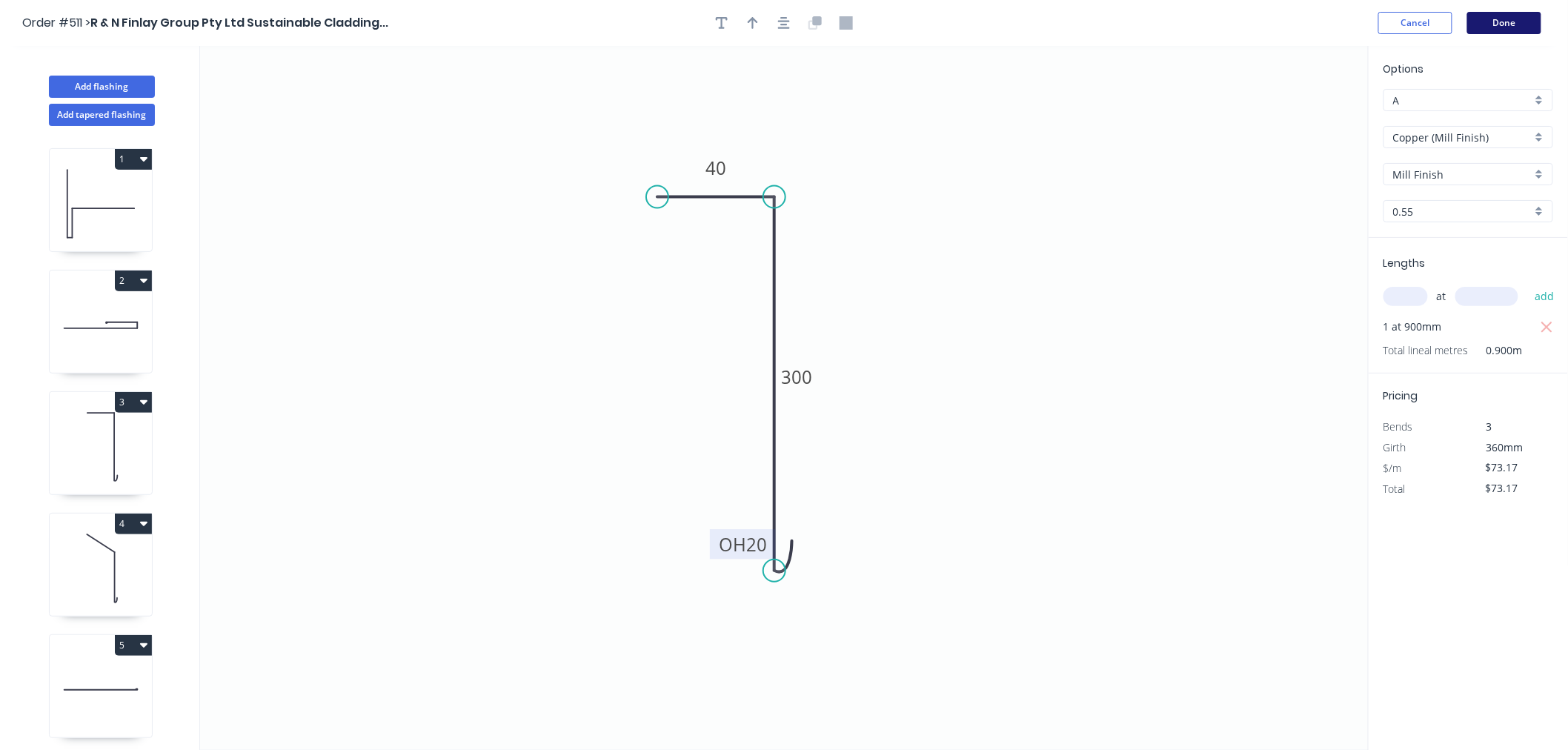
click at [1369, 19] on button "Done" at bounding box center [1504, 23] width 74 height 22
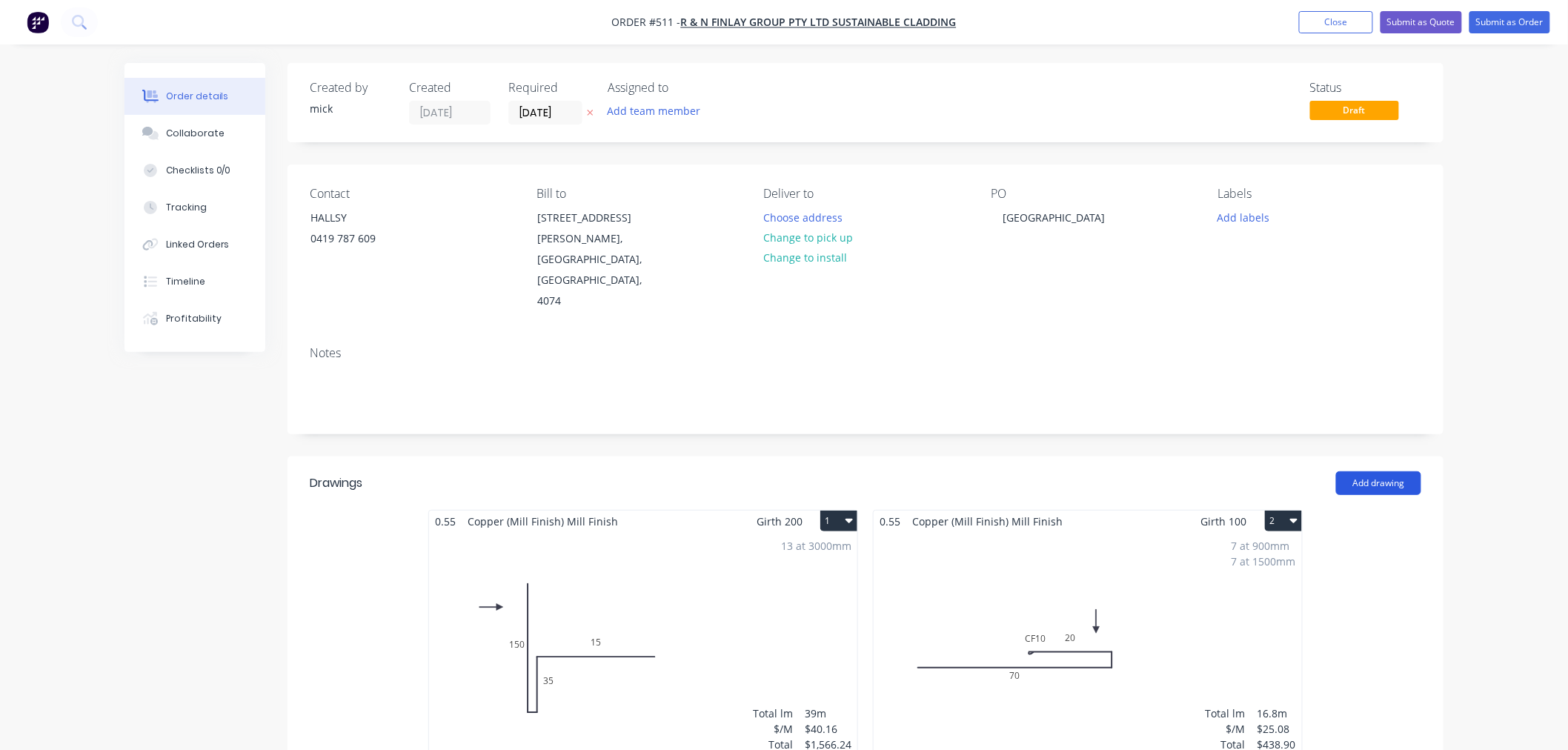
click at [1369, 472] on button "Add drawing" at bounding box center [1378, 483] width 85 height 23
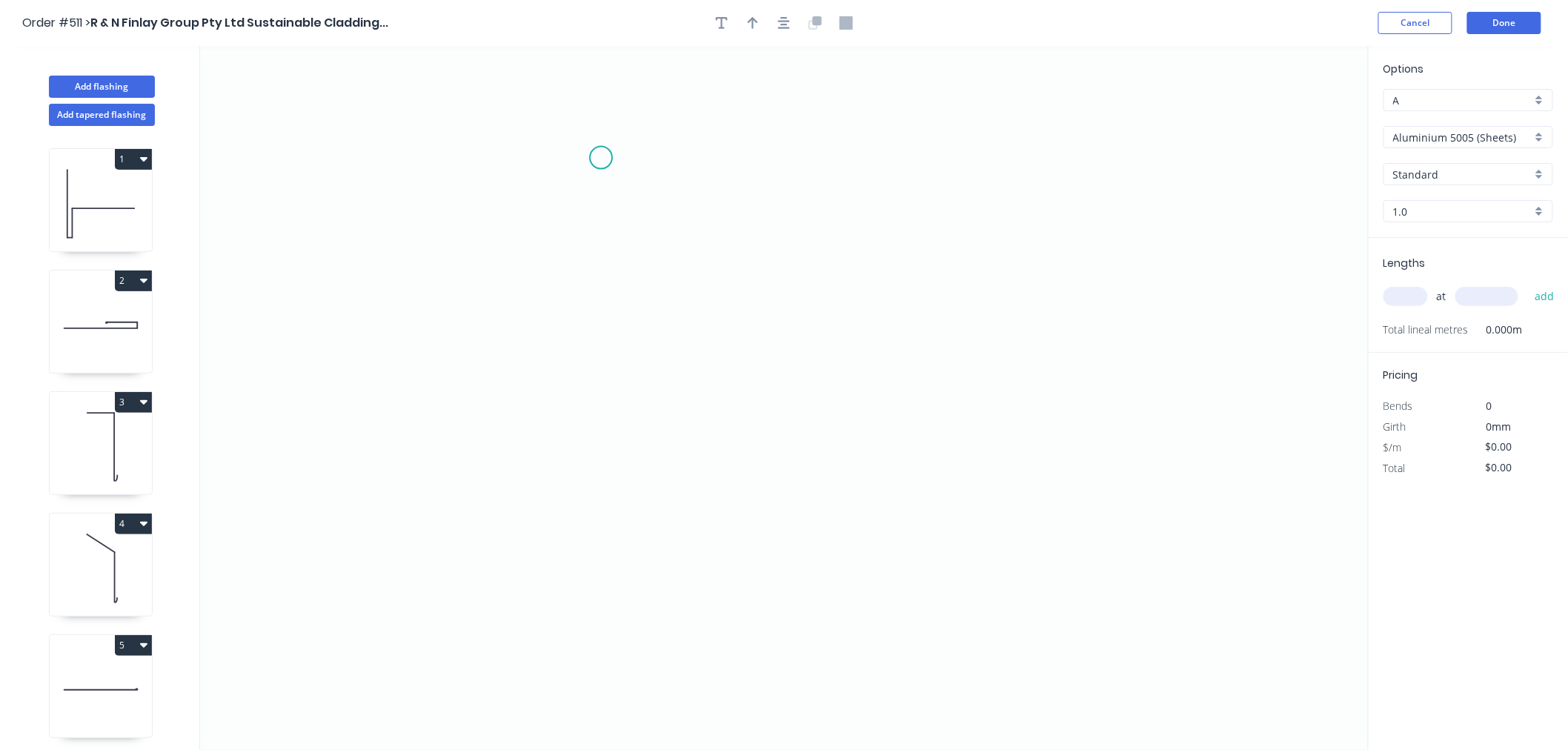
click at [601, 158] on icon "0" at bounding box center [784, 398] width 1168 height 705
click at [617, 528] on icon "0" at bounding box center [784, 398] width 1168 height 705
click at [632, 526] on icon "0 ?" at bounding box center [784, 398] width 1168 height 705
click at [635, 376] on icon "0 ? ?" at bounding box center [784, 398] width 1168 height 705
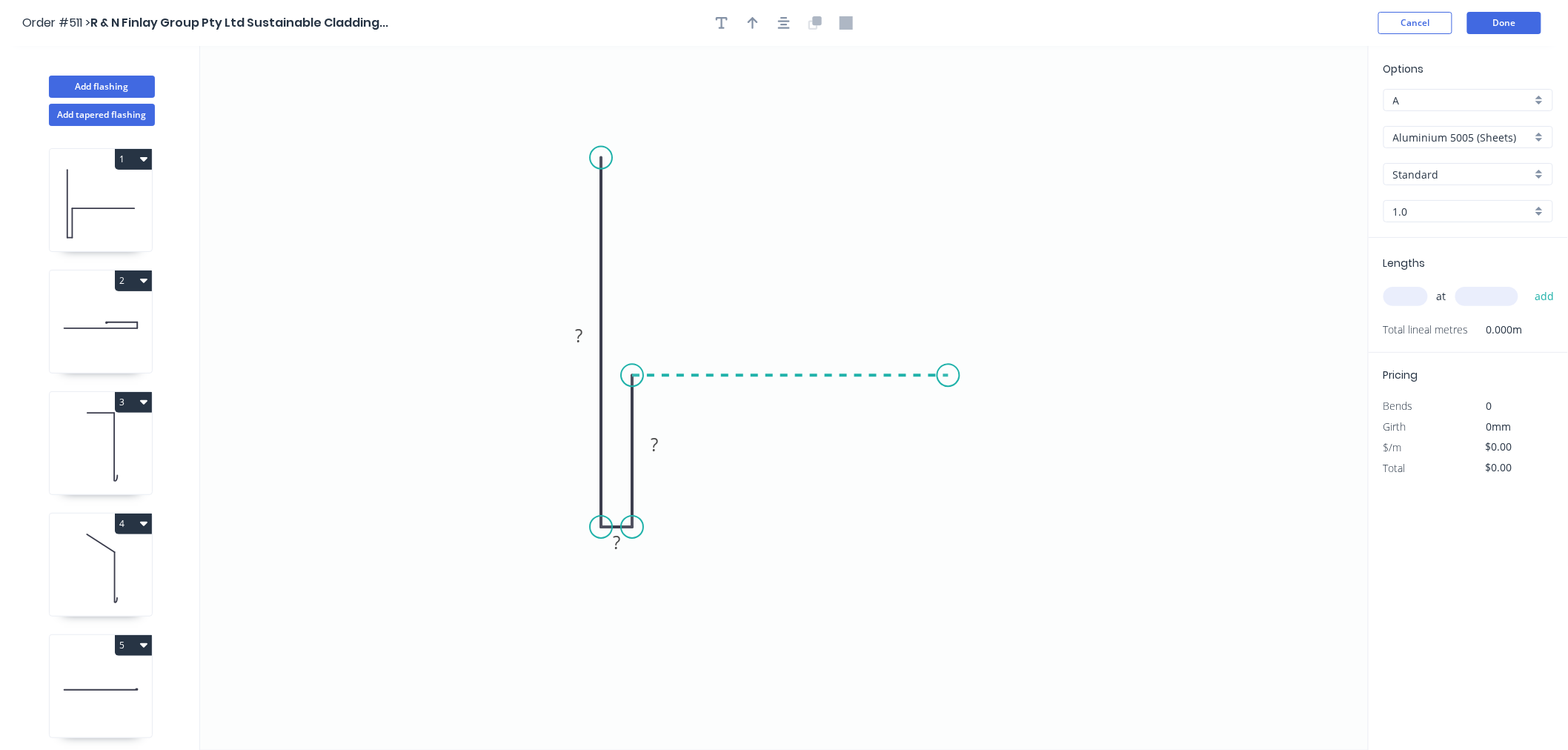
click at [948, 373] on icon "0 ? ? ?" at bounding box center [784, 398] width 1168 height 705
click at [948, 373] on circle at bounding box center [948, 374] width 22 height 22
click at [945, 375] on circle at bounding box center [948, 374] width 22 height 22
click at [945, 374] on circle at bounding box center [948, 374] width 22 height 22
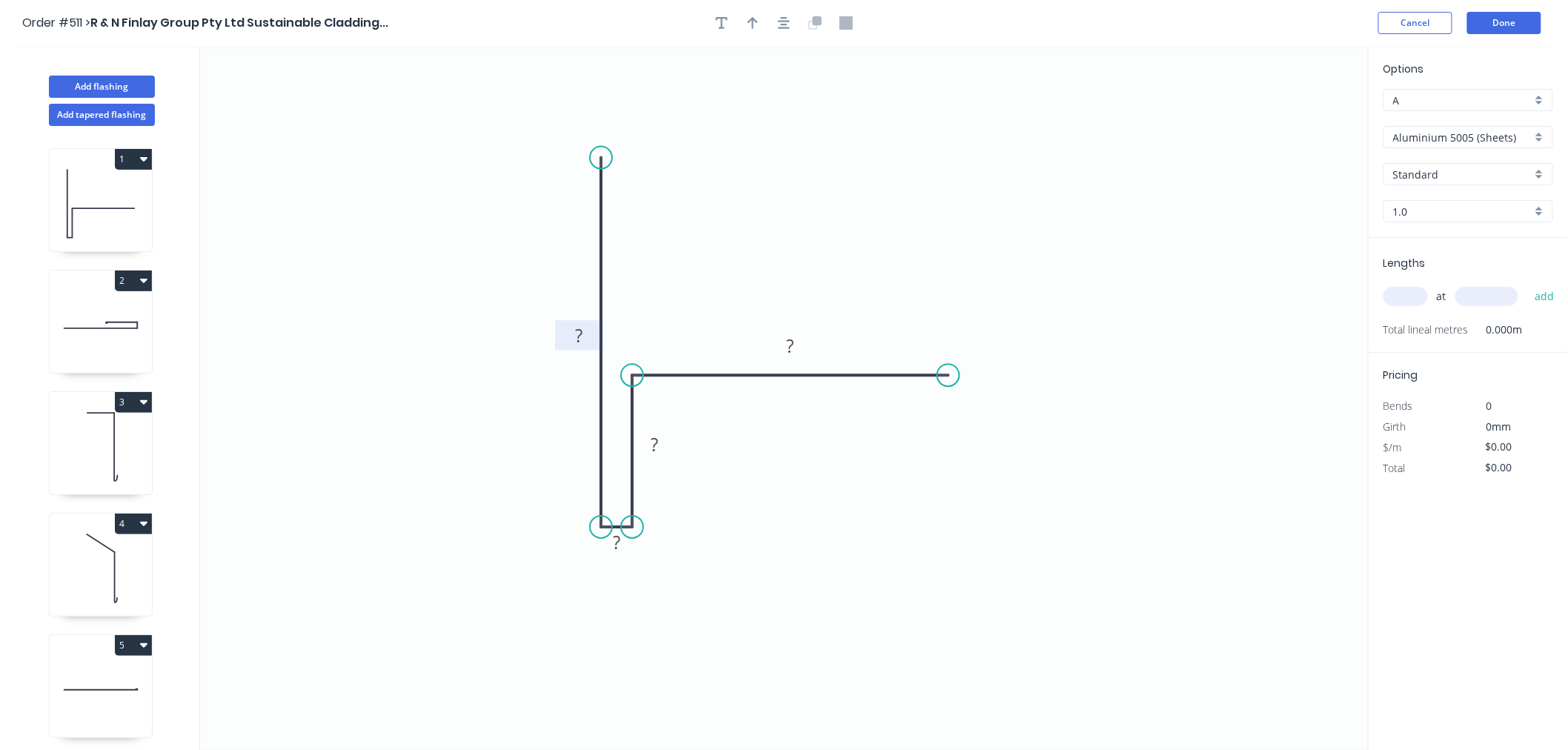
click at [583, 330] on rect at bounding box center [578, 336] width 29 height 20
click at [658, 564] on div "Hide measurement" at bounding box center [687, 568] width 149 height 30
click at [657, 442] on tspan "?" at bounding box center [654, 445] width 8 height 24
click at [810, 342] on rect at bounding box center [790, 346] width 48 height 29
click at [802, 346] on rect at bounding box center [790, 346] width 29 height 20
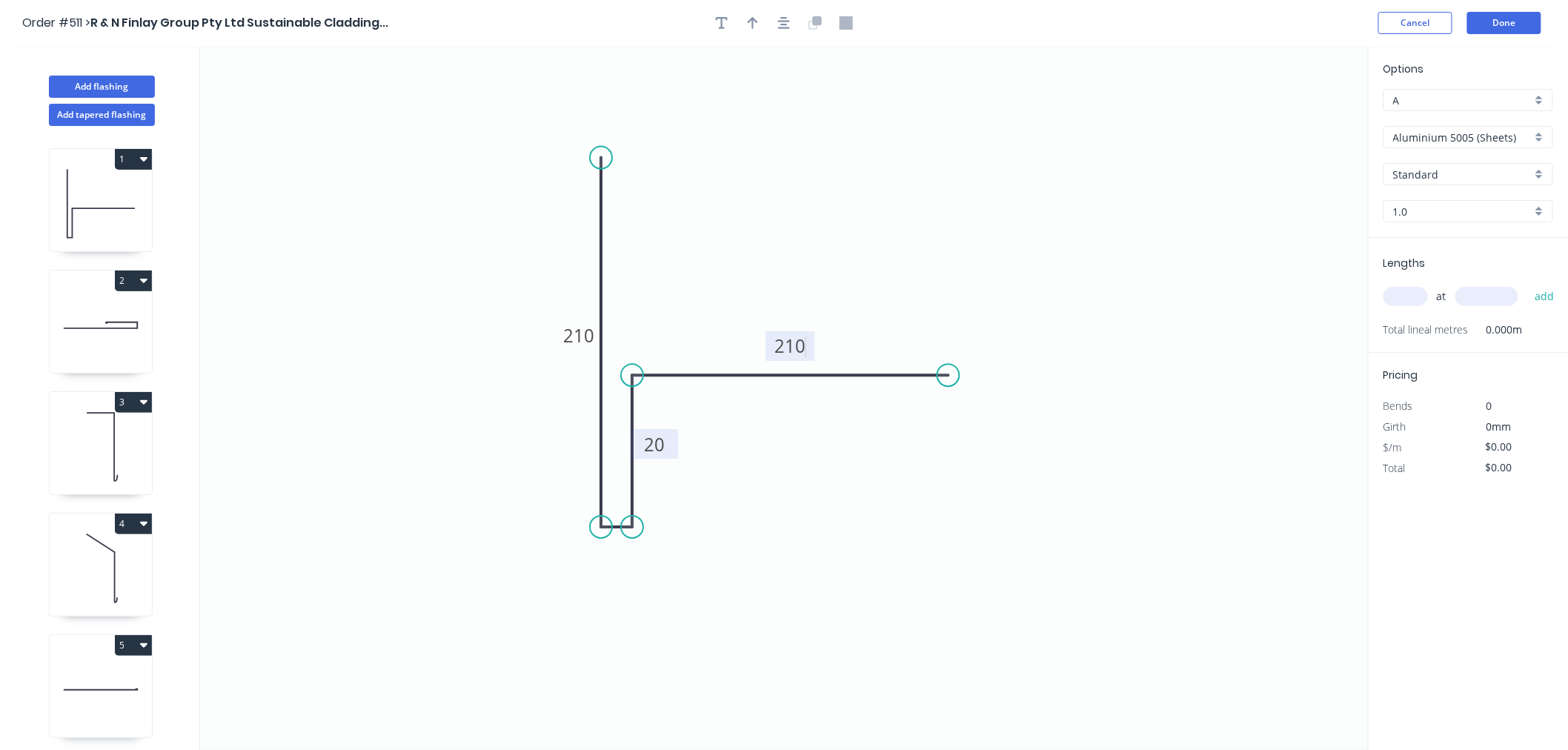
click at [1047, 152] on icon "0 210 20 210" at bounding box center [784, 398] width 1168 height 705
click at [1369, 90] on div "A" at bounding box center [1468, 100] width 170 height 22
click at [1369, 136] on div "A" at bounding box center [1468, 129] width 169 height 26
type input "A"
click at [1369, 134] on input "Aluminium 5005 (Sheets)" at bounding box center [1461, 138] width 138 height 16
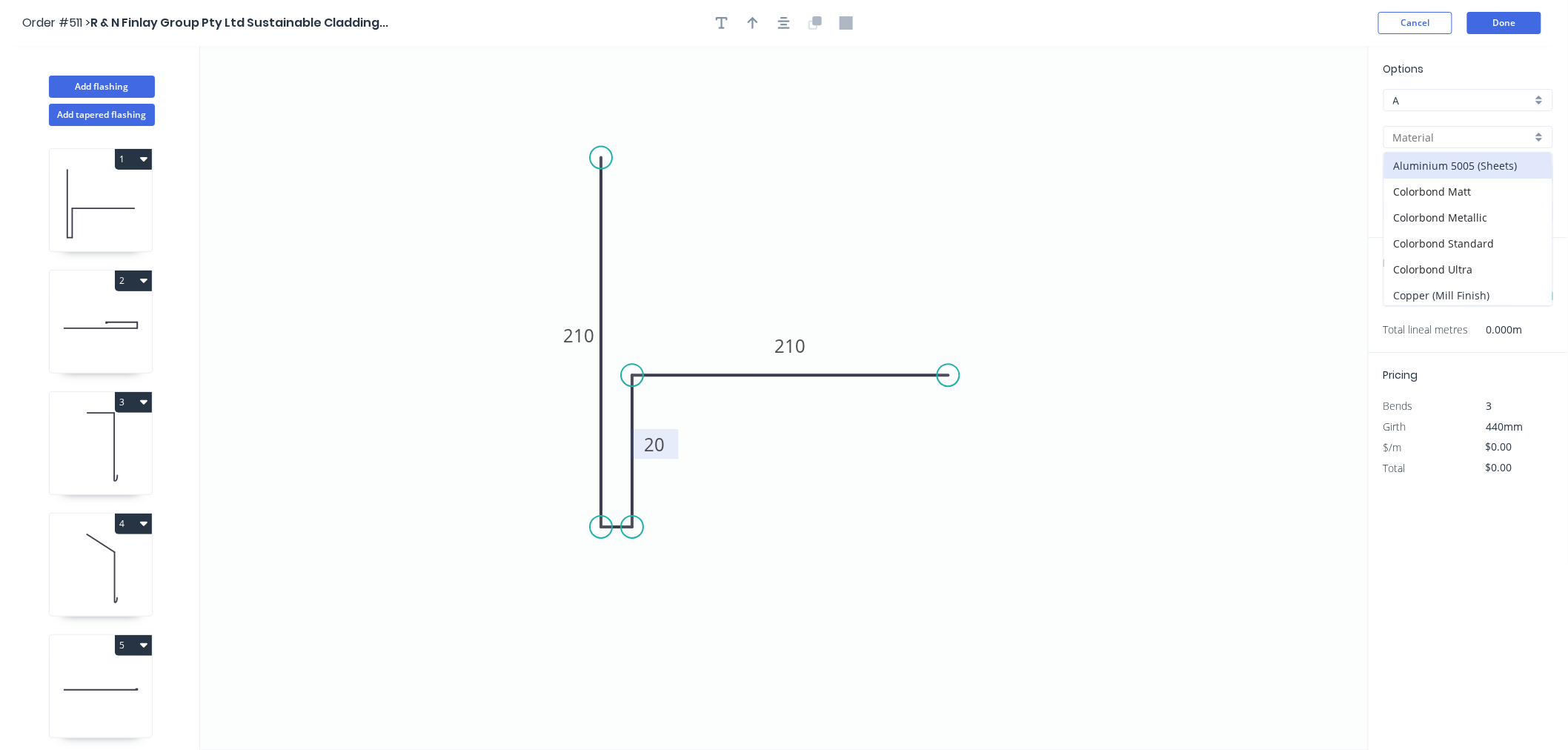
click at [1369, 289] on div "Copper (Mill Finish)" at bounding box center [1468, 296] width 169 height 26
type input "Copper (Mill Finish)"
type input "Mill Finish"
type input "0.55"
type input "$89.67"
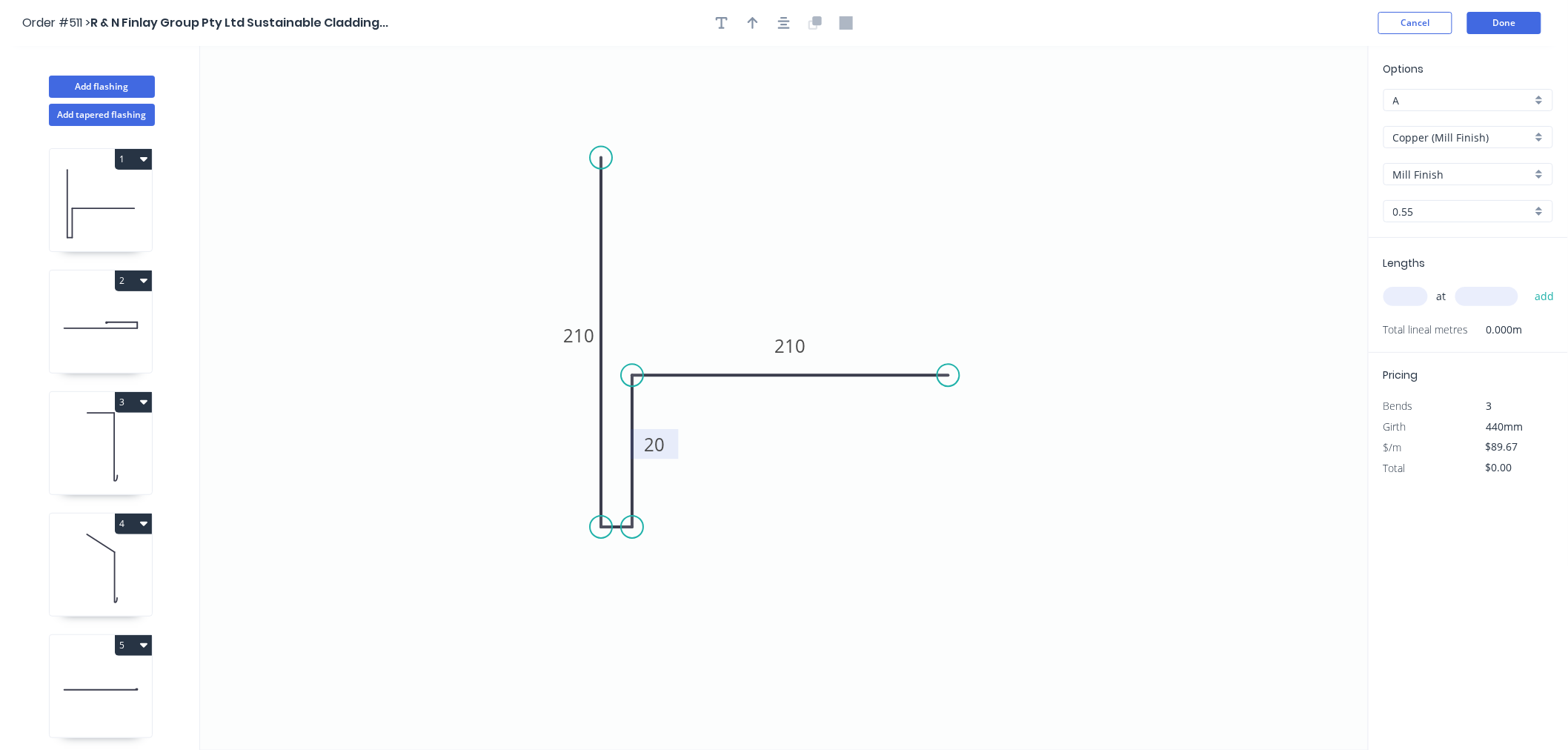
click at [1369, 289] on input "text" at bounding box center [1406, 296] width 45 height 19
type input "1"
type input "1508"
click at [1369, 284] on button "add" at bounding box center [1545, 296] width 35 height 25
type input "$135.22"
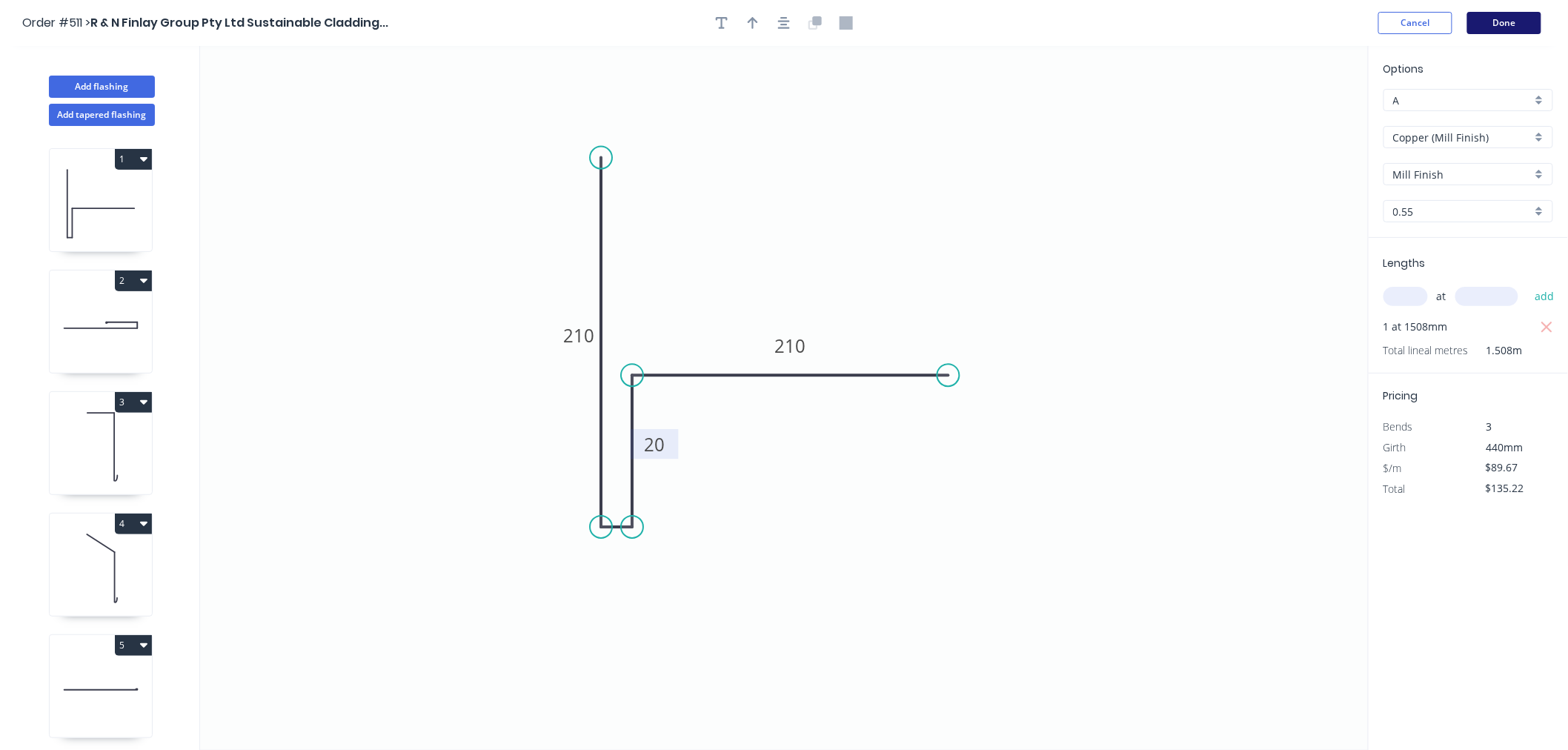
click at [1369, 20] on button "Done" at bounding box center [1504, 23] width 74 height 22
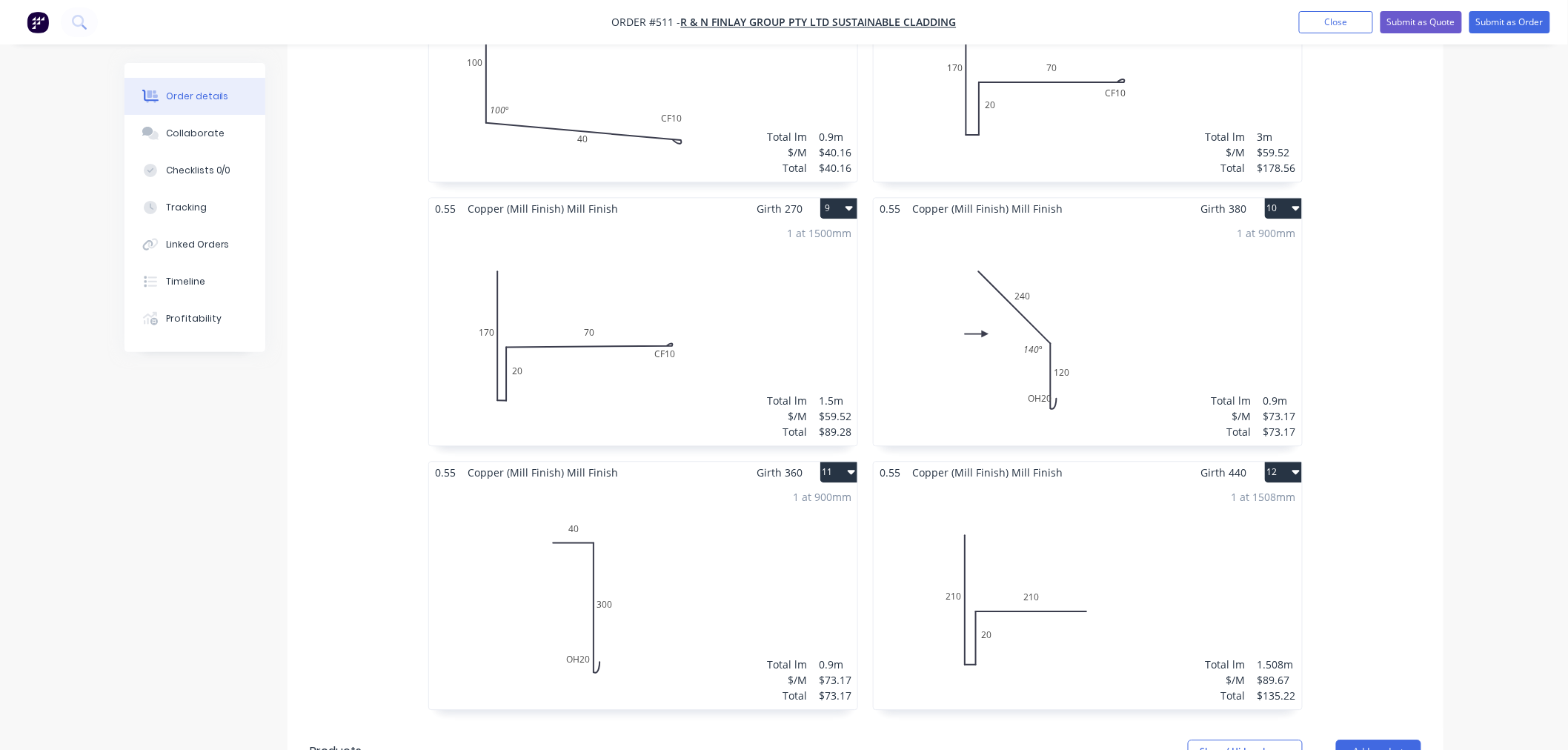
scroll to position [1537, 0]
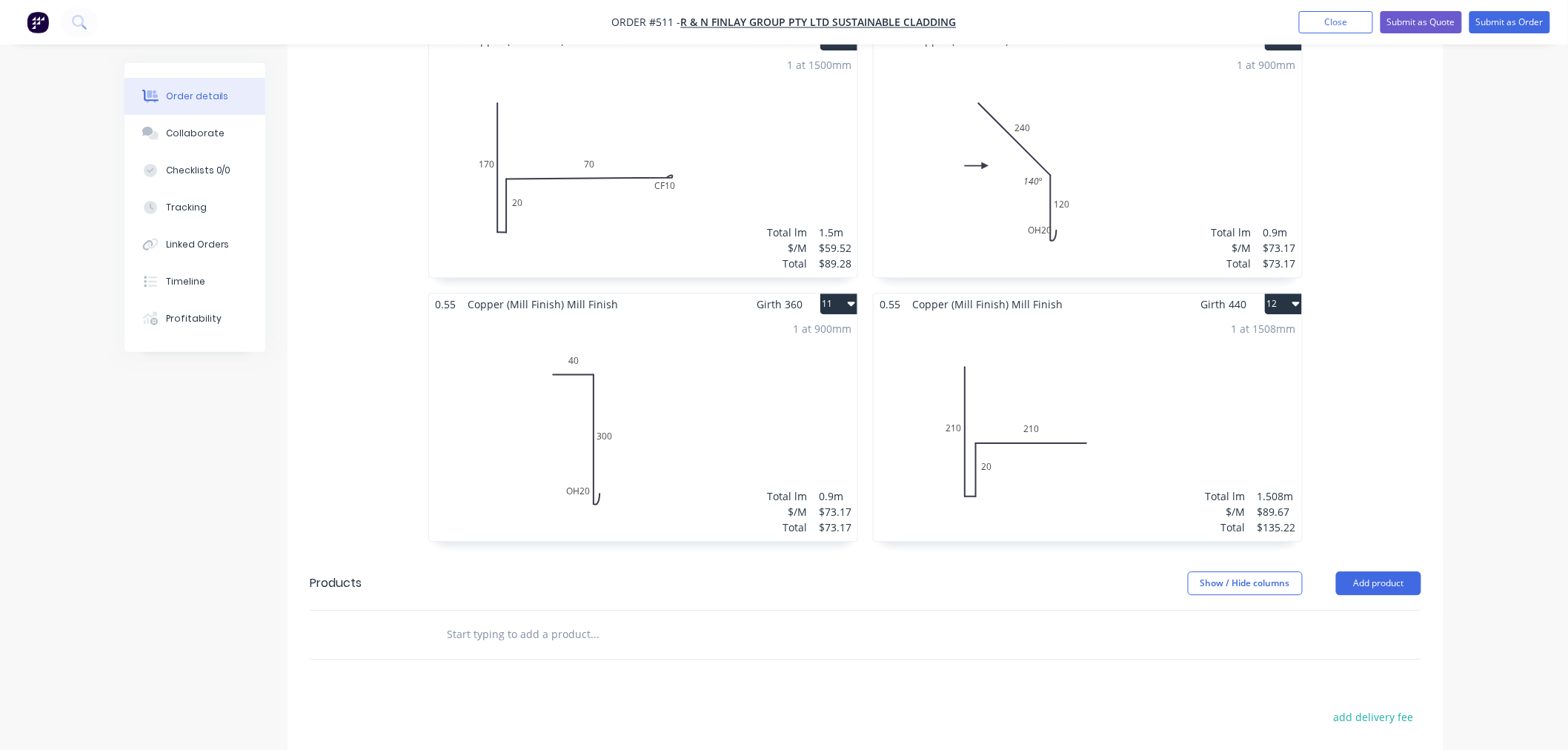
click at [1283, 293] on button "12" at bounding box center [1283, 303] width 37 height 20
click at [1230, 341] on div "1 at 1508mm Total lm $/M Total 1.508m $89.67 $135.22" at bounding box center [1087, 428] width 428 height 226
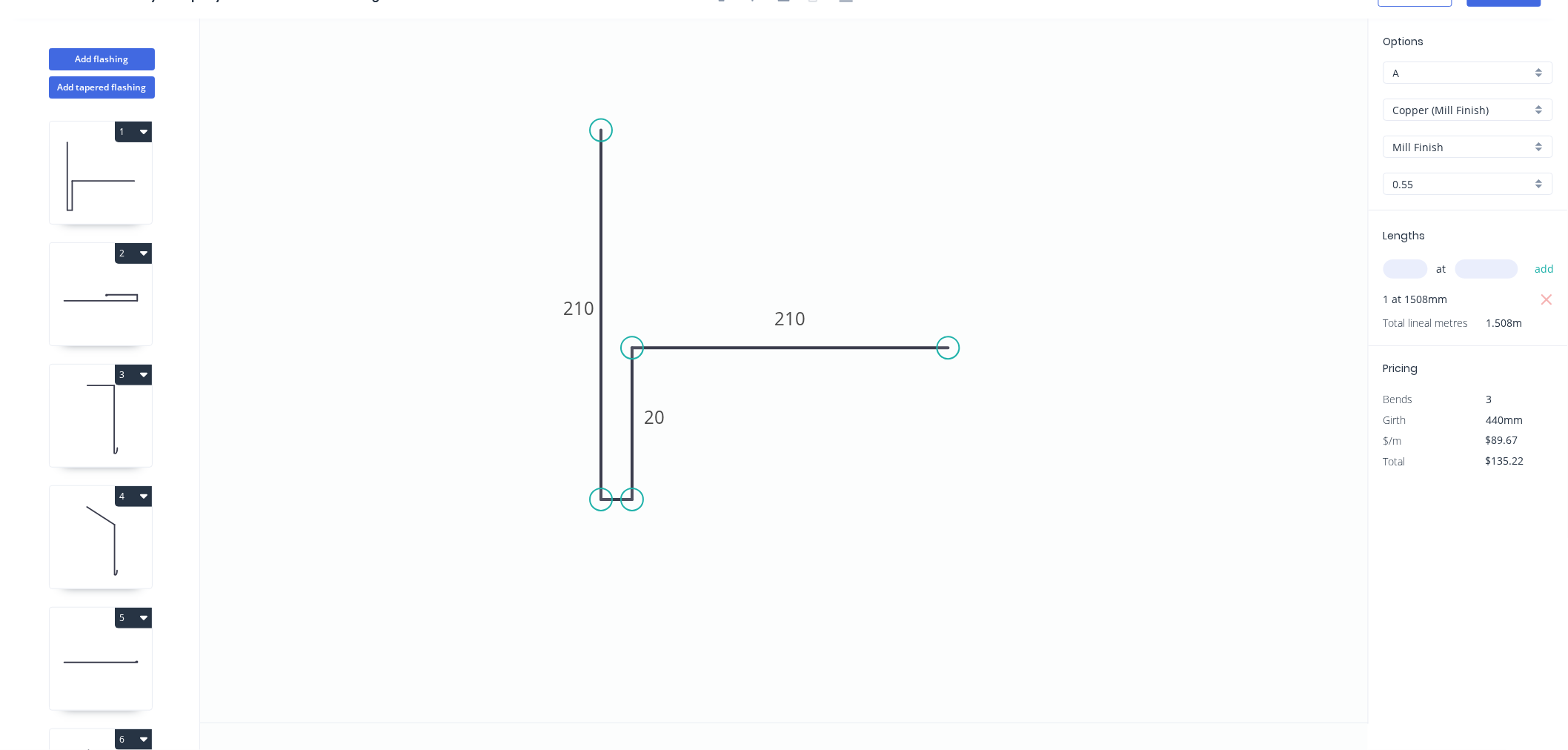
scroll to position [27, 0]
click at [1369, 269] on input "text" at bounding box center [1406, 268] width 45 height 19
type input "1"
type input "1505"
click at [1369, 256] on button "add" at bounding box center [1545, 268] width 35 height 25
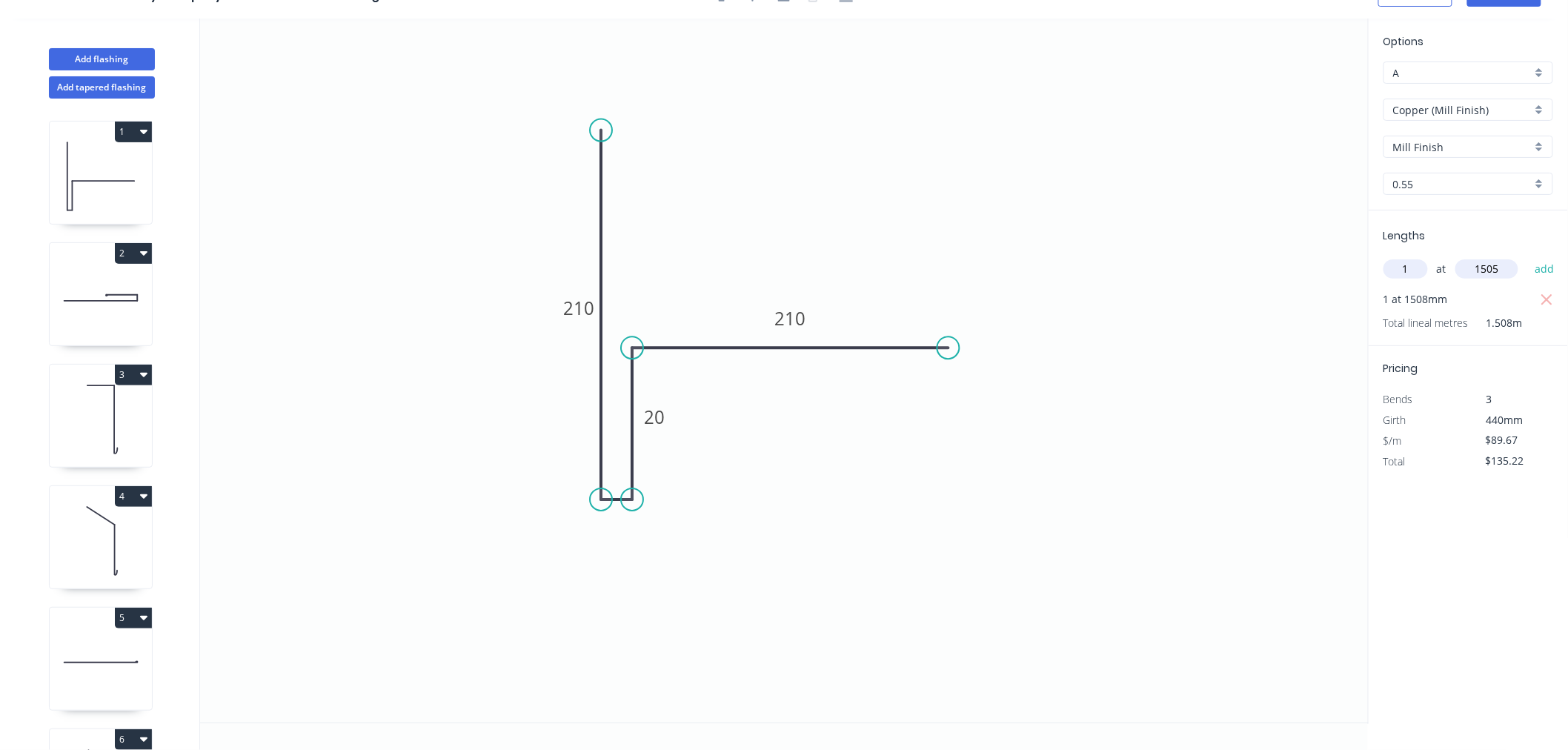
type input "$270.18"
type input "1"
type input "1508"
click at [1369, 256] on button "add" at bounding box center [1545, 268] width 35 height 25
type input "$405.40"
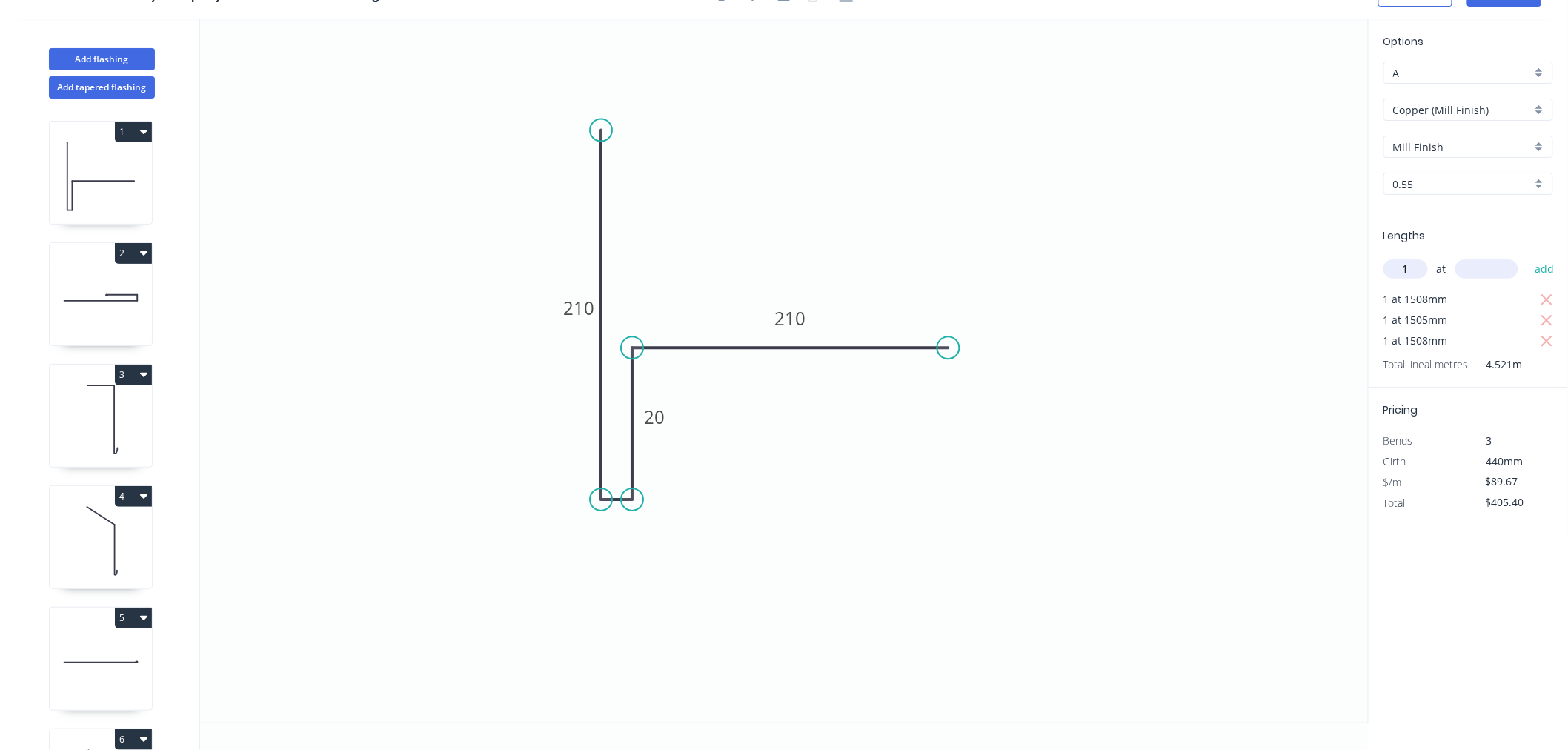
type input "1"
type input "1494"
click at [1369, 256] on button "add" at bounding box center [1545, 268] width 35 height 25
type input "$539.37"
click at [1369, 264] on input "text" at bounding box center [1406, 268] width 45 height 19
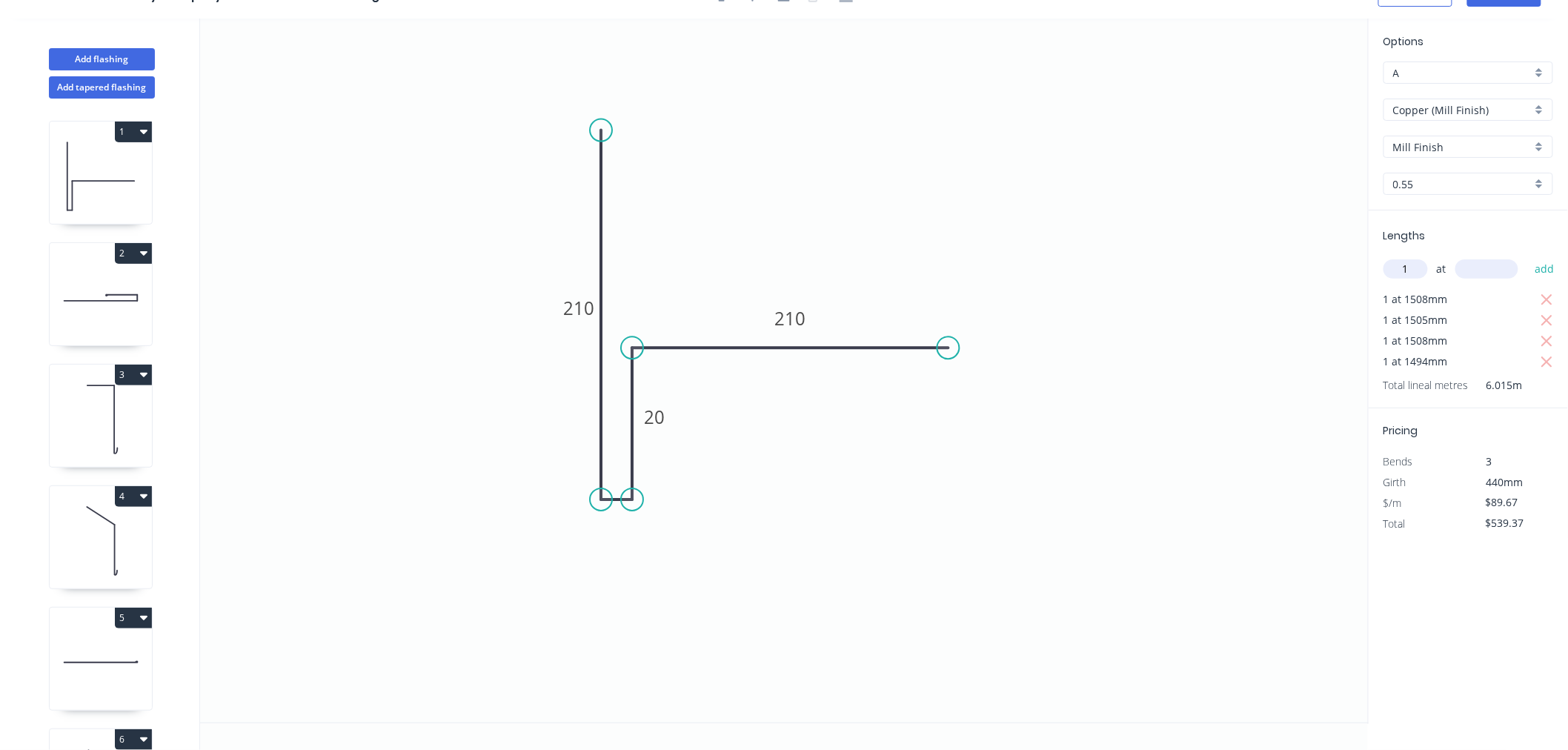
type input "1"
type input "1484"
click at [1369, 256] on button "add" at bounding box center [1545, 268] width 35 height 25
type input "$672.44"
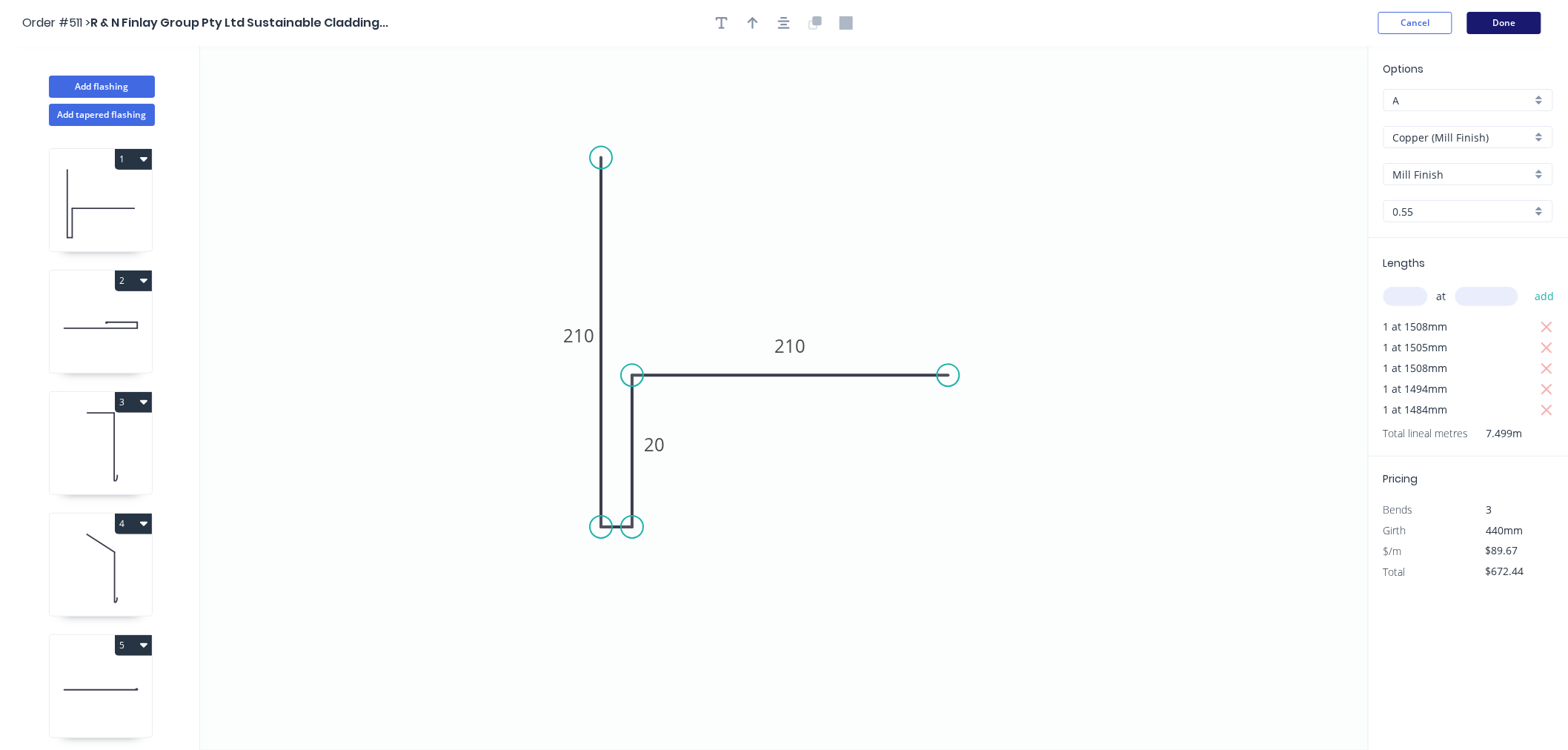
click at [1369, 22] on button "Done" at bounding box center [1504, 23] width 74 height 22
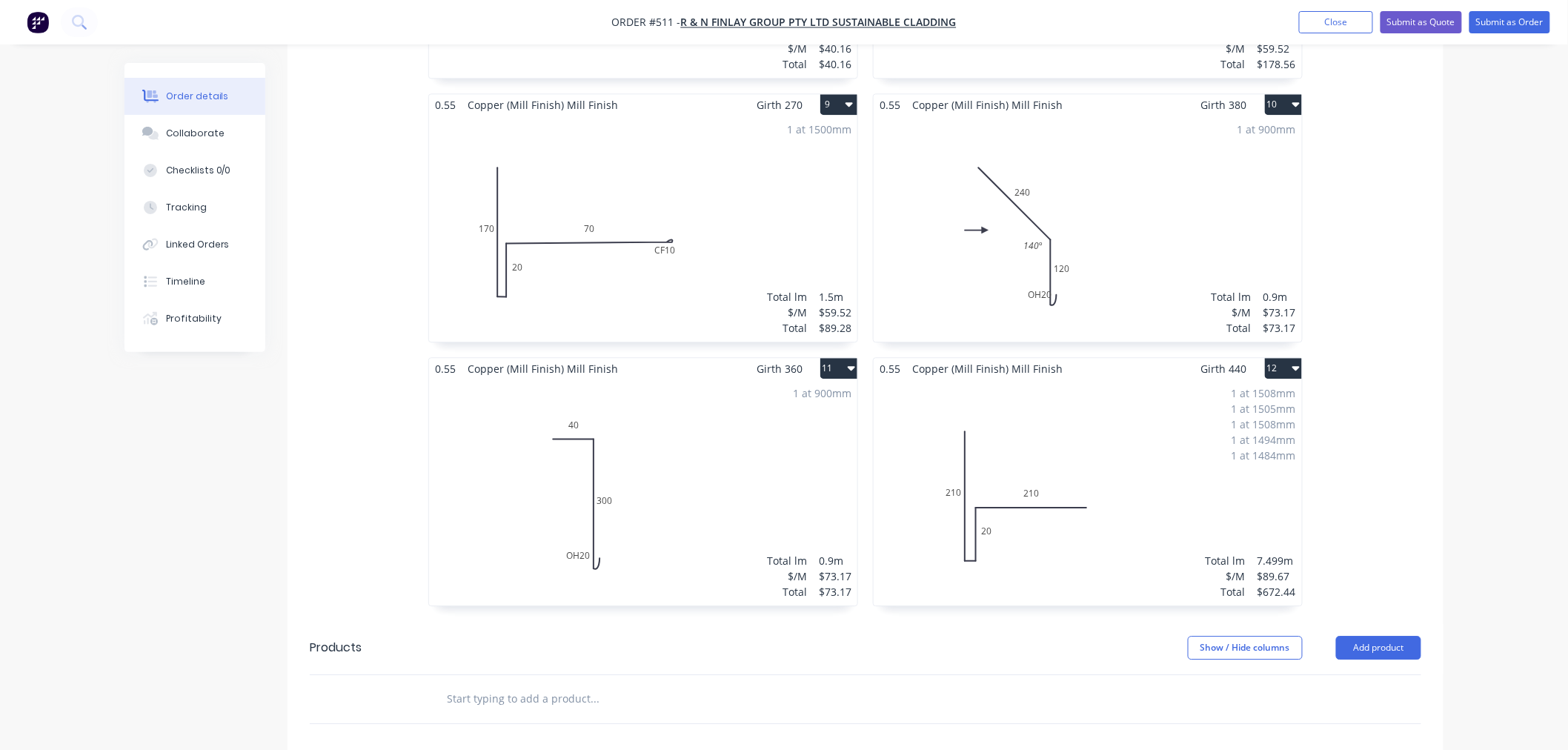
scroll to position [1647, 0]
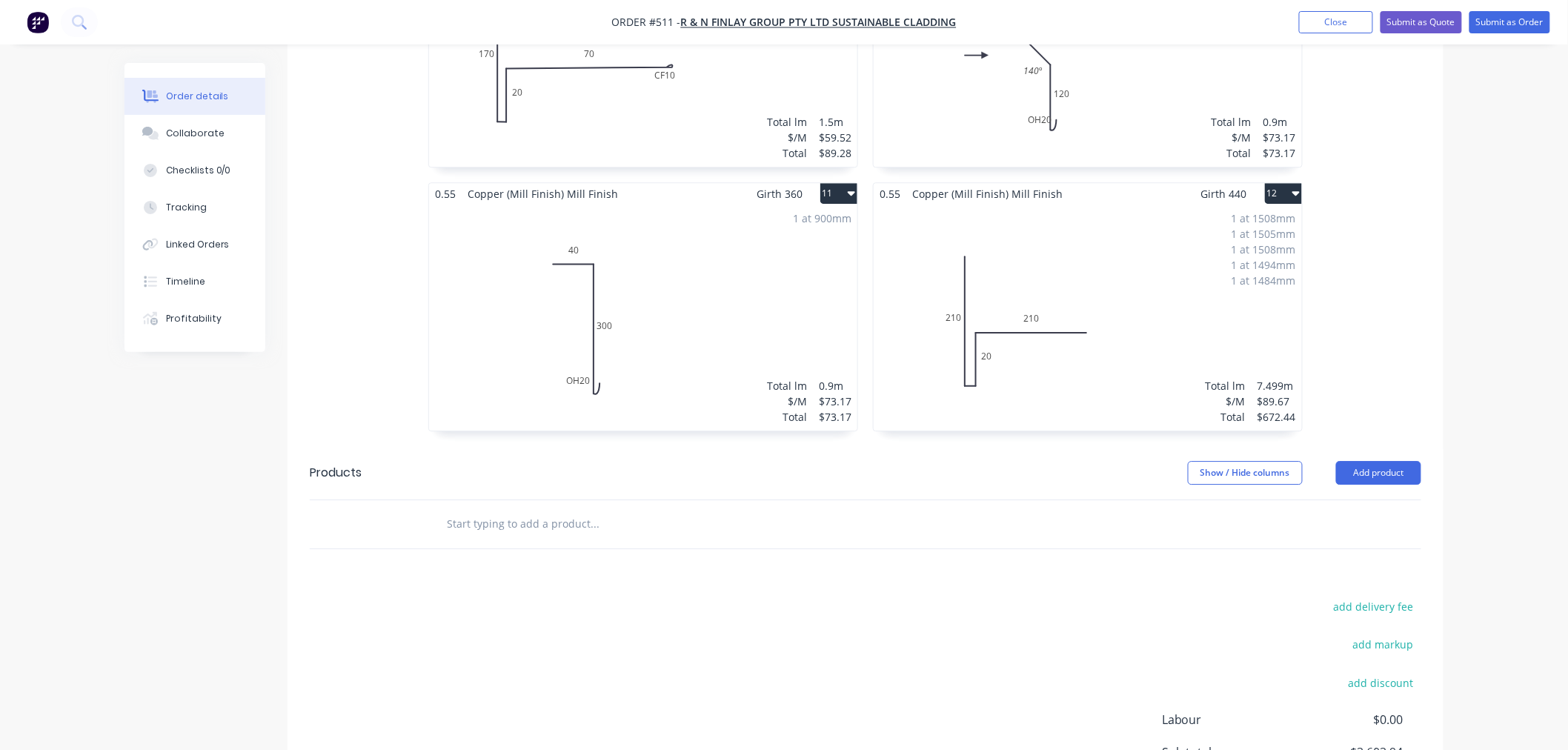
click at [1300, 183] on button "12" at bounding box center [1283, 193] width 37 height 20
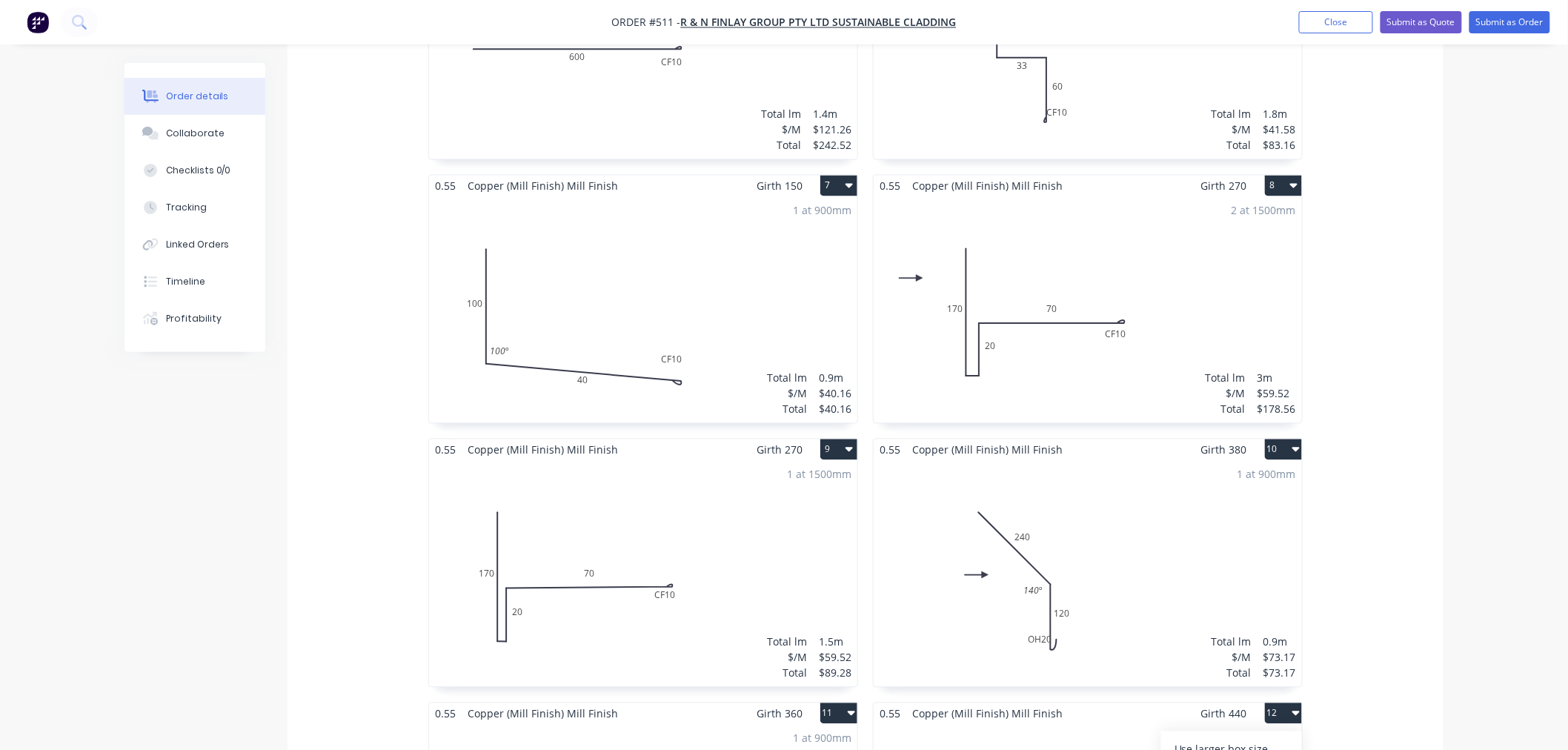
scroll to position [1043, 0]
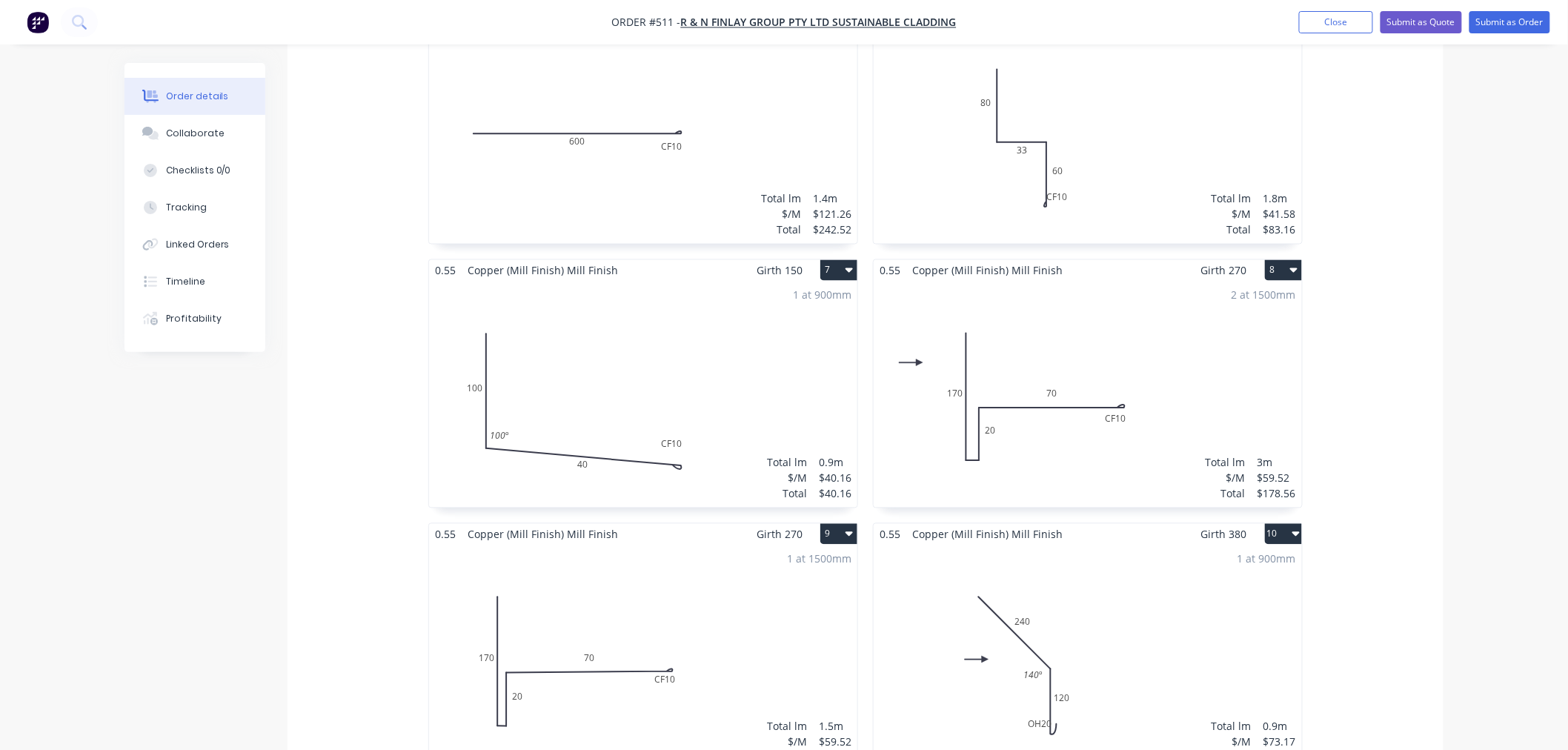
click at [1260, 287] on div "2 at 1500mm" at bounding box center [1263, 295] width 64 height 16
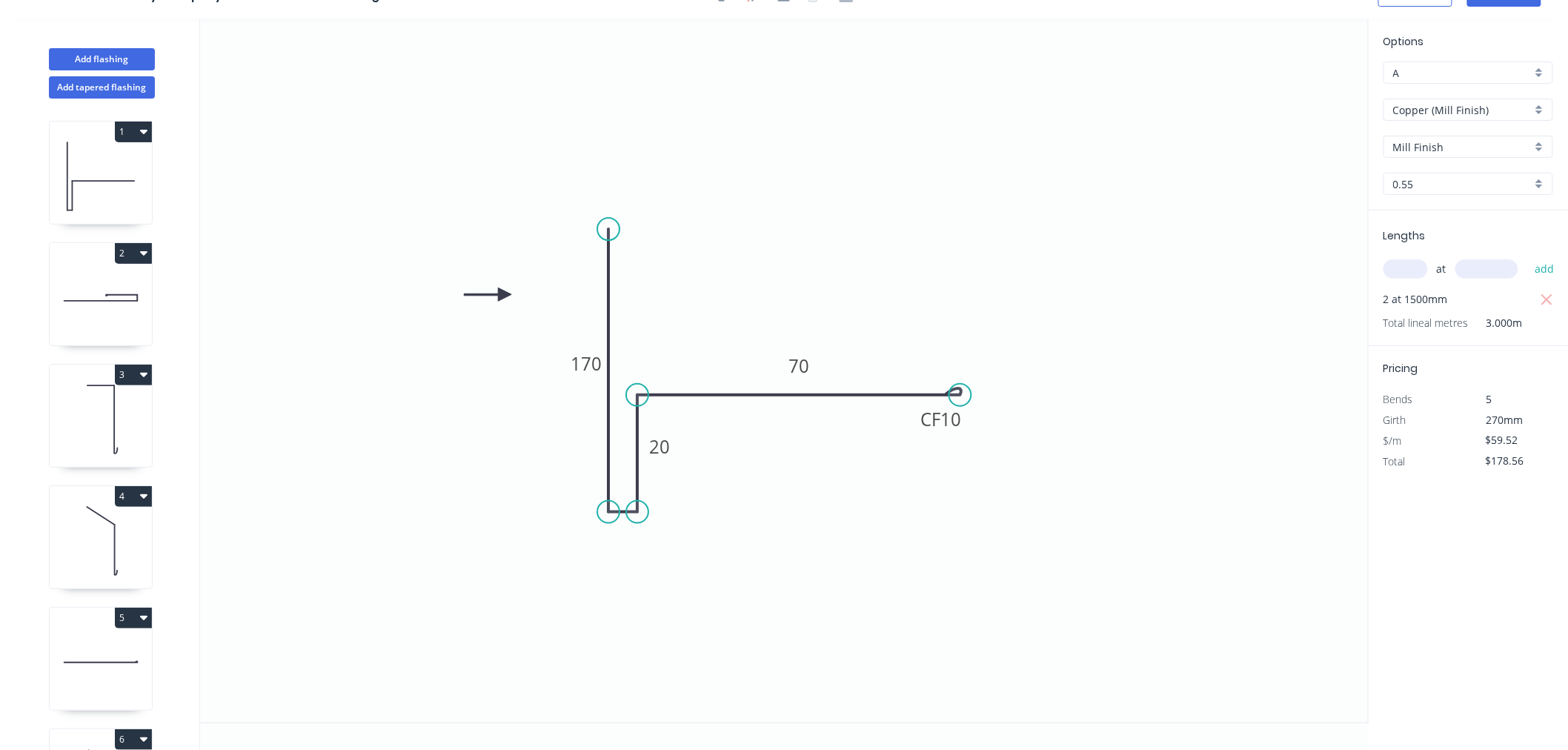
scroll to position [27, 0]
click at [824, 364] on icon "0 170 20 CF 10 70" at bounding box center [784, 371] width 1168 height 705
click at [824, 367] on icon "0 170 20 CF 10 70" at bounding box center [784, 371] width 1168 height 705
click at [810, 366] on g "70" at bounding box center [798, 366] width 29 height 24
click at [1242, 253] on icon "0 170 20 CF 10 80" at bounding box center [784, 371] width 1168 height 705
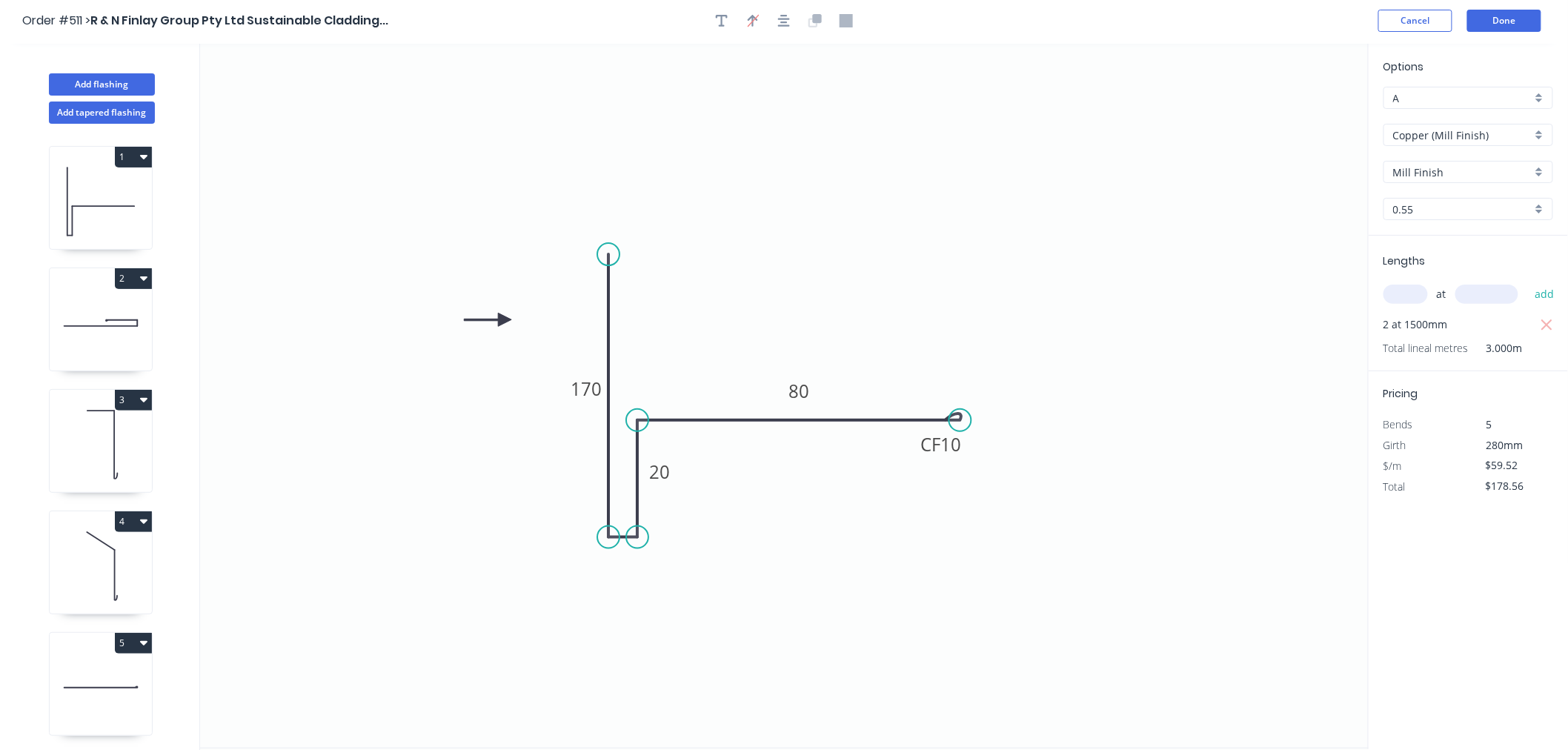
scroll to position [0, 0]
click at [1369, 19] on button "Done" at bounding box center [1504, 23] width 74 height 22
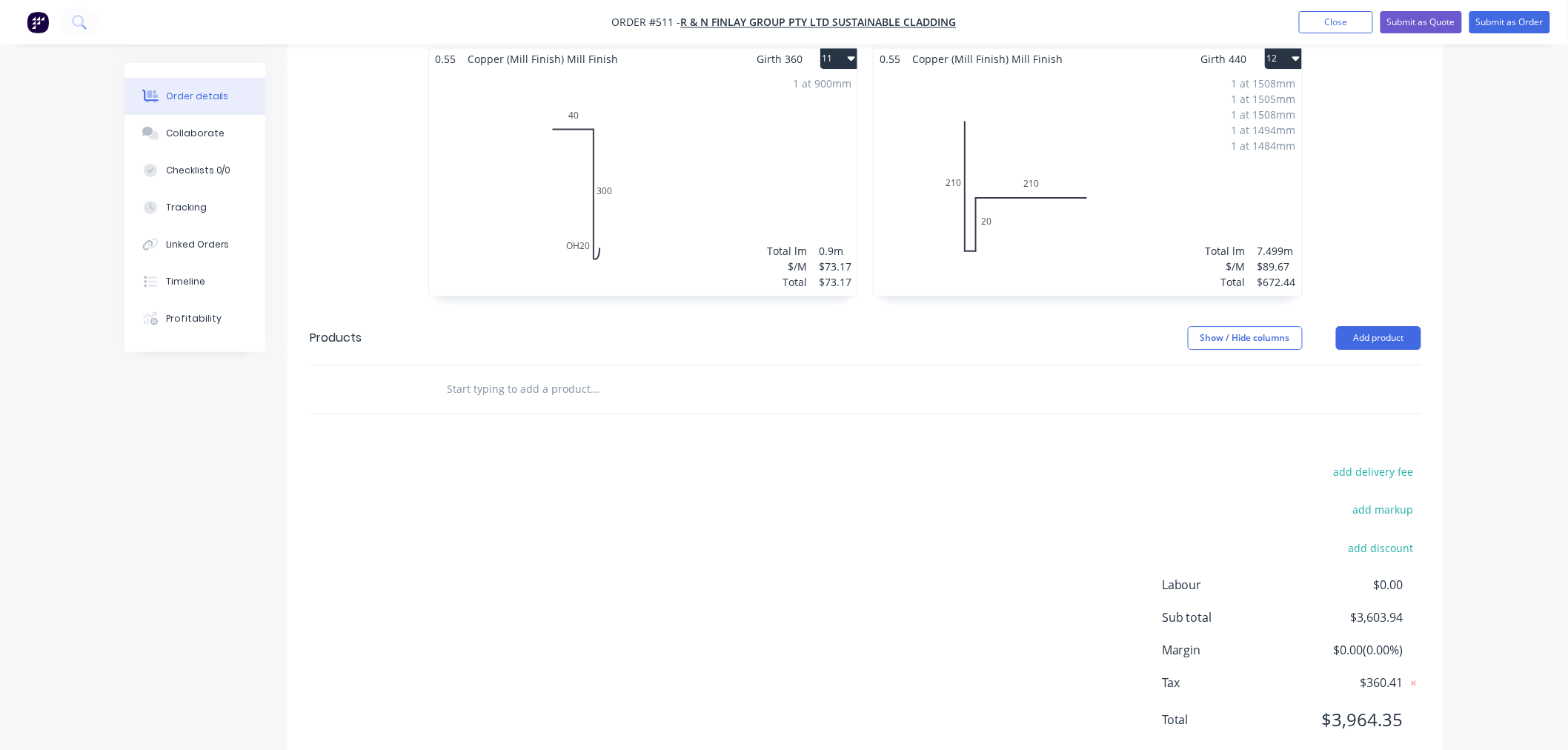
scroll to position [1784, 0]
click at [1369, 324] on button "Add product" at bounding box center [1378, 336] width 85 height 23
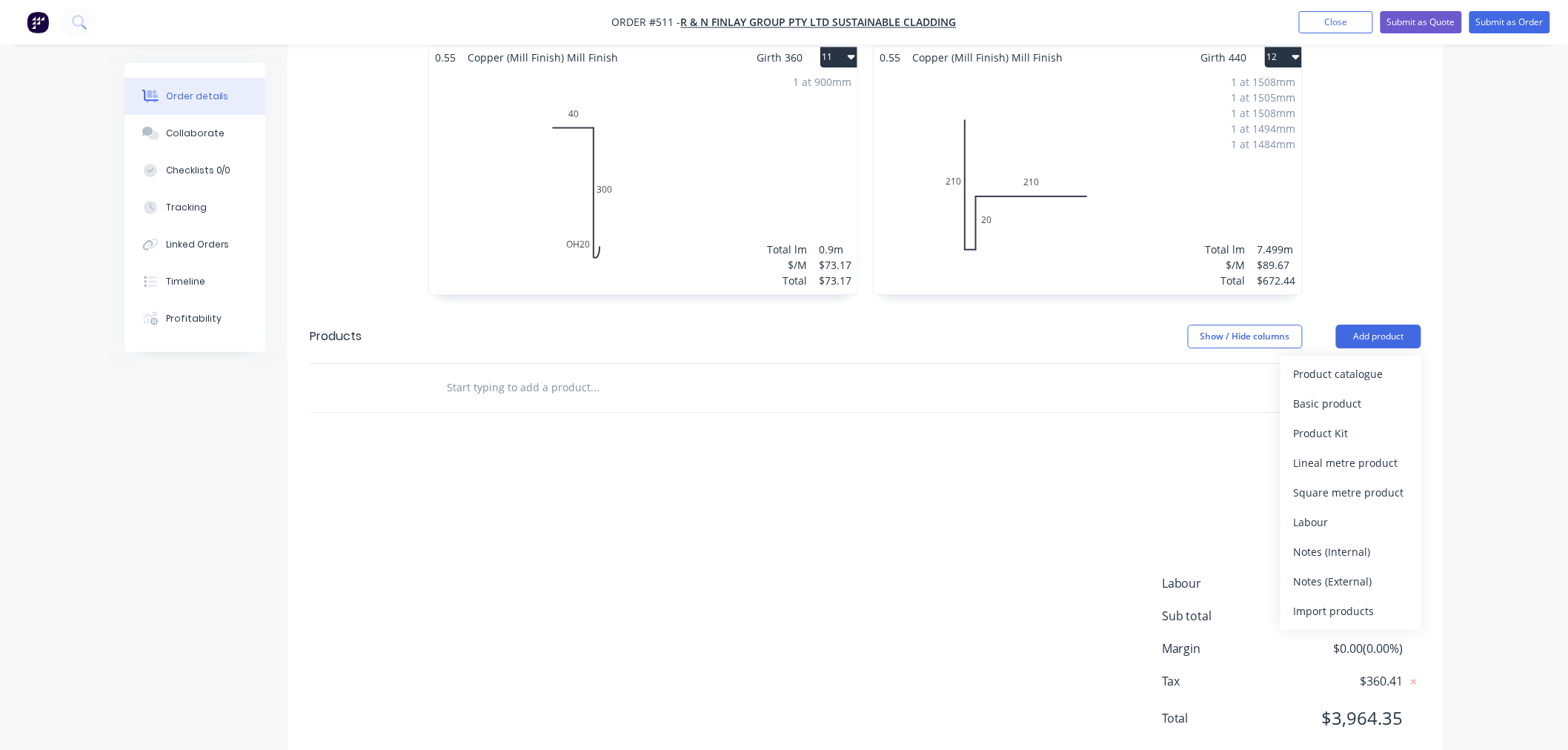
click at [1139, 364] on div at bounding box center [865, 388] width 1112 height 48
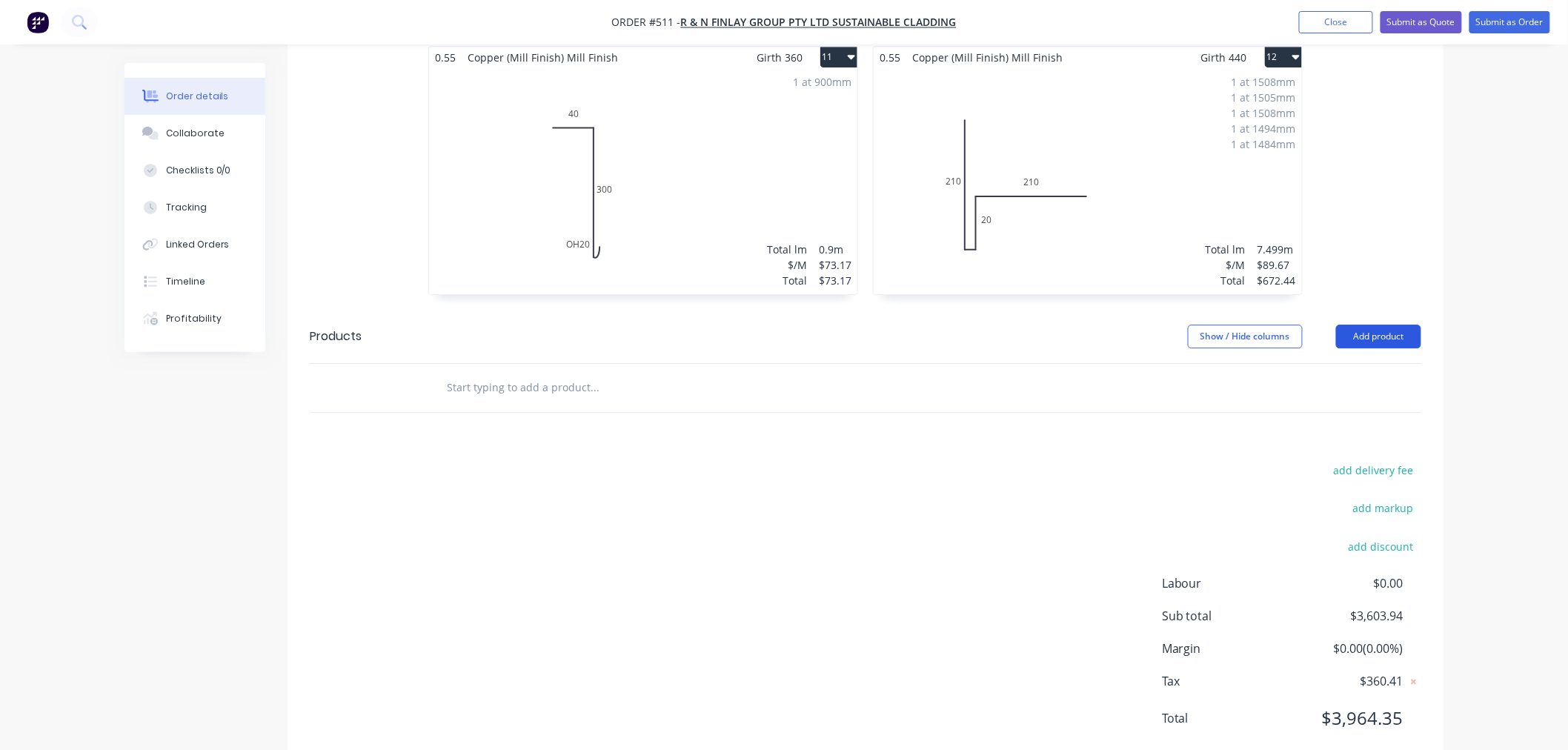
click at [1369, 324] on button "Add product" at bounding box center [1378, 336] width 85 height 23
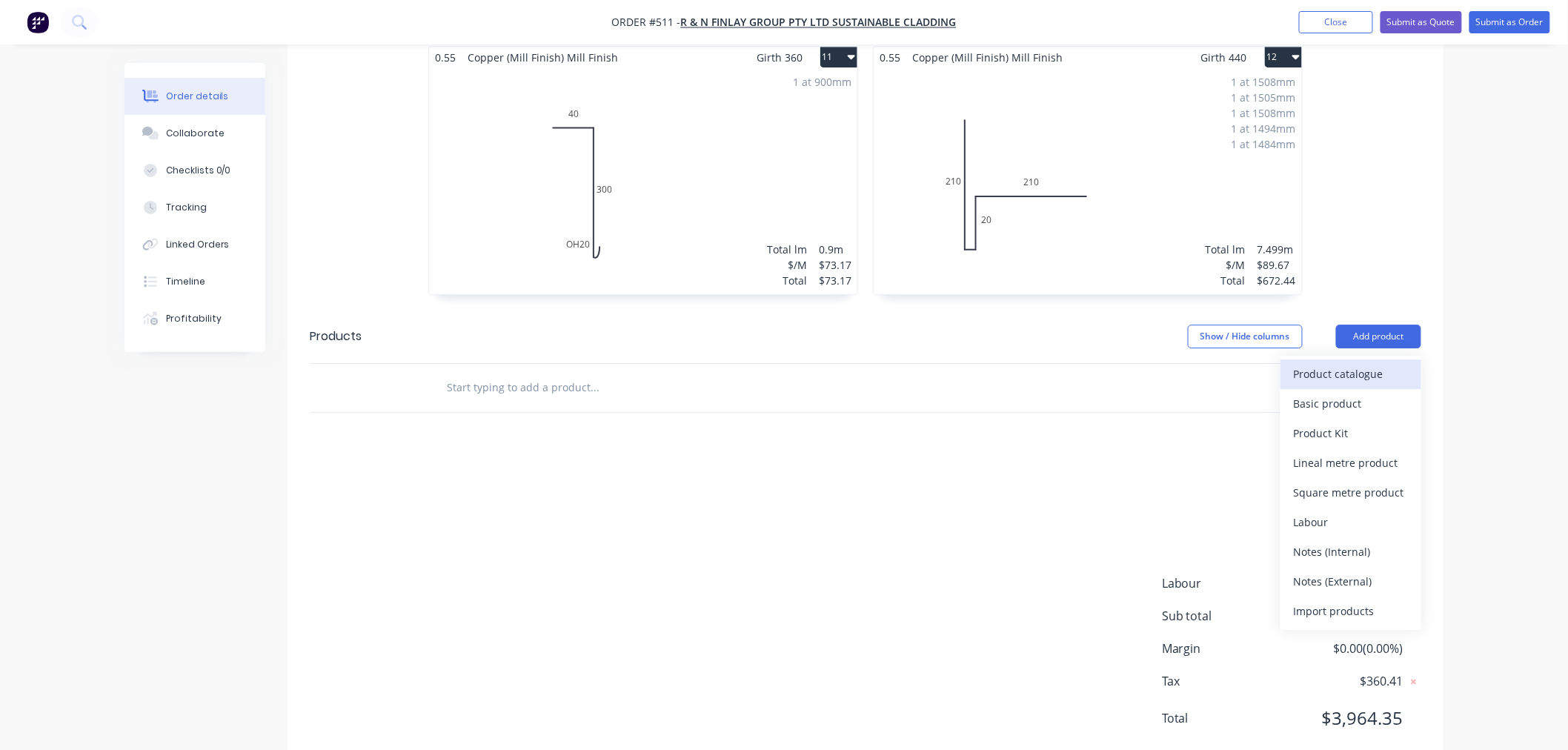
click at [1357, 363] on div "Product catalogue" at bounding box center [1350, 373] width 114 height 21
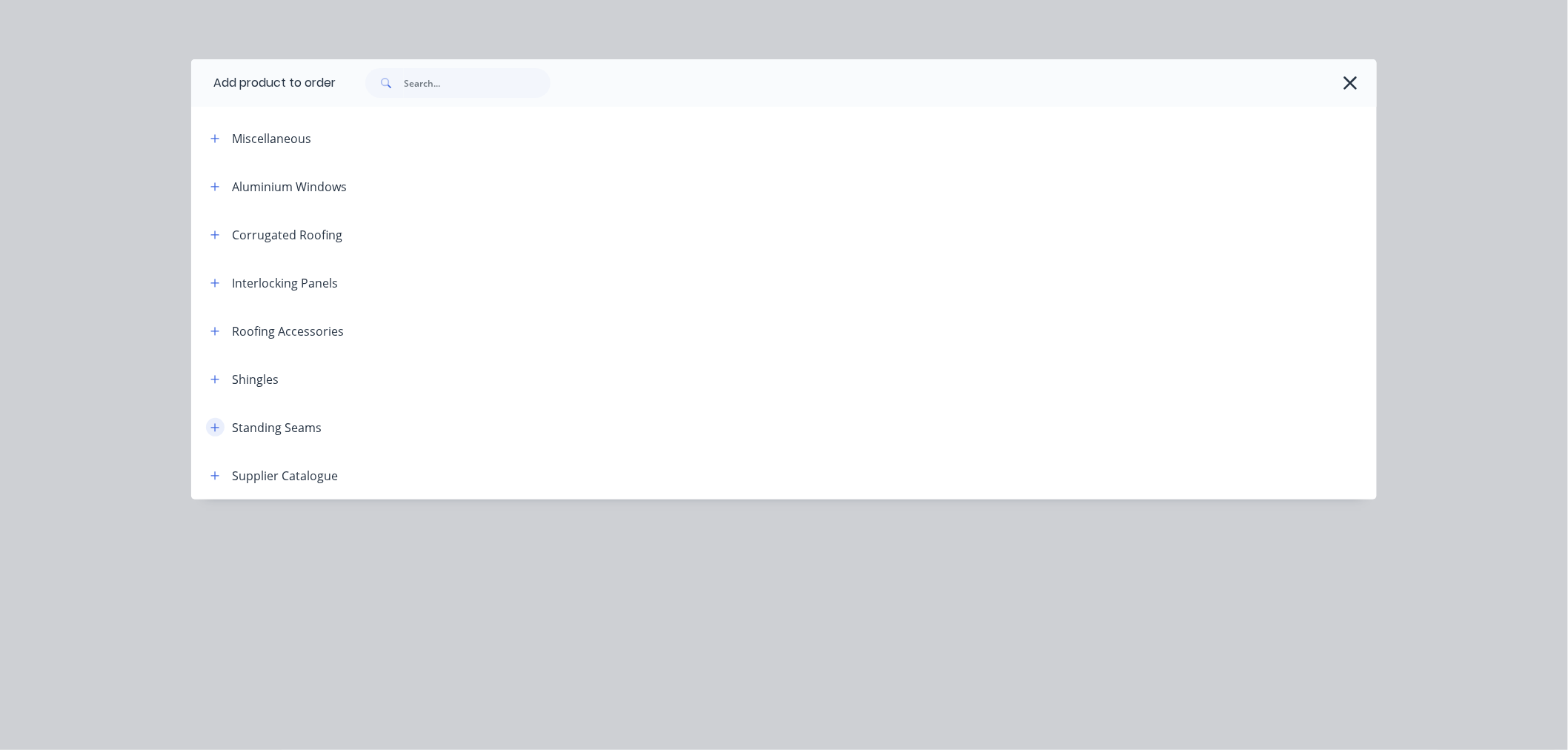
click at [222, 429] on button "button" at bounding box center [215, 427] width 19 height 19
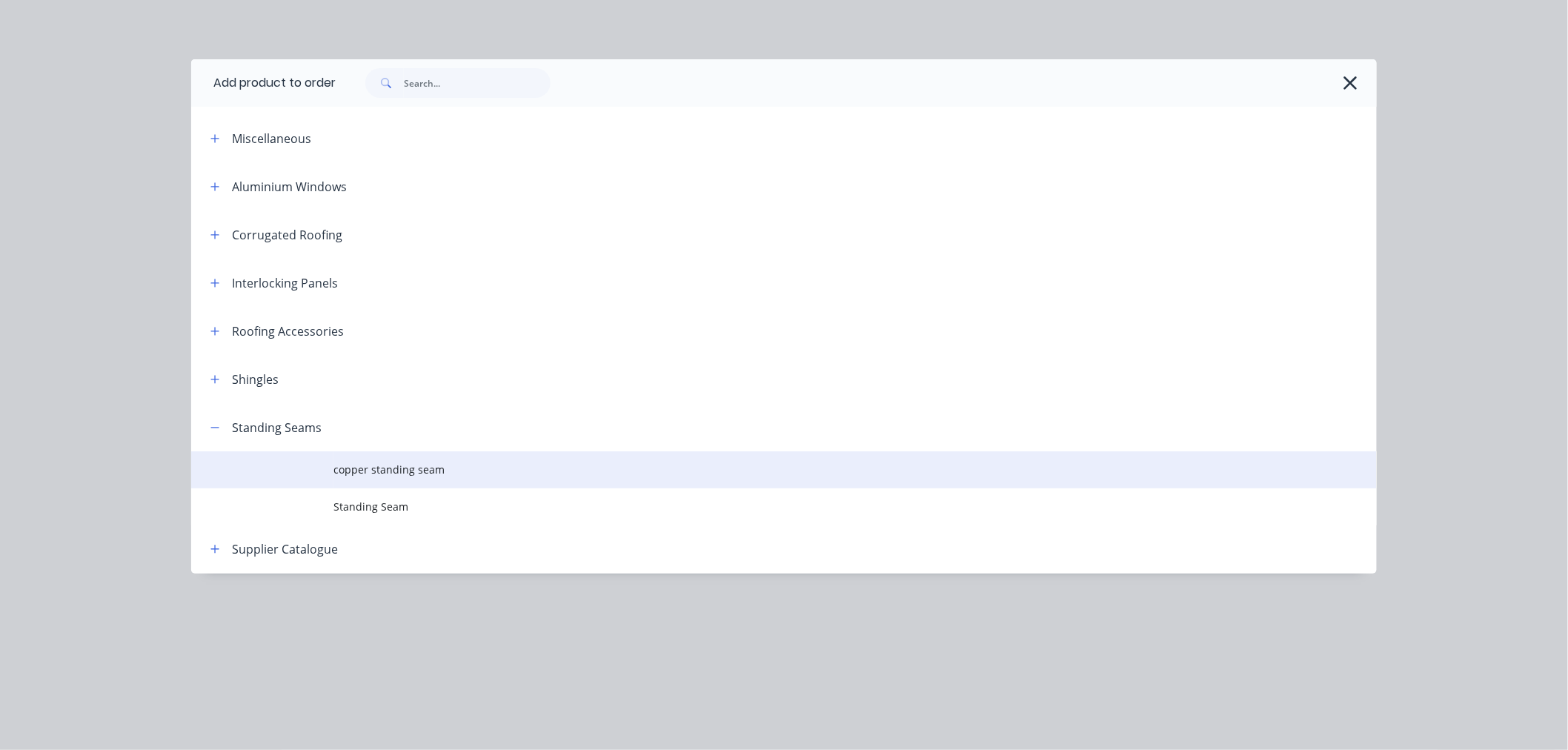
click at [400, 478] on td "copper standing seam" at bounding box center [855, 470] width 1044 height 37
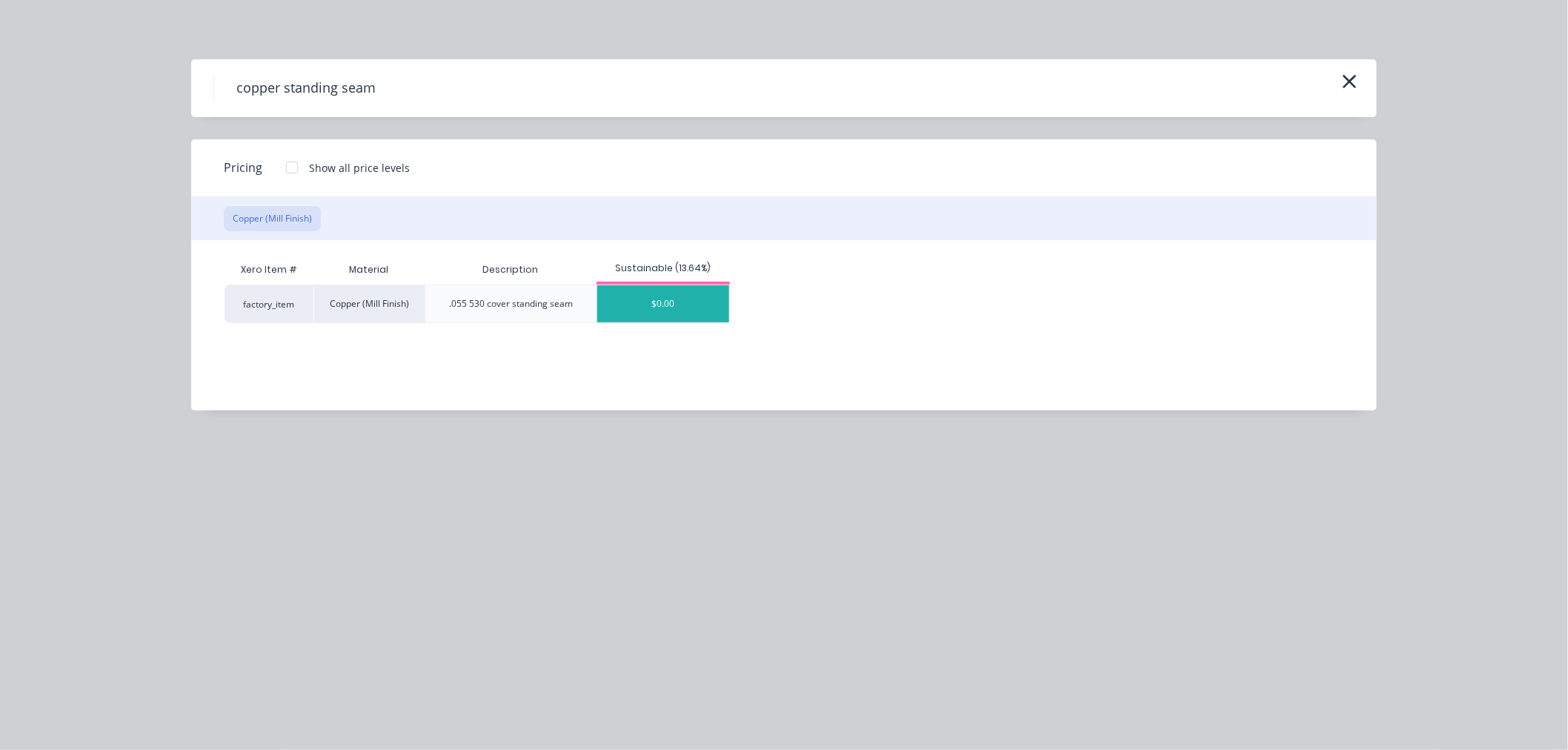
click at [665, 309] on div "$0.00" at bounding box center [663, 304] width 132 height 37
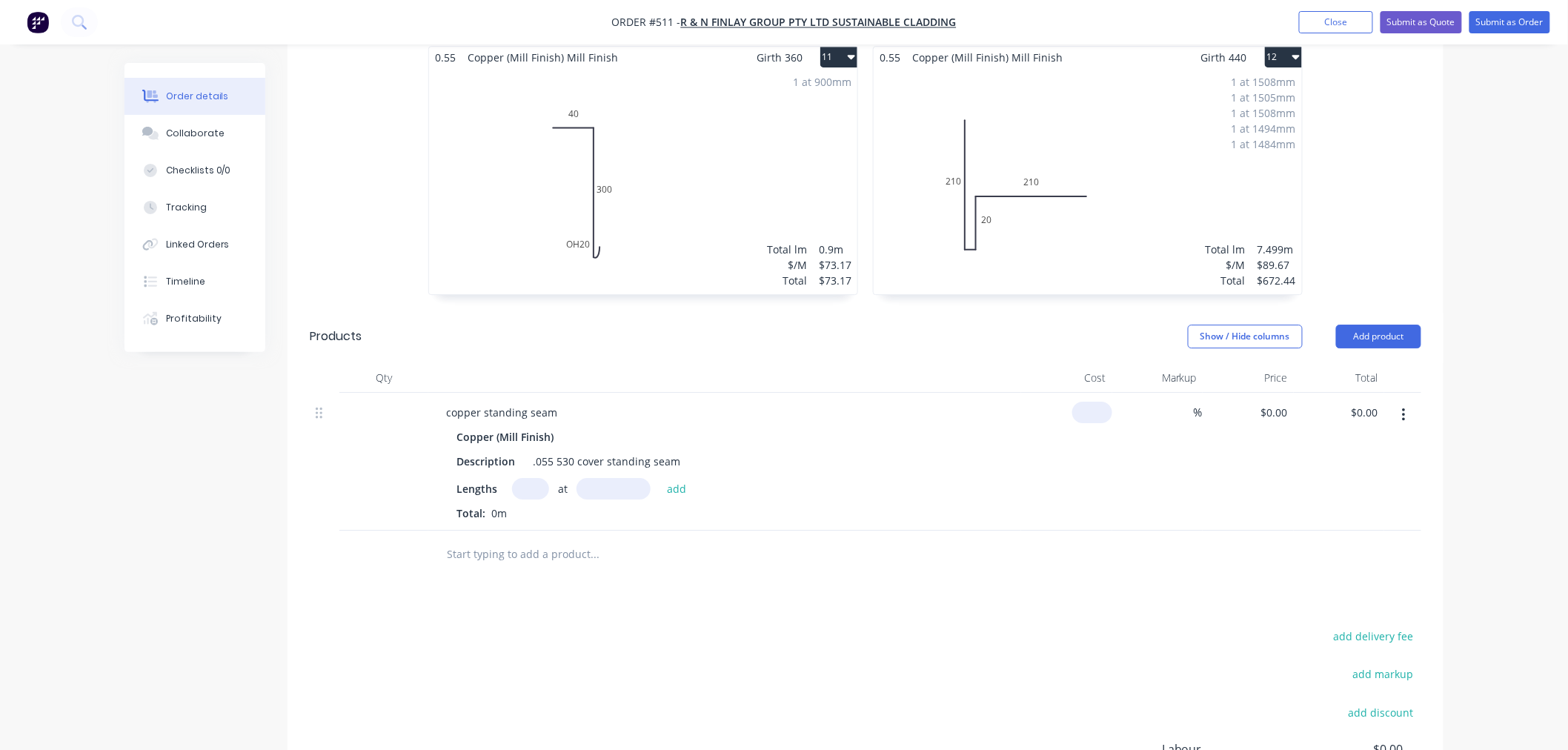
click at [1106, 401] on input at bounding box center [1095, 412] width 34 height 21
type input "$133.33"
click at [985, 451] on div "Description .055 530 cover standing seam" at bounding box center [722, 461] width 543 height 21
click at [571, 451] on div ".055 530 cover standing seam" at bounding box center [606, 461] width 159 height 21
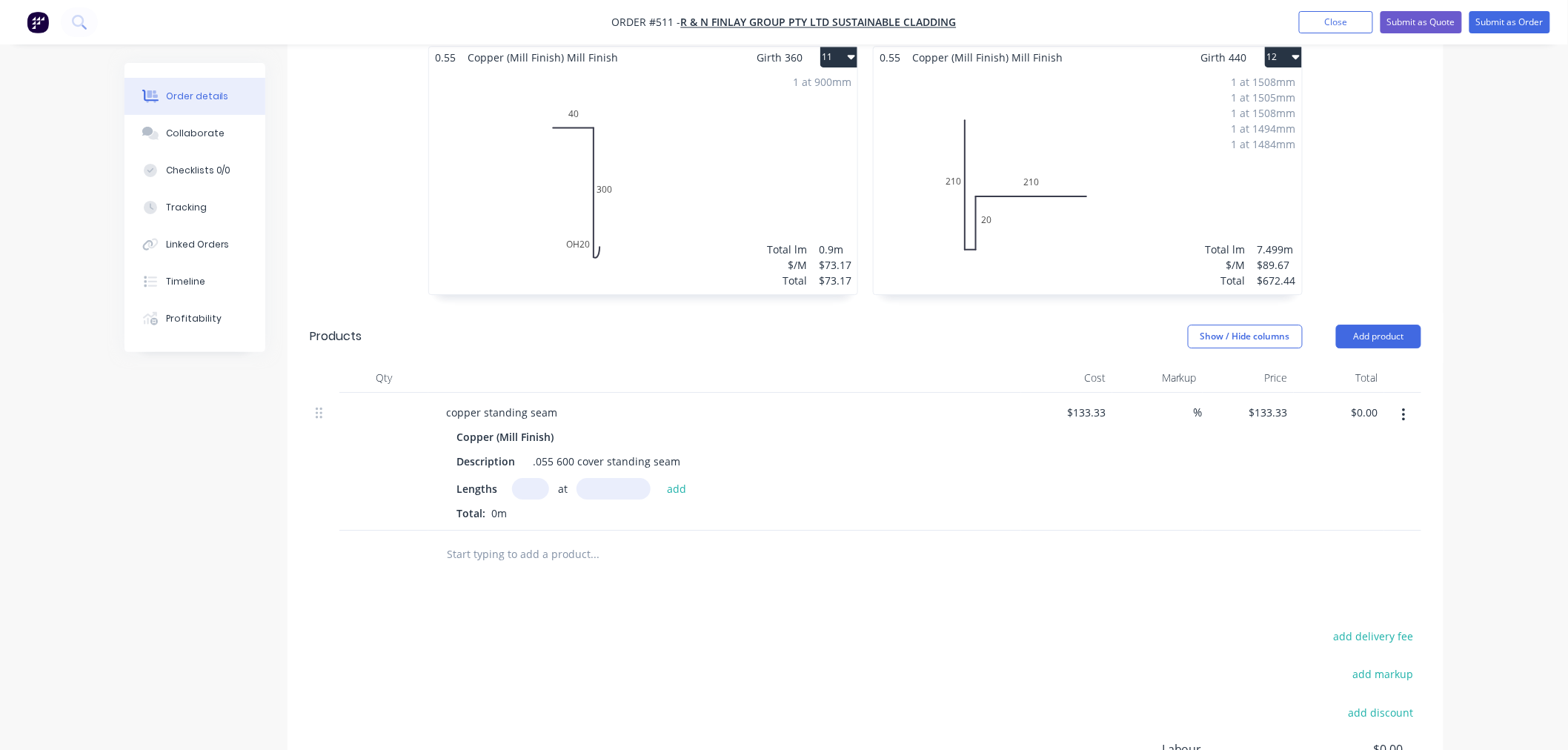
click at [793, 534] on div at bounding box center [695, 555] width 533 height 48
click at [539, 478] on input "text" at bounding box center [530, 488] width 37 height 21
click at [534, 478] on input "text" at bounding box center [530, 488] width 37 height 21
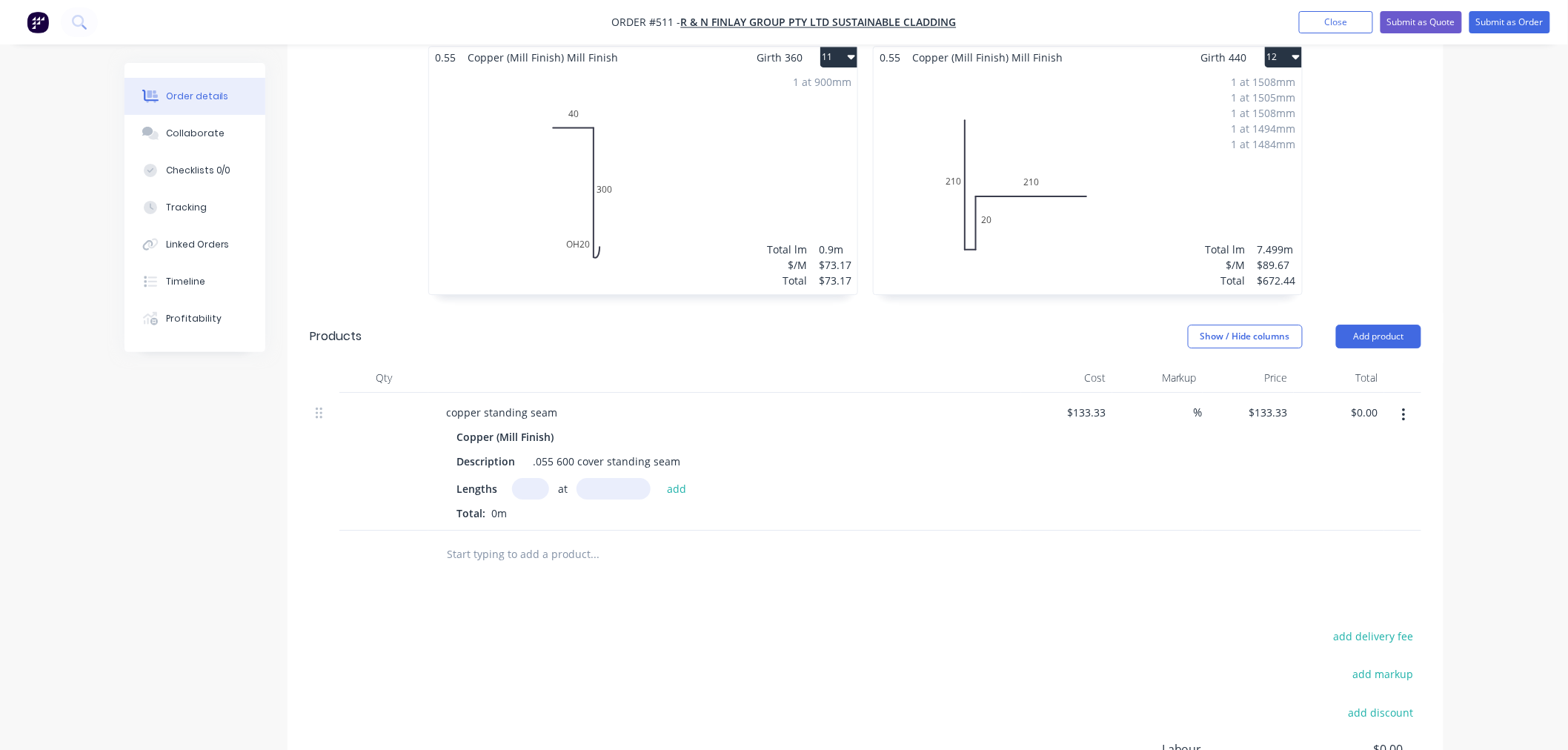
click at [534, 478] on input "text" at bounding box center [530, 488] width 37 height 21
type input "1"
drag, startPoint x: 529, startPoint y: 452, endPoint x: 461, endPoint y: 477, distance: 72.4
click at [461, 478] on div "Lengths 1 at add Total: 0m" at bounding box center [725, 499] width 537 height 43
click at [537, 478] on input "1" at bounding box center [530, 488] width 37 height 21
